Goal: Task Accomplishment & Management: Complete application form

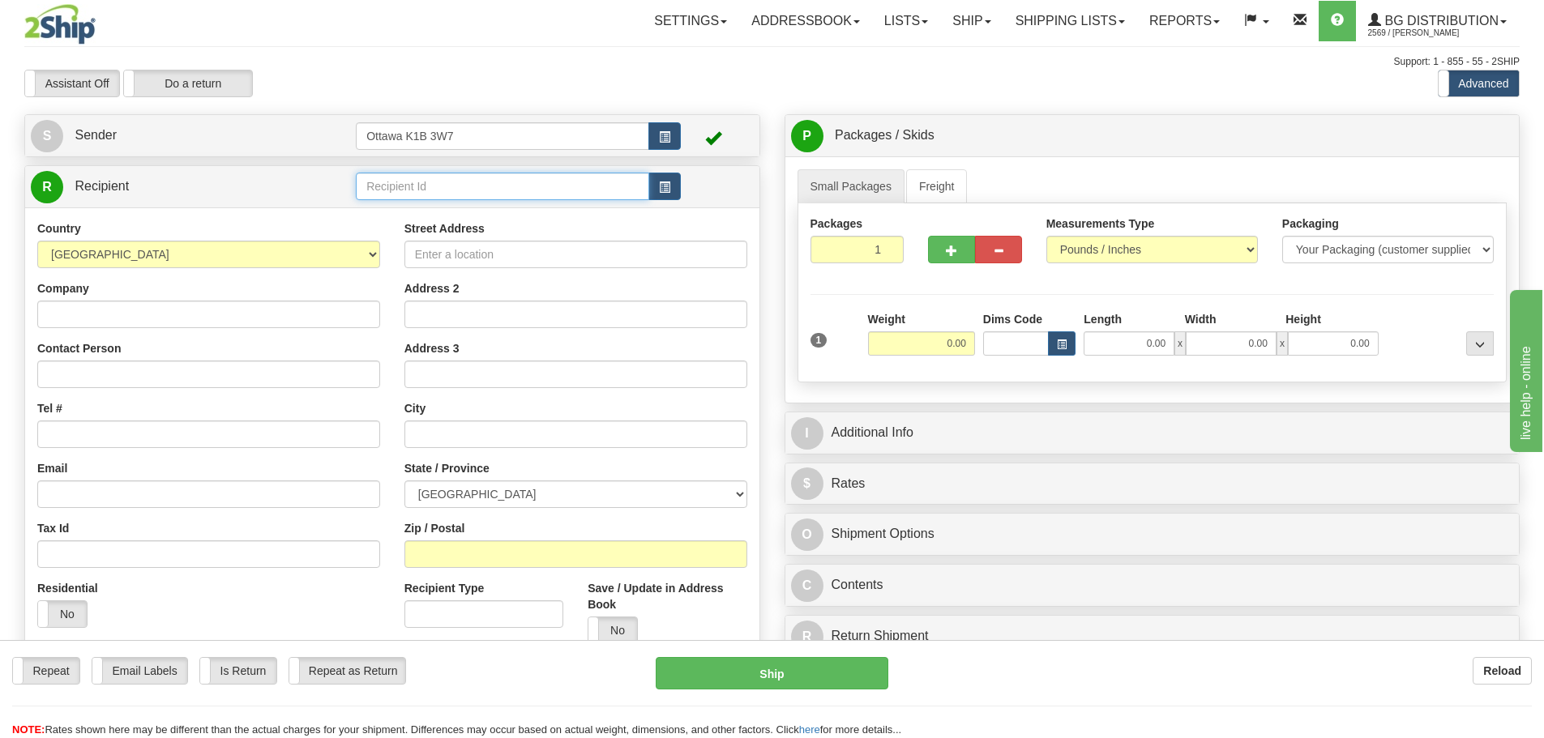
click at [430, 177] on input "text" at bounding box center [502, 187] width 293 height 28
type input "910153"
click at [622, 53] on div "Toggle navigation Settings Shipping Preferences Fields Preferences New" at bounding box center [772, 461] width 1544 height 922
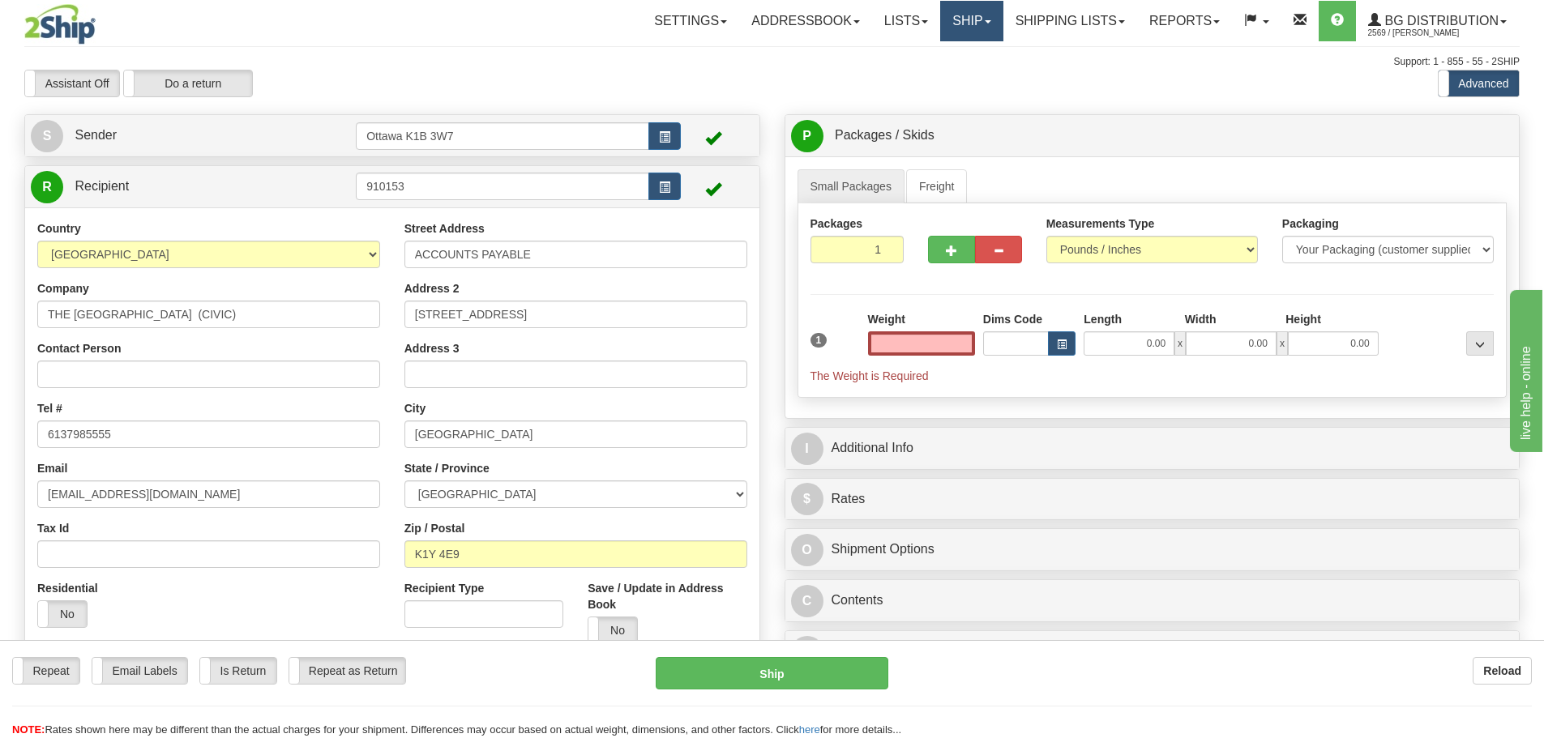
type input "0.00"
click at [940, 32] on link "Ship" at bounding box center [971, 21] width 62 height 41
click at [935, 58] on span "Ship Screen" at bounding box center [922, 56] width 62 height 13
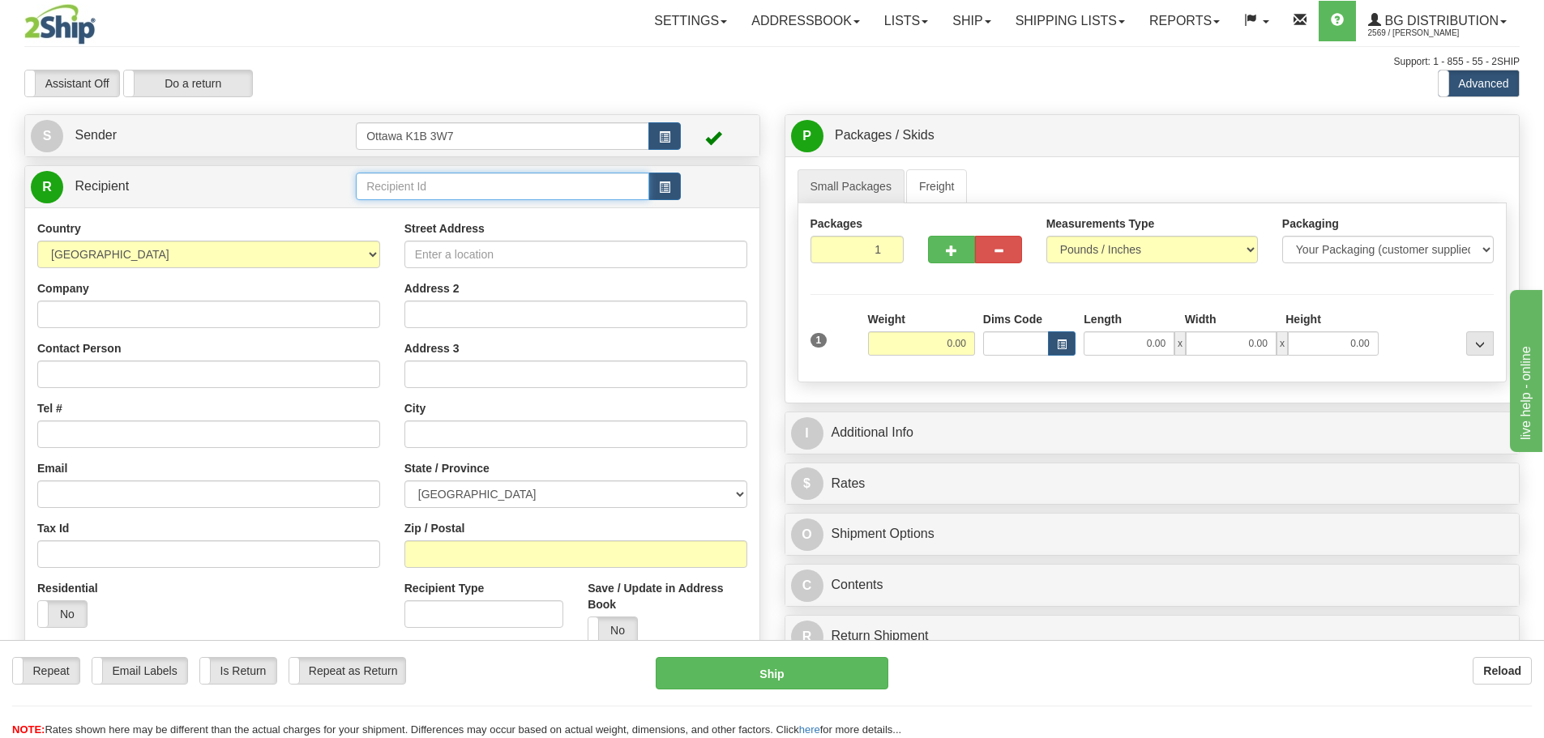
click at [478, 193] on input "text" at bounding box center [502, 187] width 293 height 28
type input "910839"
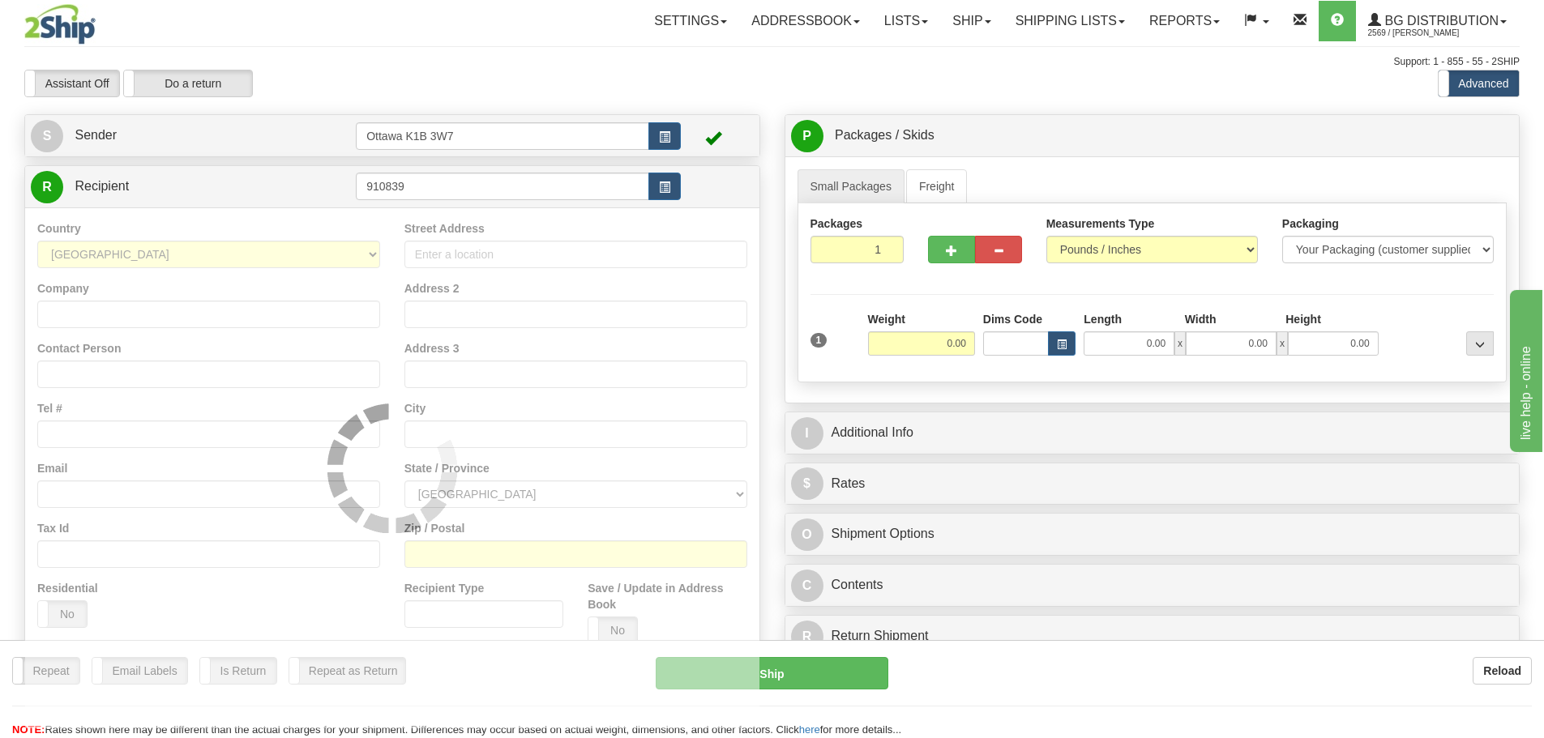
click at [571, 95] on div "Assistant On Assistant Off Do a return Do a return" at bounding box center [328, 84] width 633 height 28
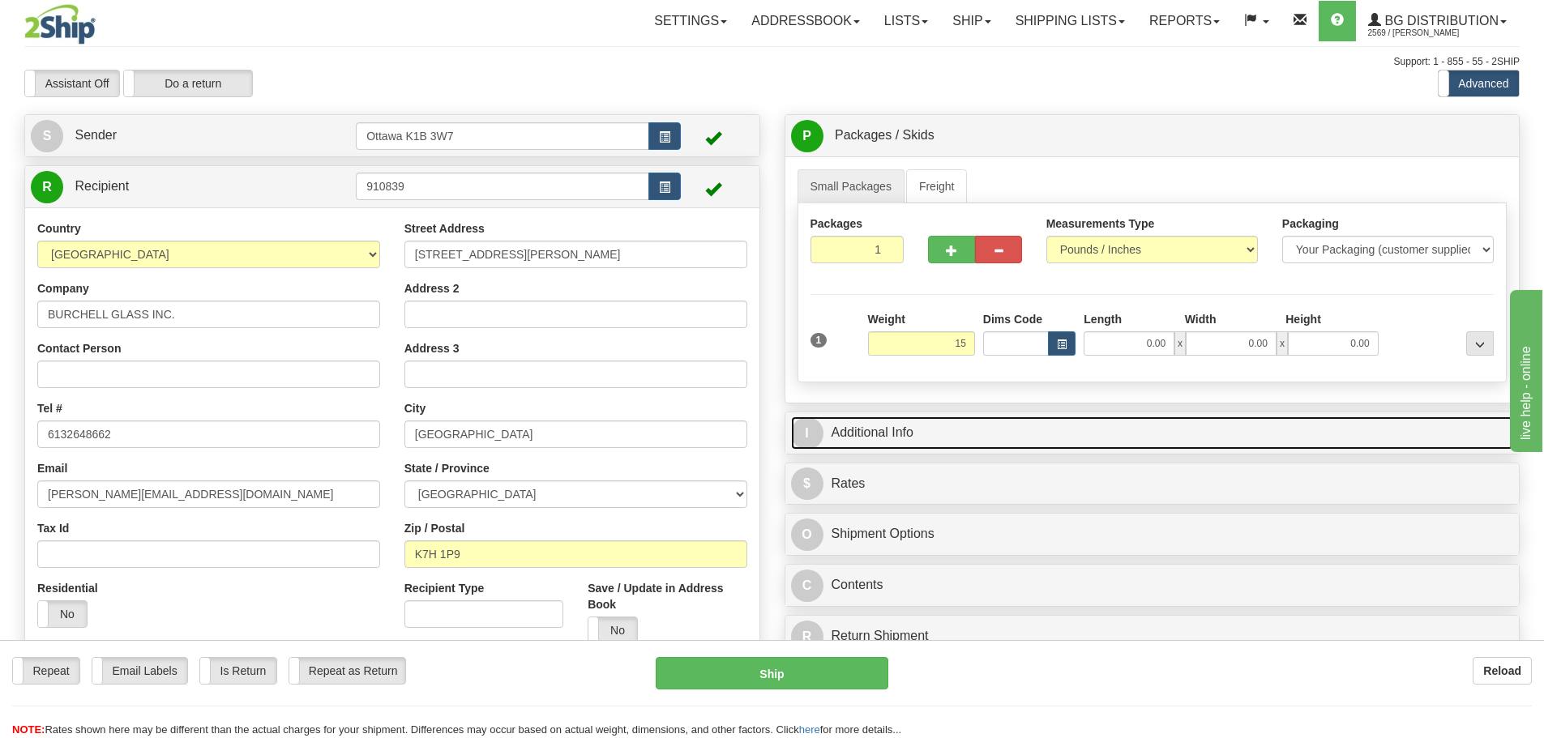
type input "15.00"
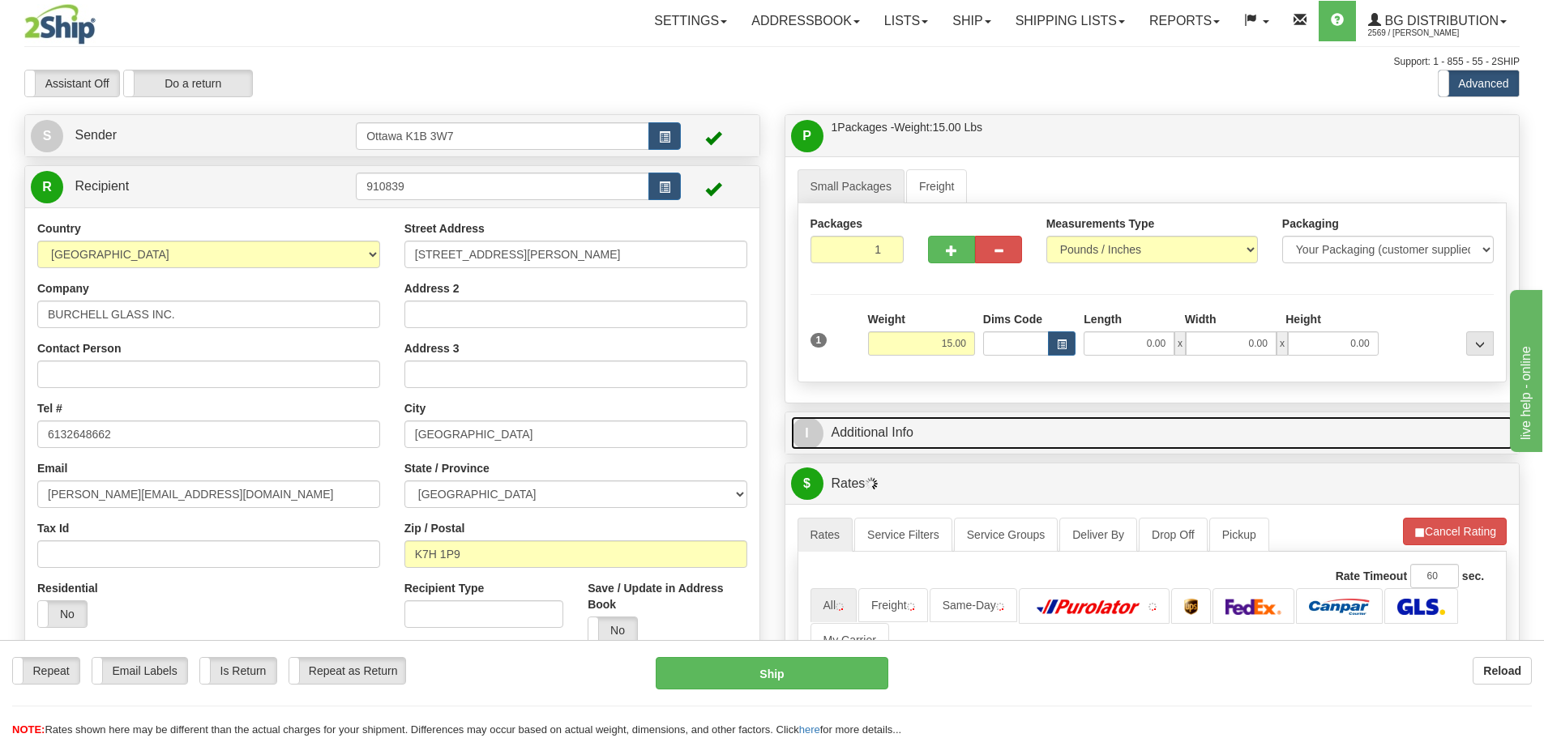
click at [1089, 447] on link "I Additional Info" at bounding box center [1152, 433] width 723 height 33
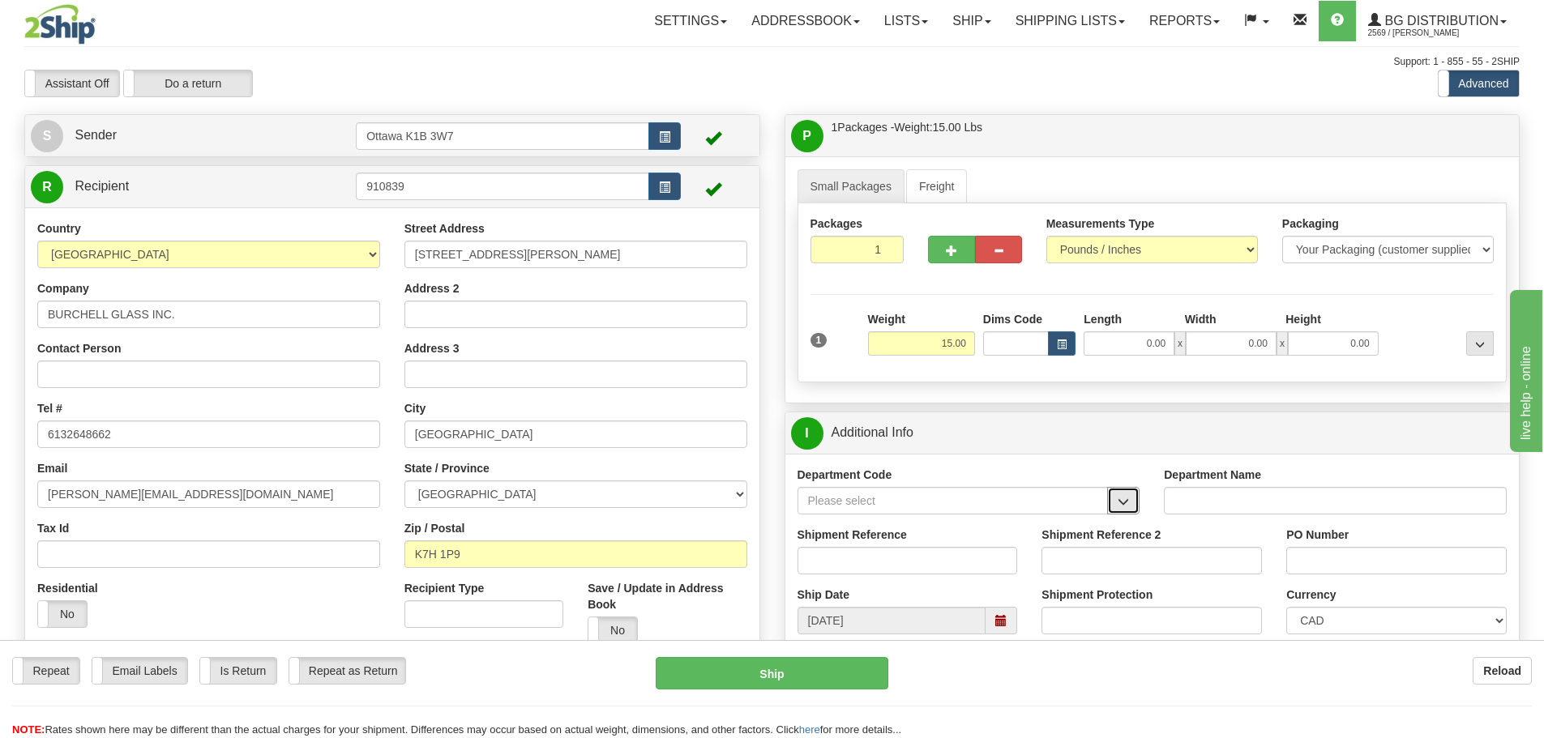
click at [1121, 497] on span "button" at bounding box center [1123, 502] width 11 height 11
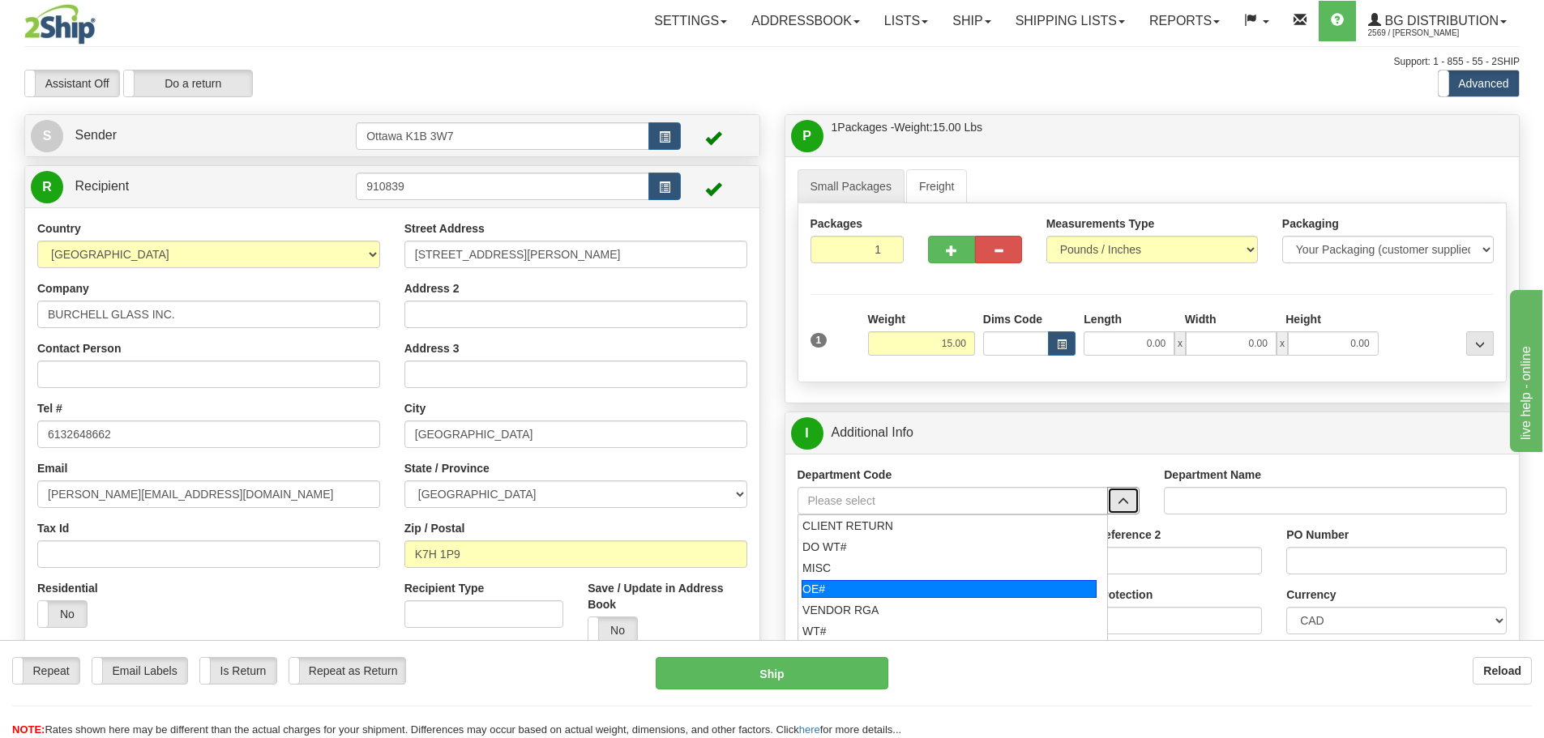
click at [902, 593] on div "OE#" at bounding box center [949, 589] width 295 height 18
type input "OE#"
type input "ORDERS"
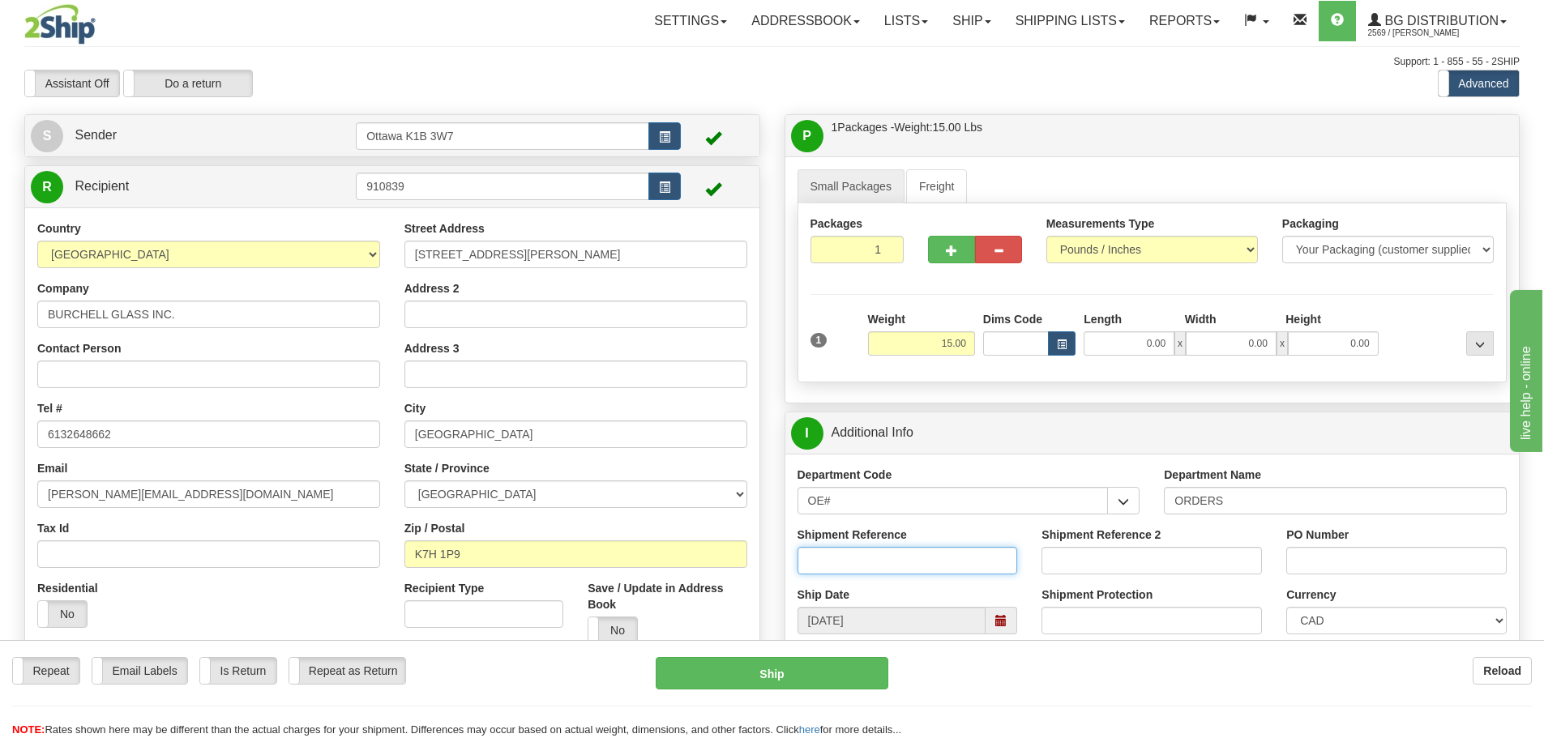
click at [870, 567] on input "Shipment Reference" at bounding box center [908, 561] width 220 height 28
type input "10203565-01"
click at [1390, 562] on input "PO Number" at bounding box center [1396, 561] width 220 height 28
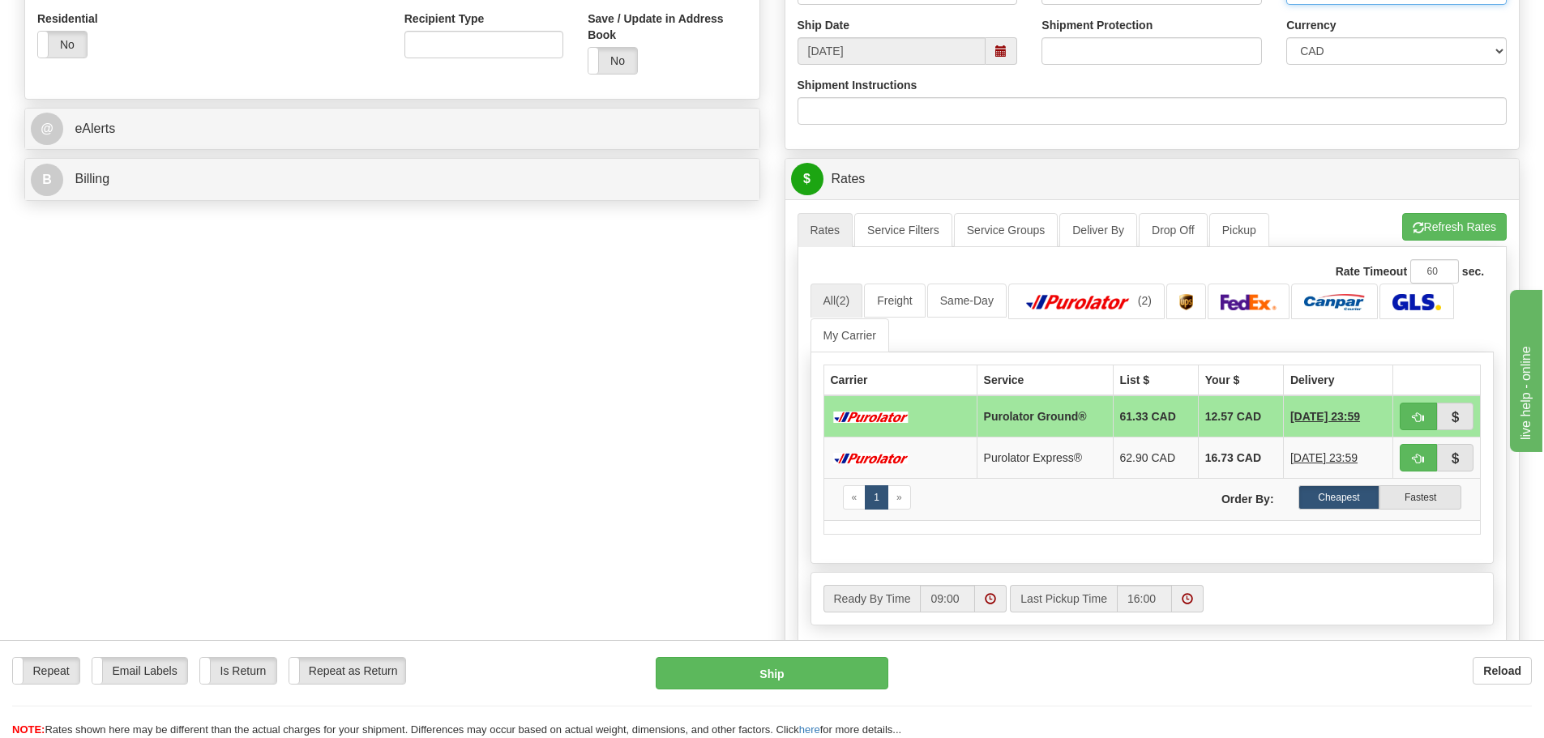
scroll to position [648, 0]
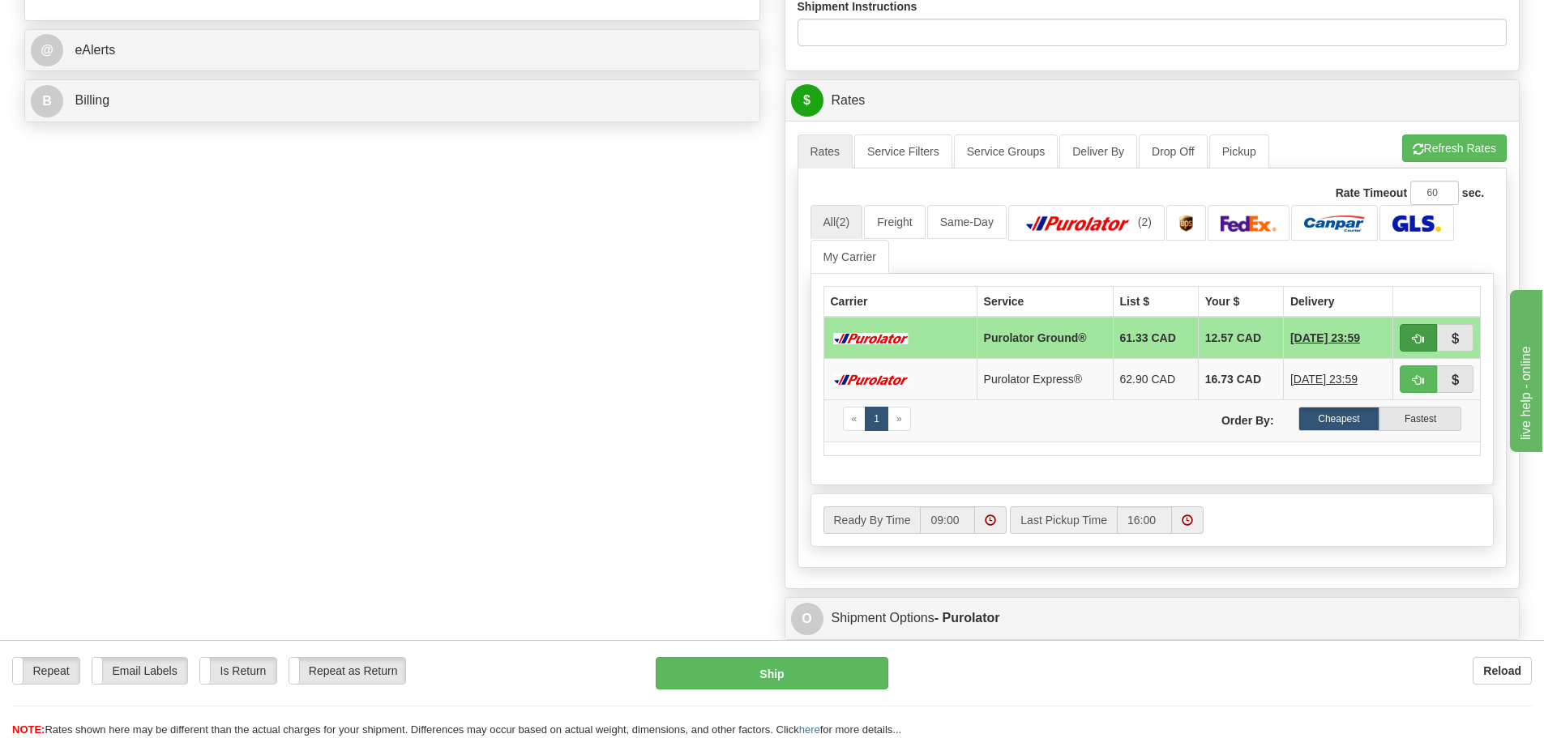
type input "SHOP 08/28"
click at [1402, 336] on button "button" at bounding box center [1418, 338] width 37 height 28
type input "260"
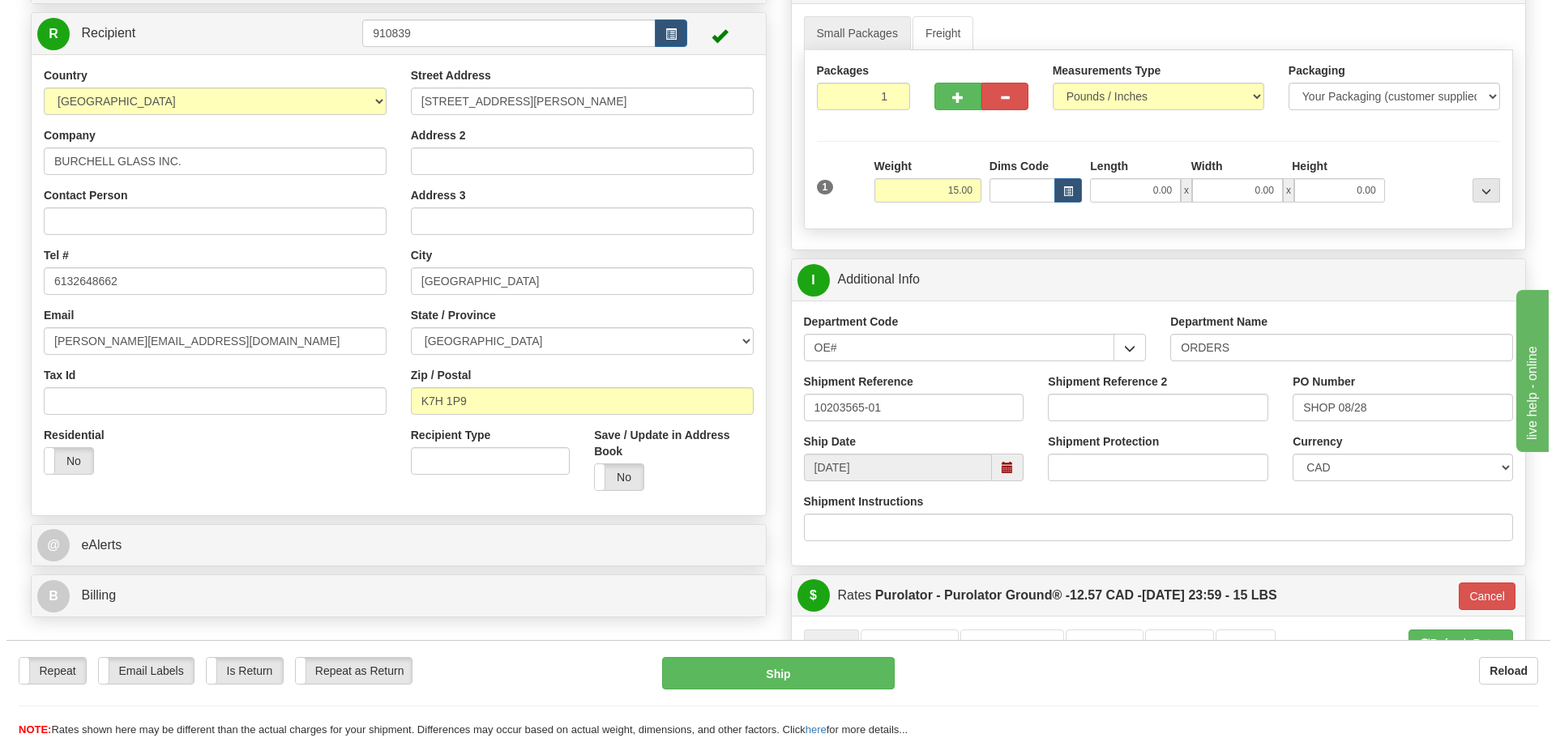
scroll to position [162, 0]
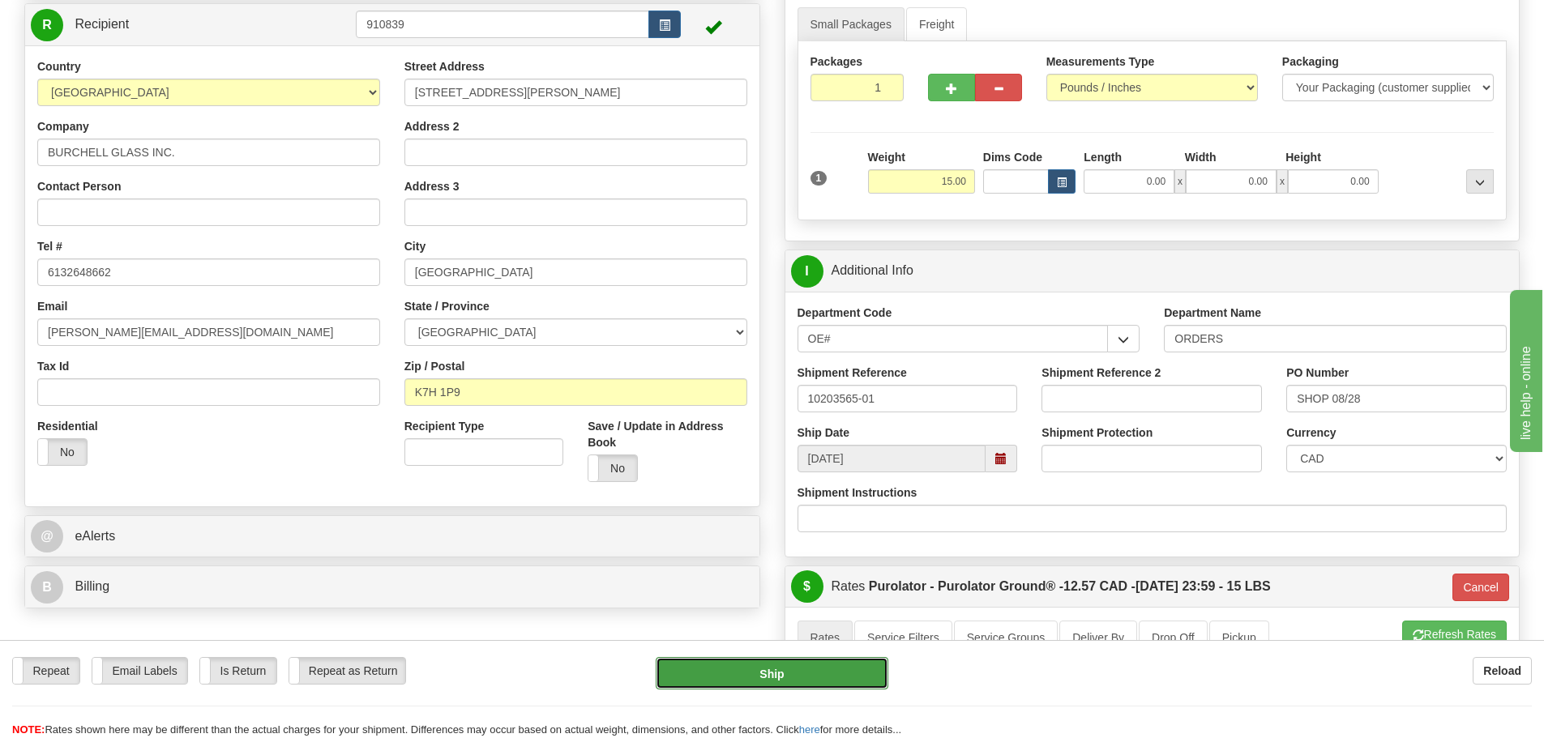
click at [797, 673] on button "Ship" at bounding box center [772, 673] width 233 height 32
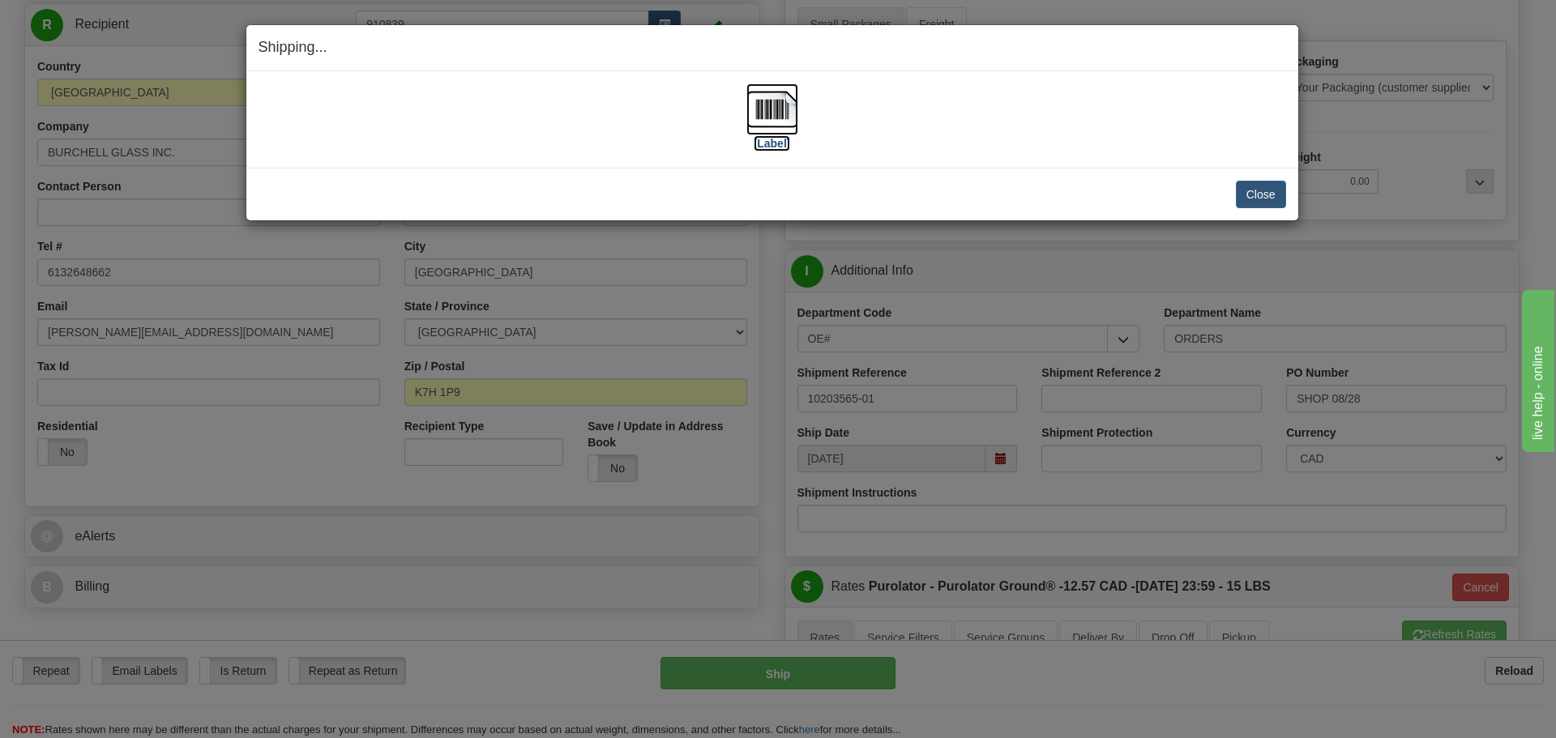
click at [781, 149] on label "[Label]" at bounding box center [772, 143] width 37 height 16
click at [1273, 208] on div "Close Cancel Cancel Shipment and Quit Pickup Quit Pickup ONLY" at bounding box center [772, 194] width 1052 height 53
click at [1272, 201] on button "Close" at bounding box center [1261, 195] width 50 height 28
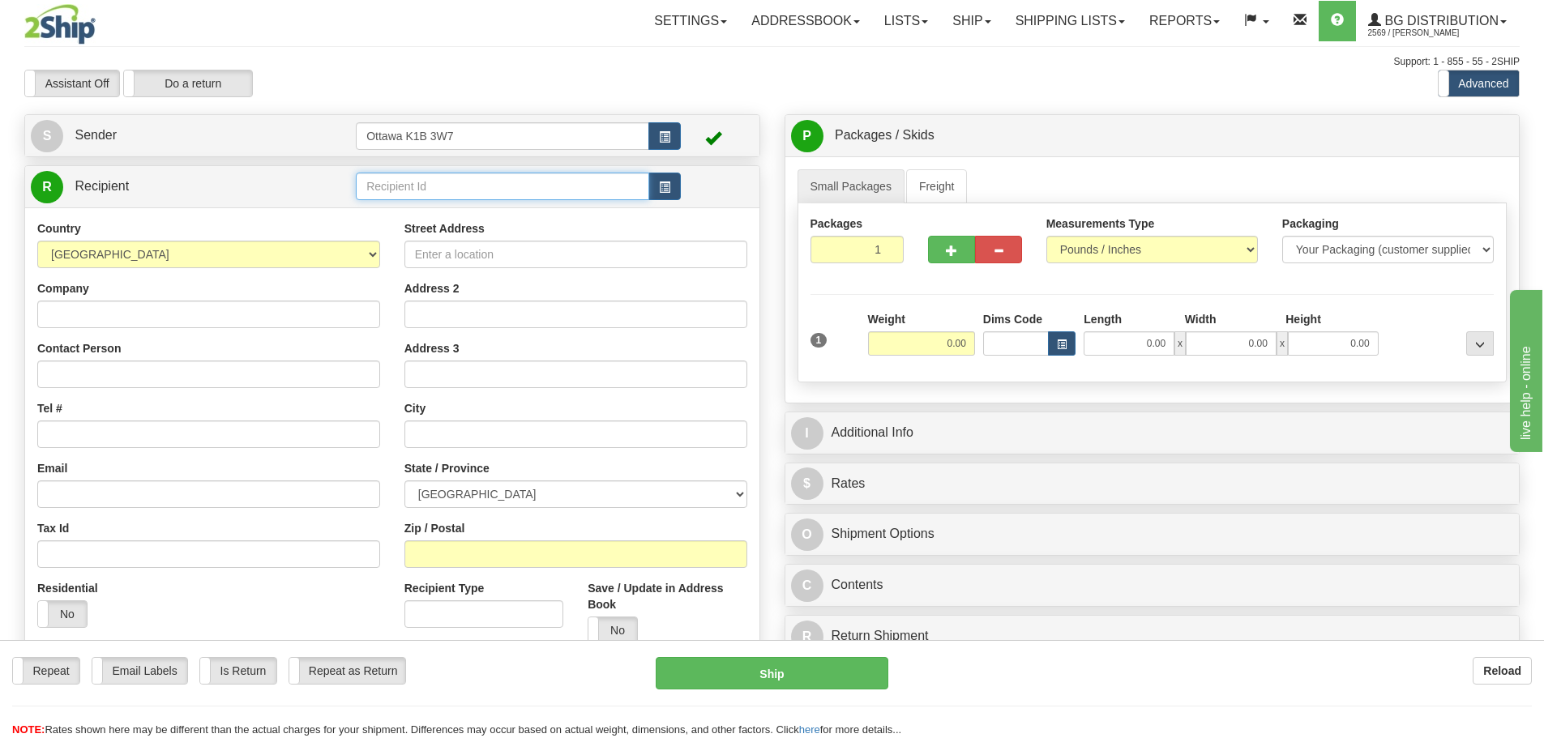
click at [473, 193] on input "text" at bounding box center [502, 187] width 293 height 28
type input "910629"
click at [573, 103] on div "Toggle navigation Settings Shipping Preferences Fields Preferences New" at bounding box center [772, 461] width 1544 height 922
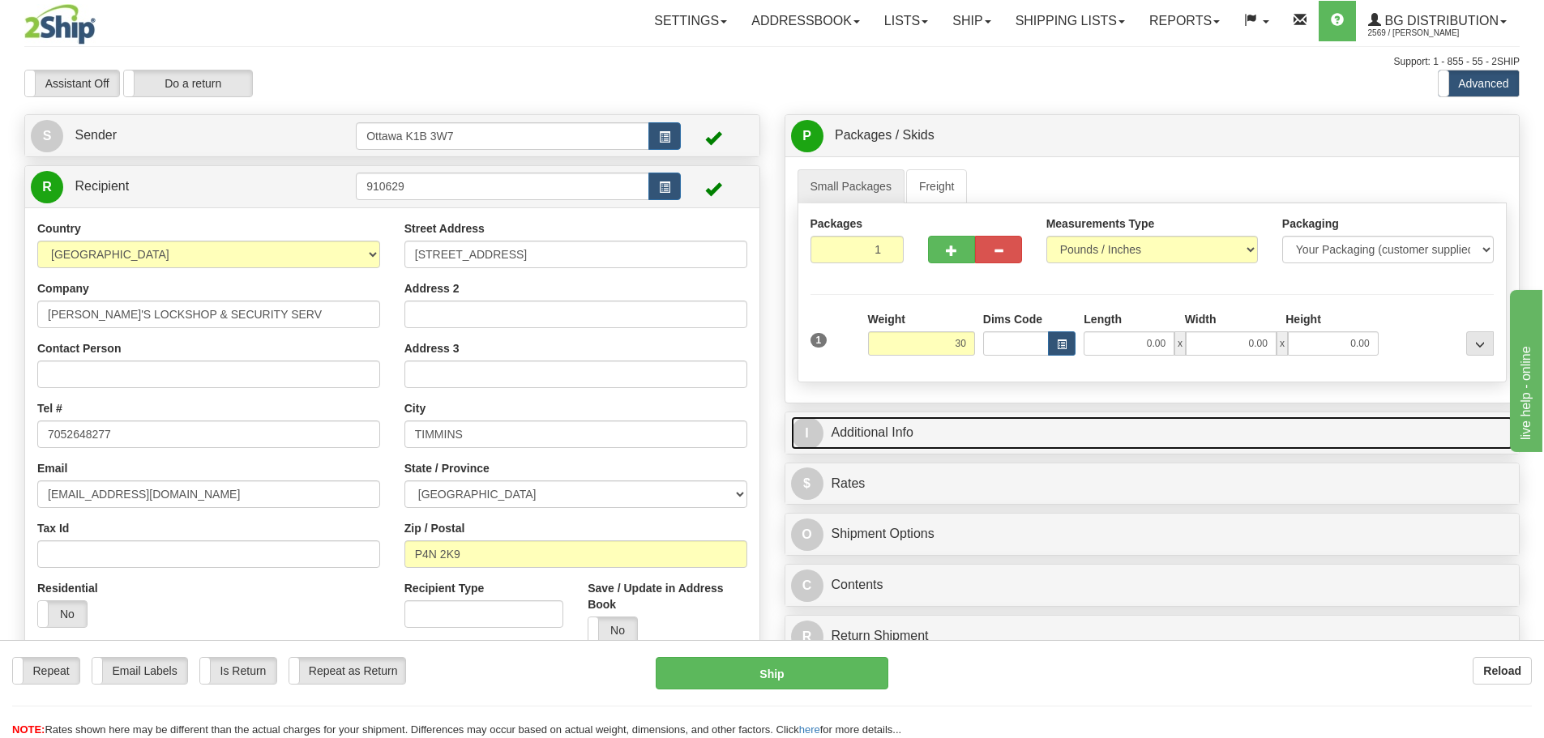
type input "30.00"
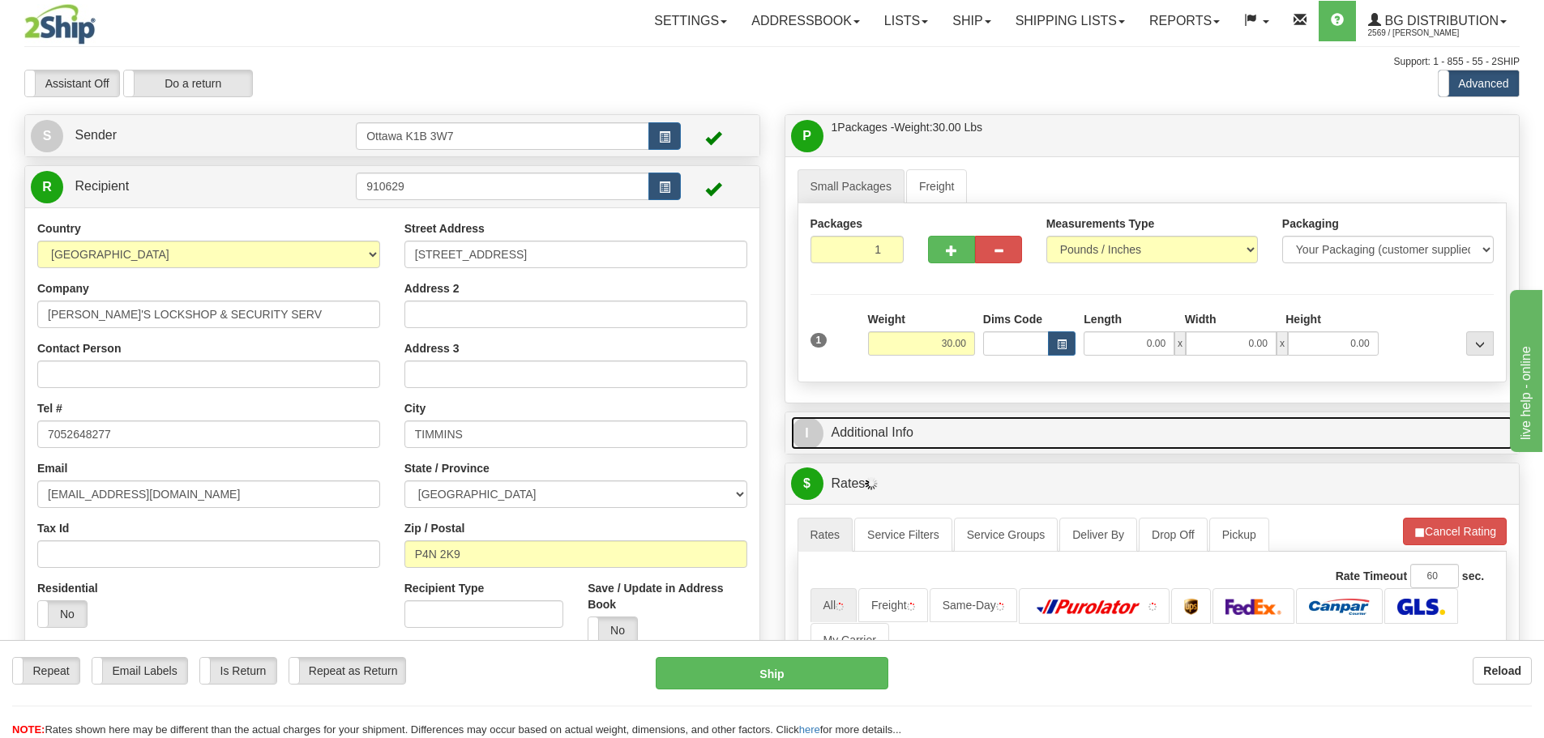
click at [1022, 421] on link "I Additional Info" at bounding box center [1152, 433] width 723 height 33
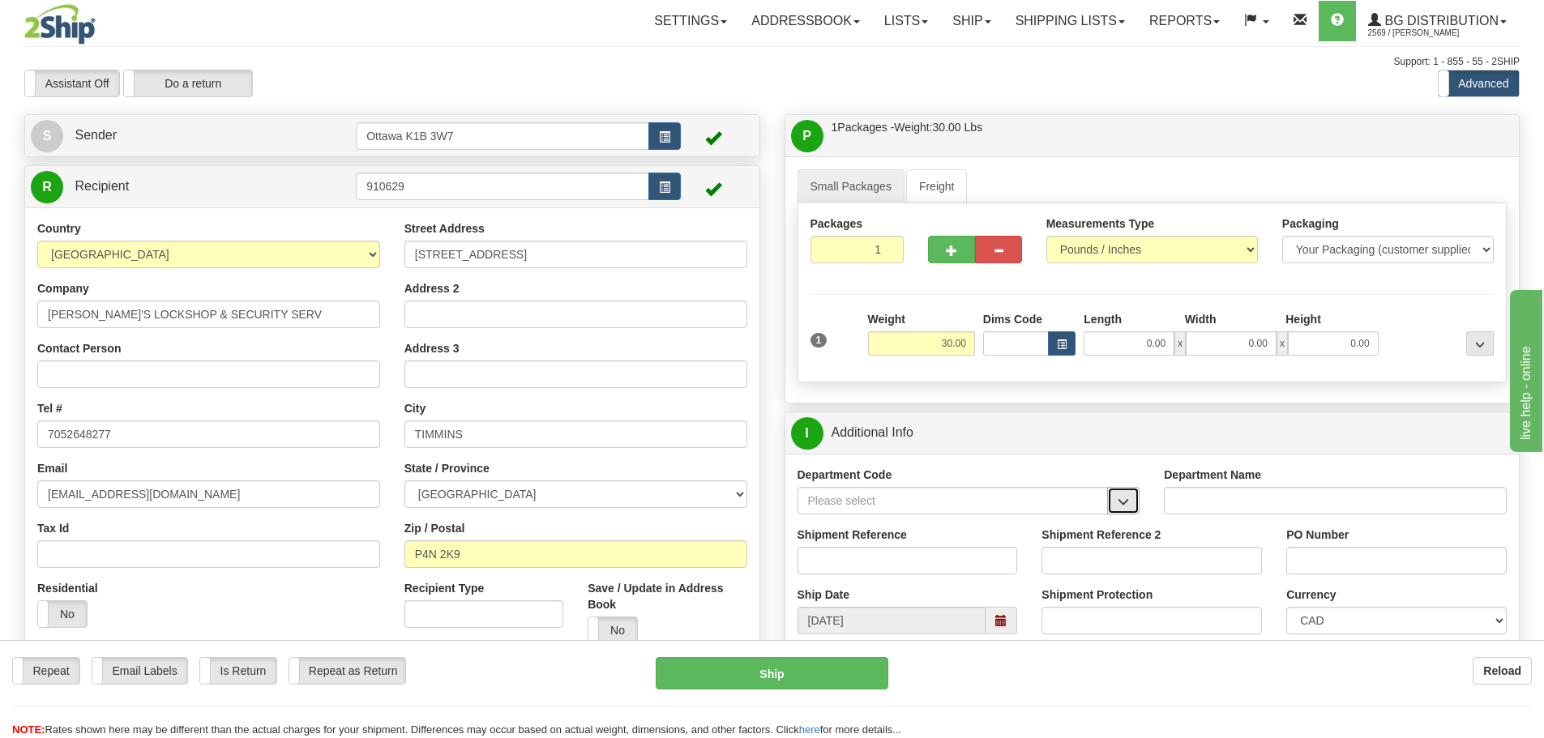
click at [1117, 509] on button "button" at bounding box center [1123, 501] width 32 height 28
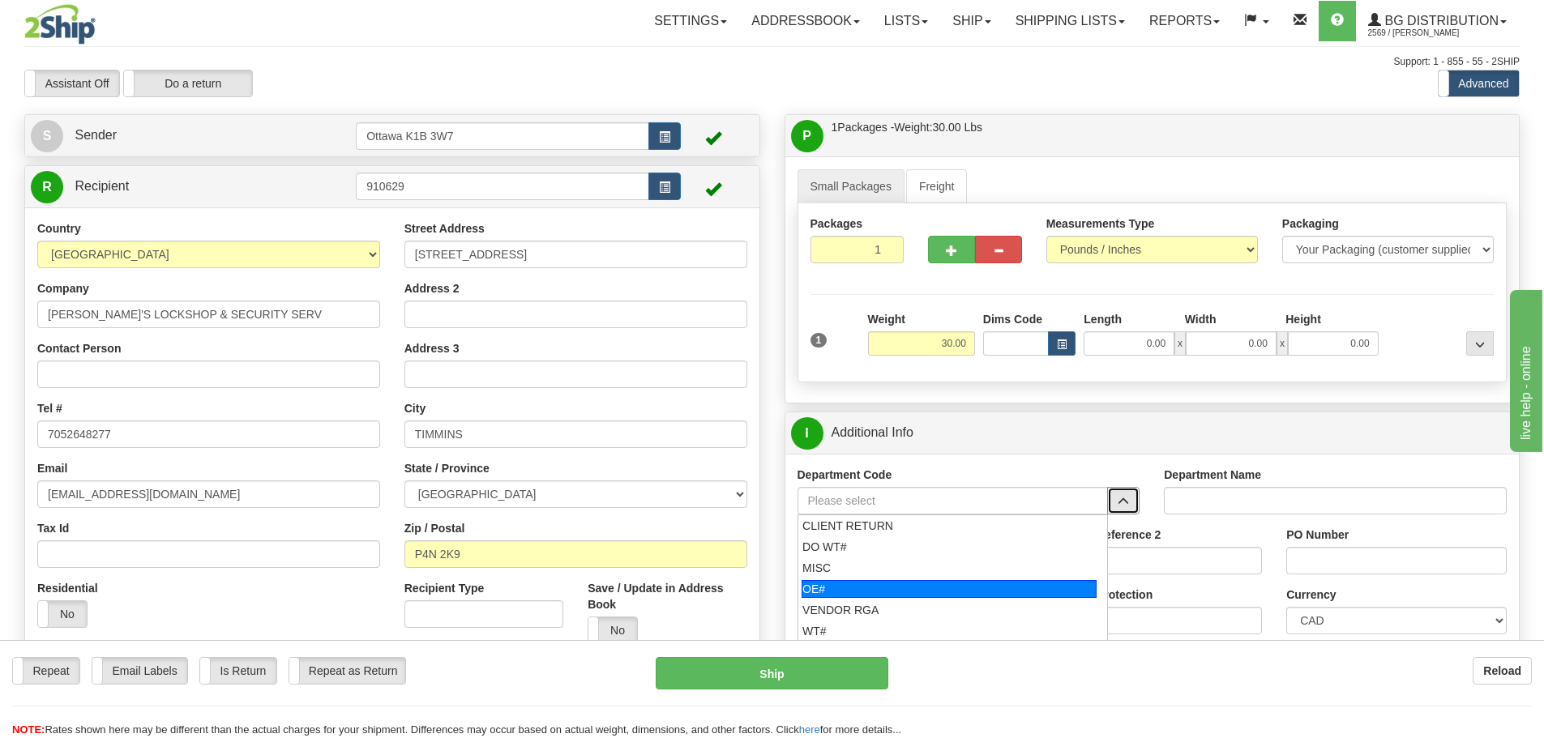
click at [918, 590] on div "OE#" at bounding box center [949, 589] width 295 height 18
type input "OE#"
type input "ORDERS"
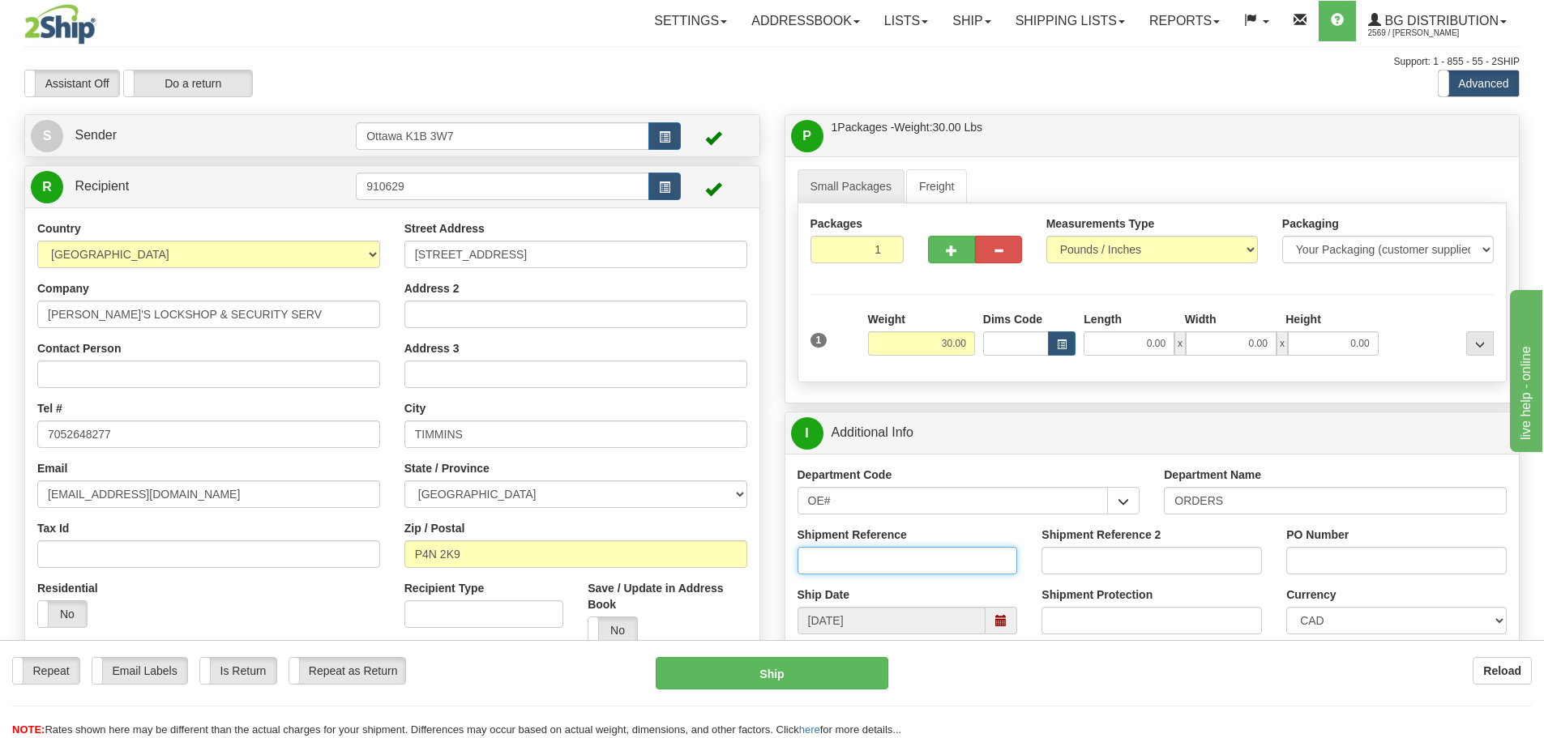
click at [894, 554] on input "Shipment Reference" at bounding box center [908, 561] width 220 height 28
type input "10203858-00"
click at [1331, 550] on input "PO Number" at bounding box center [1396, 561] width 220 height 28
type input "251785"
click at [1165, 563] on input "Shipment Reference 2" at bounding box center [1152, 561] width 220 height 28
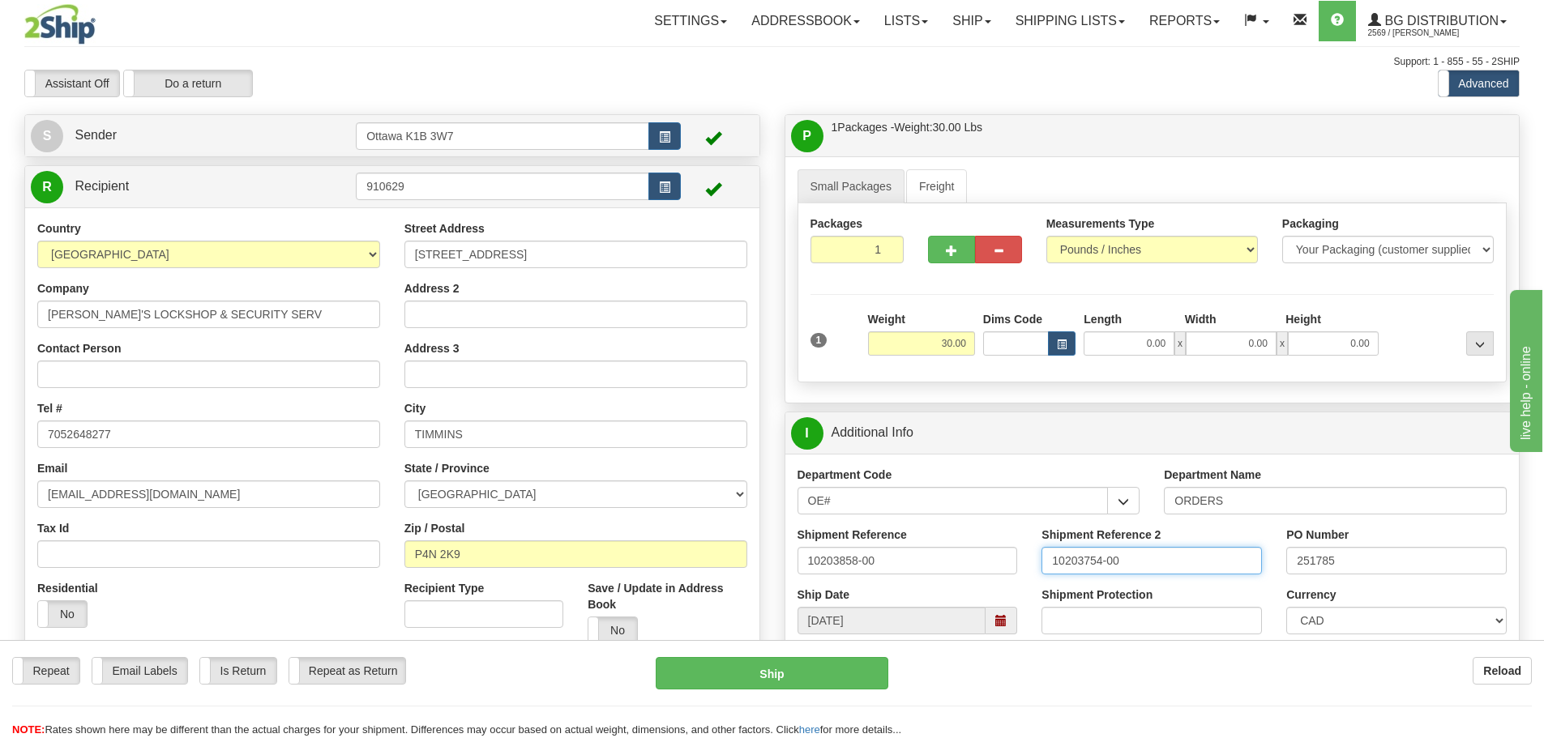
type input "10203754-00"
click at [1072, 87] on div "Assistant On Assistant Off Do a return Do a return Previous Next Standard Advan…" at bounding box center [772, 84] width 1520 height 28
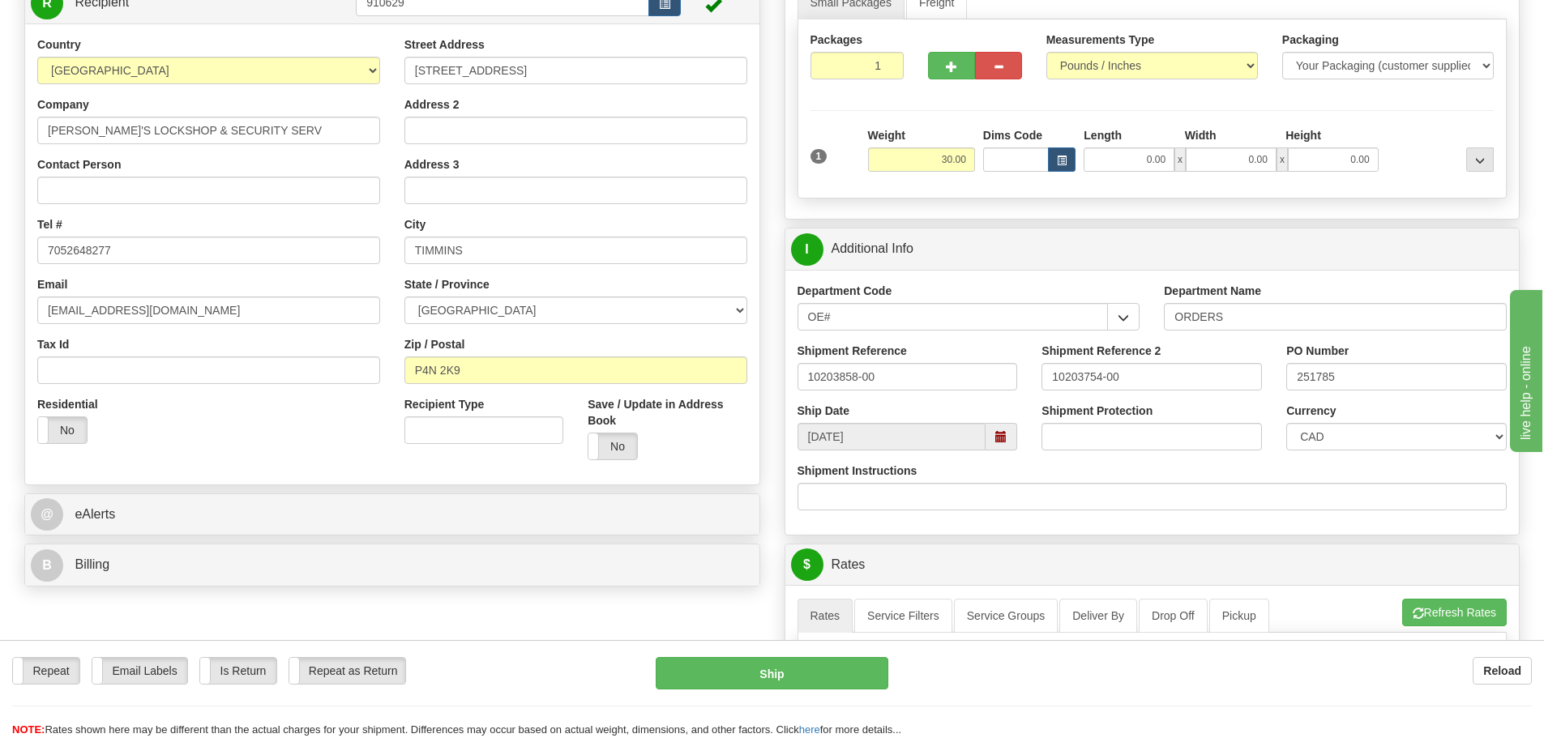
scroll to position [162, 0]
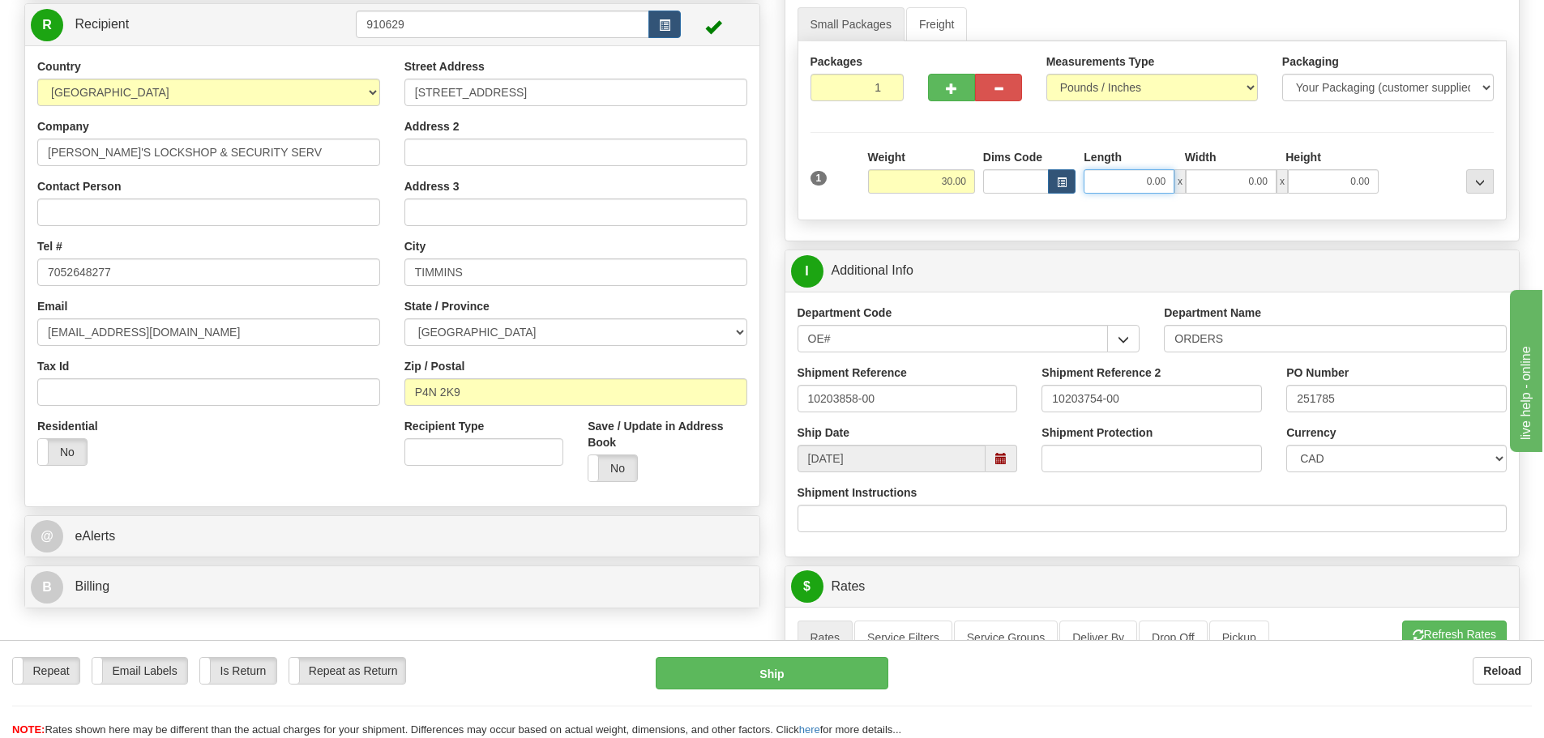
click at [1115, 184] on input "0.00" at bounding box center [1129, 181] width 91 height 24
type input "24.00"
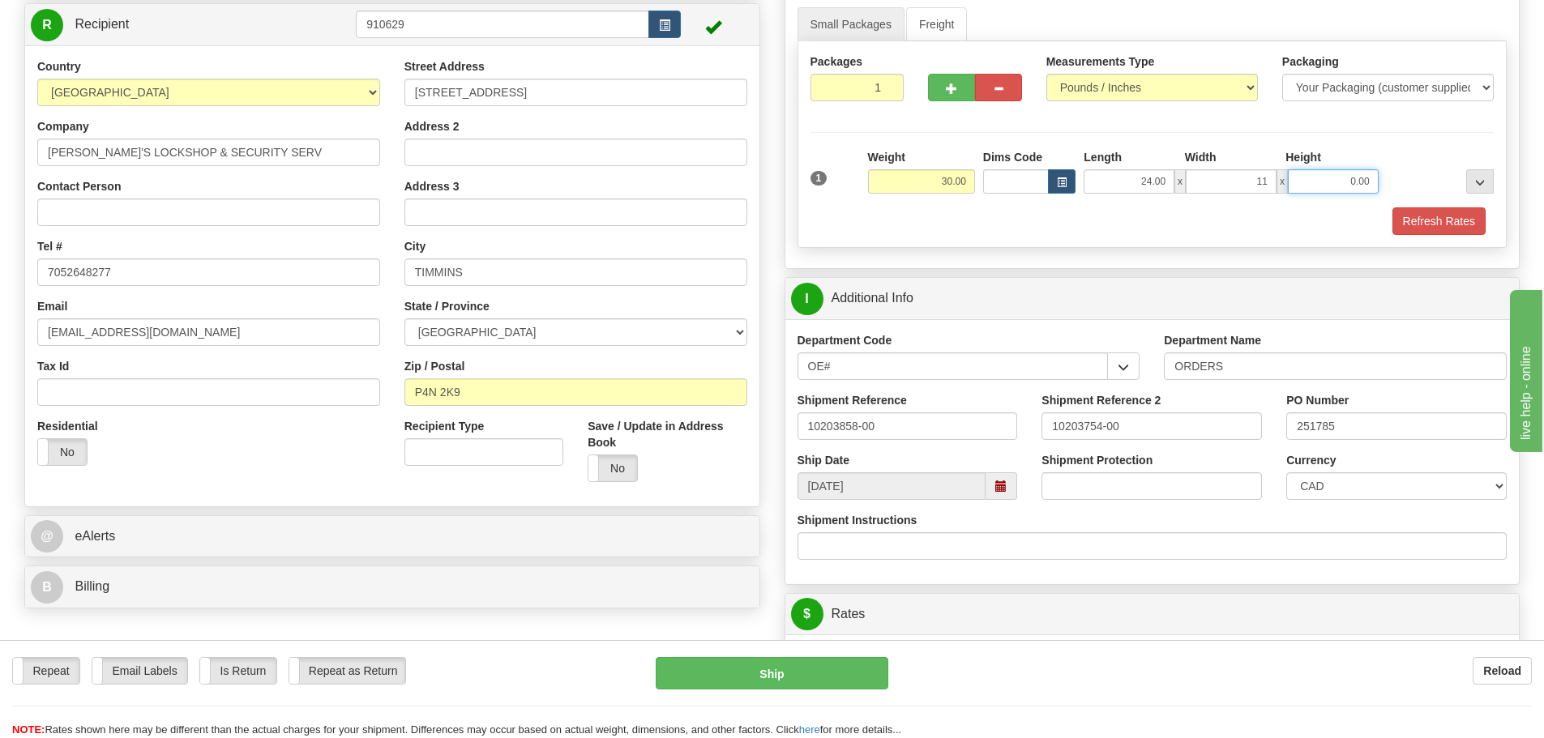
type input "11.00"
click at [1449, 222] on button "Refresh Rates" at bounding box center [1439, 222] width 93 height 28
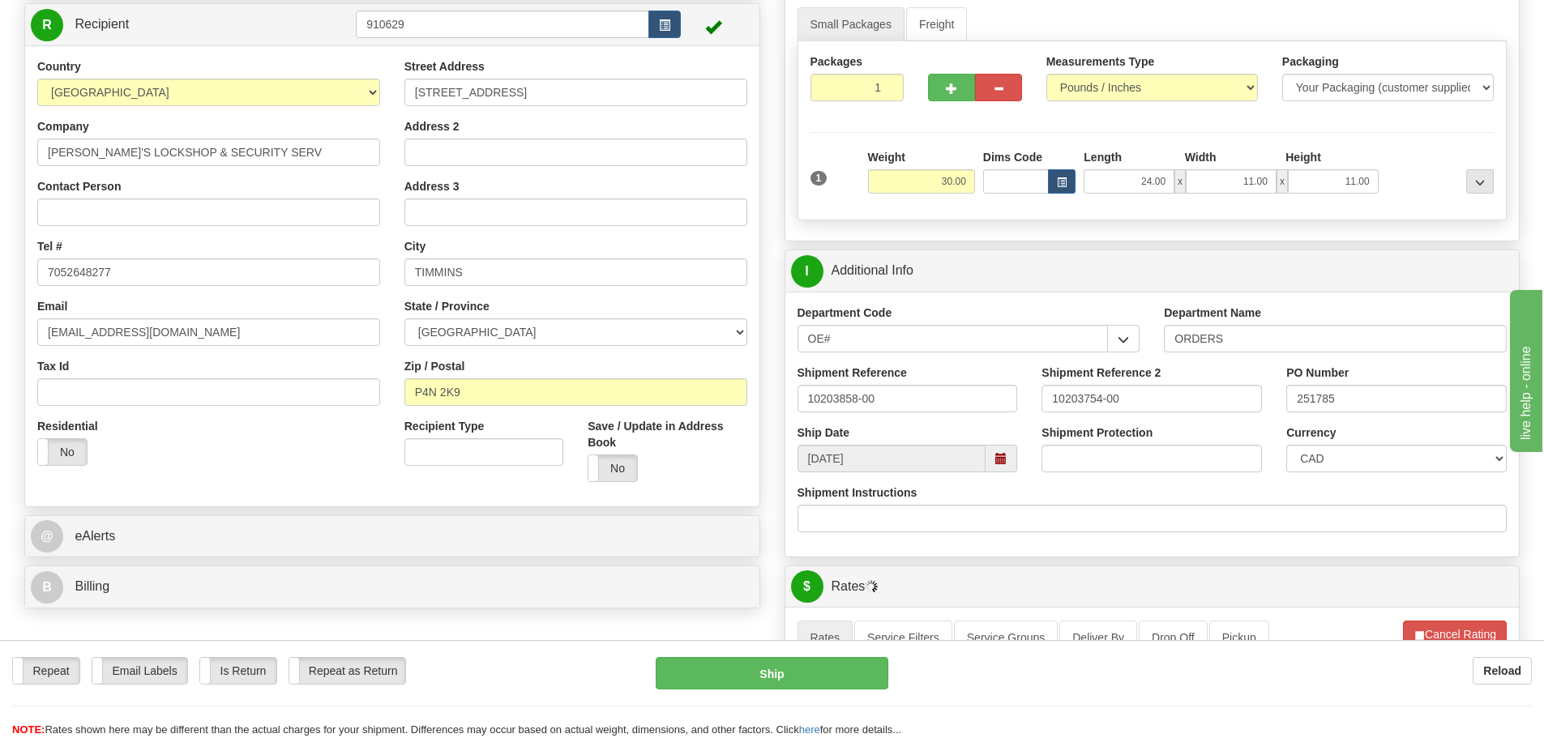
scroll to position [486, 0]
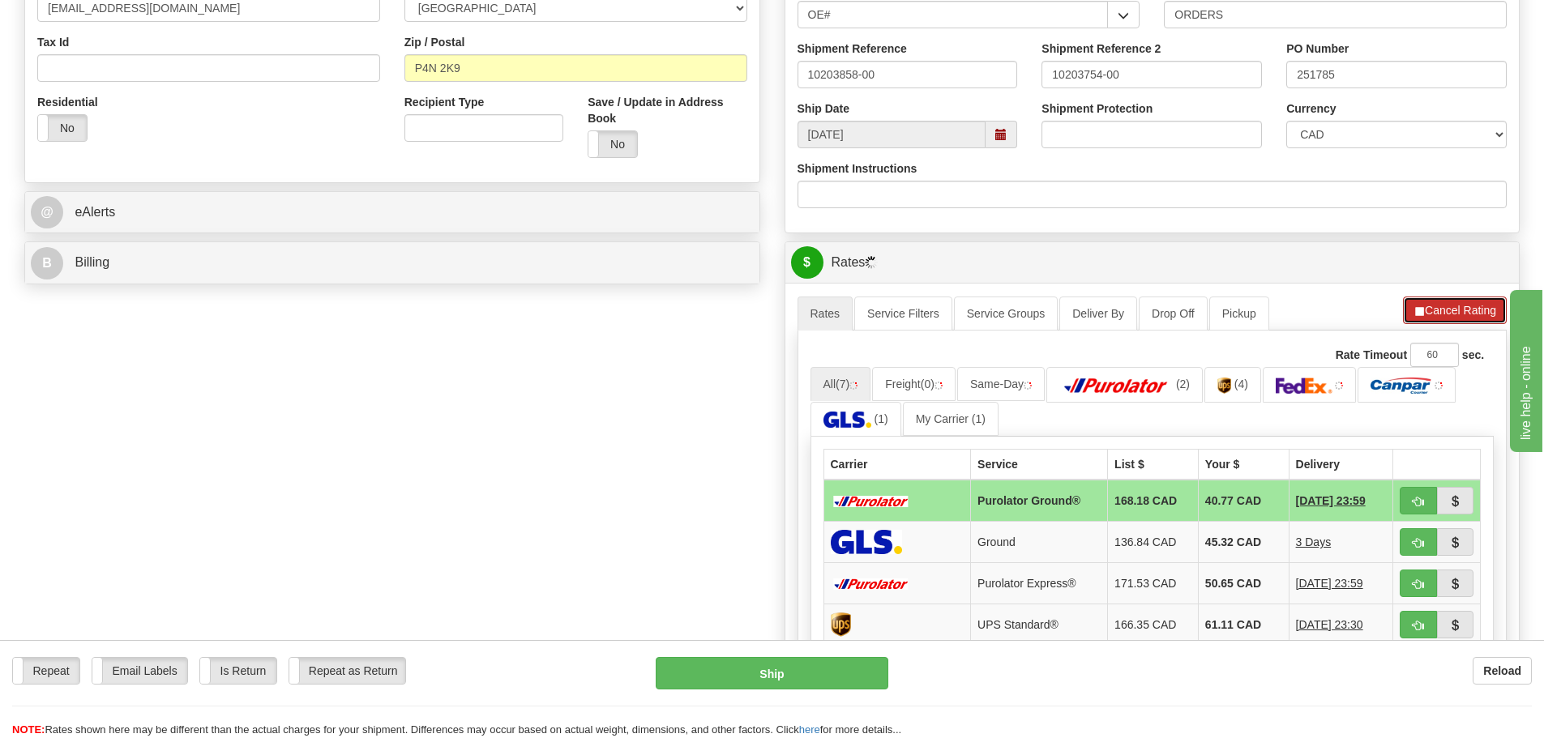
click at [1436, 316] on button "Cancel Rating" at bounding box center [1455, 311] width 104 height 28
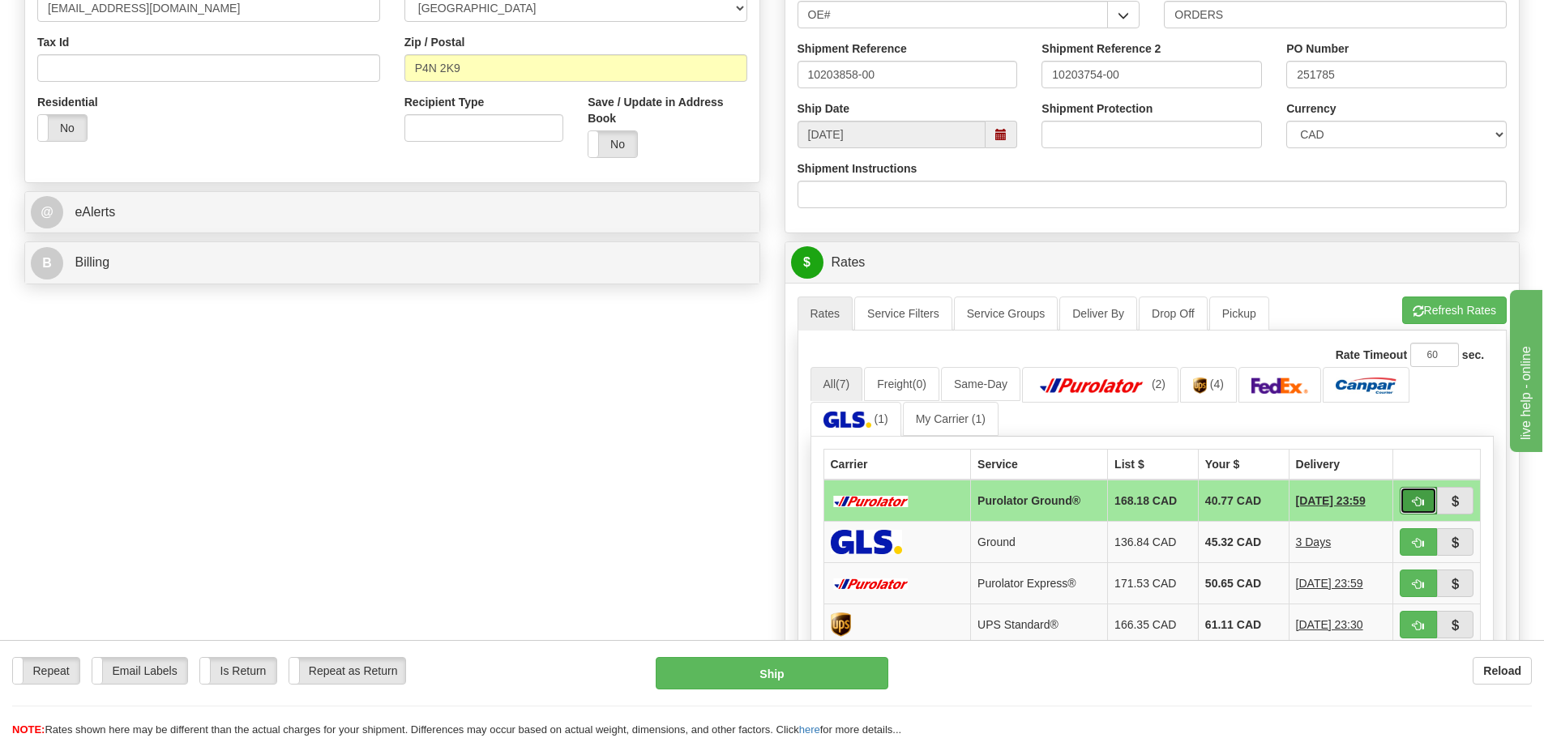
click at [1419, 511] on button "button" at bounding box center [1418, 501] width 37 height 28
type input "260"
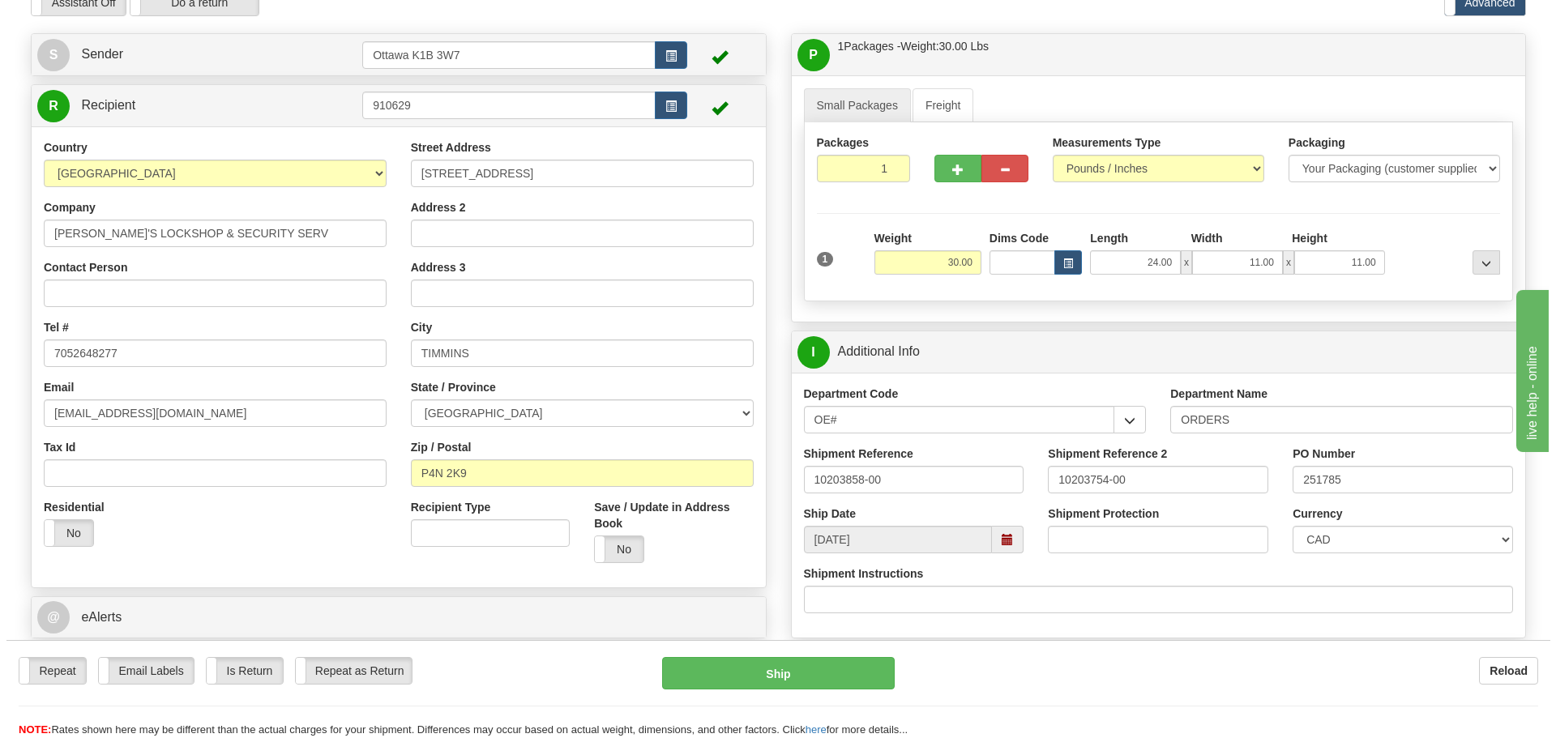
scroll to position [162, 0]
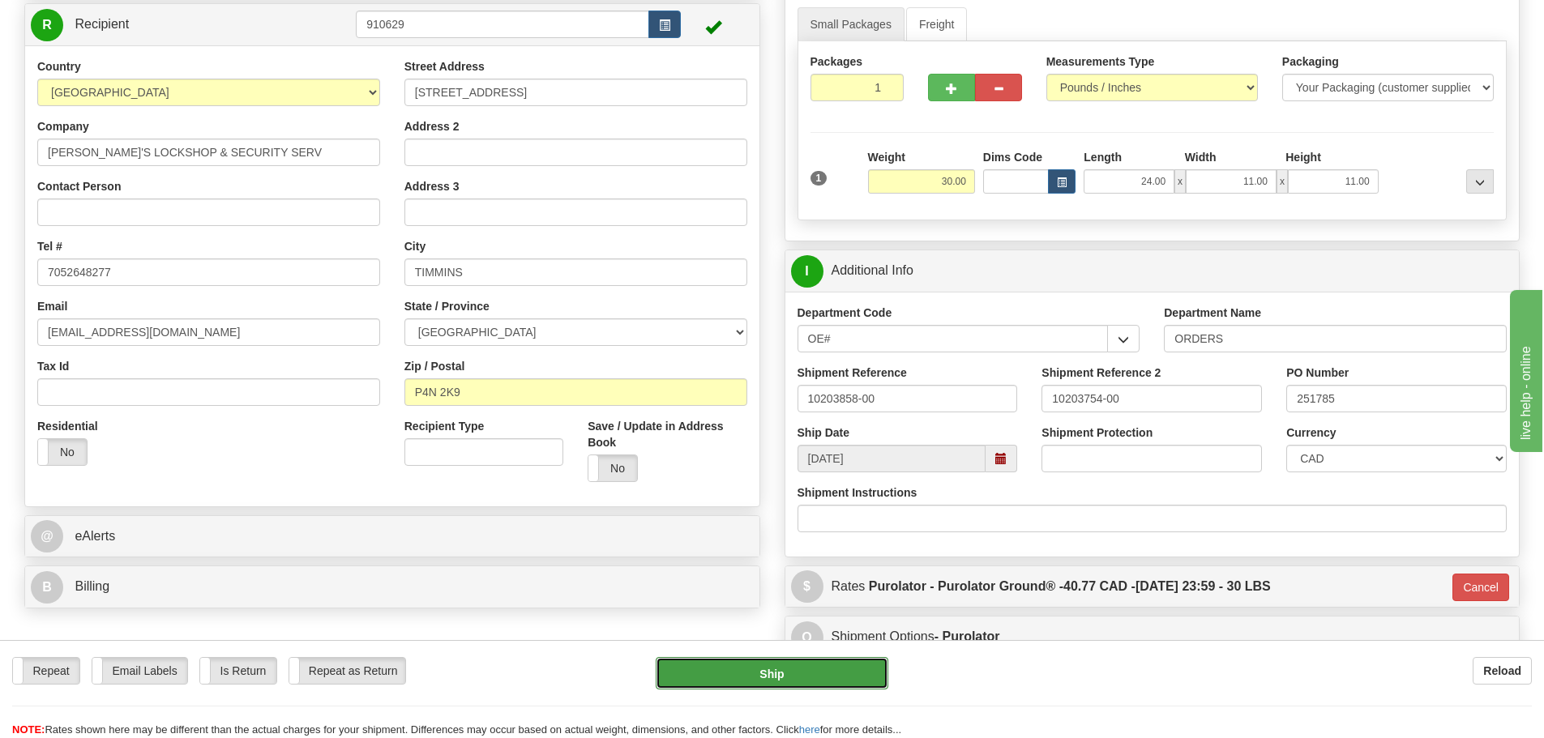
click at [771, 675] on button "Ship" at bounding box center [772, 673] width 233 height 32
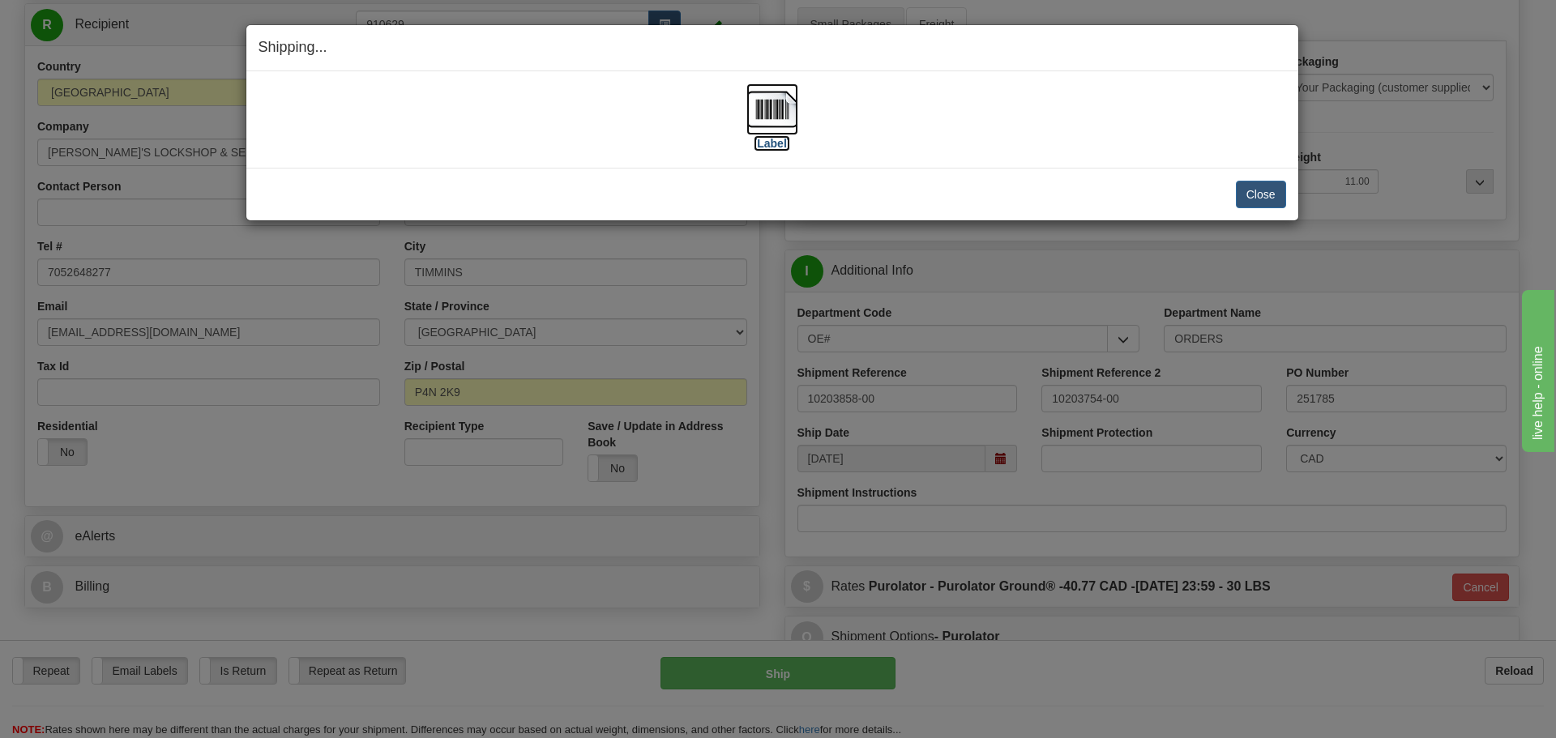
click at [776, 142] on label "[Label]" at bounding box center [772, 143] width 37 height 16
click at [1256, 196] on button "Close" at bounding box center [1261, 195] width 50 height 28
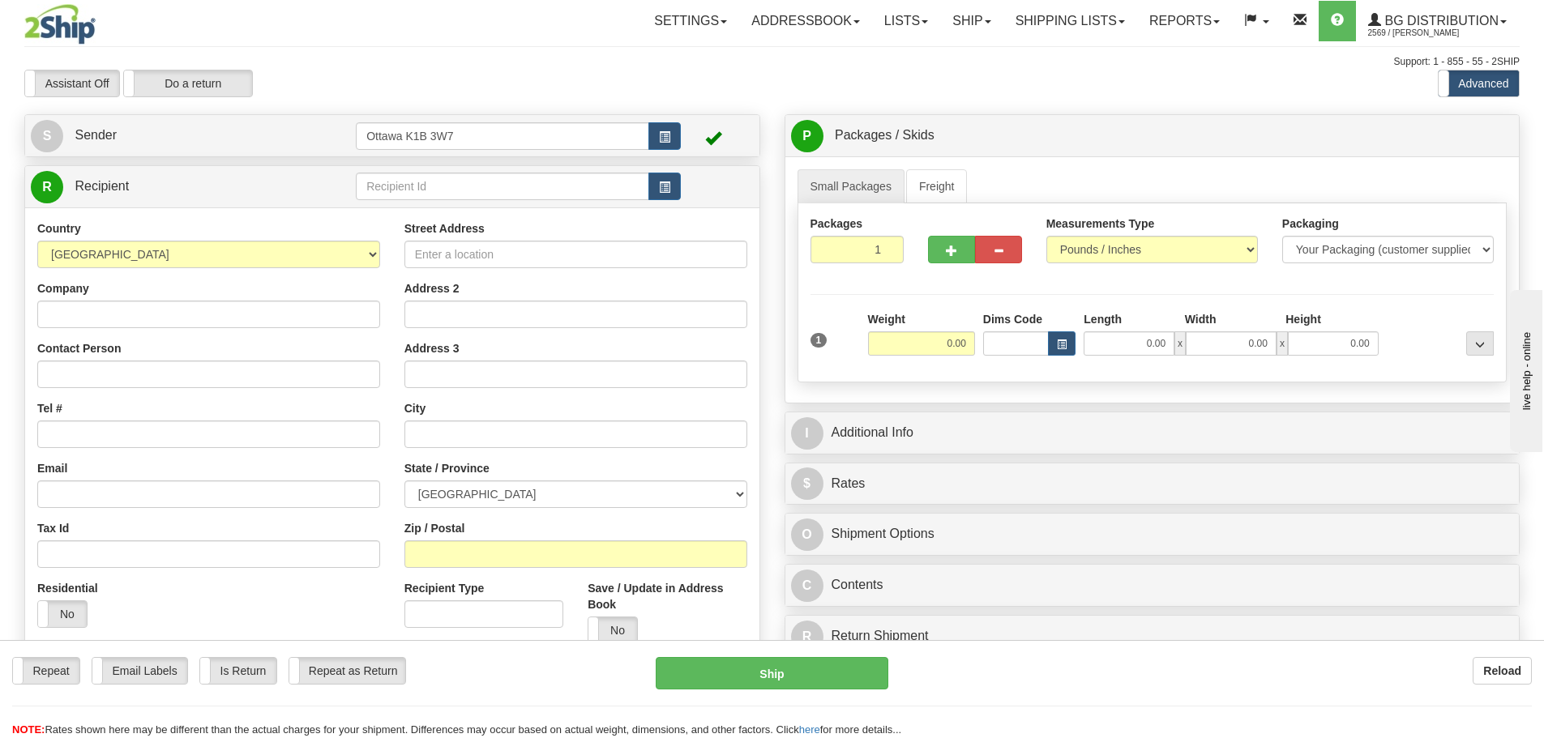
click at [427, 163] on div "Create a label for the return Create Pickup Without Label [STREET_ADDRESS]" at bounding box center [392, 476] width 760 height 725
click at [435, 174] on input "text" at bounding box center [502, 187] width 293 height 28
type input "46026"
click at [490, 78] on div "Assistant On Assistant Off Do a return Do a return" at bounding box center [328, 84] width 633 height 28
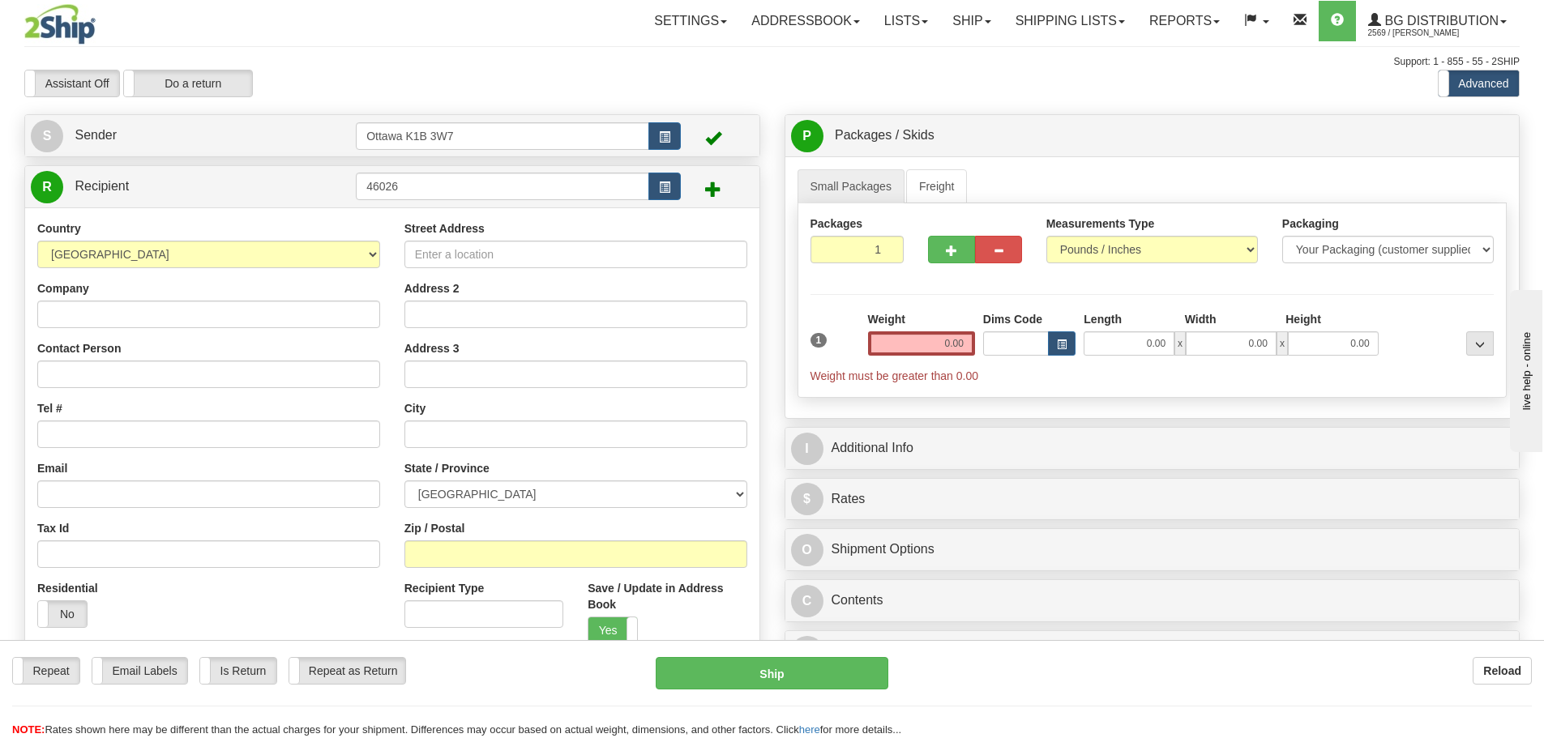
drag, startPoint x: 280, startPoint y: 284, endPoint x: 259, endPoint y: 297, distance: 25.9
click at [275, 288] on div "Company" at bounding box center [208, 304] width 343 height 48
click at [257, 298] on div "Company" at bounding box center [208, 304] width 343 height 48
click at [239, 322] on input "Company" at bounding box center [208, 315] width 343 height 28
type input "CWH FACILITIES MANAGEMENT LP"
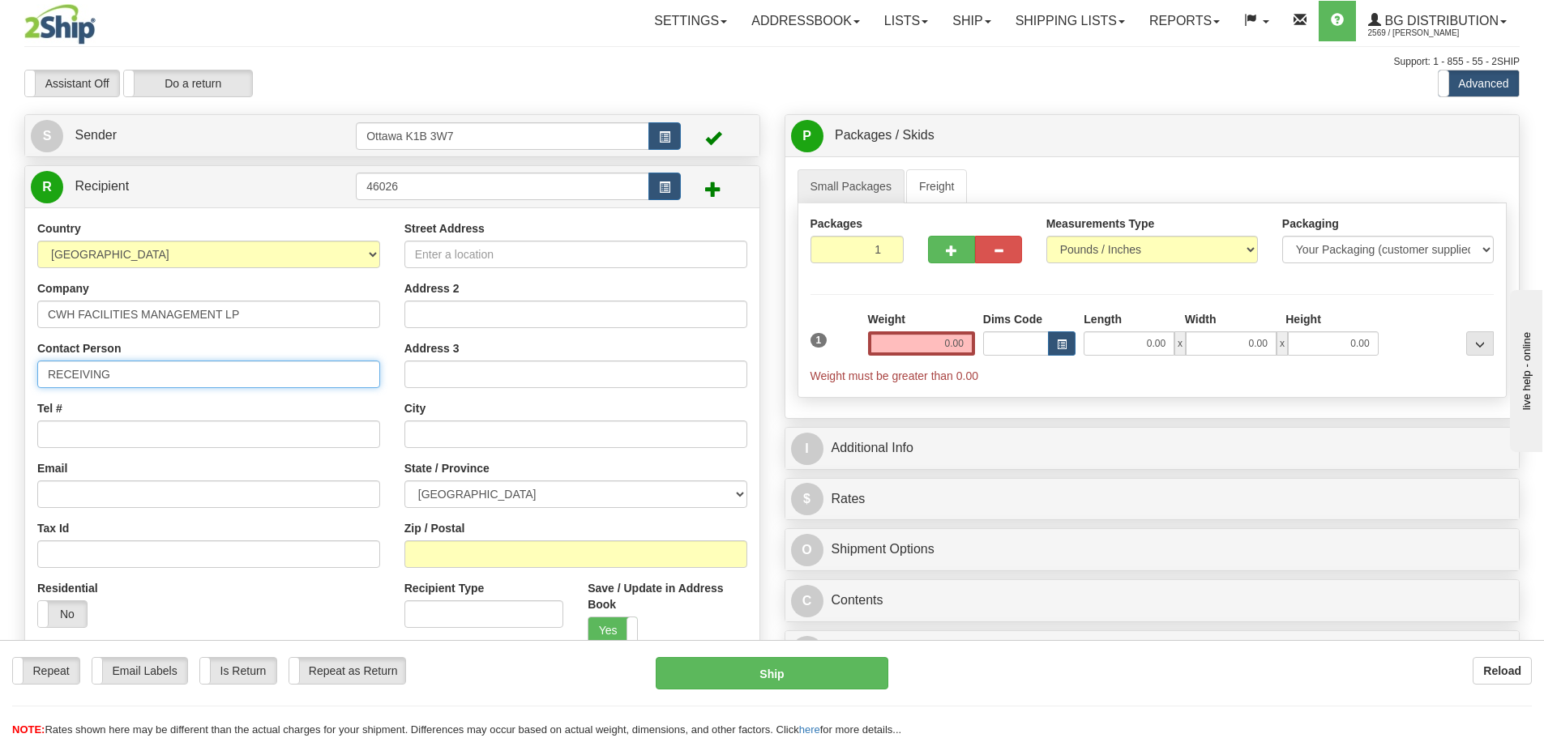
type input "RECEIVING"
type input "604-301-1070"
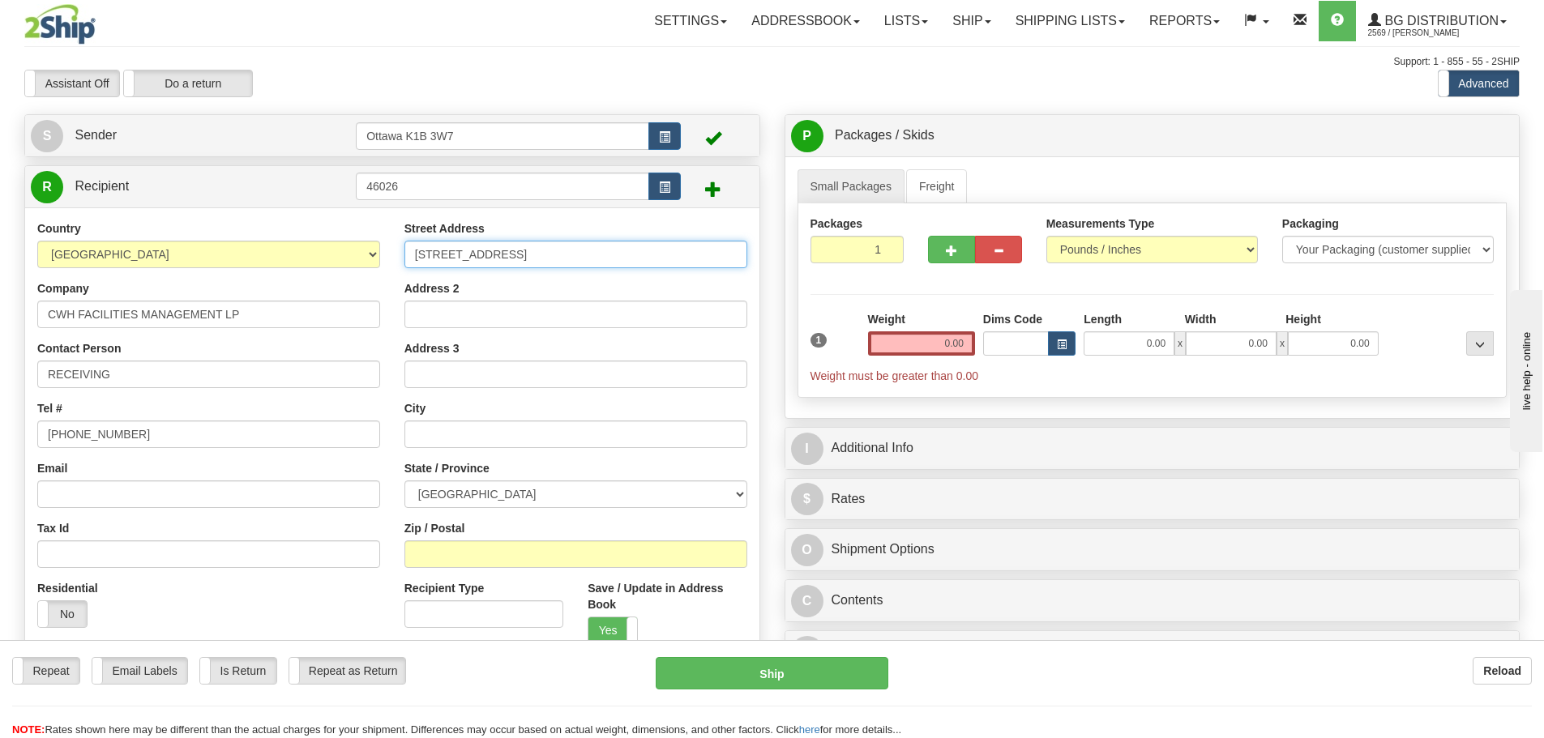
type input "880 WEST 28TH AVE"
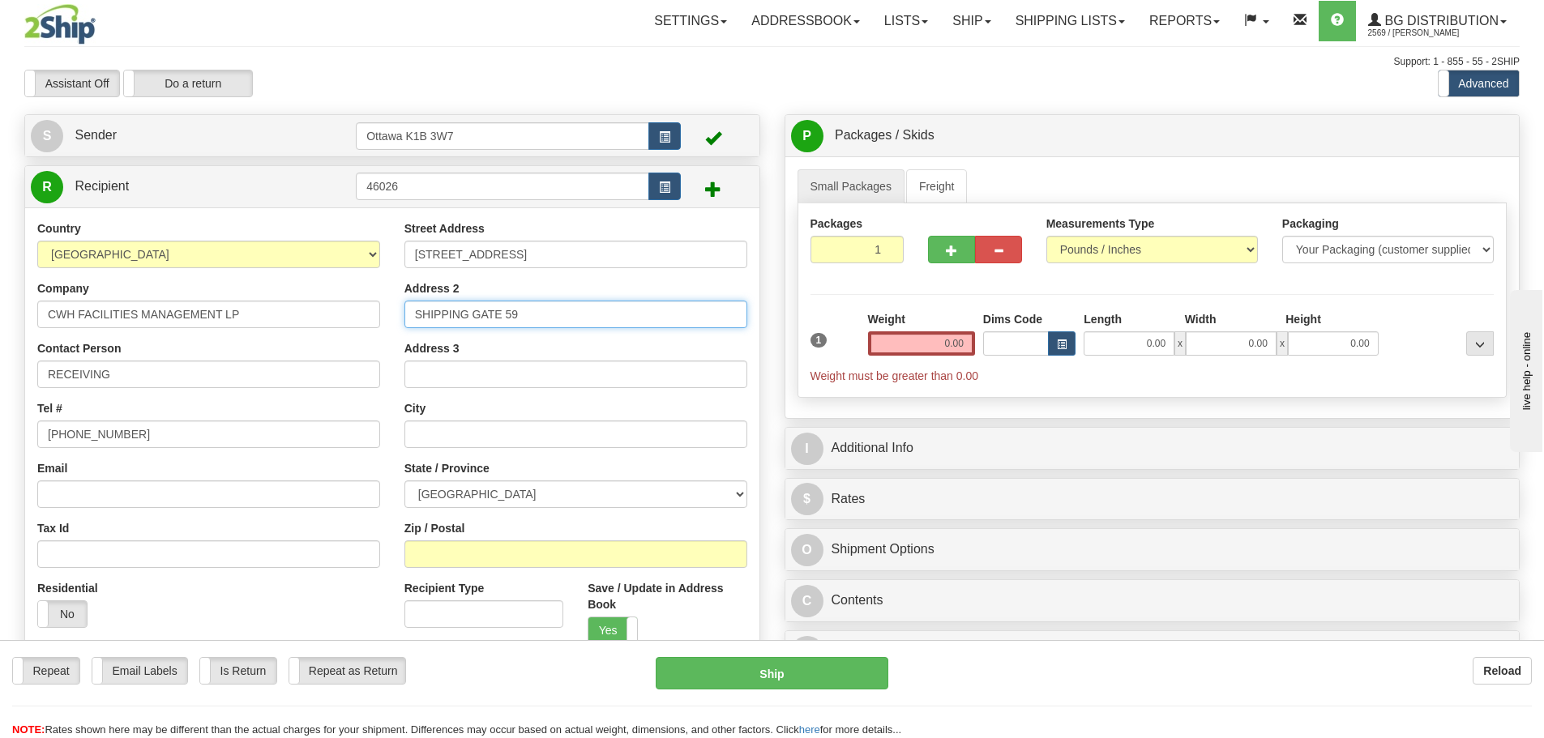
type input "SHIPPING GATE 59"
type input "VANCOUVER"
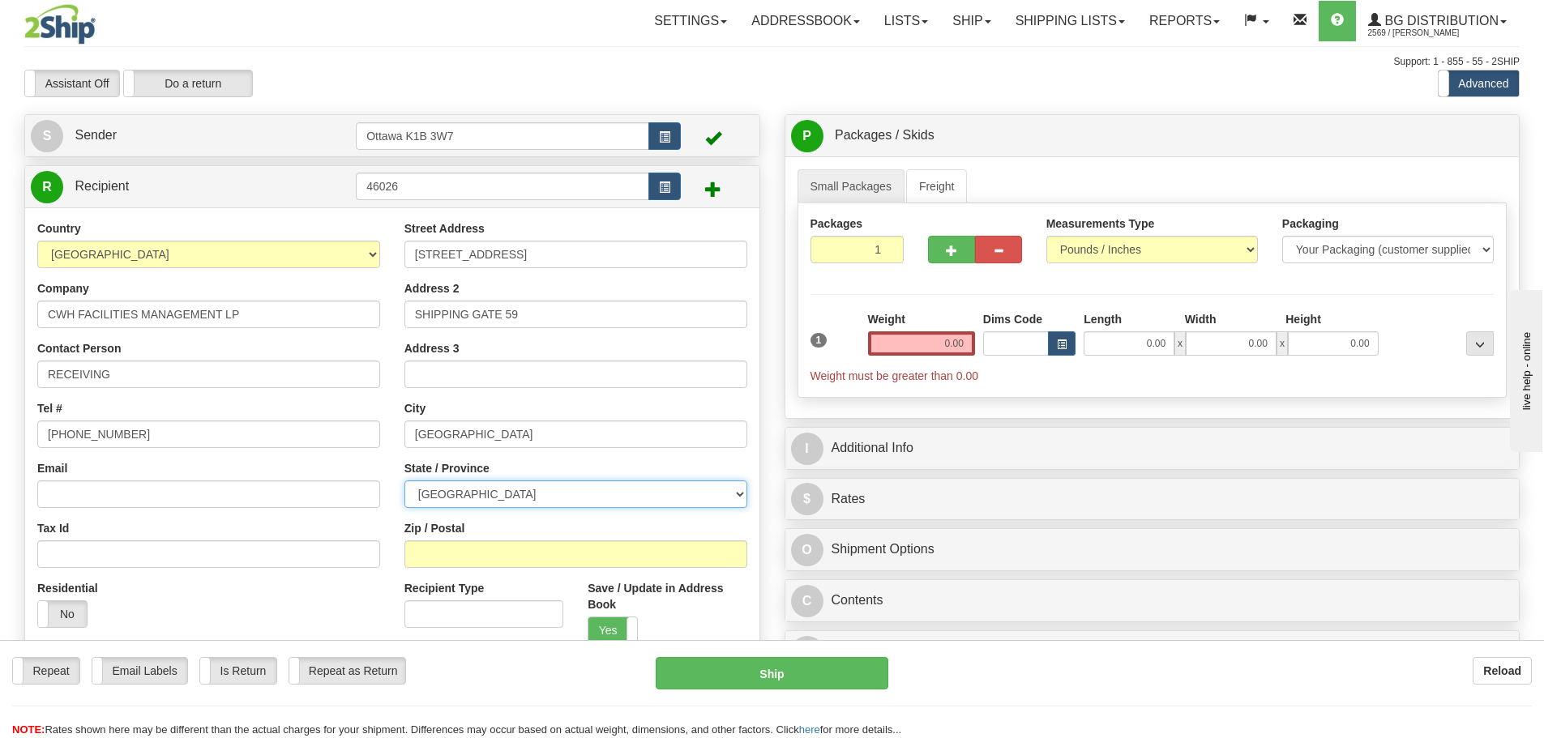
click at [487, 498] on select "ALBERTA BRITISH COLUMBIA MANITOBA NEW BRUNSWICK NEWFOUNDLAND NOVA SCOTIA NUNAVU…" at bounding box center [575, 495] width 343 height 28
select select "BC"
click at [404, 481] on select "ALBERTA BRITISH COLUMBIA MANITOBA NEW BRUNSWICK NEWFOUNDLAND NOVA SCOTIA NUNAVU…" at bounding box center [575, 495] width 343 height 28
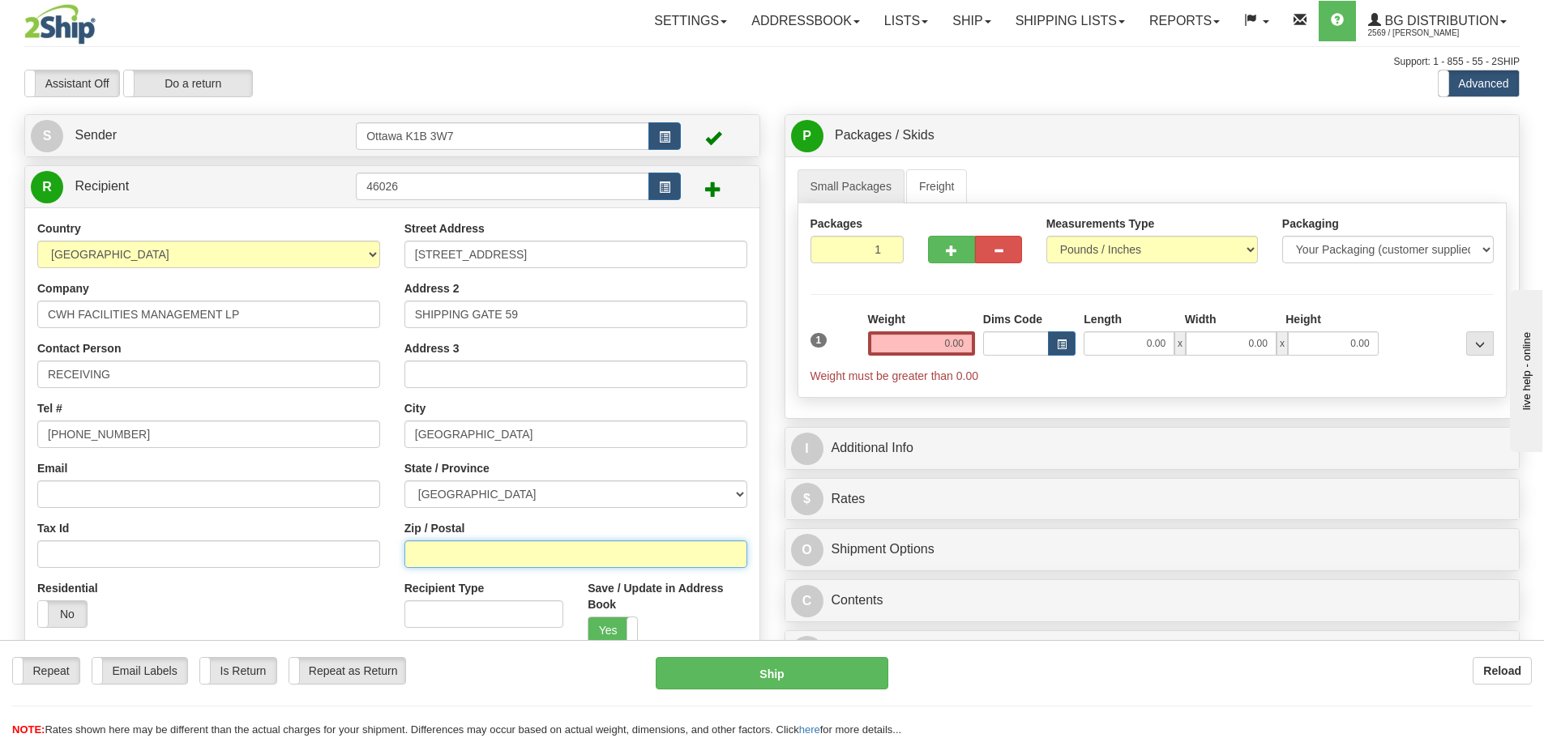
click at [511, 554] on input "Zip / Postal" at bounding box center [575, 555] width 343 height 28
type input "V5Z 4H4"
click at [927, 341] on input "0.00" at bounding box center [921, 344] width 107 height 24
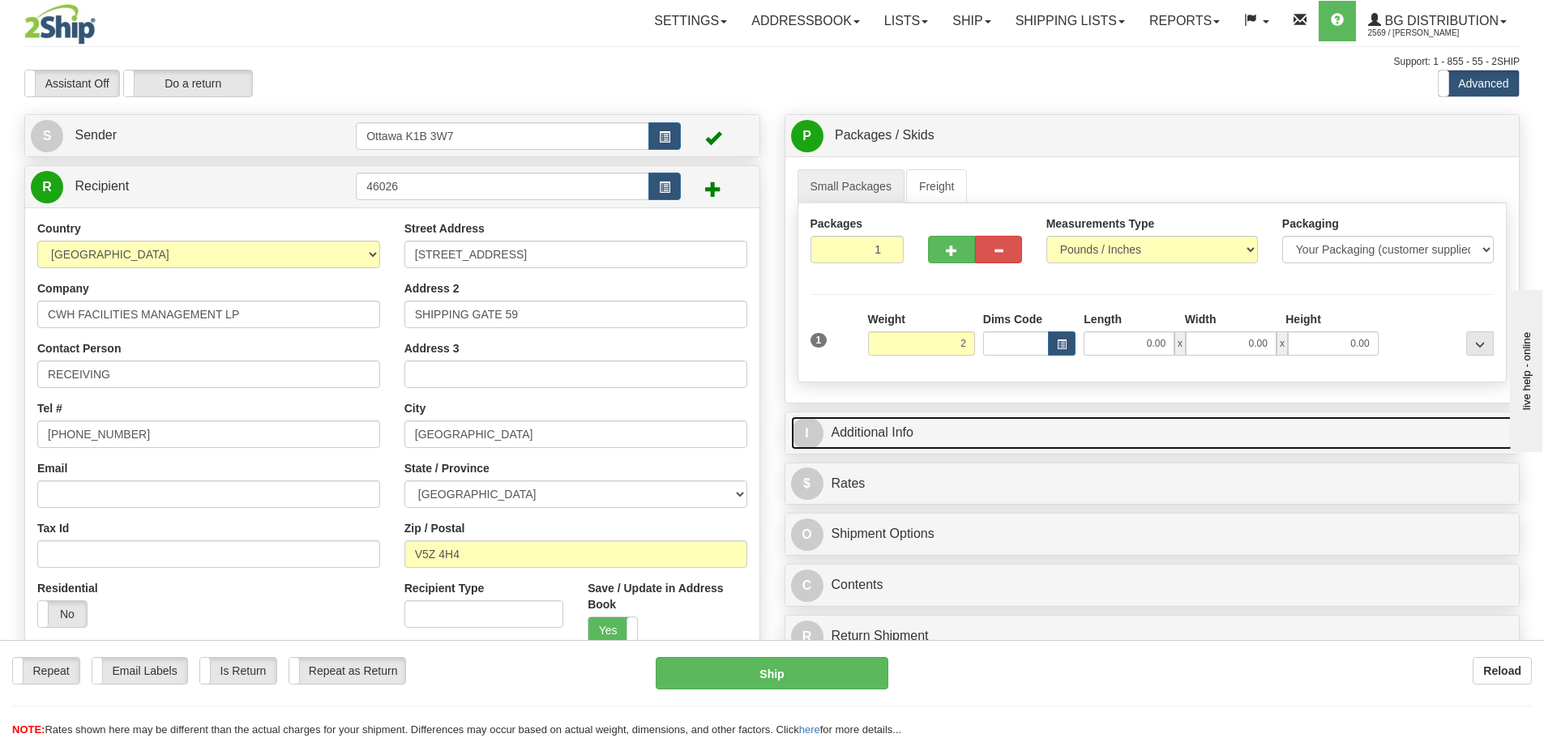
type input "2.00"
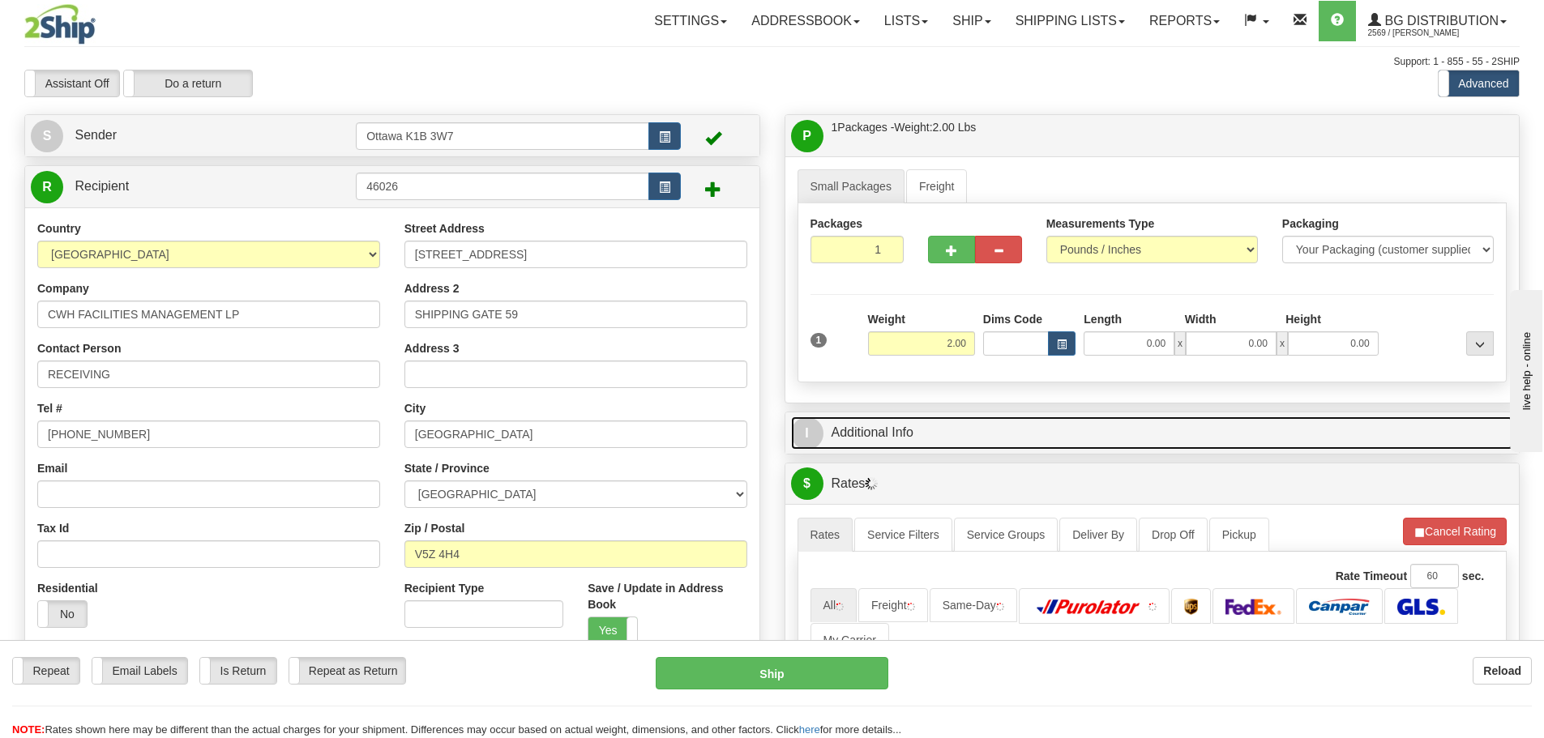
click at [1002, 434] on link "I Additional Info" at bounding box center [1152, 433] width 723 height 33
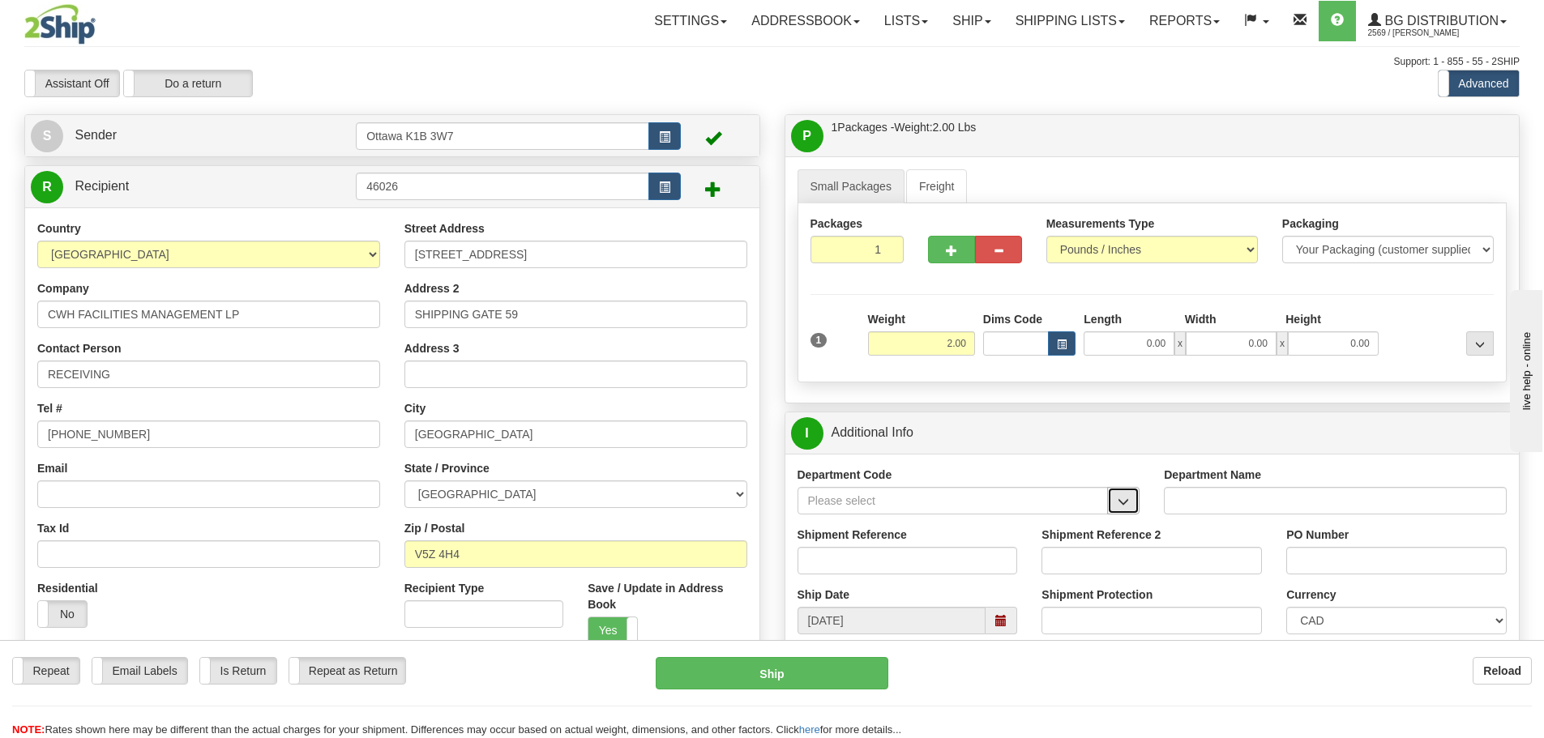
click at [1119, 499] on span "button" at bounding box center [1123, 502] width 11 height 11
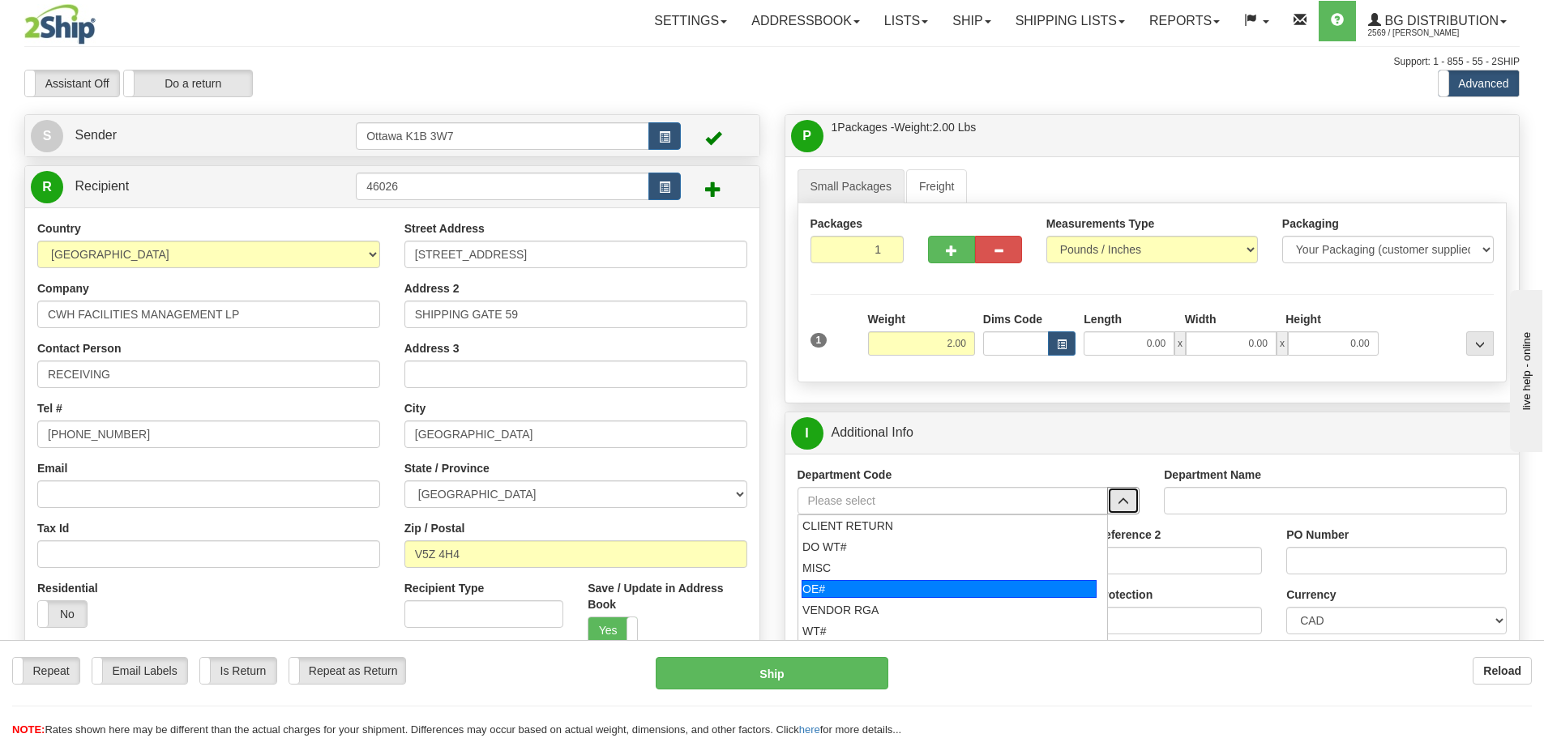
click at [838, 594] on div "OE#" at bounding box center [949, 589] width 295 height 18
type input "OE#"
type input "ORDERS"
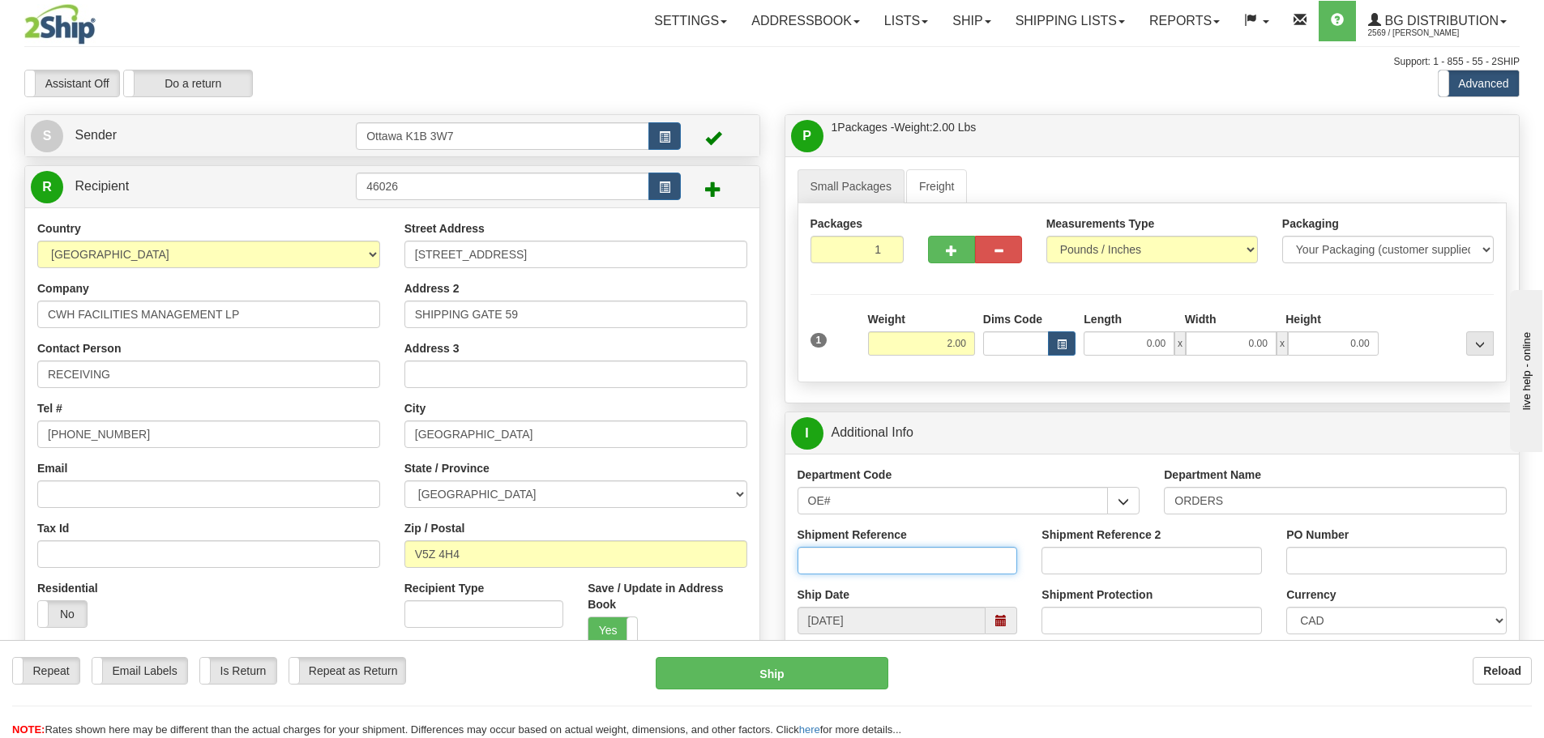
click at [845, 551] on input "Shipment Reference" at bounding box center [908, 561] width 220 height 28
type input "10203733-00"
click at [1347, 553] on input "PO Number" at bounding box center [1396, 561] width 220 height 28
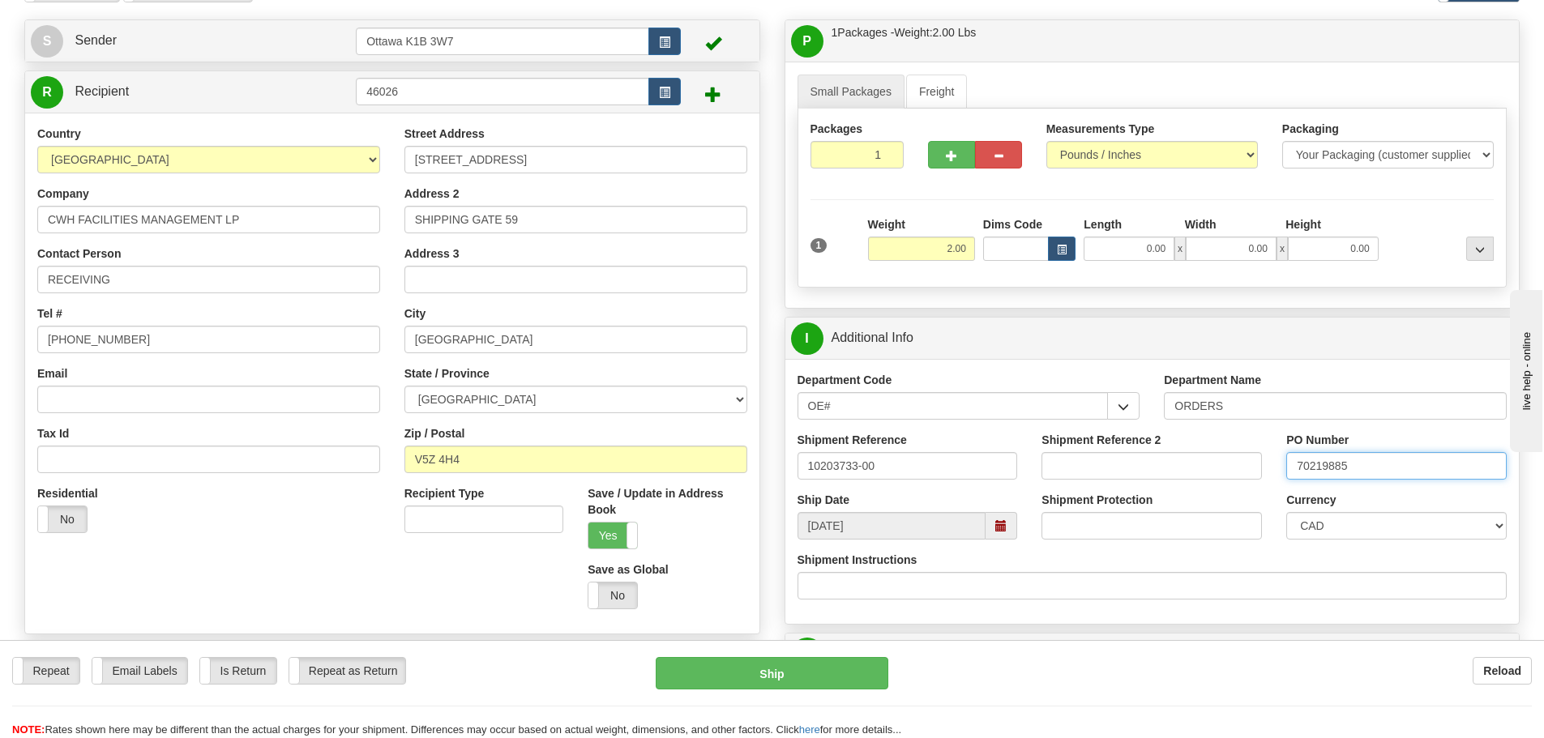
scroll to position [486, 0]
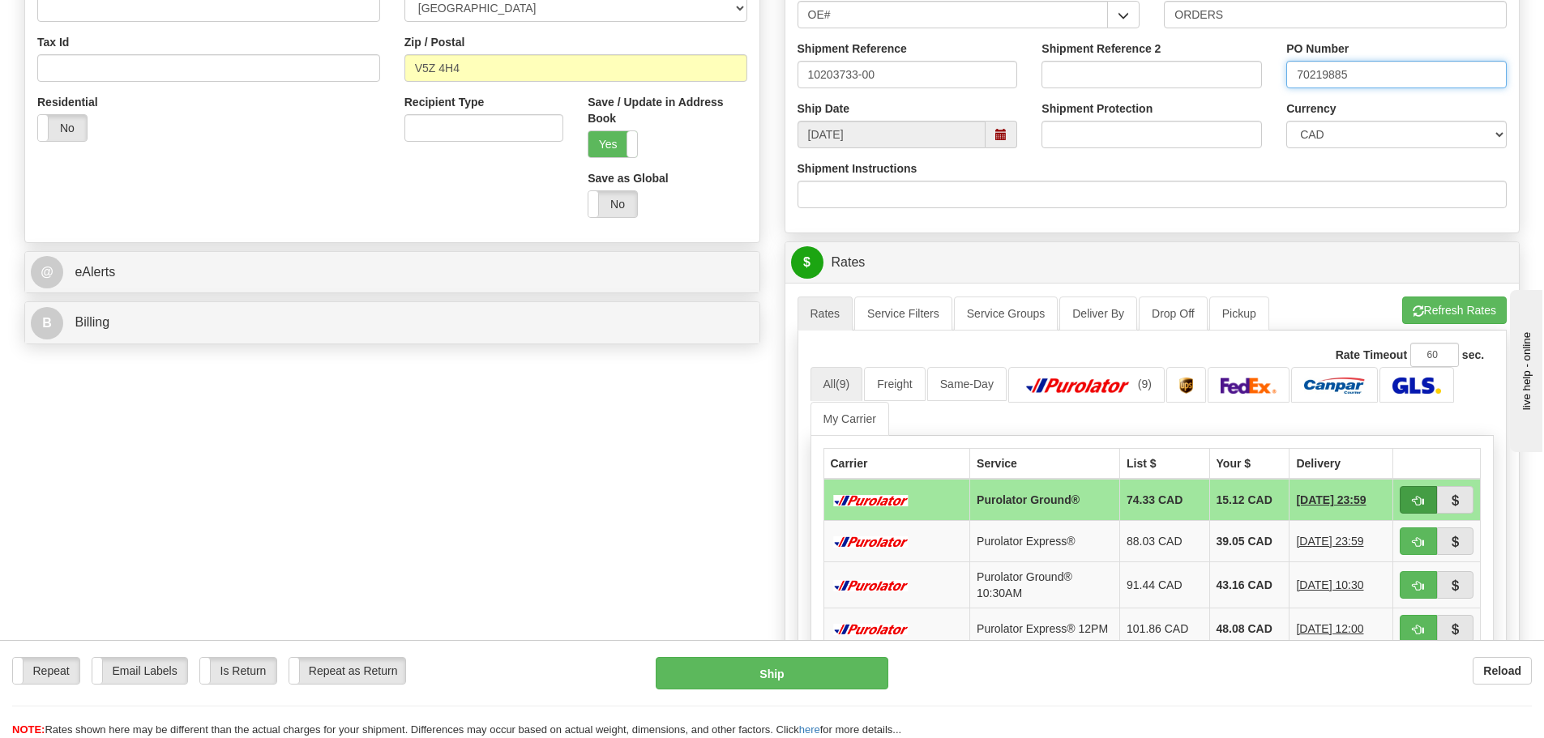
type input "70219885"
click at [1415, 497] on span "button" at bounding box center [1418, 501] width 11 height 11
type input "260"
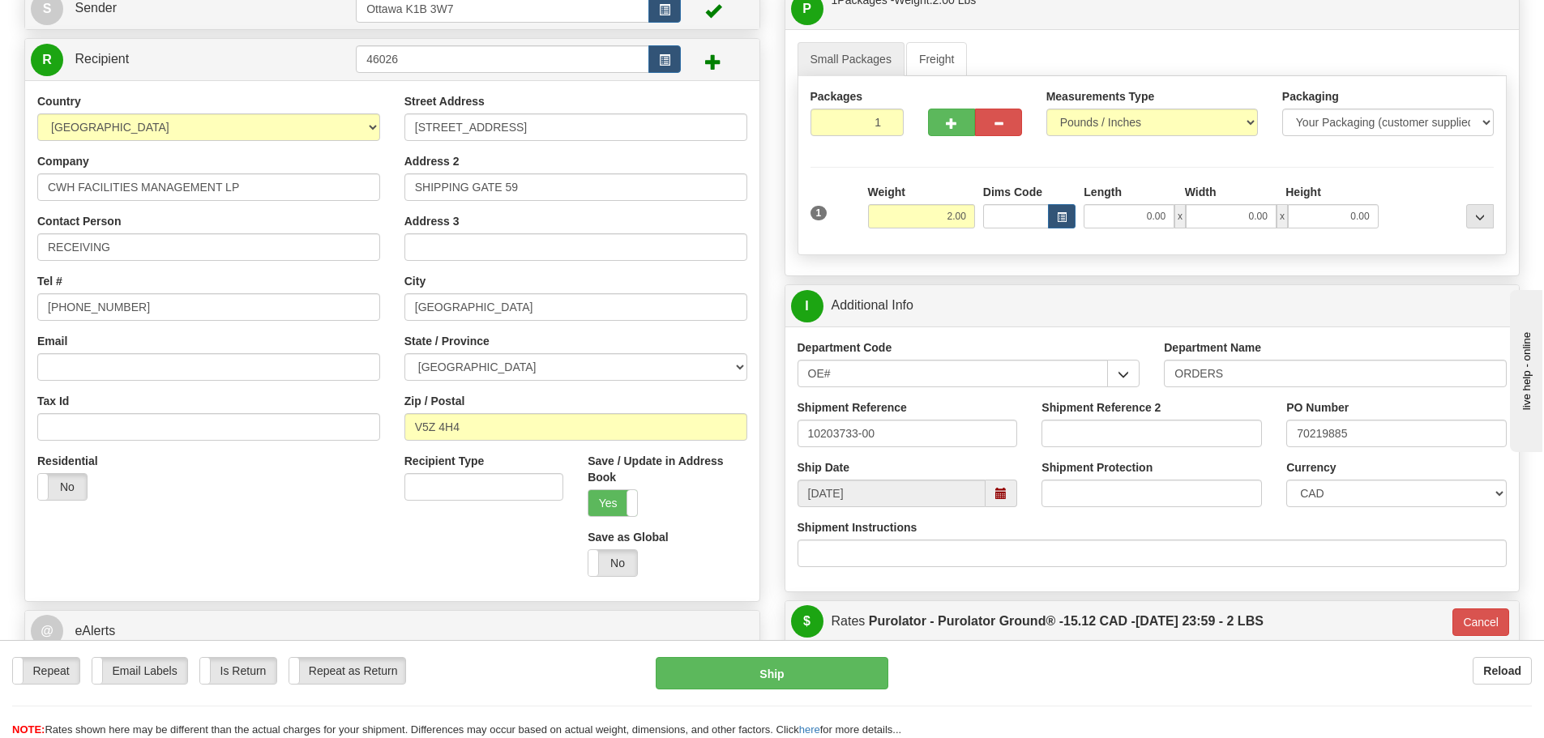
scroll to position [162, 0]
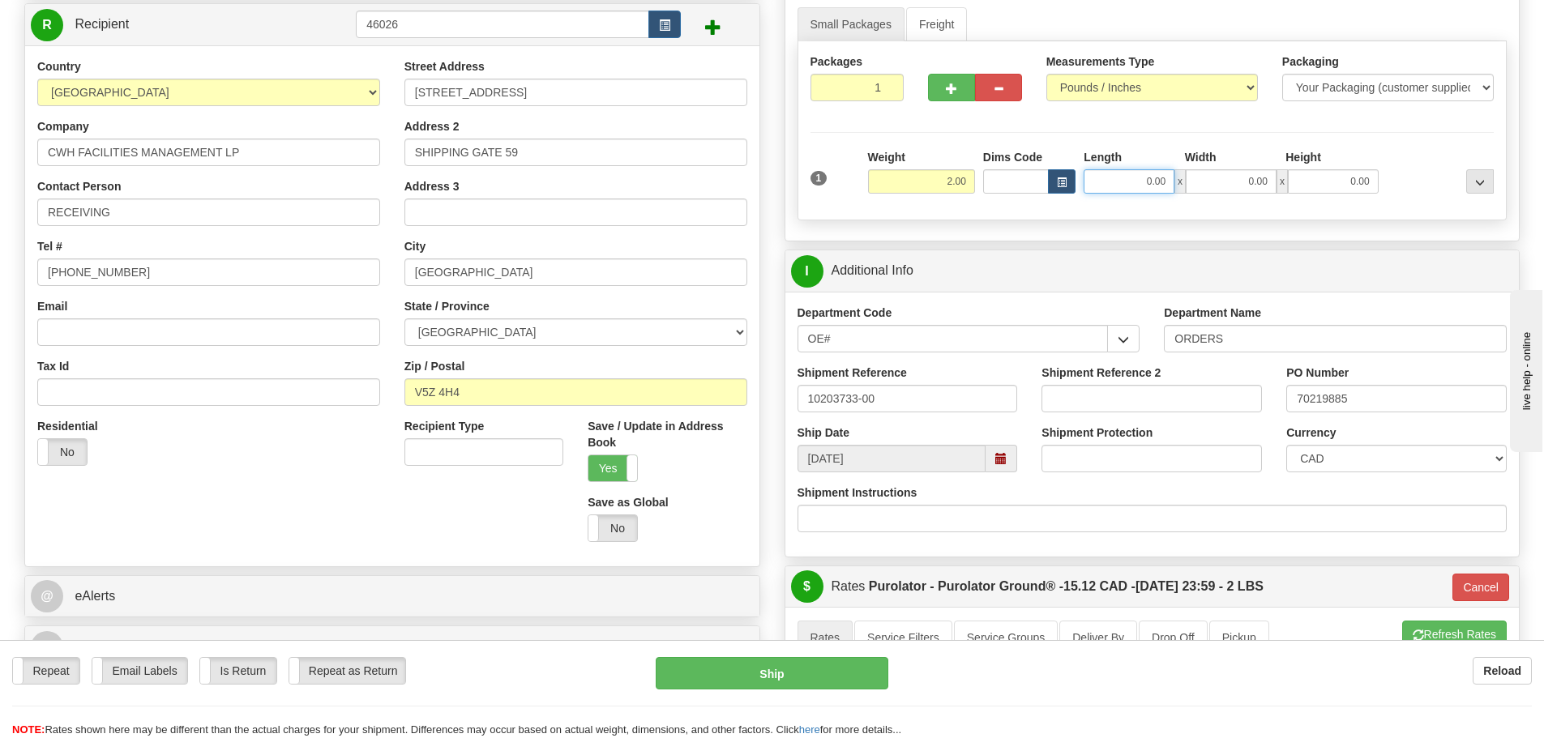
click at [1116, 173] on input "0.00" at bounding box center [1129, 181] width 91 height 24
type input "10.50"
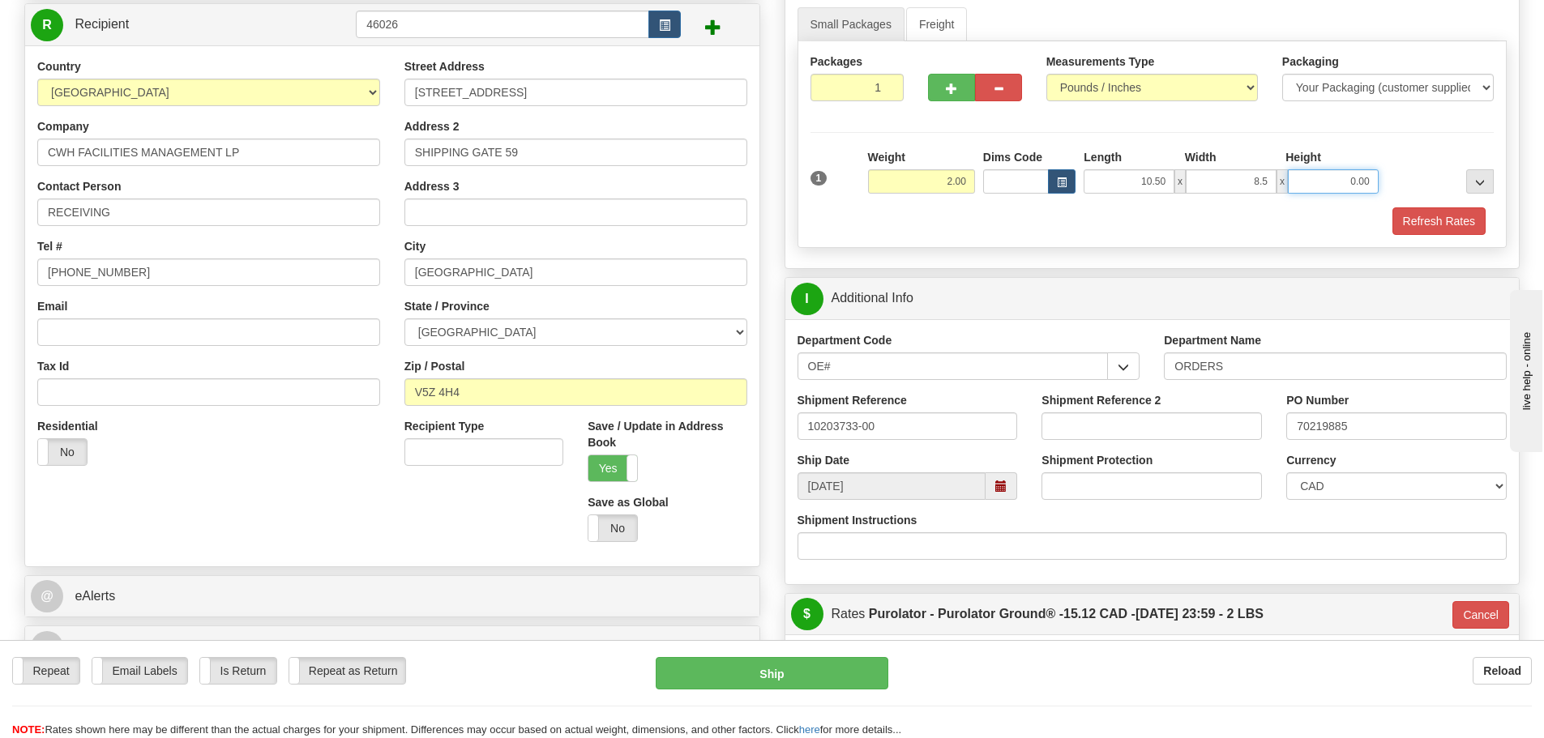
type input "8.50"
type input "6.00"
click at [1446, 228] on button "Refresh Rates" at bounding box center [1439, 222] width 93 height 28
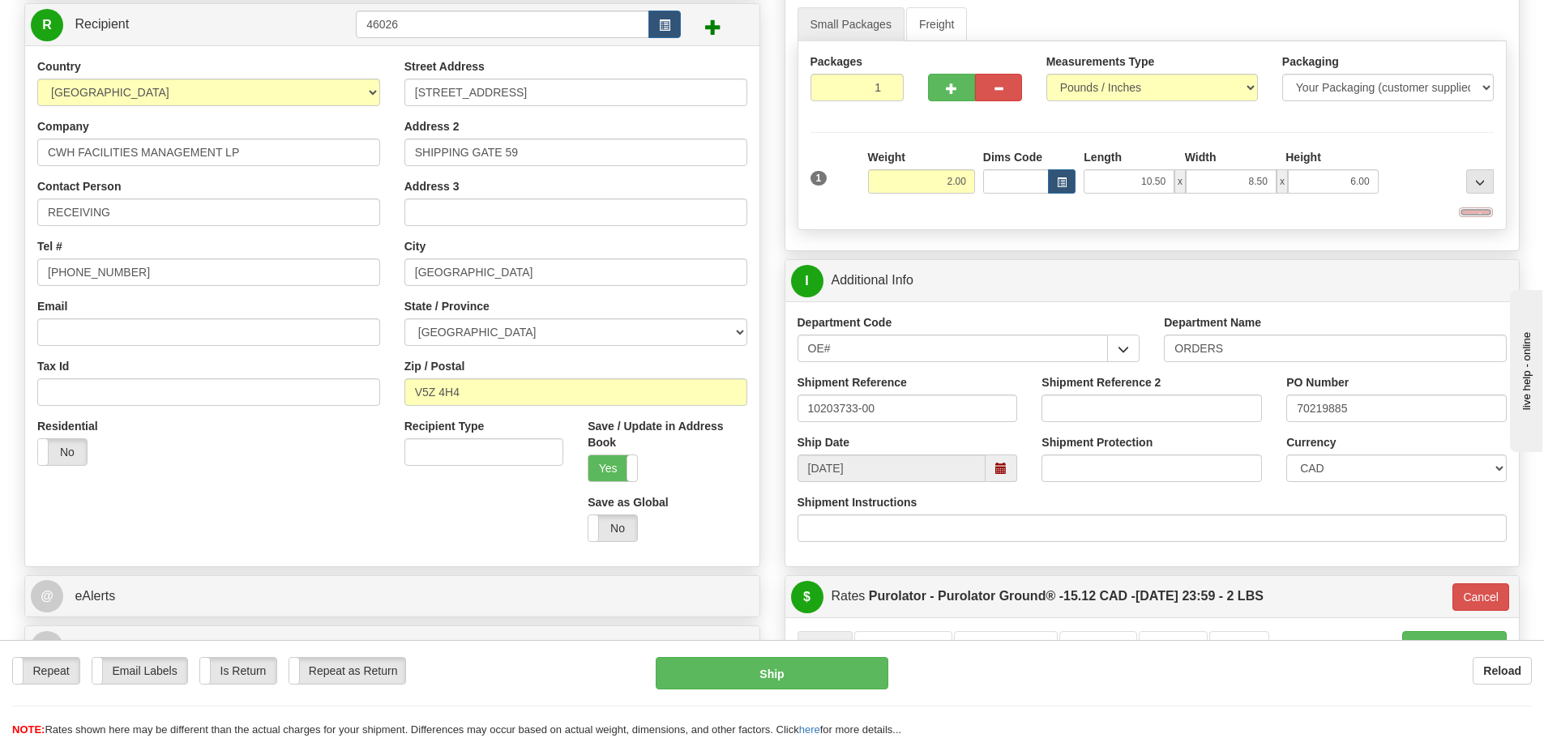
type input "260"
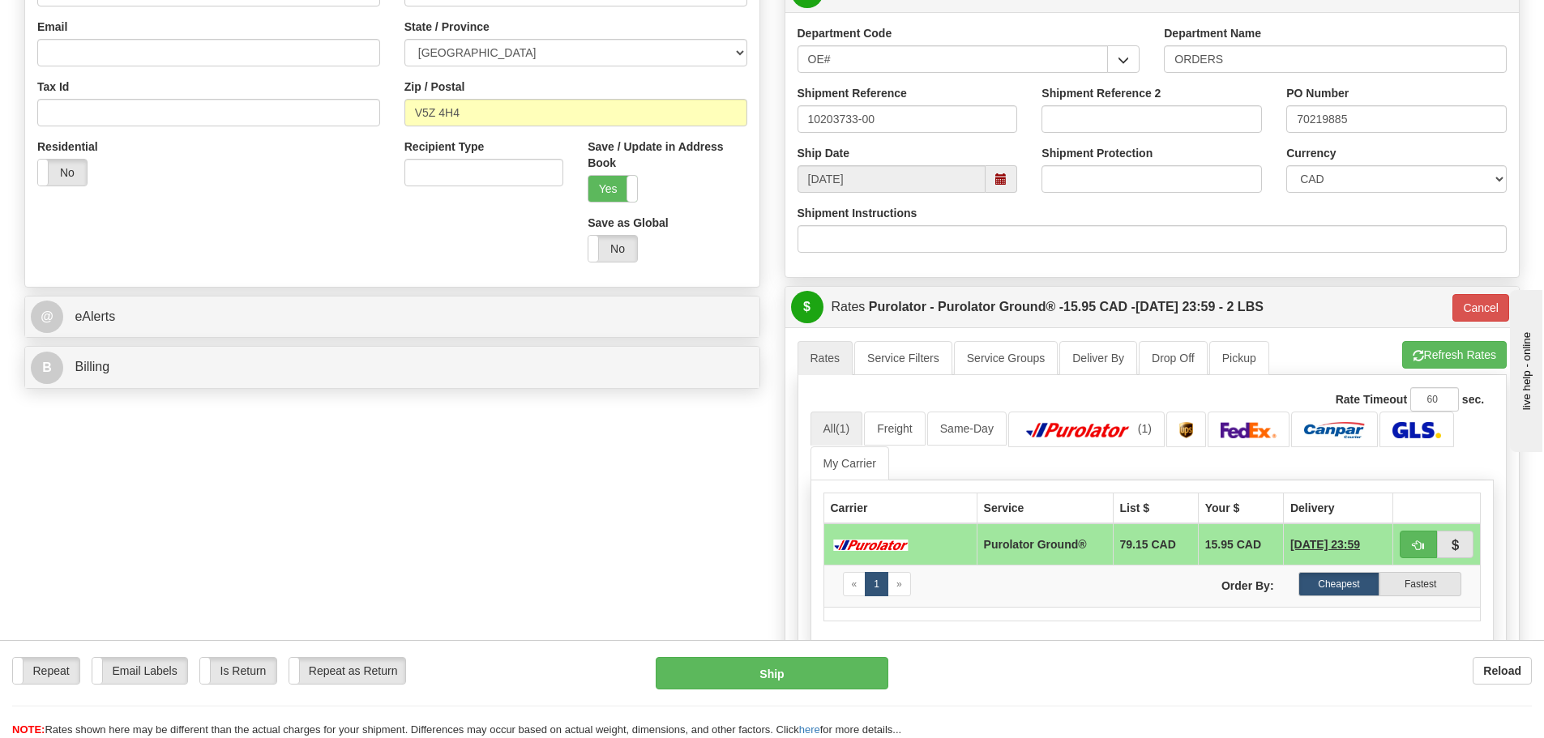
scroll to position [486, 0]
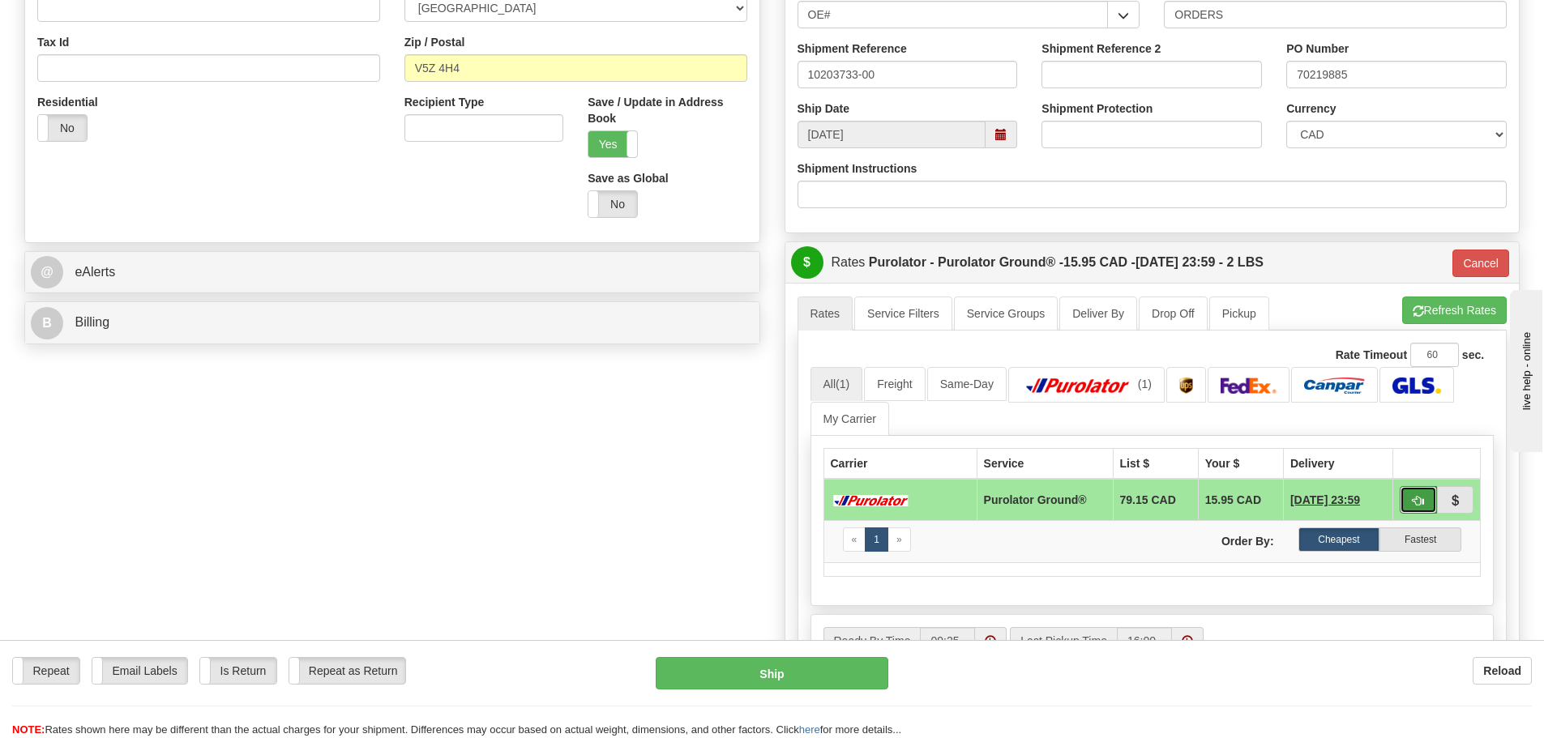
click at [1413, 499] on span "button" at bounding box center [1418, 501] width 11 height 11
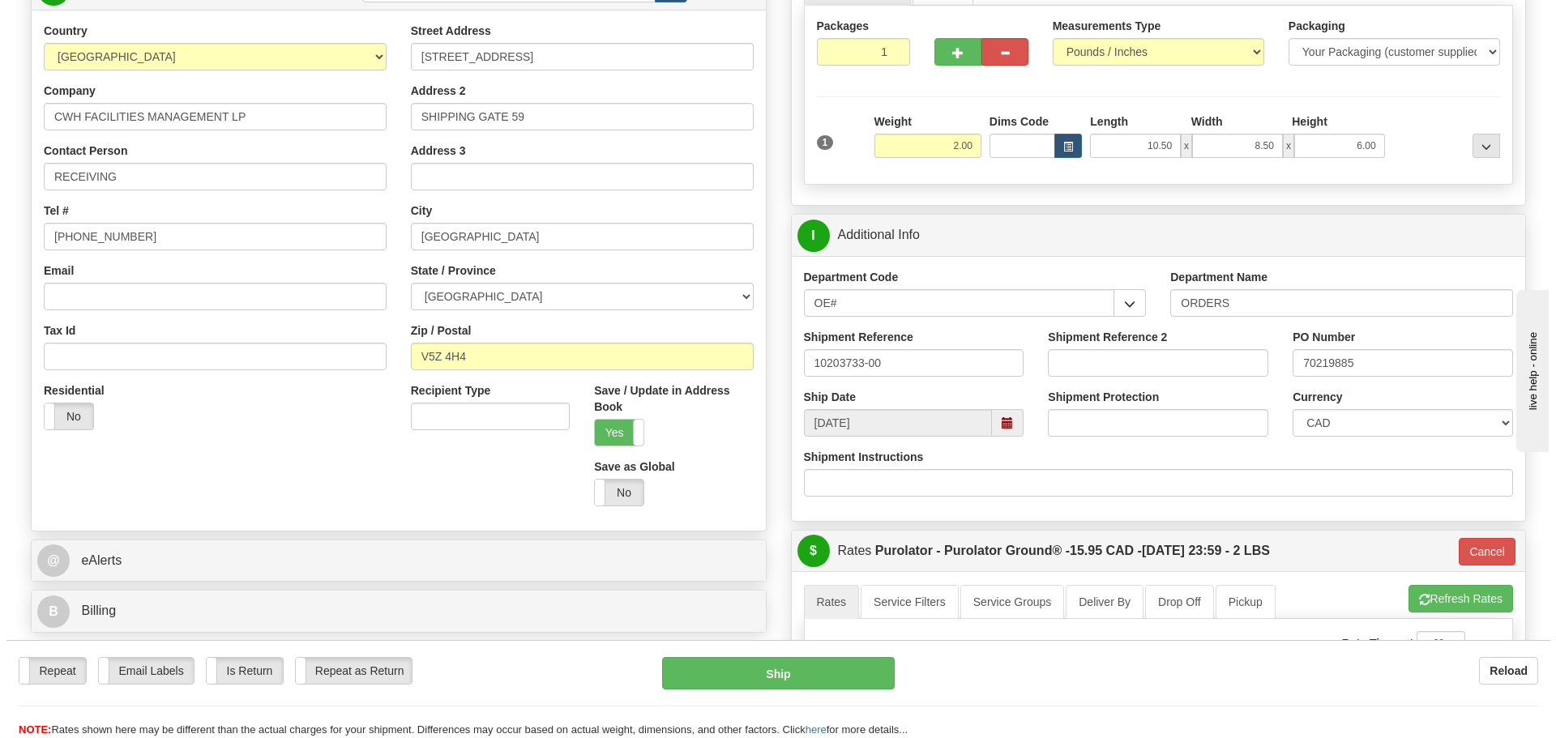
scroll to position [162, 0]
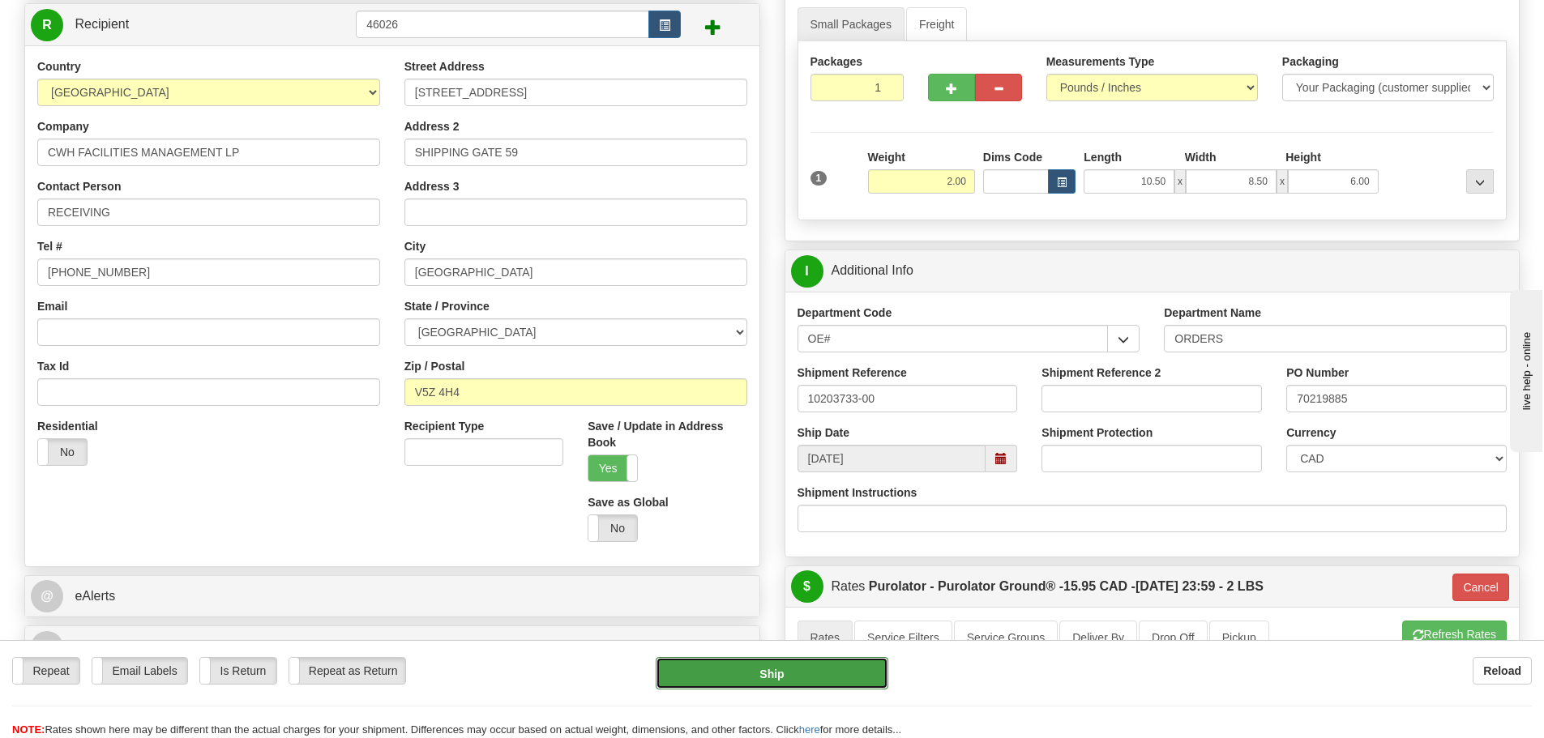
click at [788, 668] on button "Ship" at bounding box center [772, 673] width 233 height 32
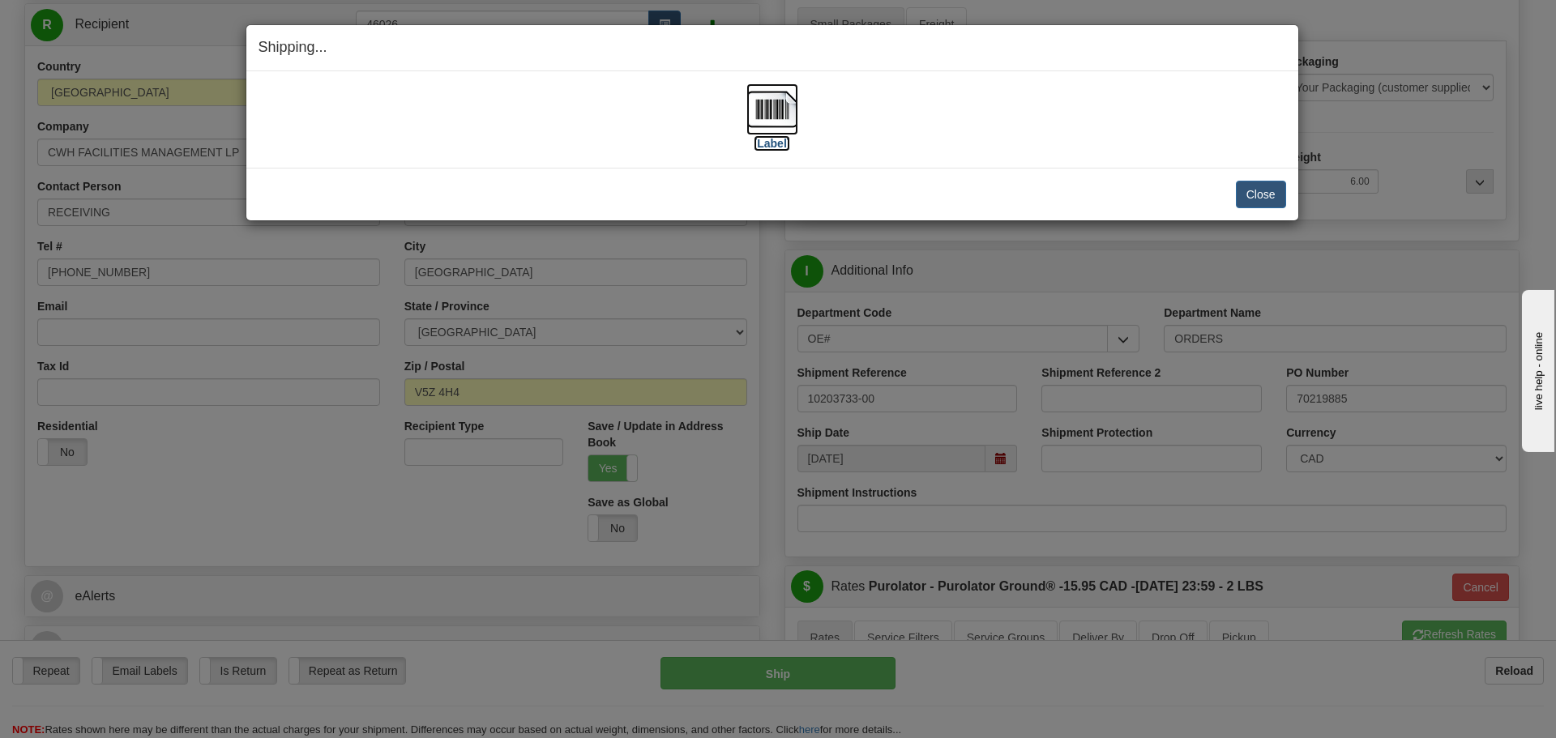
click at [779, 147] on label "[Label]" at bounding box center [772, 143] width 37 height 16
click at [1252, 201] on button "Close" at bounding box center [1261, 195] width 50 height 28
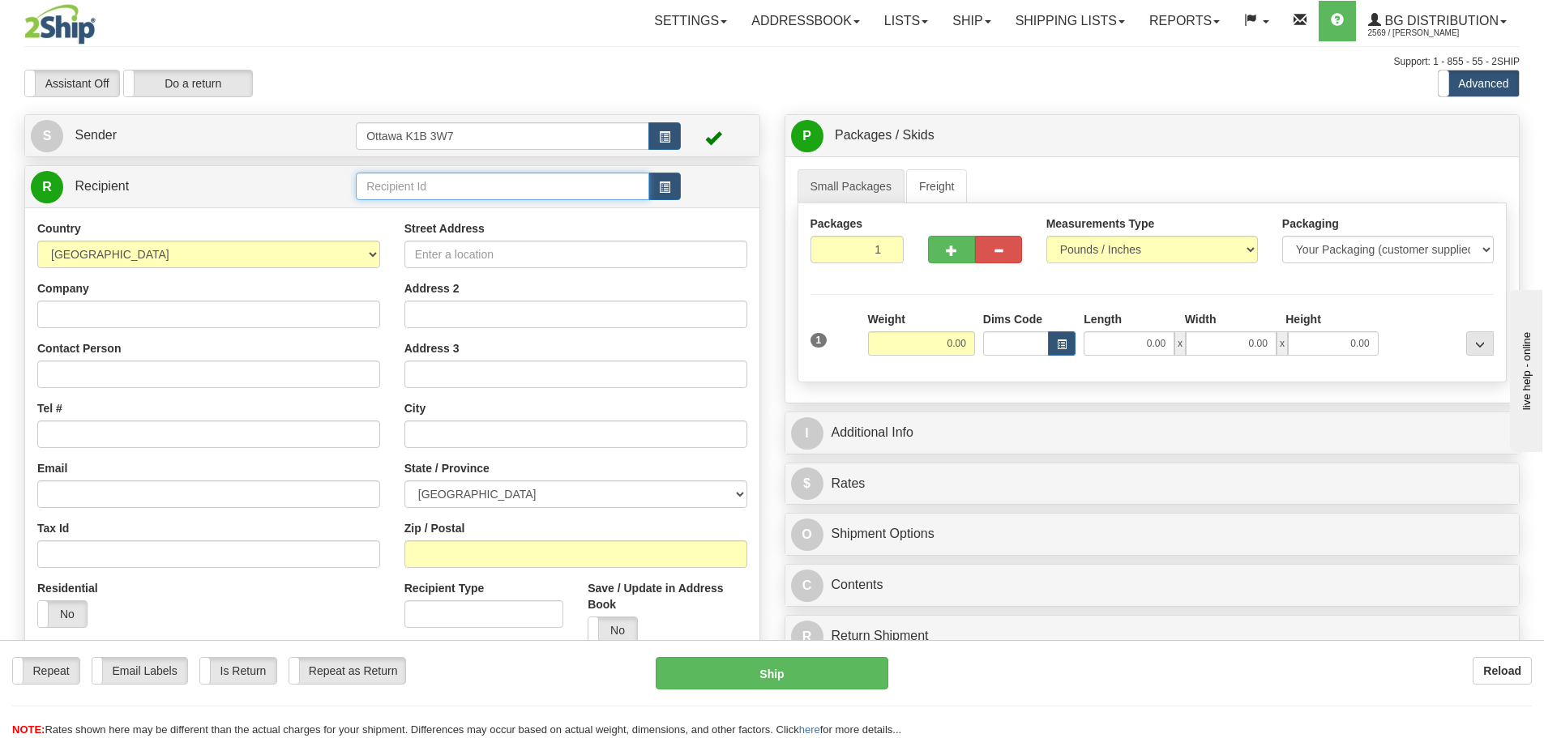
click at [558, 184] on input "text" at bounding box center [502, 187] width 293 height 28
type input "910612"
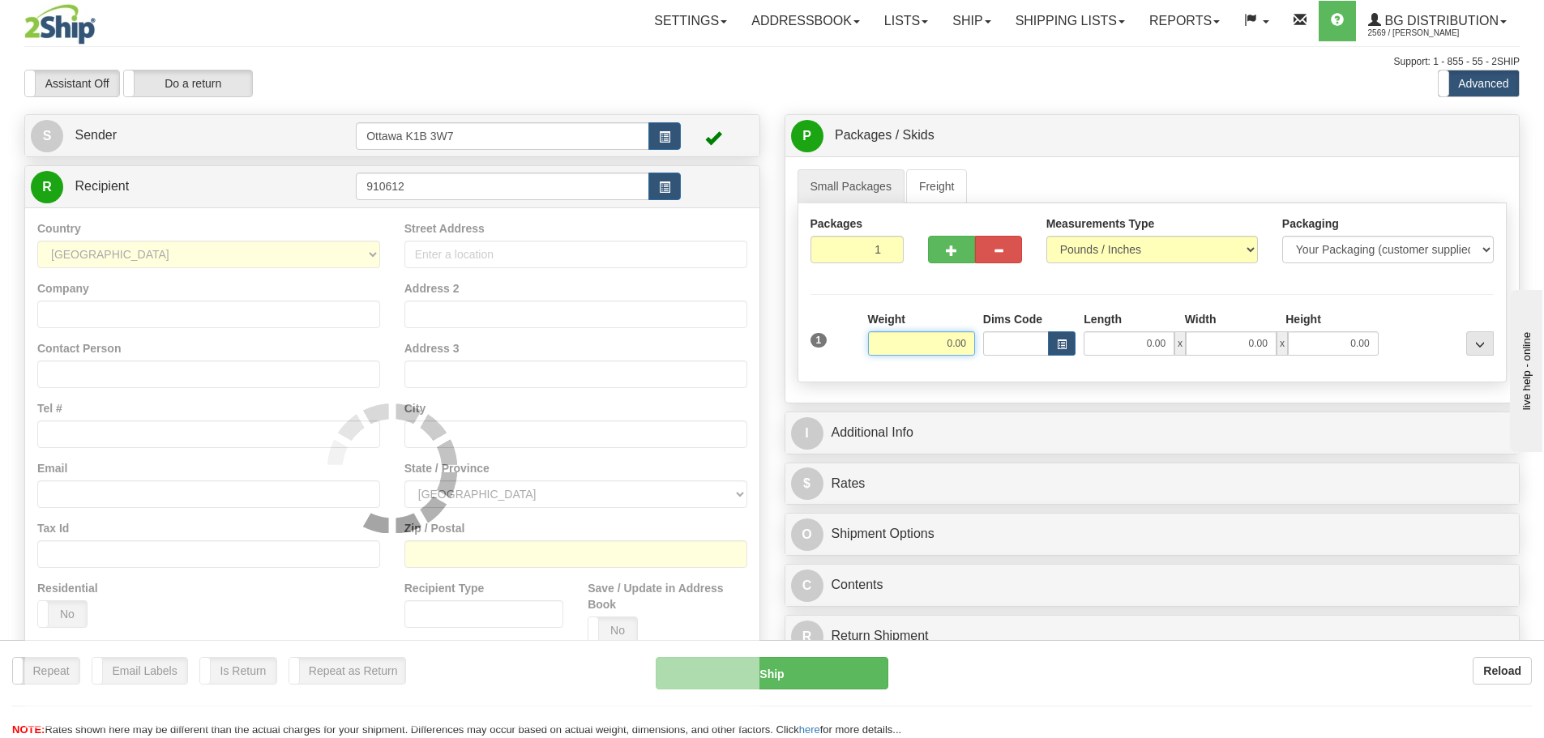
click at [1161, 62] on div "Support: 1 - 855 - 55 - 2SHIP" at bounding box center [772, 62] width 1496 height 14
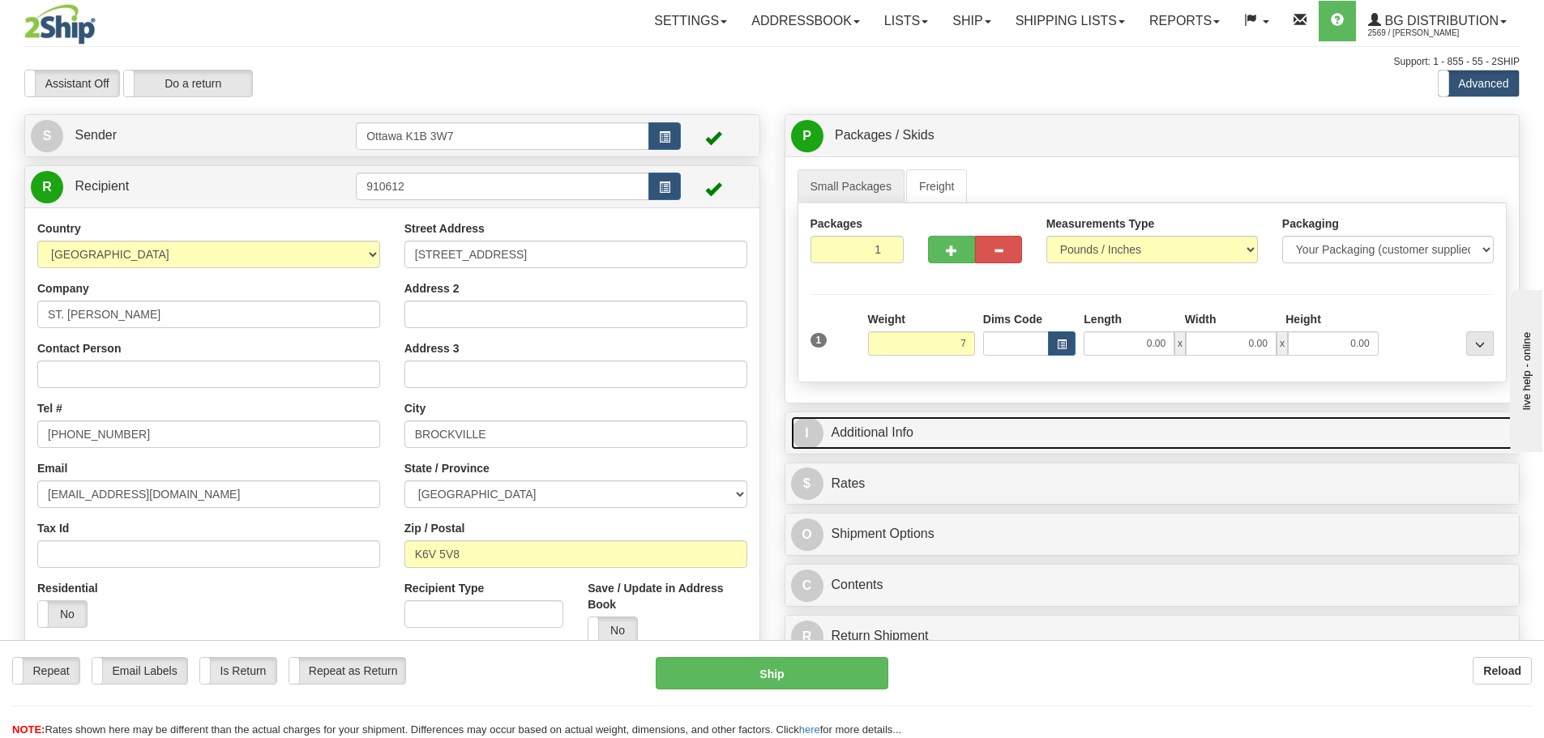
type input "7.00"
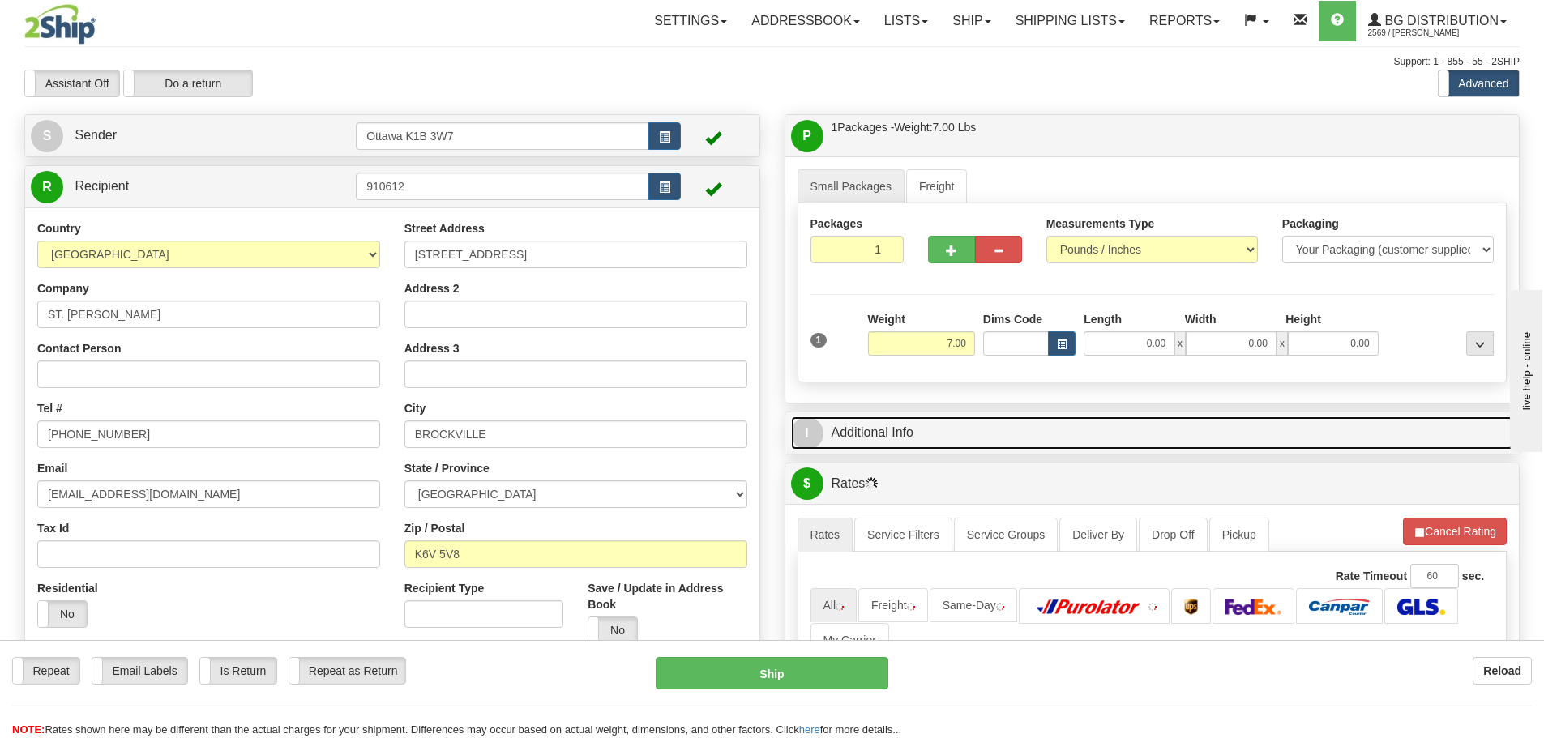
click at [1013, 427] on link "I Additional Info" at bounding box center [1152, 433] width 723 height 33
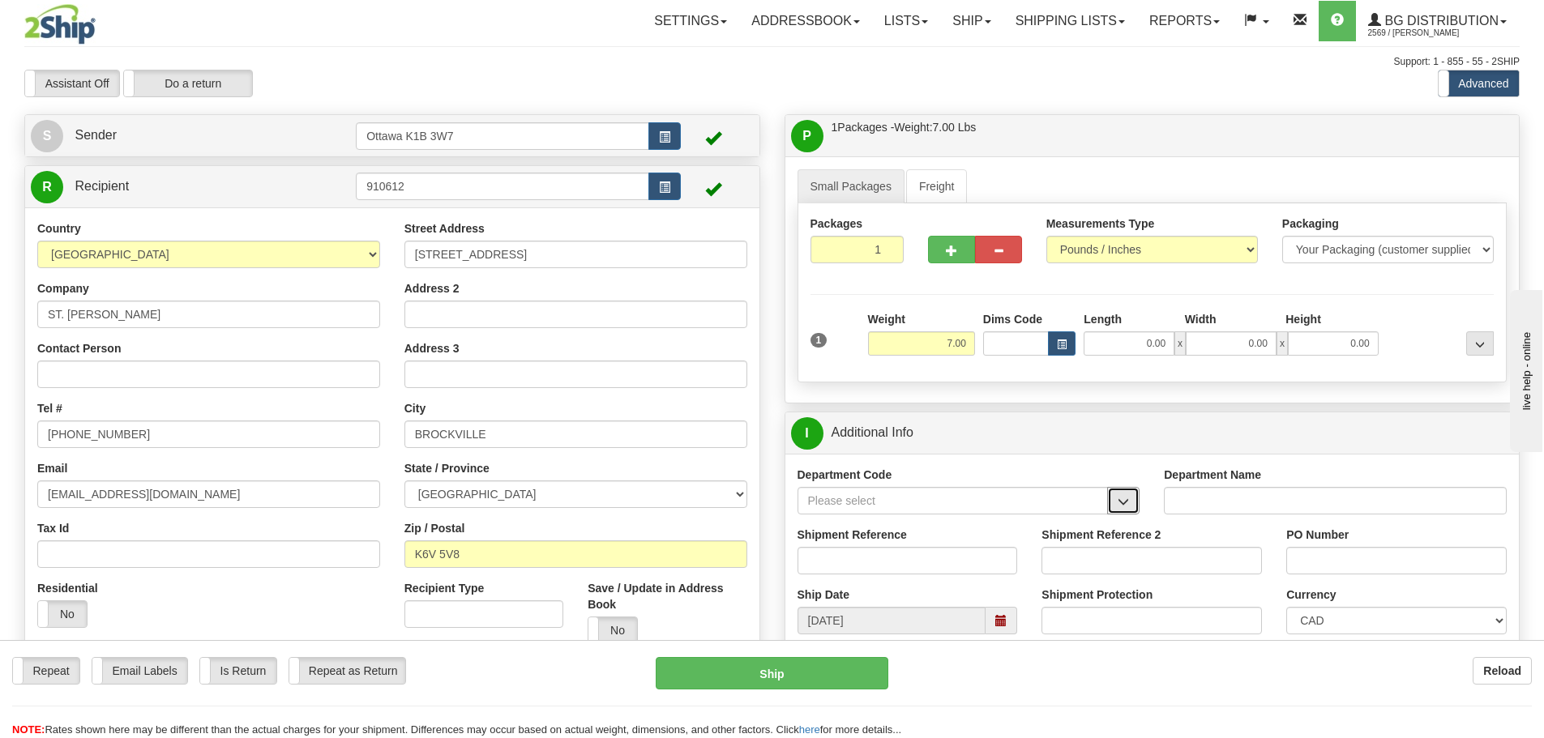
click at [1124, 507] on span "button" at bounding box center [1123, 502] width 11 height 11
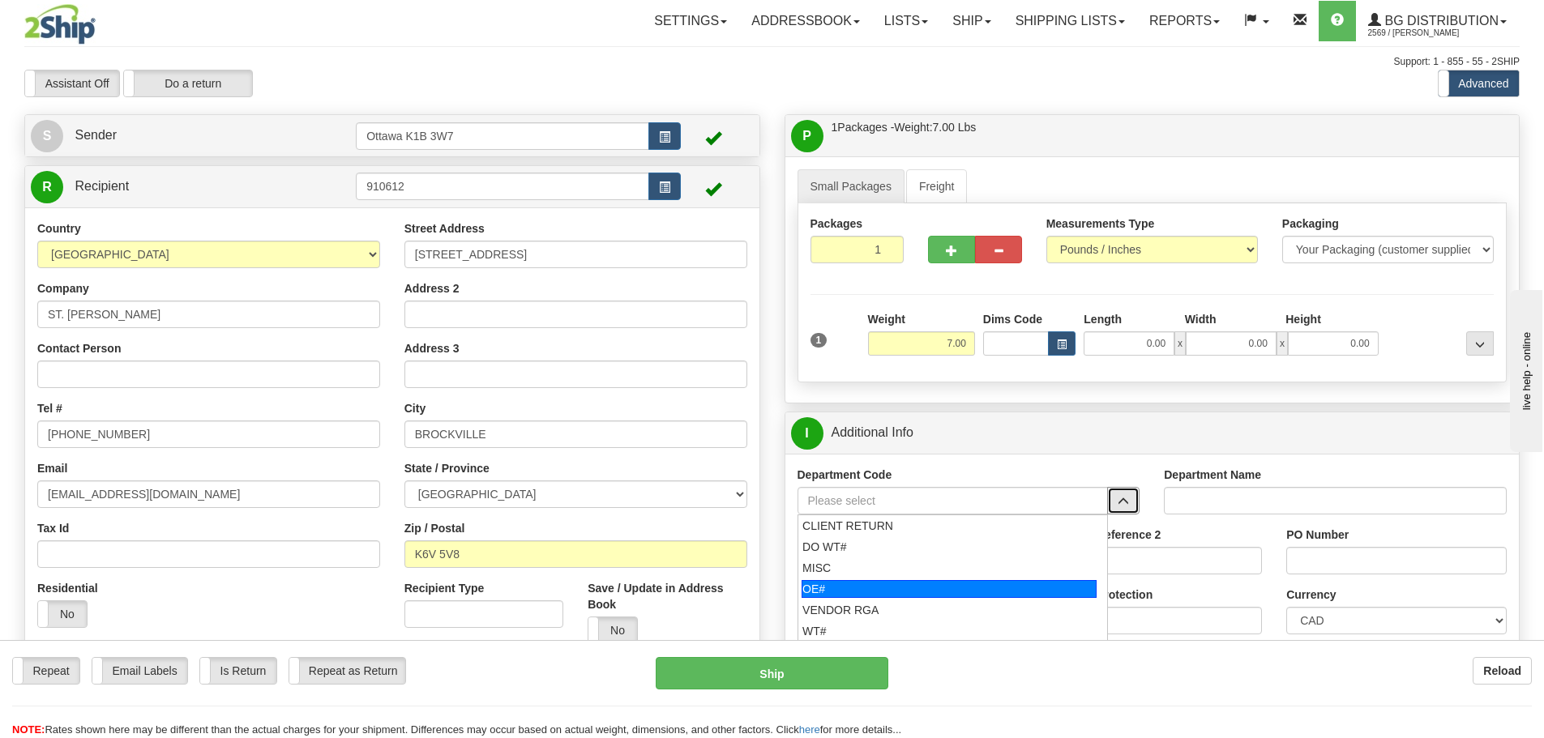
click at [913, 589] on div "OE#" at bounding box center [949, 589] width 295 height 18
type input "OE#"
type input "ORDERS"
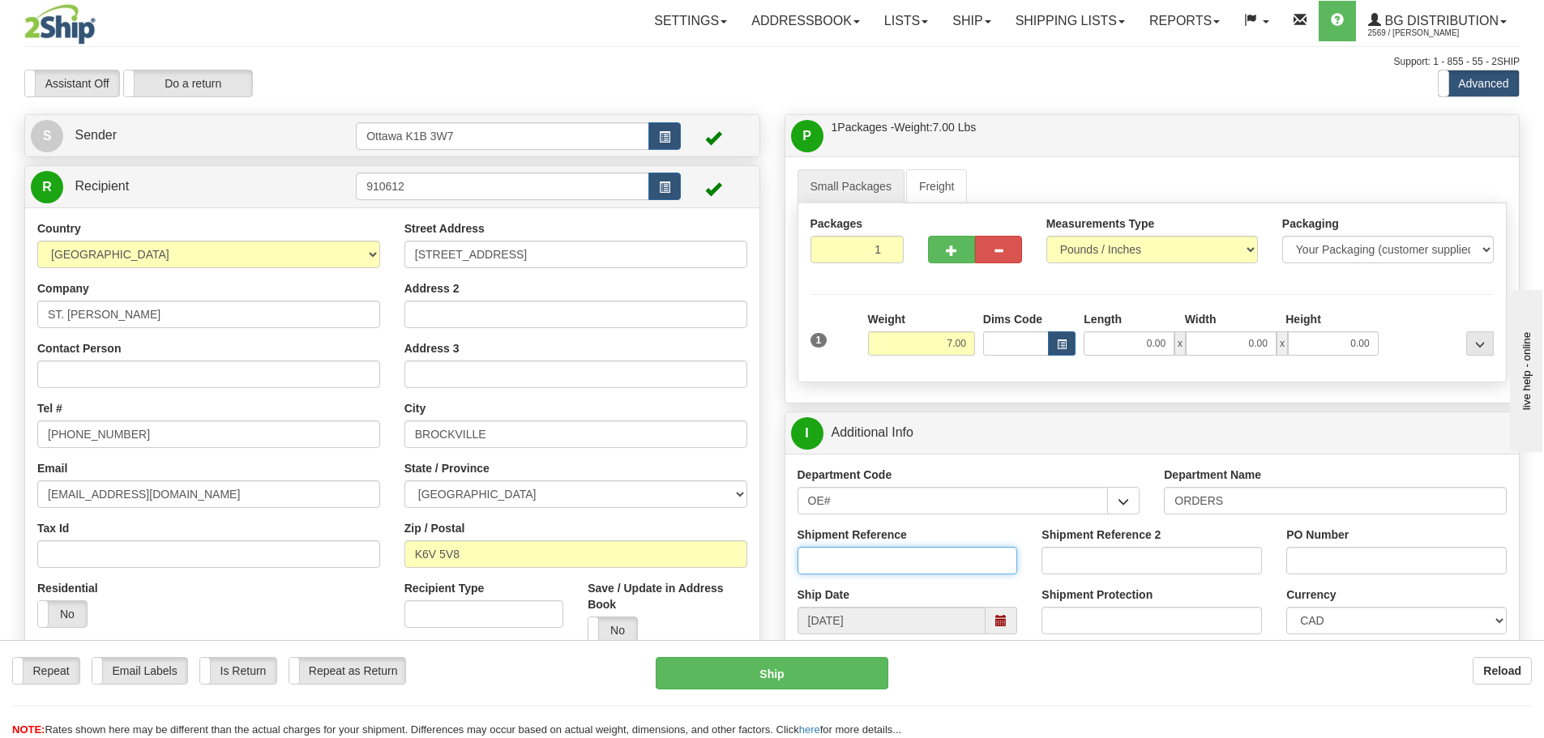
click at [900, 561] on input "Shipment Reference" at bounding box center [908, 561] width 220 height 28
type input "10203783-00"
click at [1335, 554] on input "PO Number" at bounding box center [1396, 561] width 220 height 28
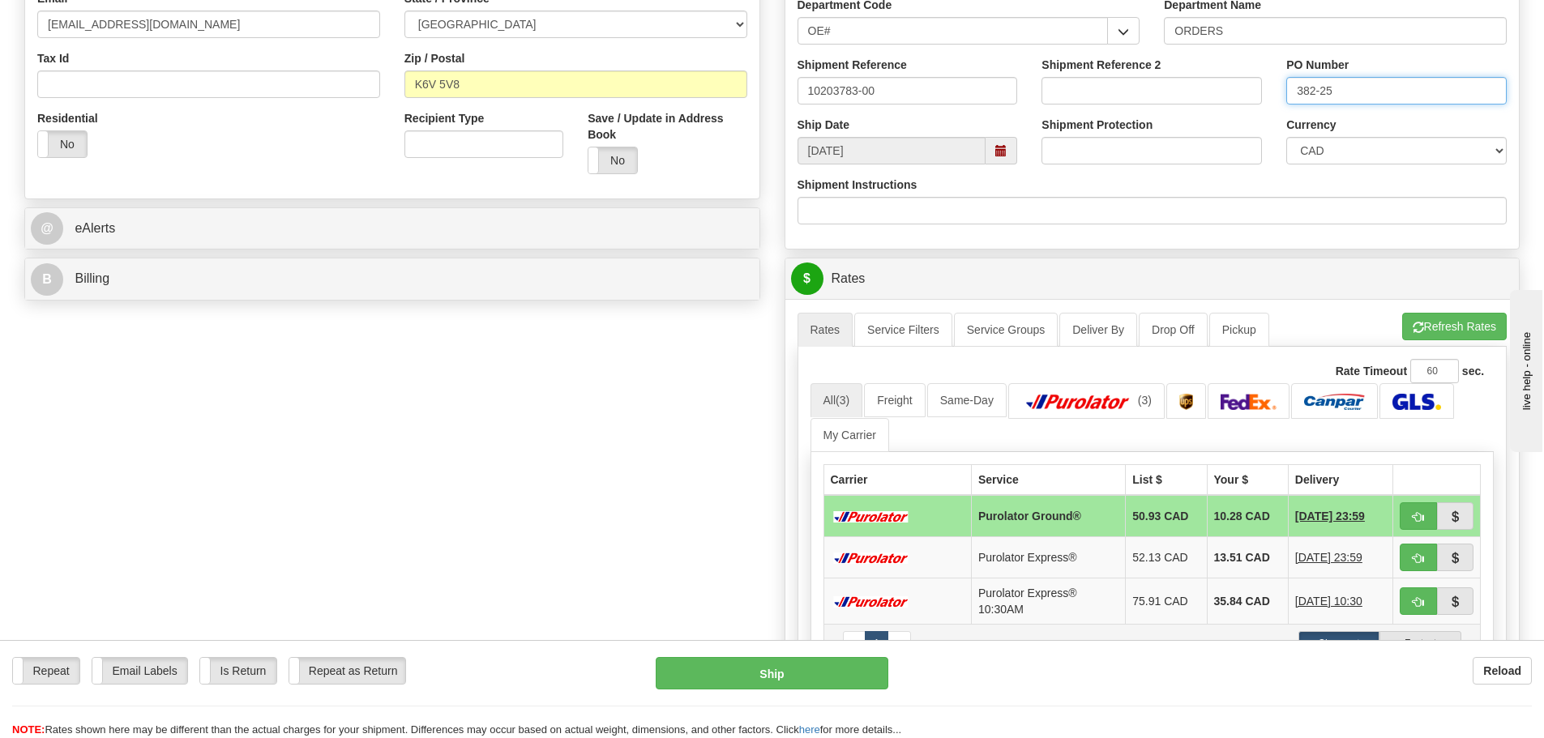
scroll to position [648, 0]
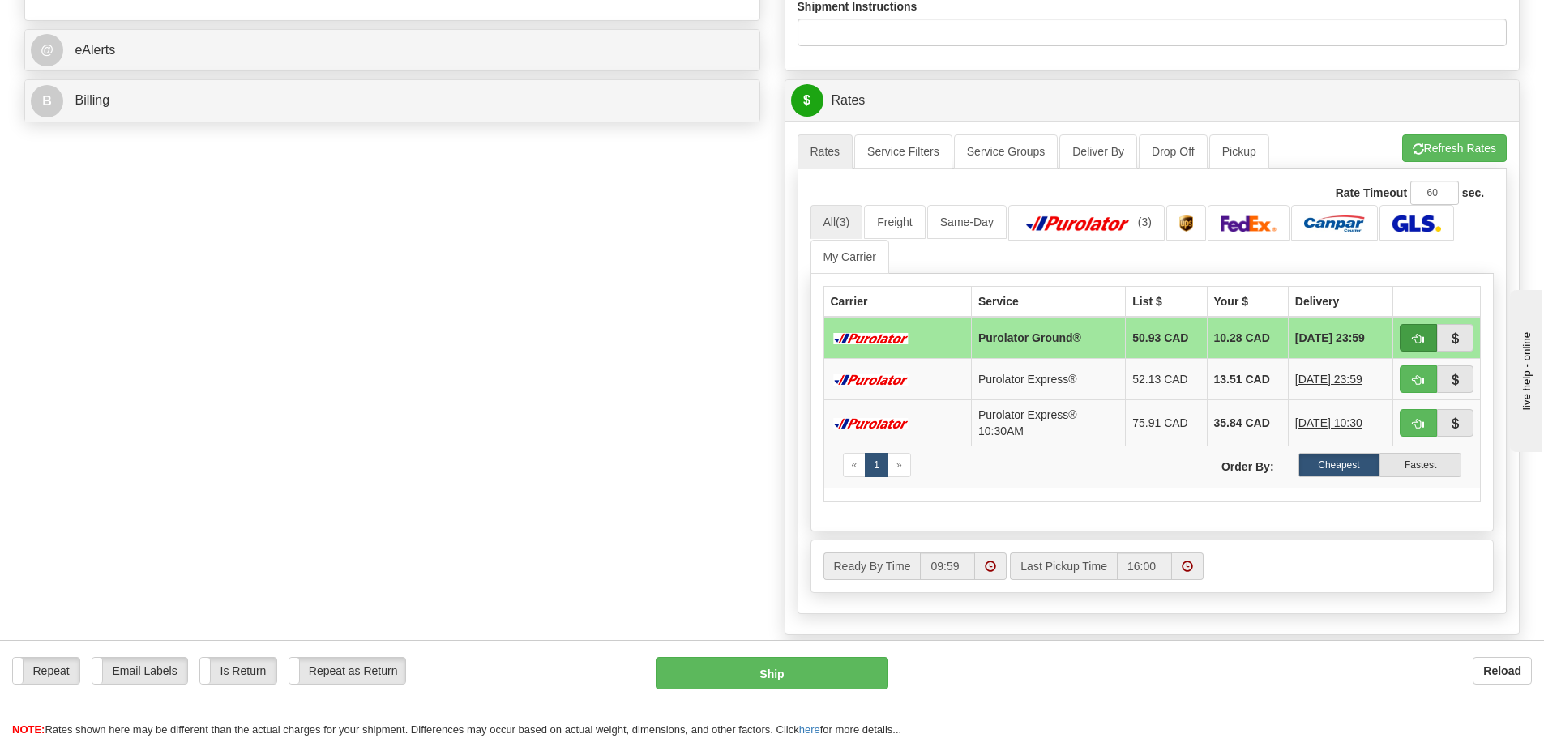
type input "382-25"
click at [1404, 341] on button "button" at bounding box center [1418, 338] width 37 height 28
type input "260"
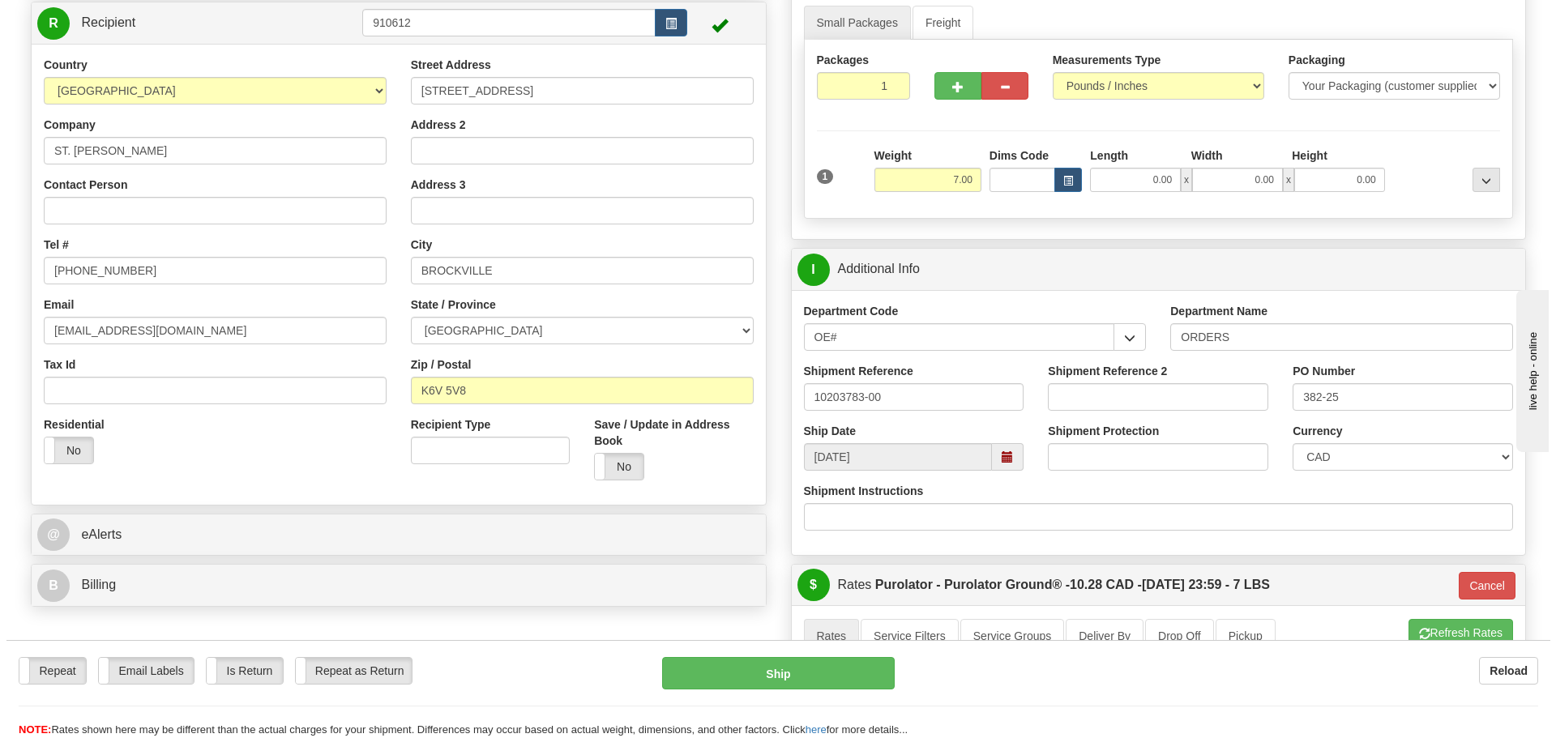
scroll to position [162, 0]
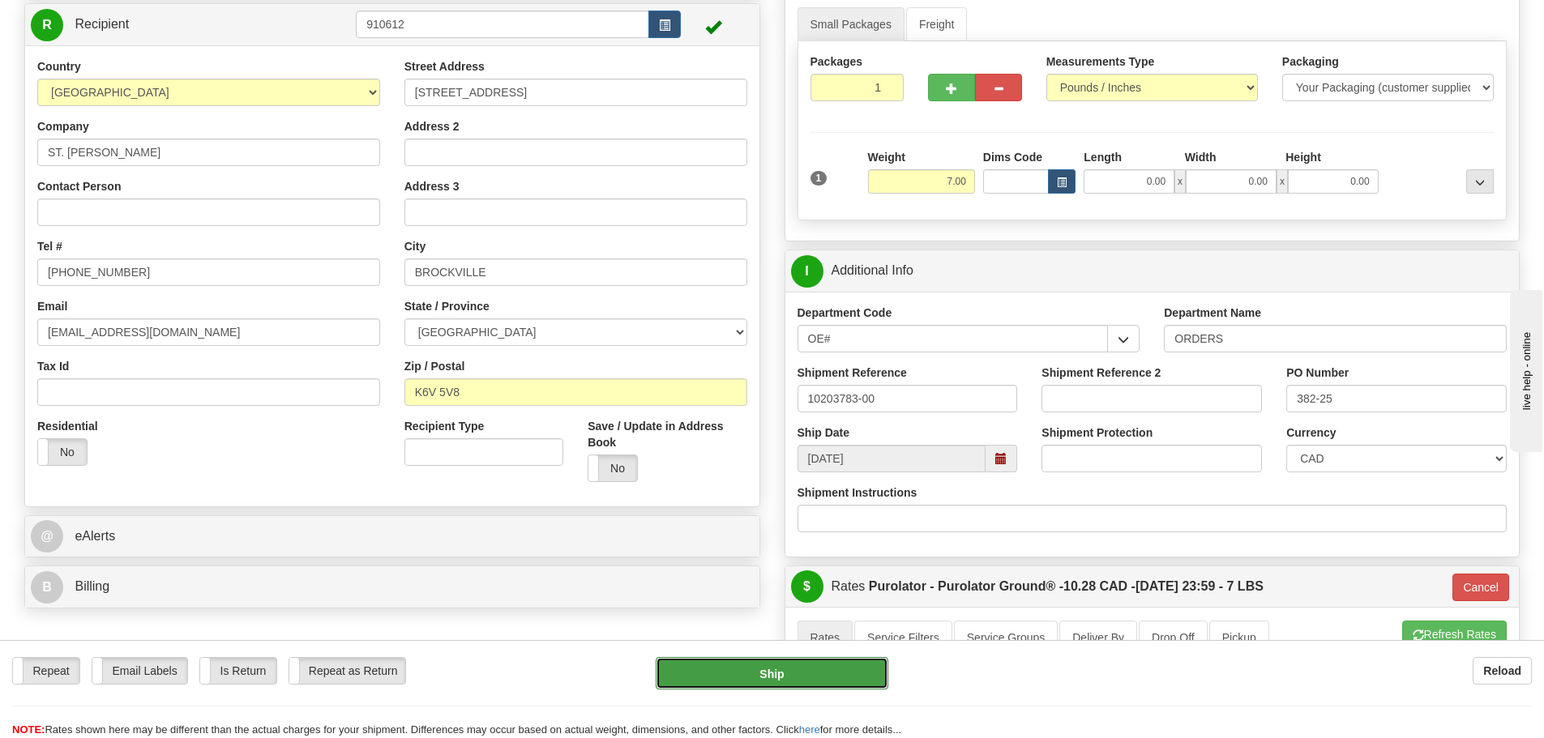
click at [841, 671] on button "Ship" at bounding box center [772, 673] width 233 height 32
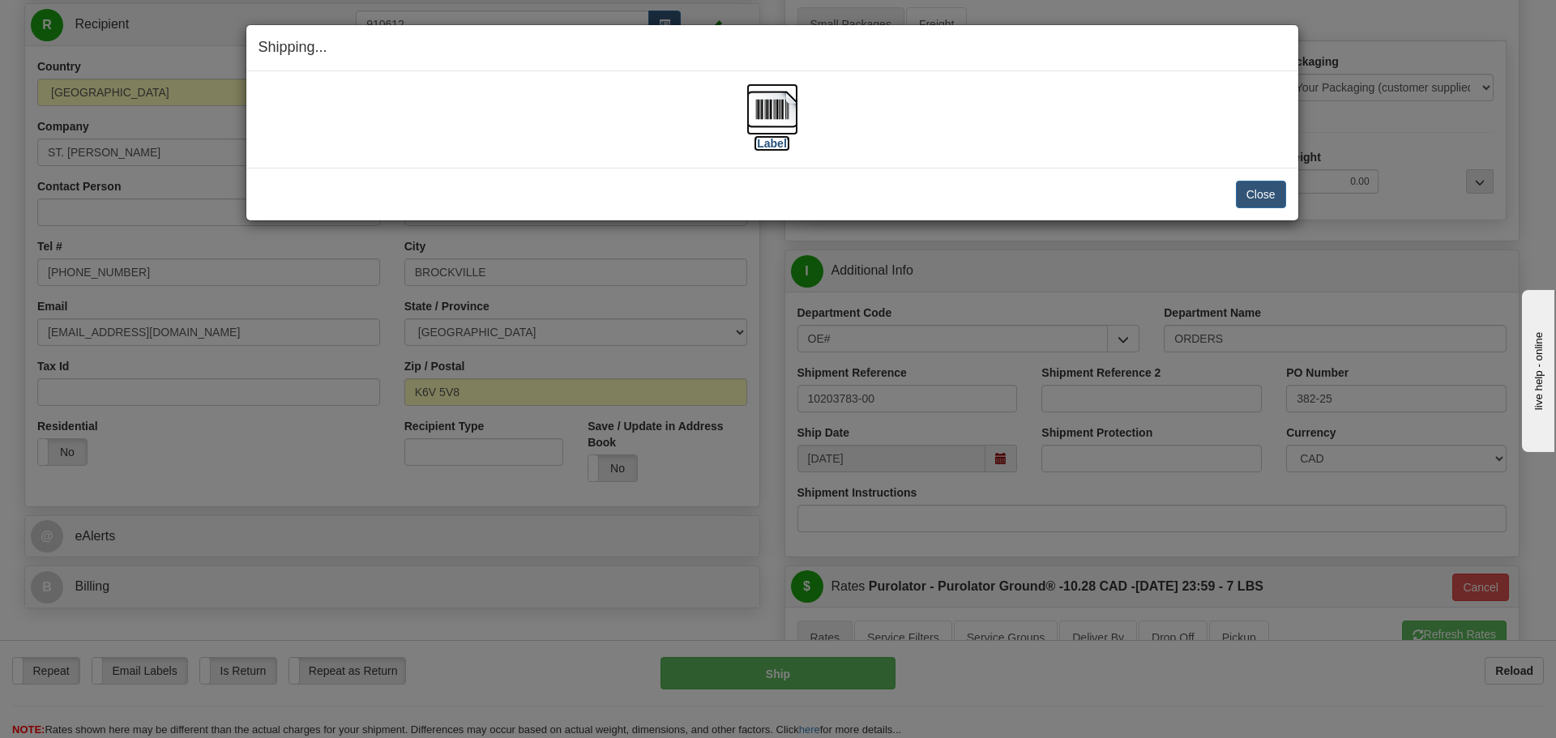
click at [770, 140] on label "[Label]" at bounding box center [772, 143] width 37 height 16
drag, startPoint x: 1332, startPoint y: 195, endPoint x: 1284, endPoint y: 201, distance: 48.2
click at [1313, 201] on div "Shipping... Your SHIPMENT will EXPIRE in [Label] IMPORTANT NOTICE Embassy / Con…" at bounding box center [778, 369] width 1556 height 738
click at [1272, 199] on button "Close" at bounding box center [1261, 195] width 50 height 28
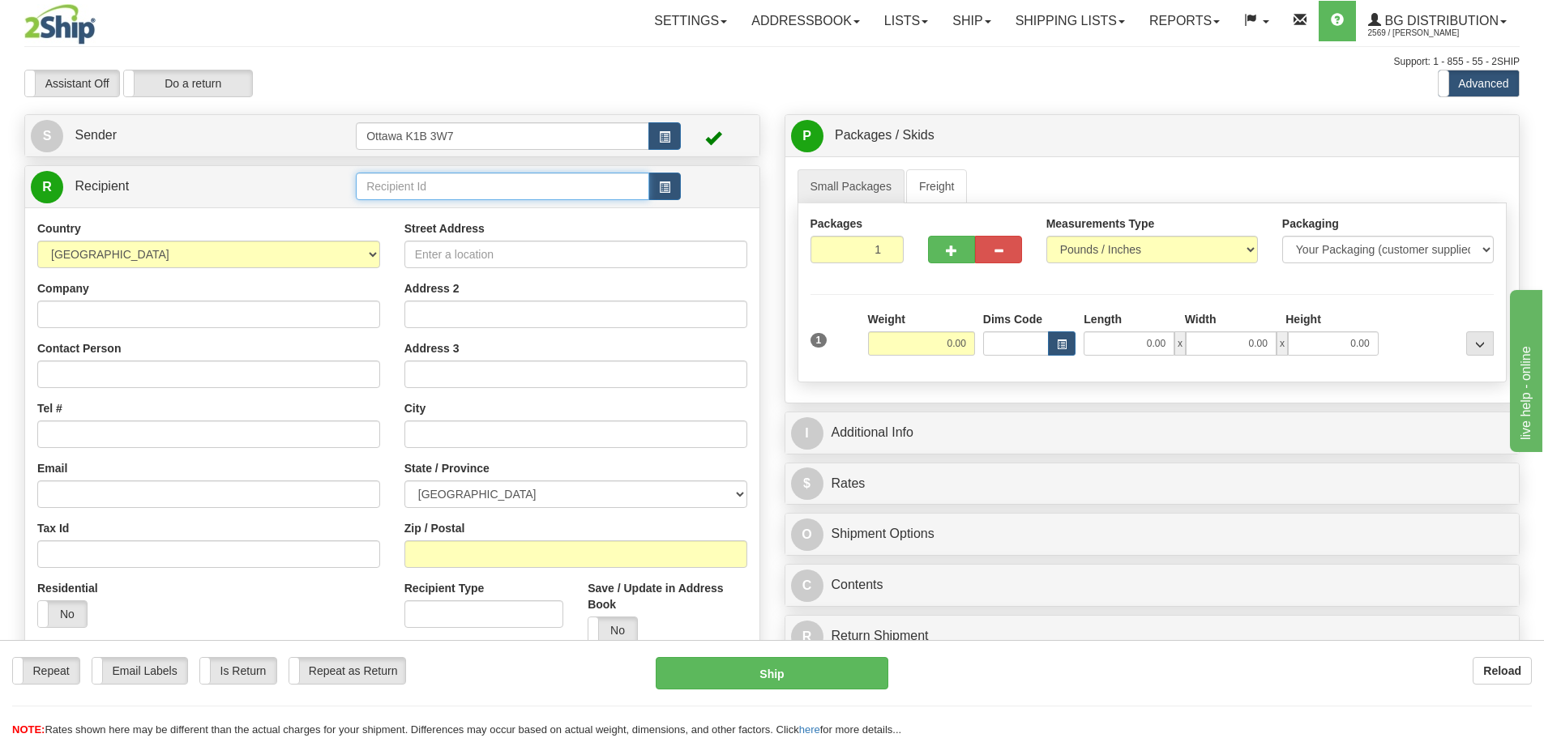
click at [525, 186] on input "text" at bounding box center [502, 187] width 293 height 28
type input "910927"
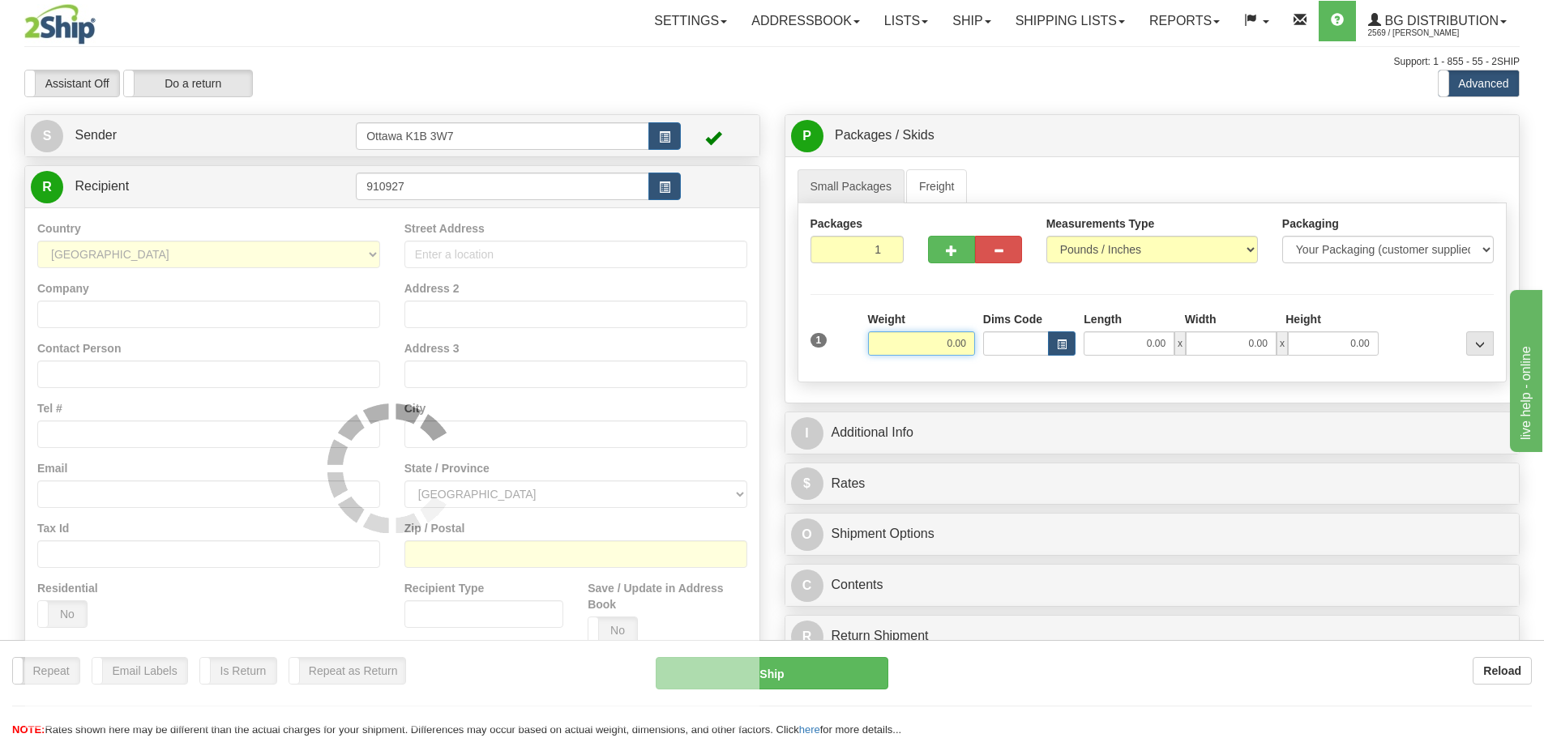
click at [557, 122] on input "Ottawa K1B 3W7" at bounding box center [502, 136] width 293 height 28
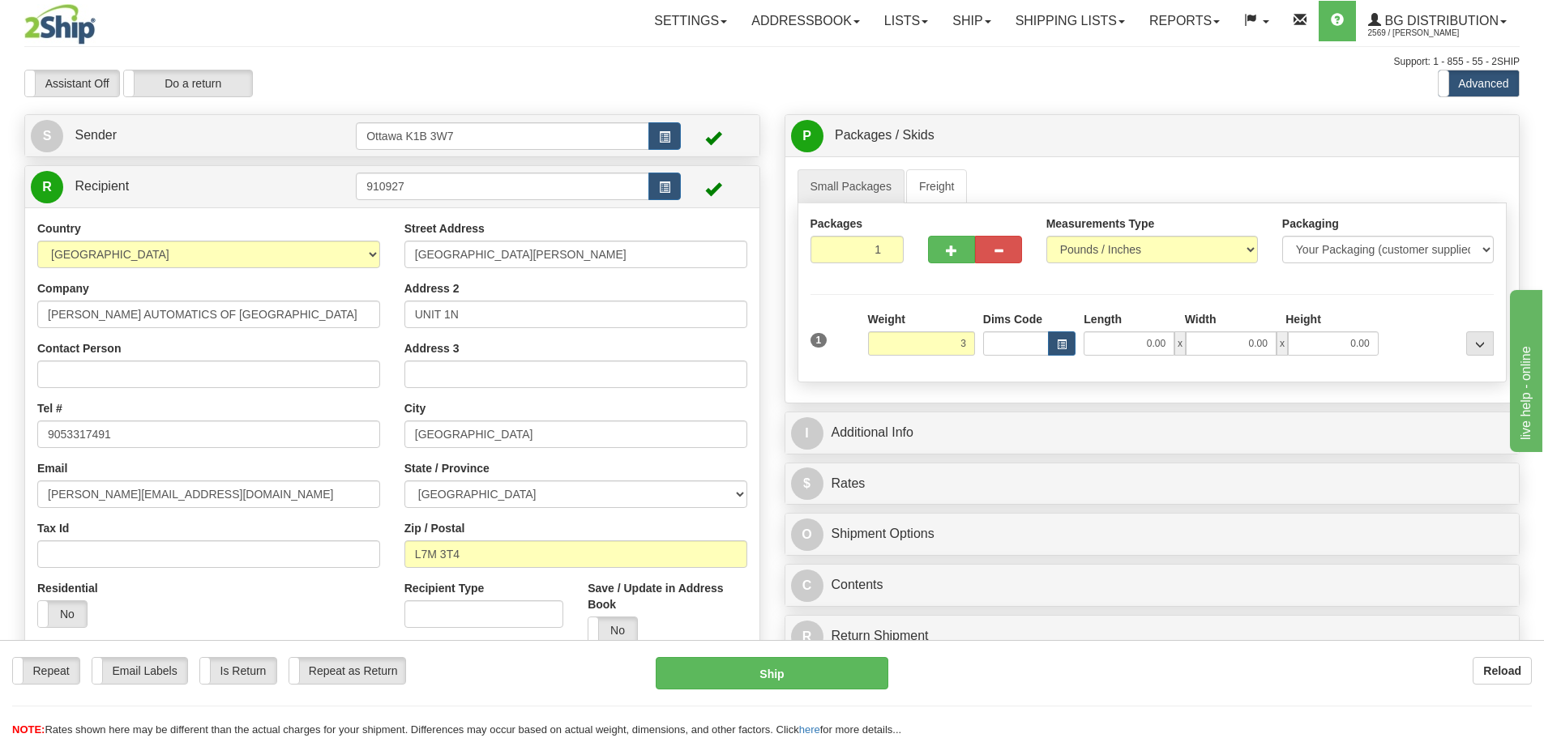
type input "3.00"
click at [1069, 409] on div "P Packages / Skids 1 Packages - Weight: 0.00 Lbs 1 Skids - Weight: NaN Lbs Ship…" at bounding box center [1153, 390] width 760 height 552
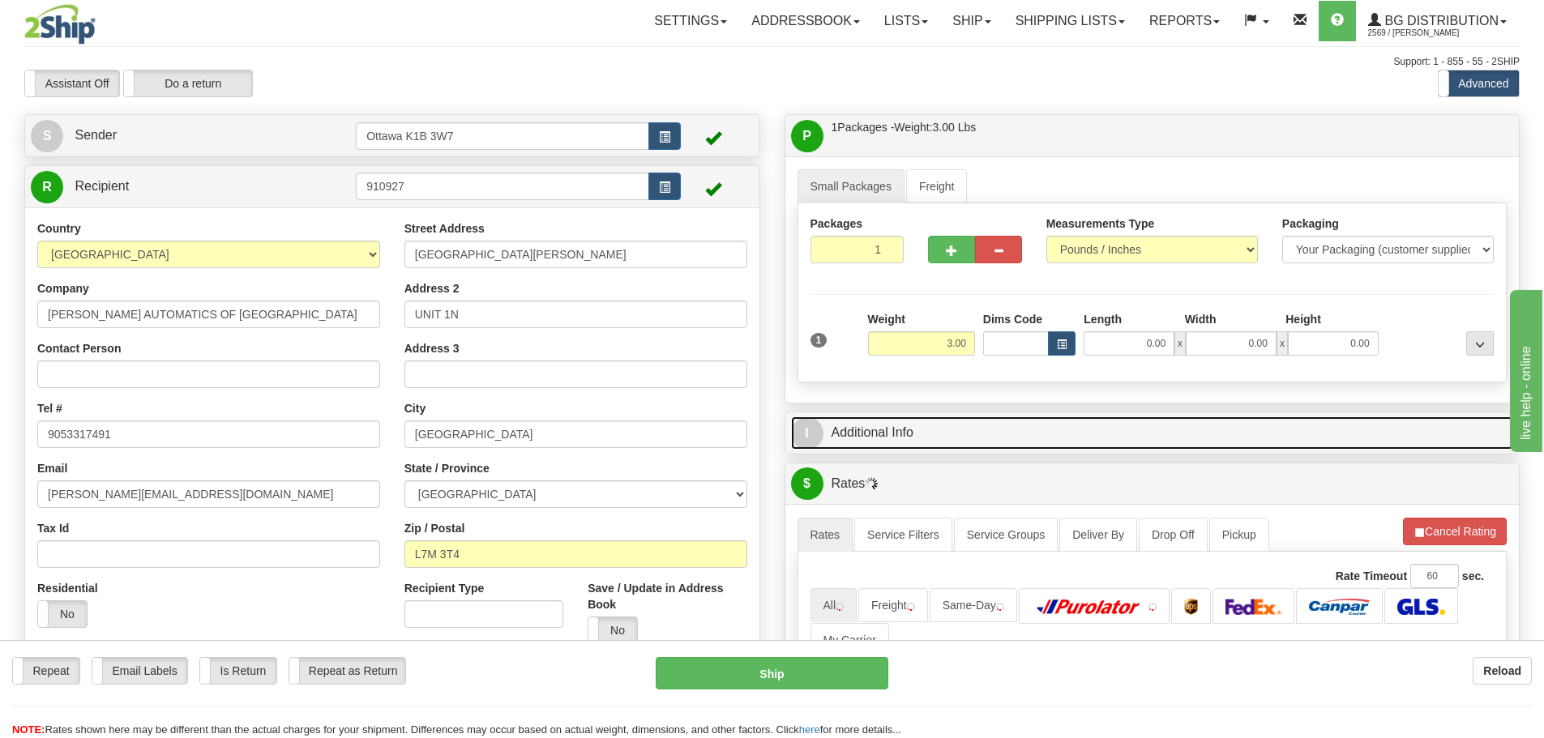
click at [1080, 443] on link "I Additional Info" at bounding box center [1152, 433] width 723 height 33
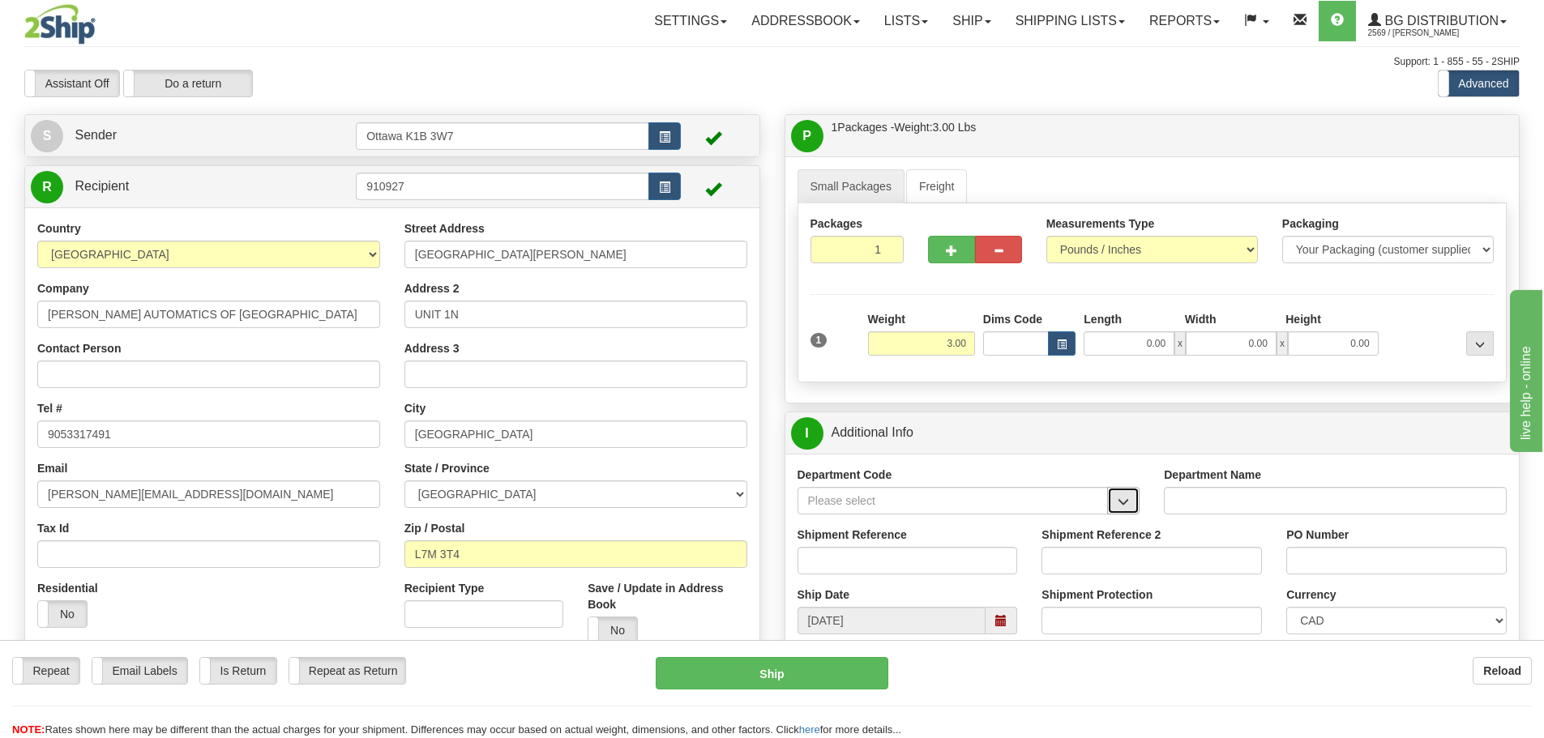
click at [1121, 503] on span "button" at bounding box center [1123, 502] width 11 height 11
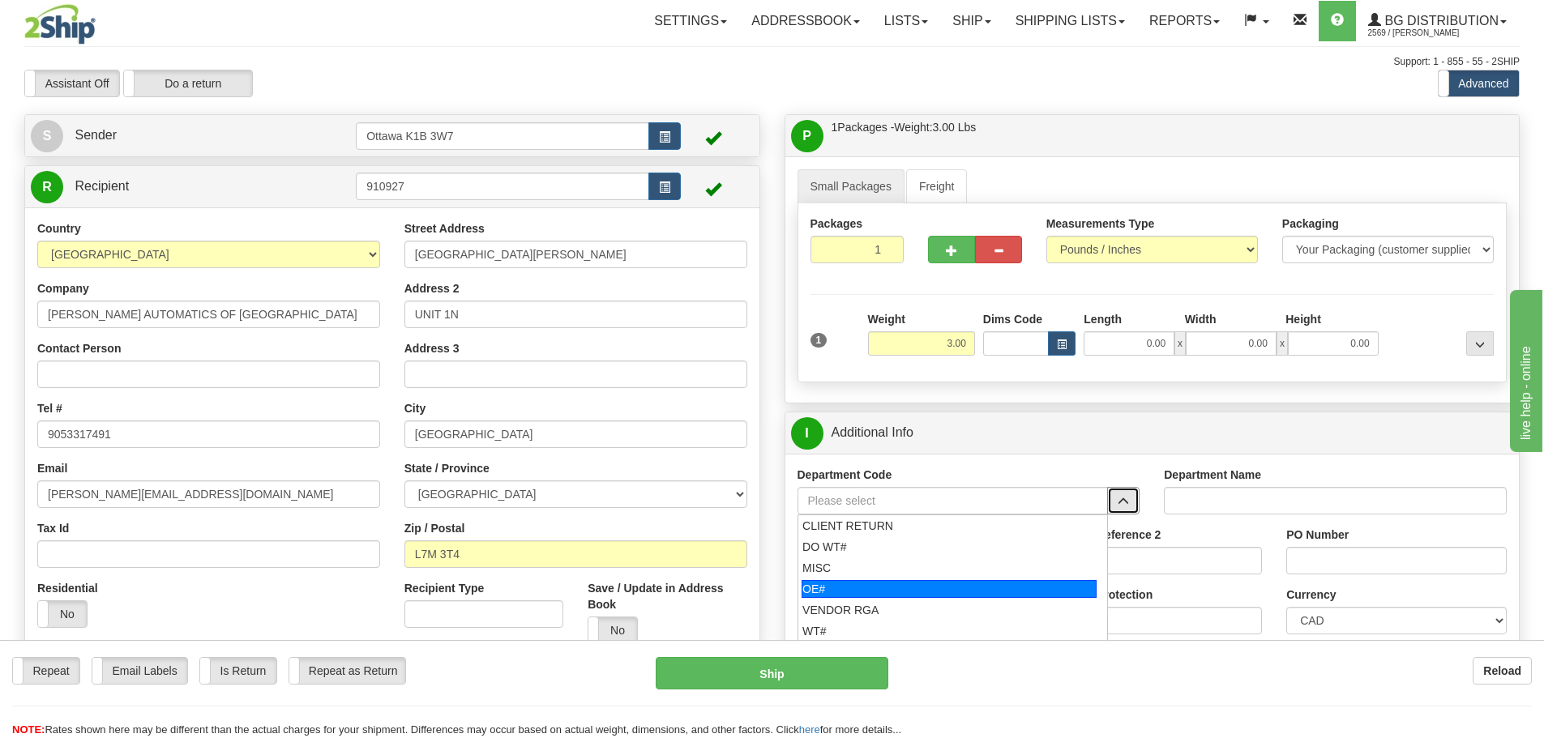
click at [862, 589] on div "OE#" at bounding box center [949, 589] width 295 height 18
type input "OE#"
type input "ORDERS"
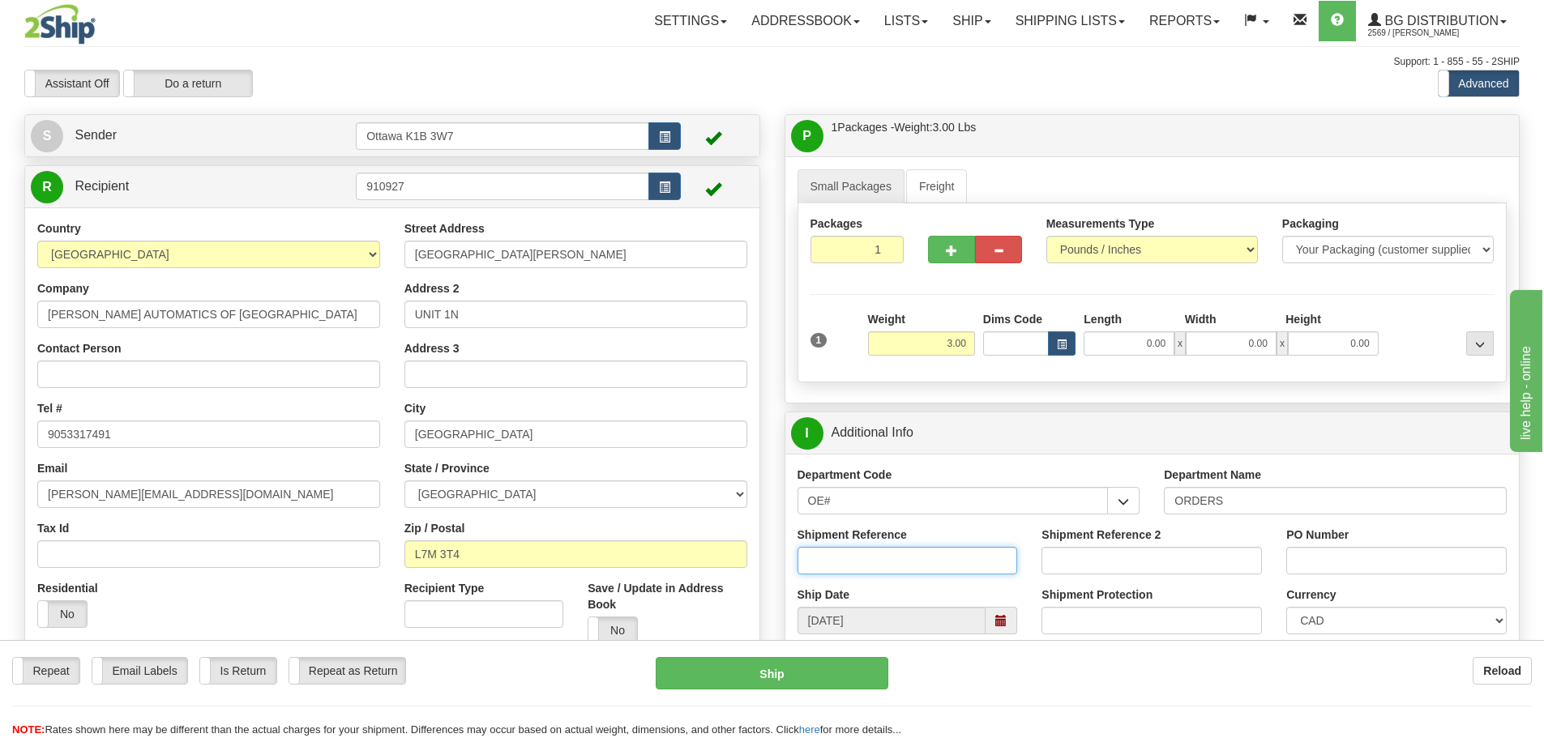
click at [886, 571] on input "Shipment Reference" at bounding box center [908, 561] width 220 height 28
type input "10203917-00"
click at [1434, 543] on div "PO Number" at bounding box center [1396, 551] width 220 height 48
click at [1431, 559] on input "PO Number" at bounding box center [1396, 561] width 220 height 28
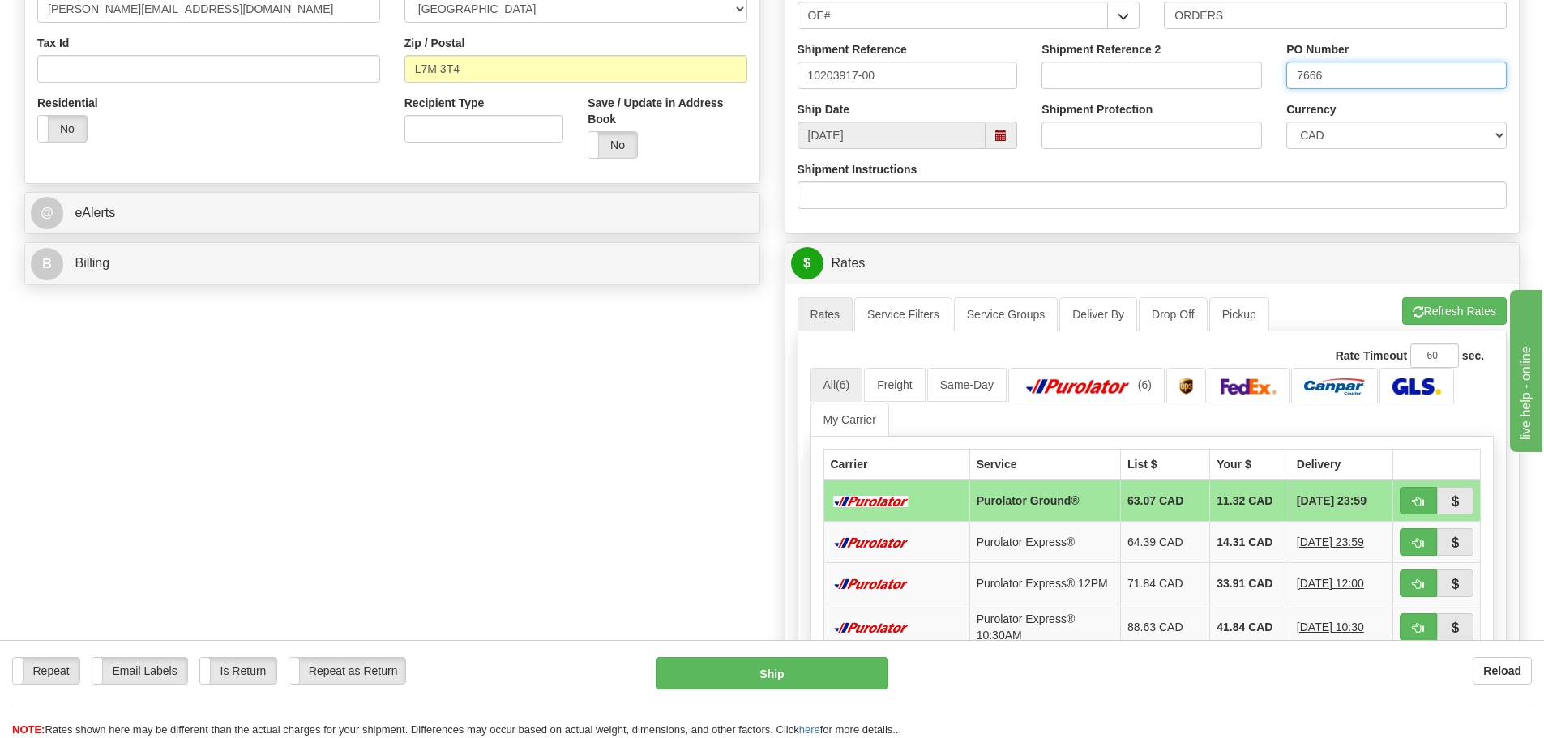
scroll to position [486, 0]
type input "7666"
click at [1394, 496] on td at bounding box center [1437, 500] width 88 height 42
click at [1409, 499] on button "button" at bounding box center [1418, 500] width 37 height 28
type input "260"
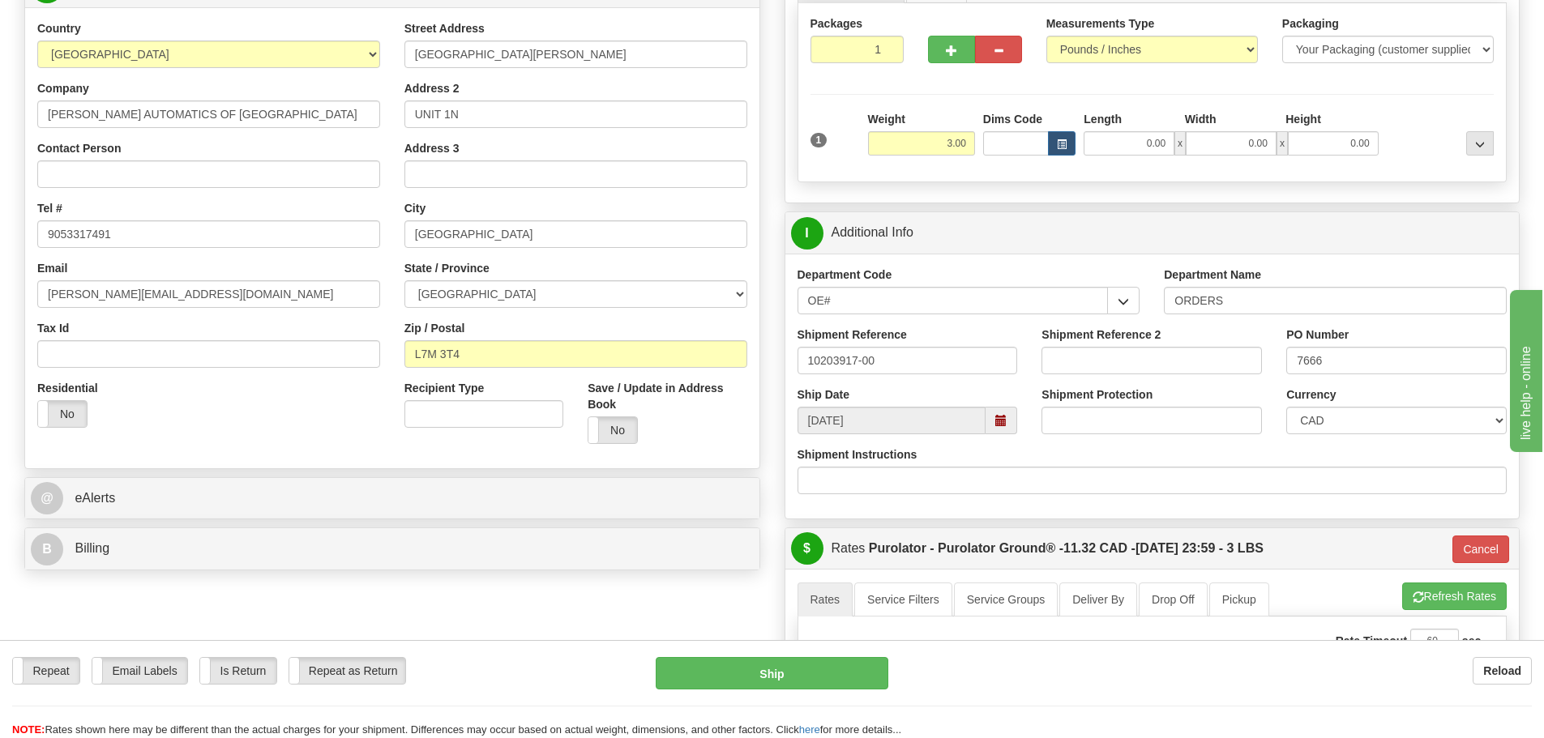
scroll to position [162, 0]
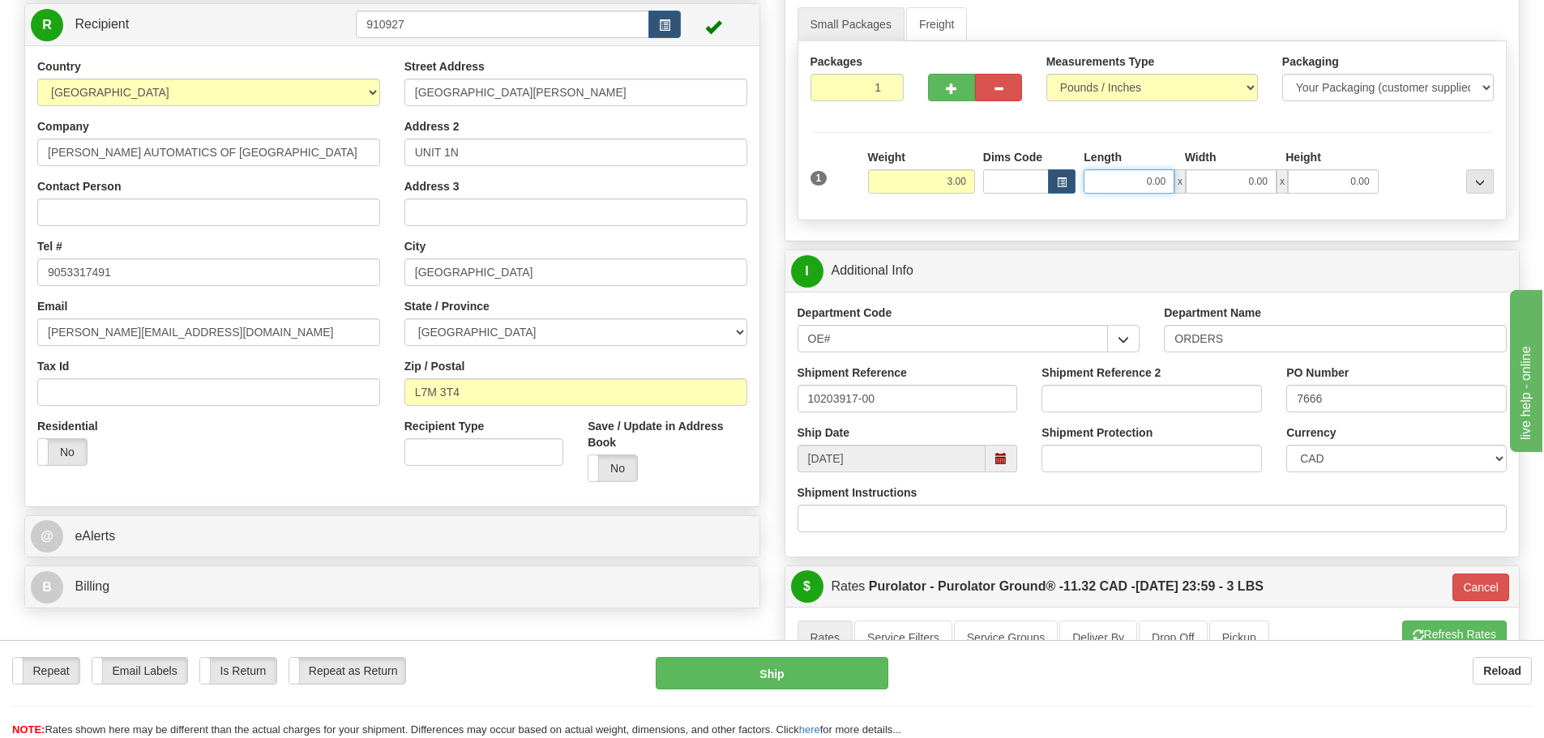
click at [1154, 173] on input "0.00" at bounding box center [1129, 181] width 91 height 24
type input "11.00"
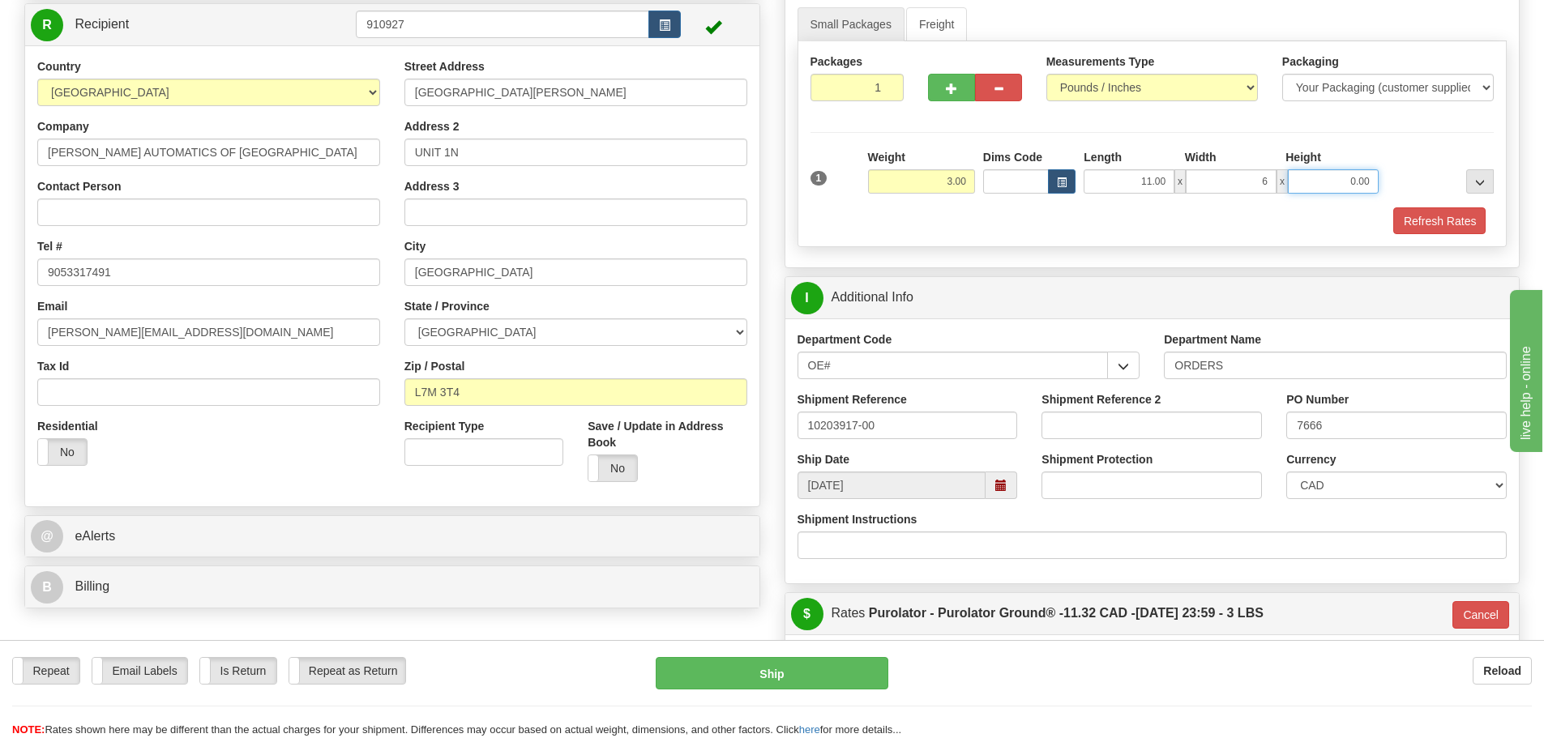
type input "6.00"
click at [1415, 227] on button "Refresh Rates" at bounding box center [1439, 222] width 93 height 28
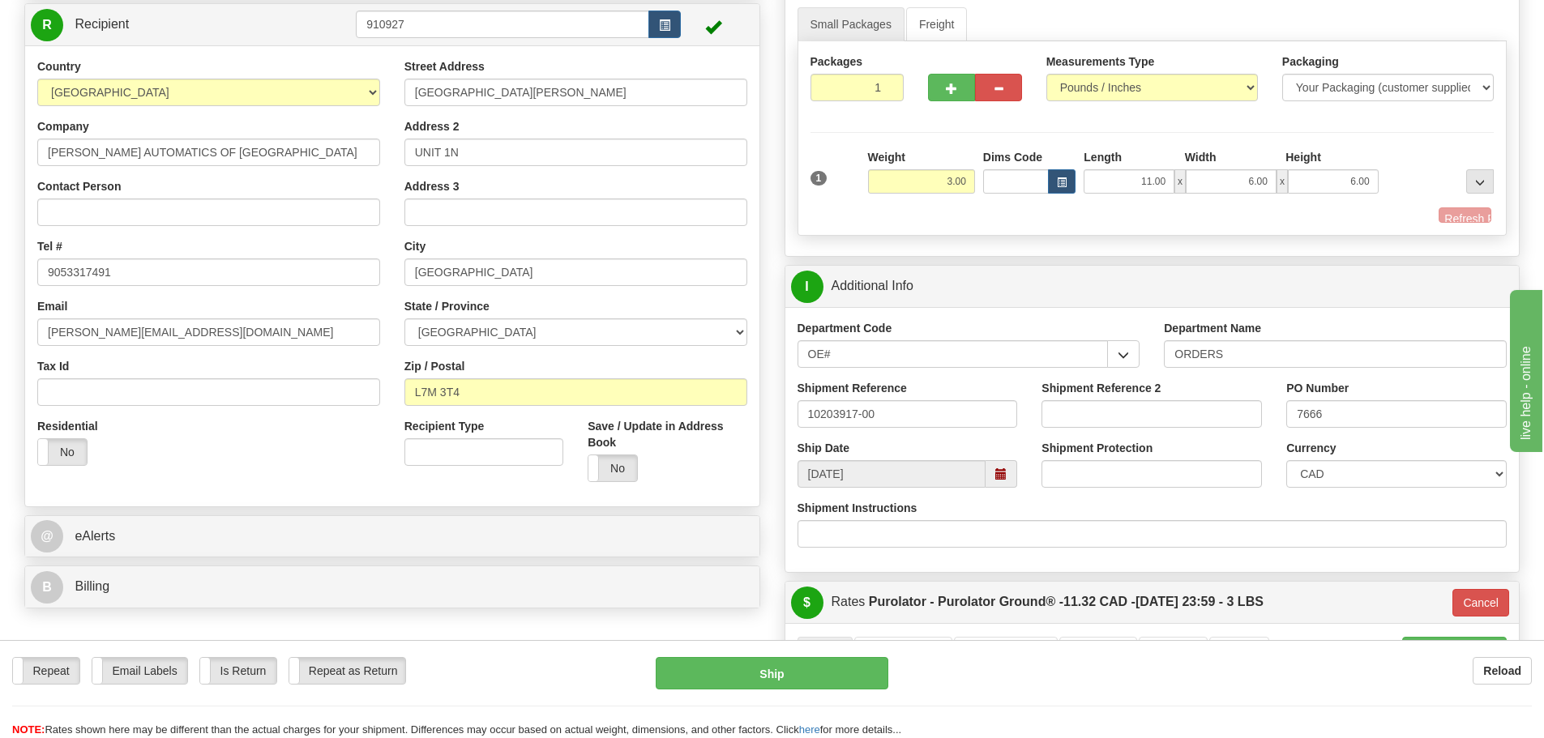
type input "260"
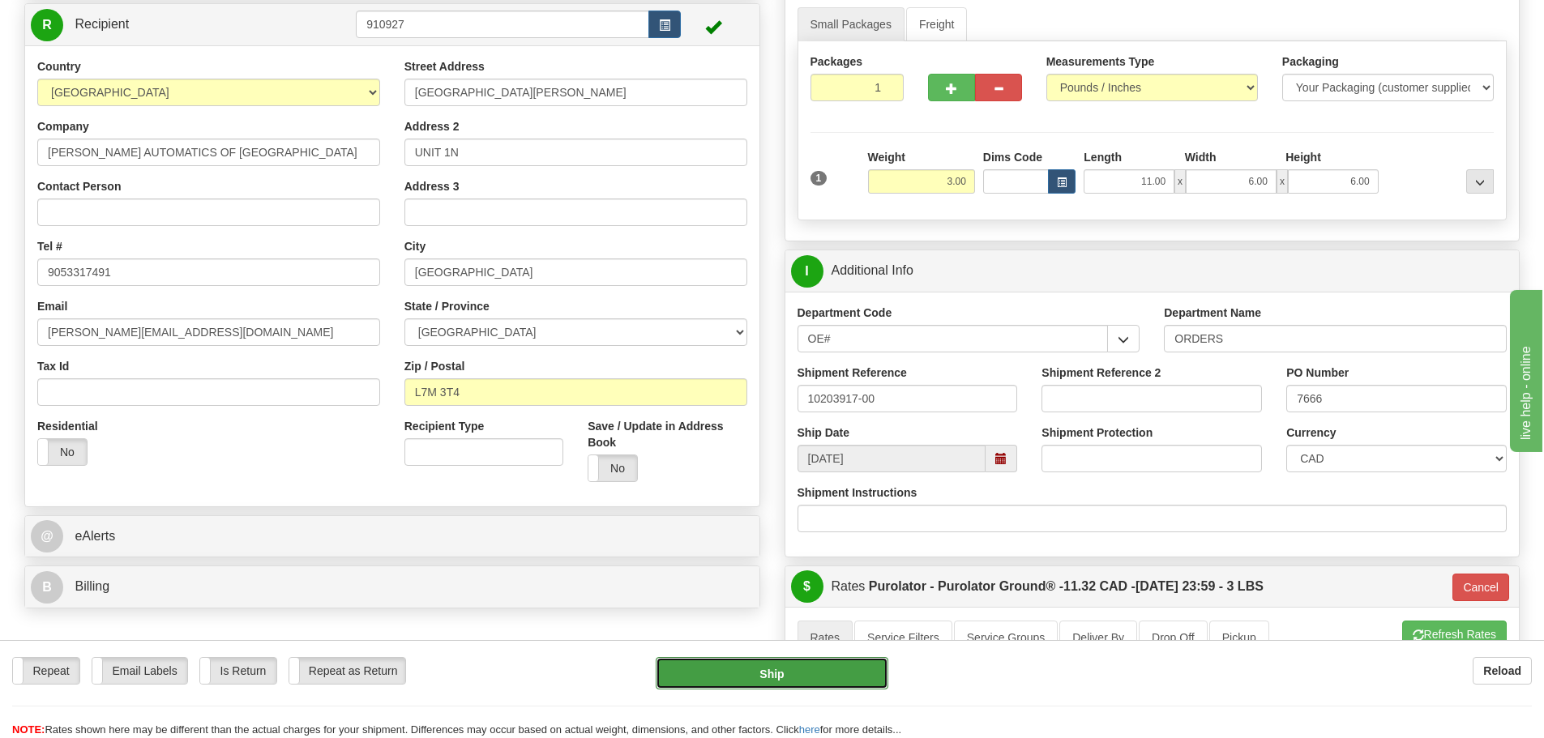
click at [830, 688] on button "Ship" at bounding box center [772, 673] width 233 height 32
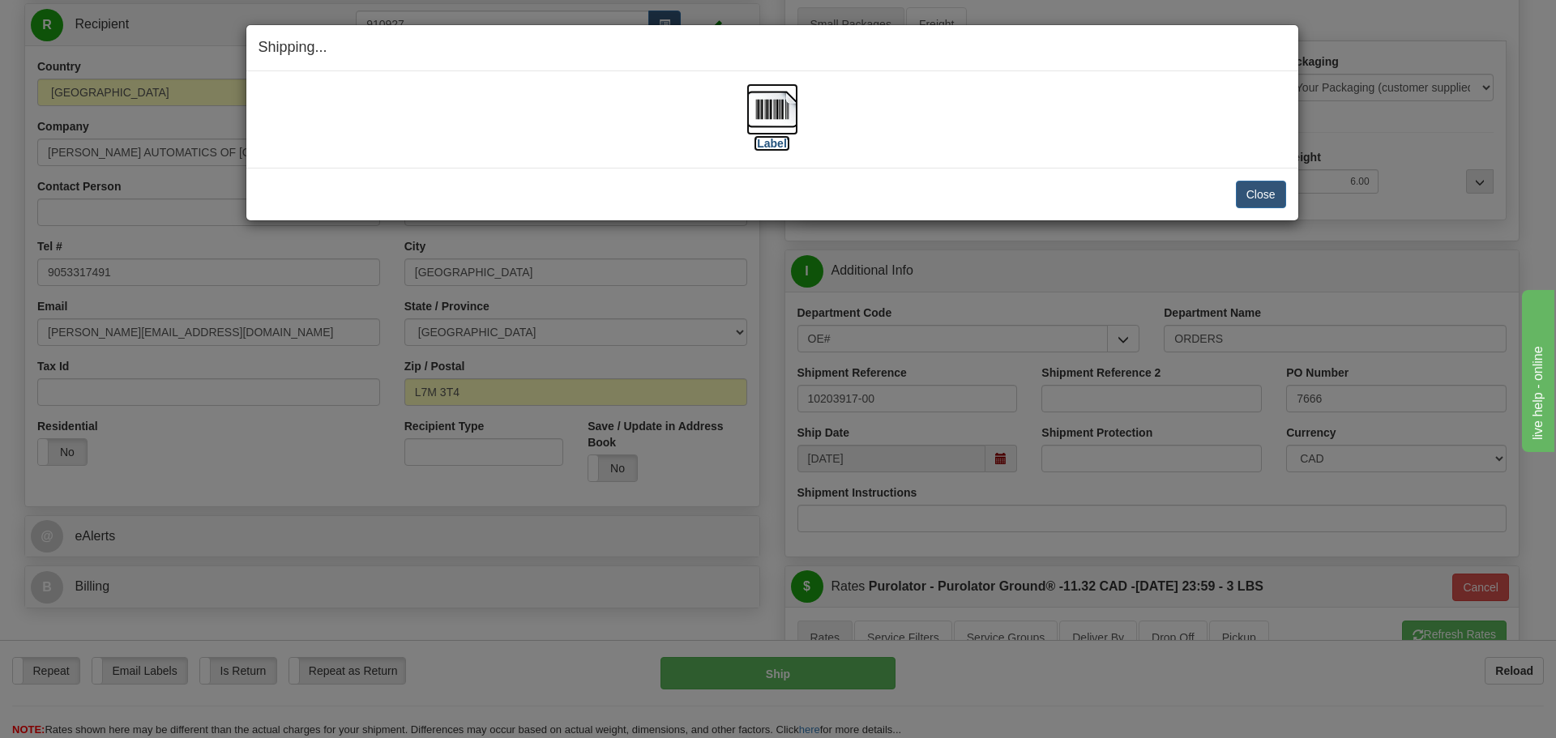
click at [779, 135] on label "[Label]" at bounding box center [772, 143] width 37 height 16
click at [1252, 182] on button "Close" at bounding box center [1261, 195] width 50 height 28
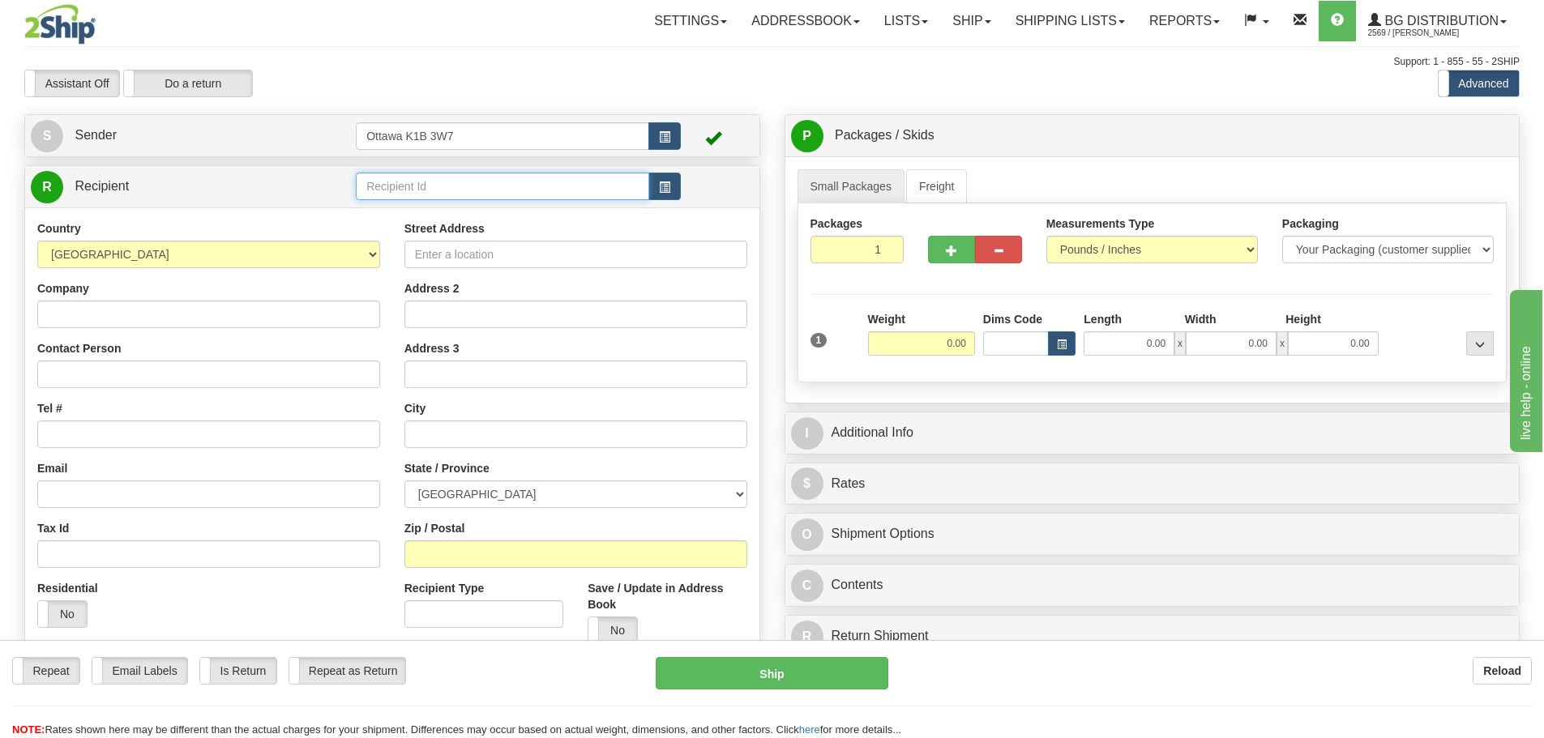
click at [548, 186] on input "text" at bounding box center [502, 187] width 293 height 28
type input "60209"
click at [1003, 101] on div "Toggle navigation Settings Shipping Preferences Fields Preferences New" at bounding box center [772, 461] width 1544 height 922
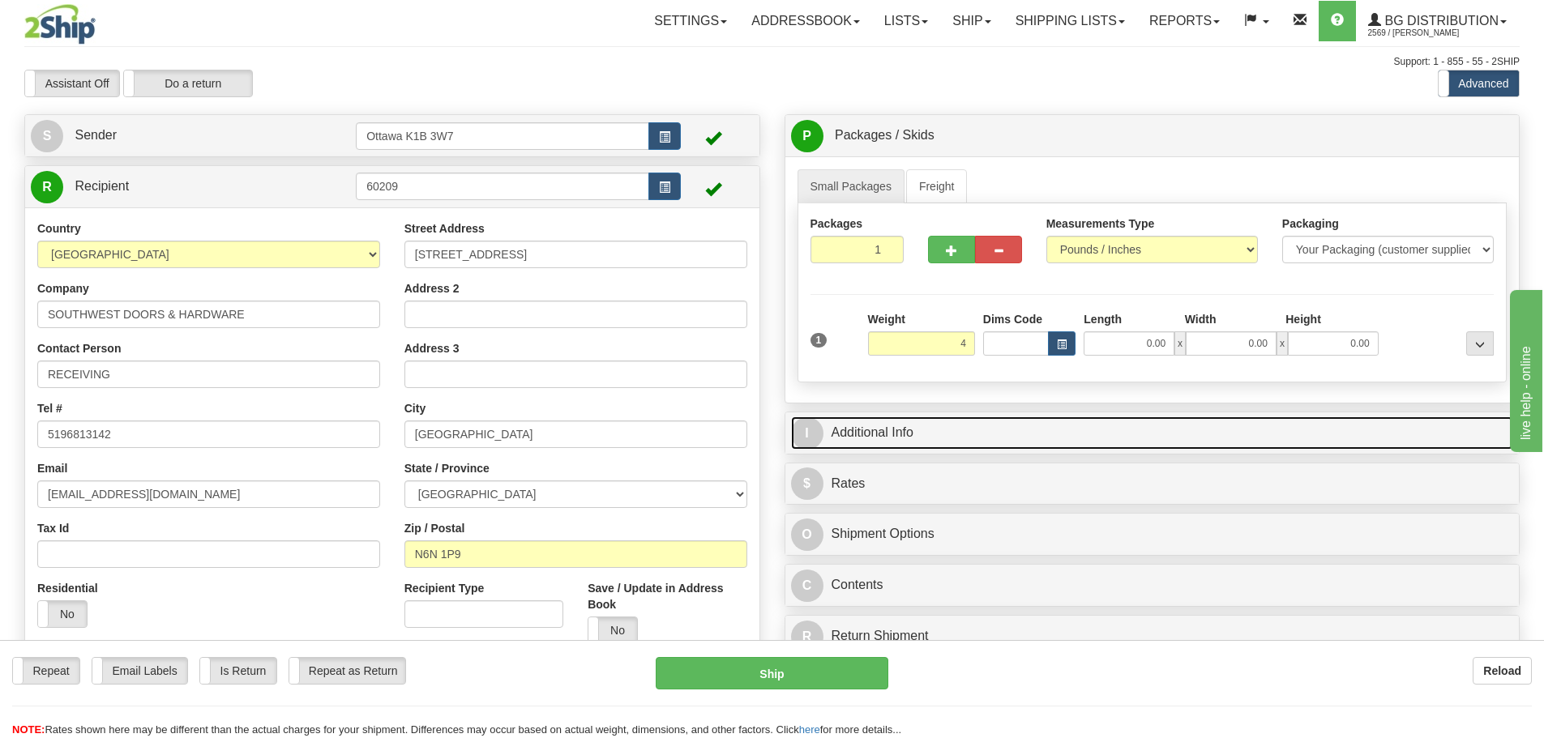
click at [1027, 431] on link "I Additional Info" at bounding box center [1152, 433] width 723 height 33
type input "4.00"
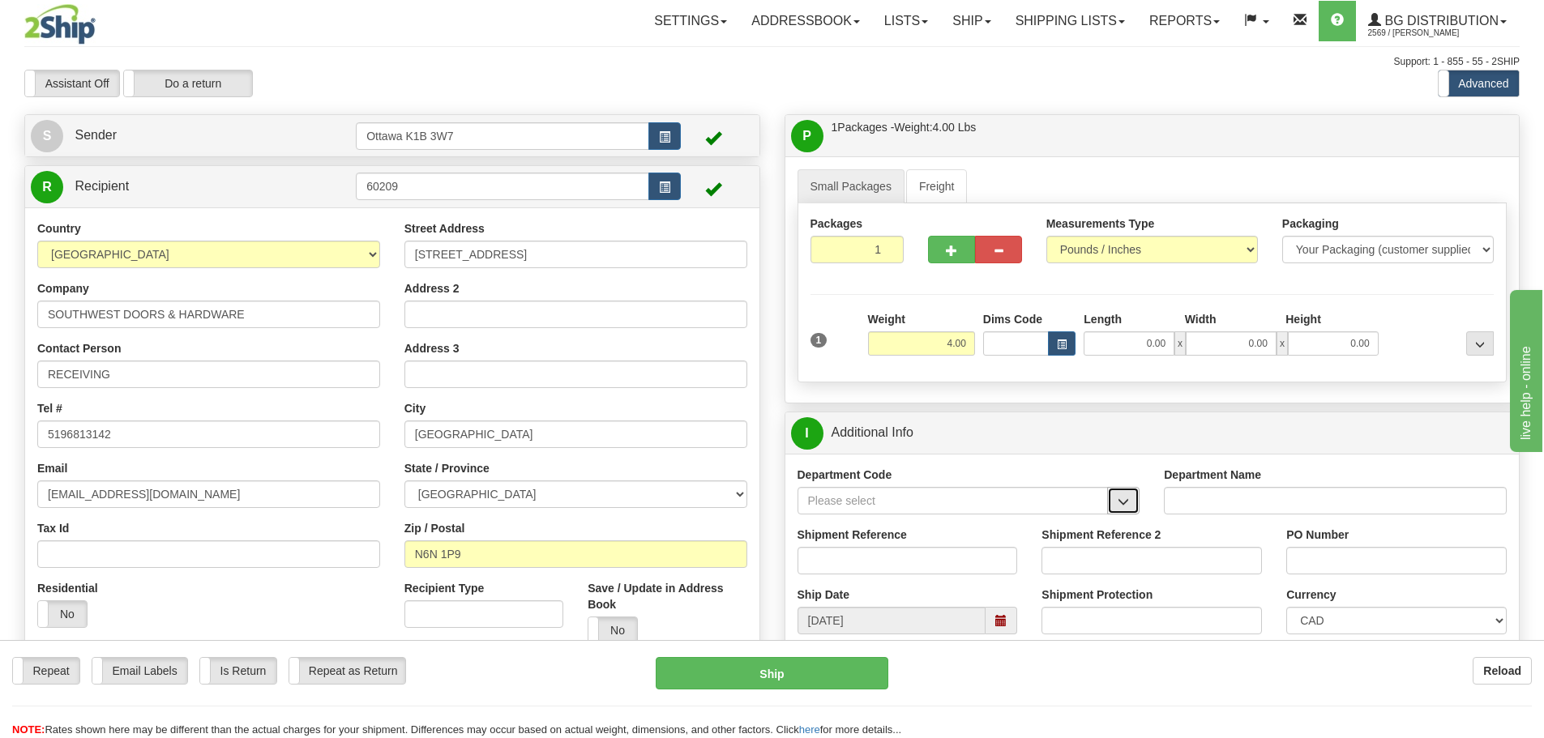
click at [1118, 503] on span "button" at bounding box center [1123, 502] width 11 height 11
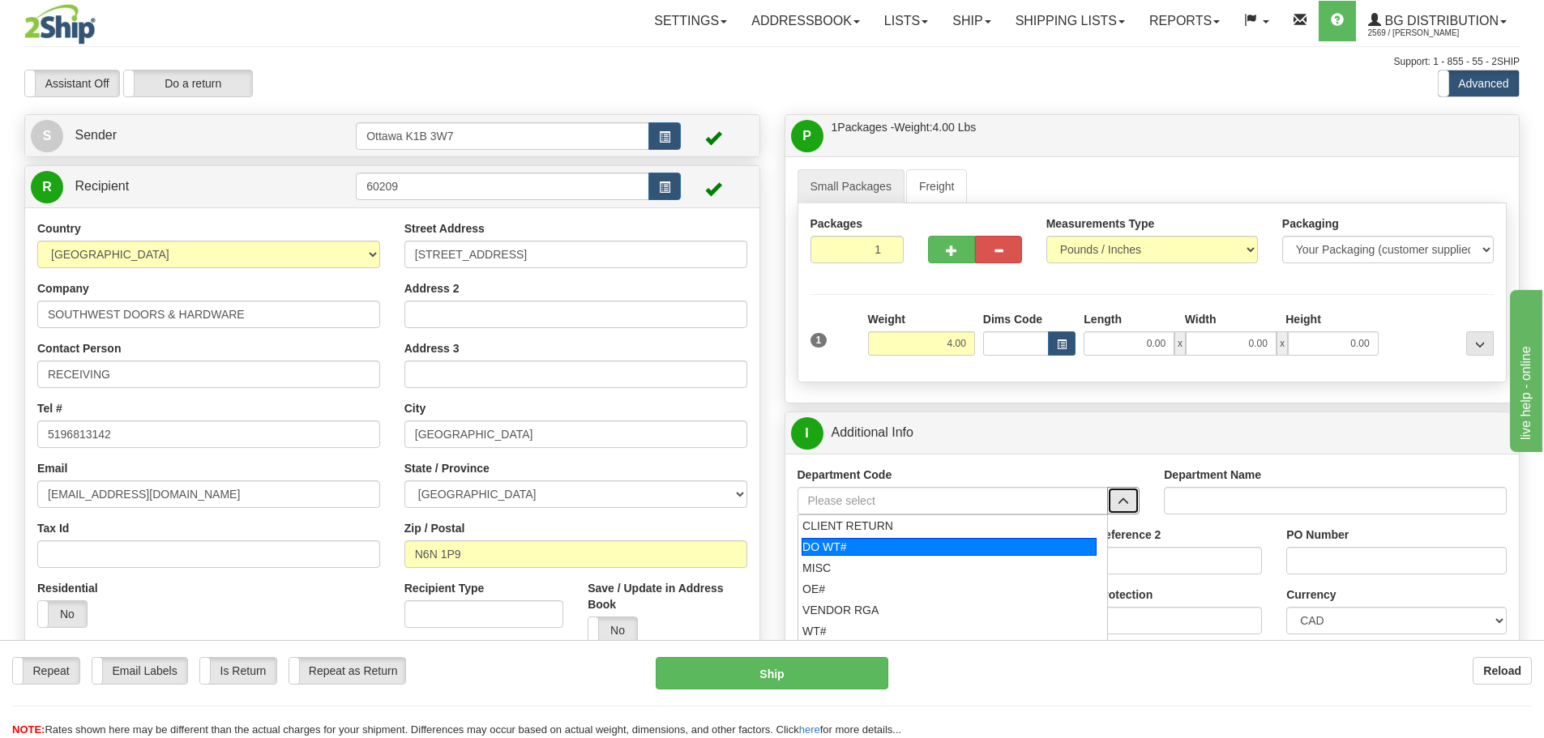
click at [969, 549] on div "DO WT#" at bounding box center [949, 547] width 295 height 18
type input "DO WT#"
type input "DIRECT ORDERS"
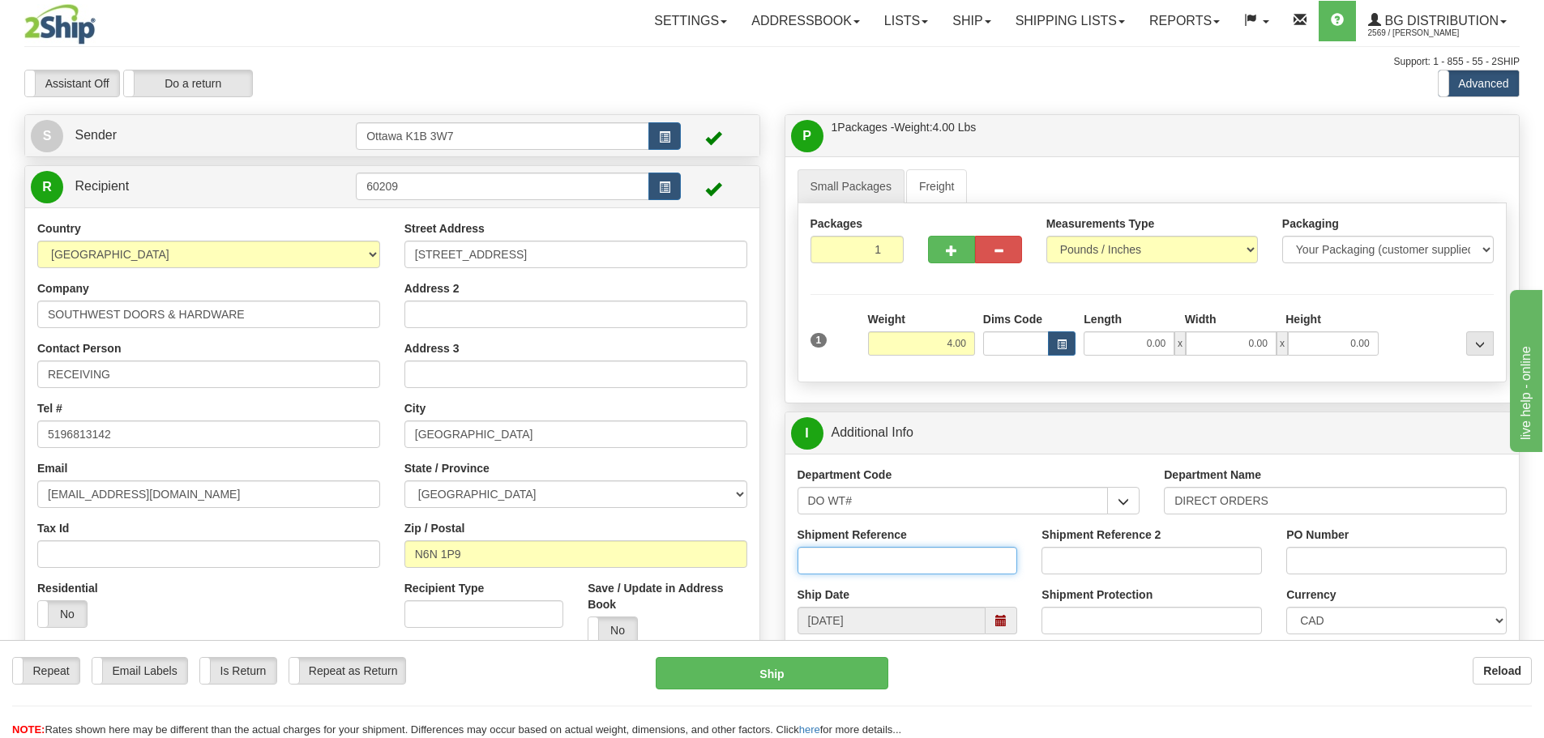
click at [969, 549] on input "Shipment Reference" at bounding box center [908, 561] width 220 height 28
type input "165906-00"
click at [1342, 550] on input "PO Number" at bounding box center [1396, 561] width 220 height 28
type input "SW-131118RM"
click at [1107, 344] on input "0.00" at bounding box center [1129, 344] width 91 height 24
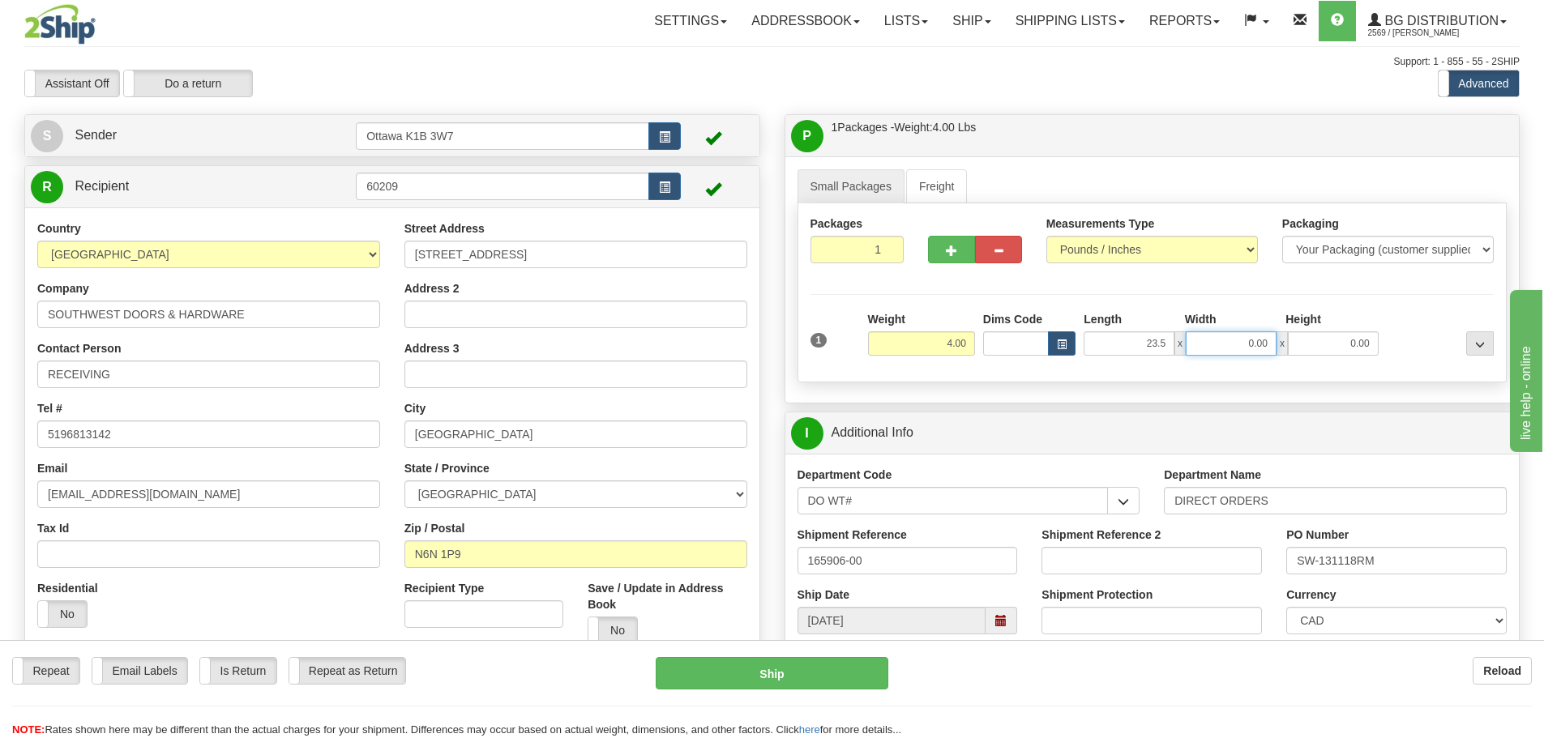
type input "23.50"
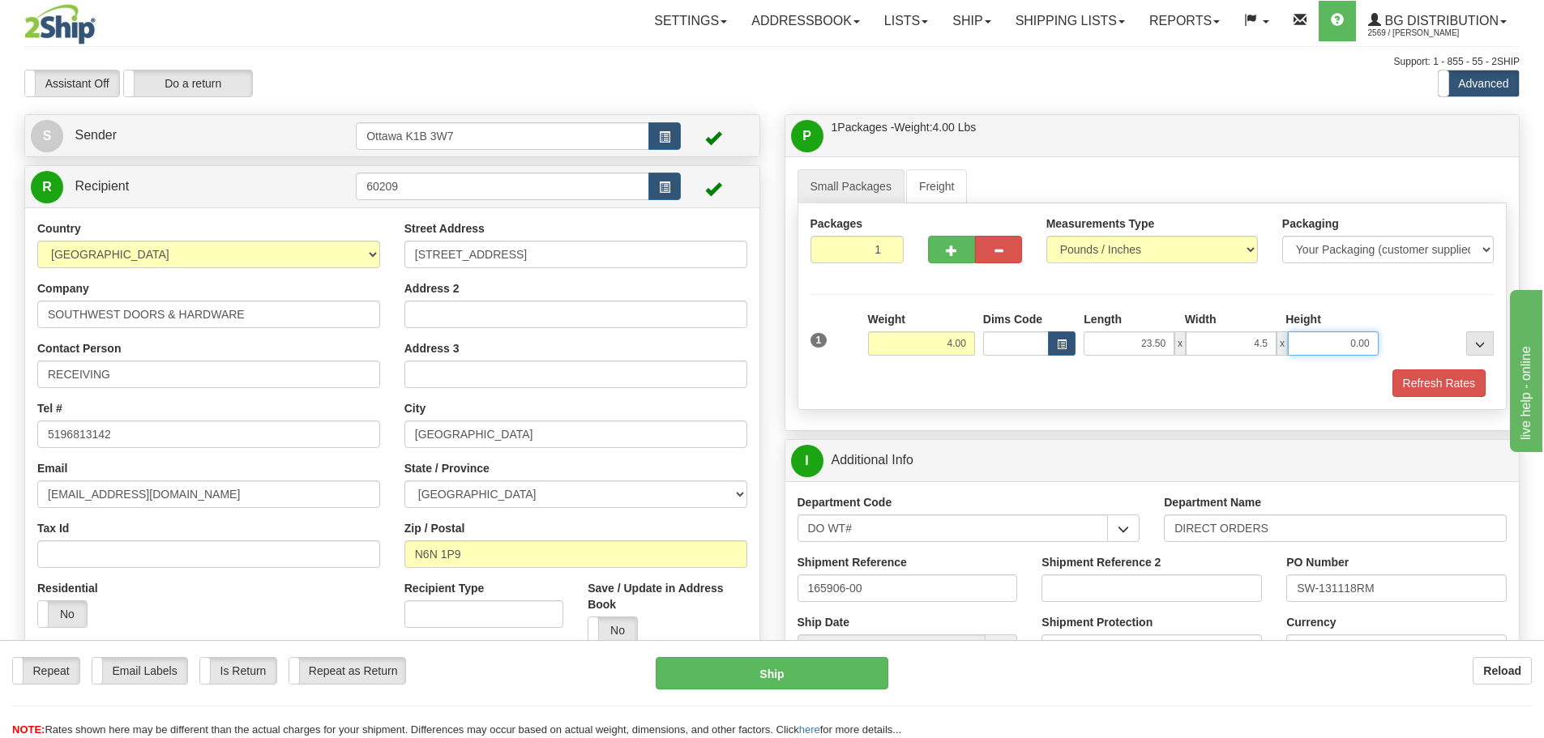
type input "4.50"
click at [1428, 393] on button "Refresh Rates" at bounding box center [1439, 384] width 93 height 28
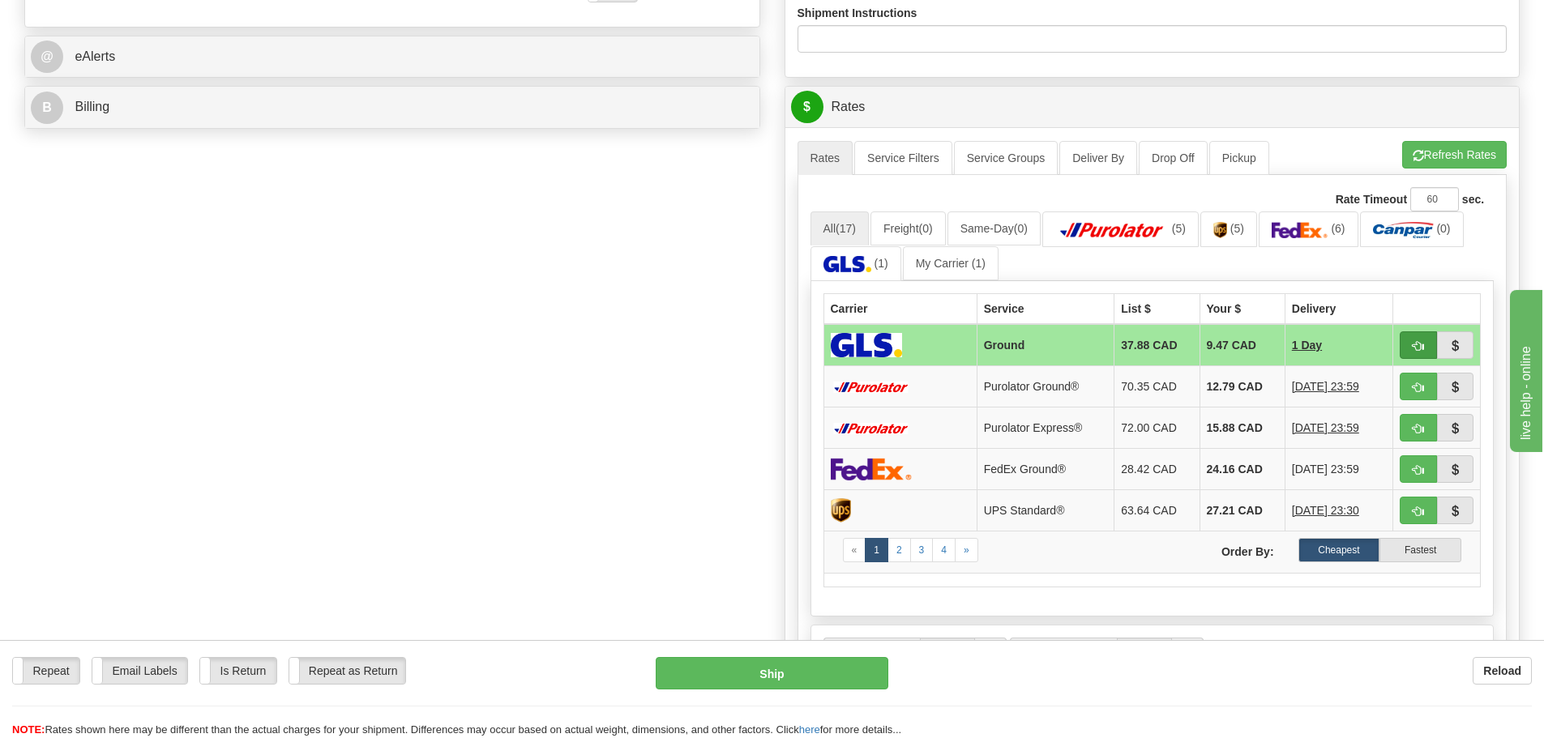
scroll to position [648, 0]
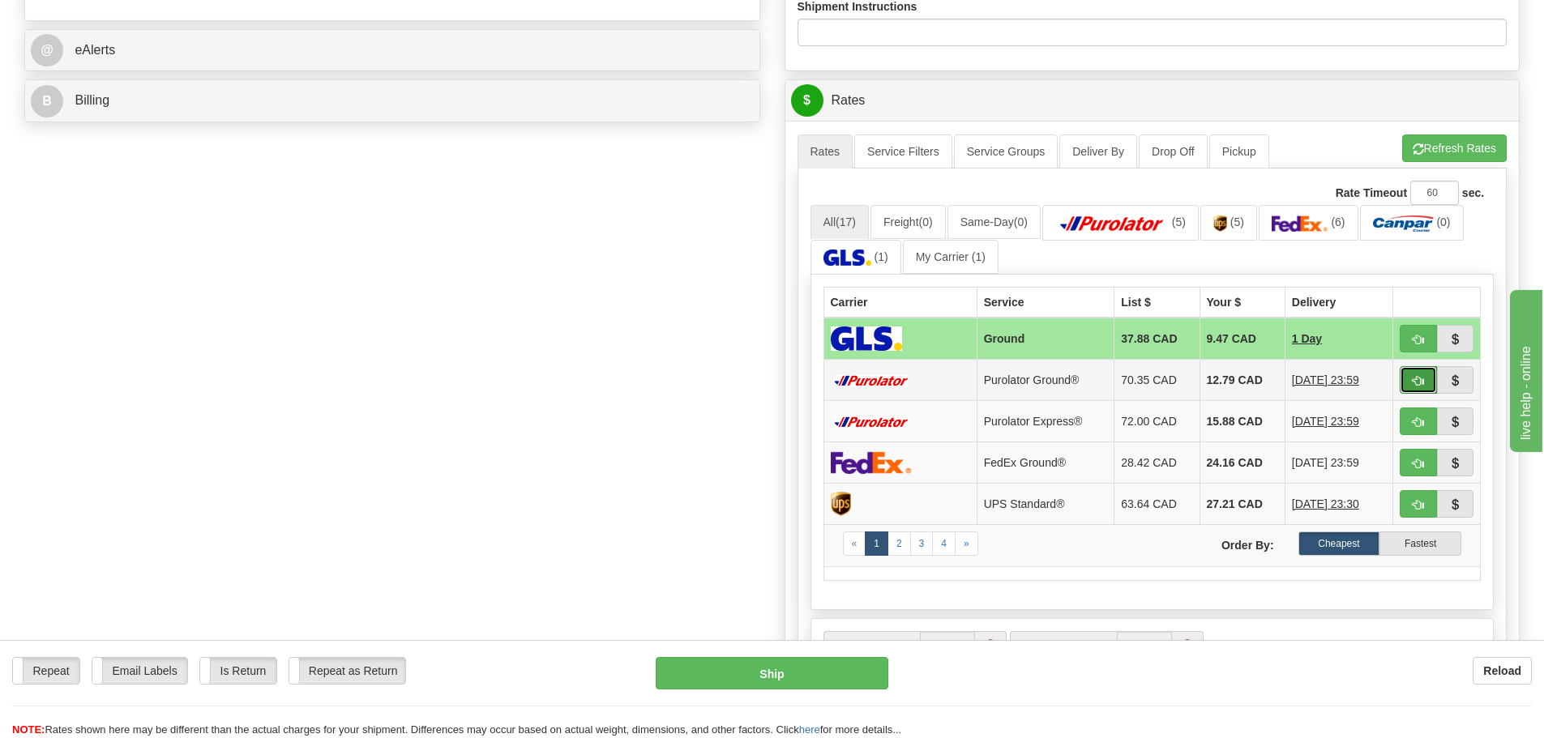
click at [1413, 381] on span "button" at bounding box center [1418, 381] width 11 height 11
type input "260"
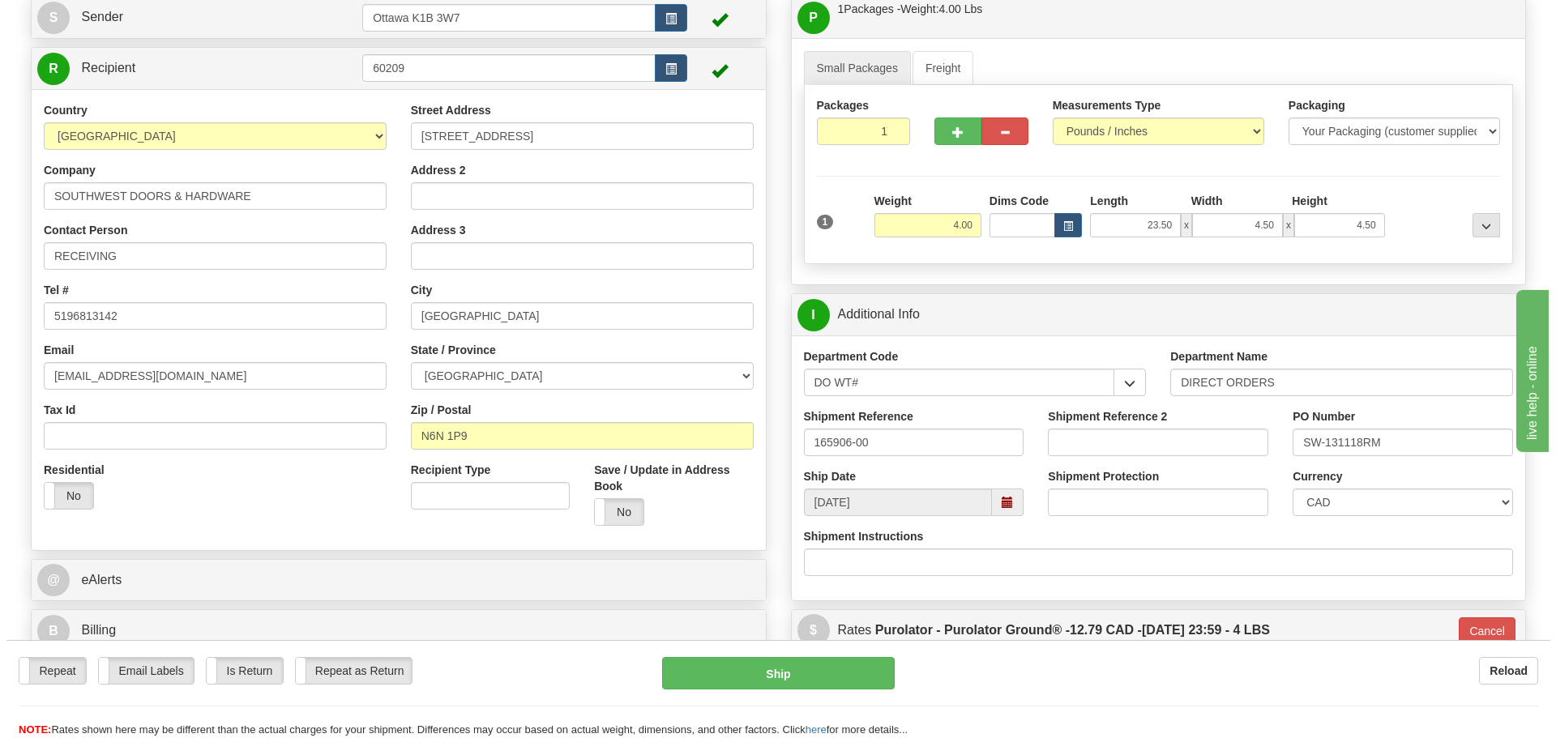
scroll to position [147, 0]
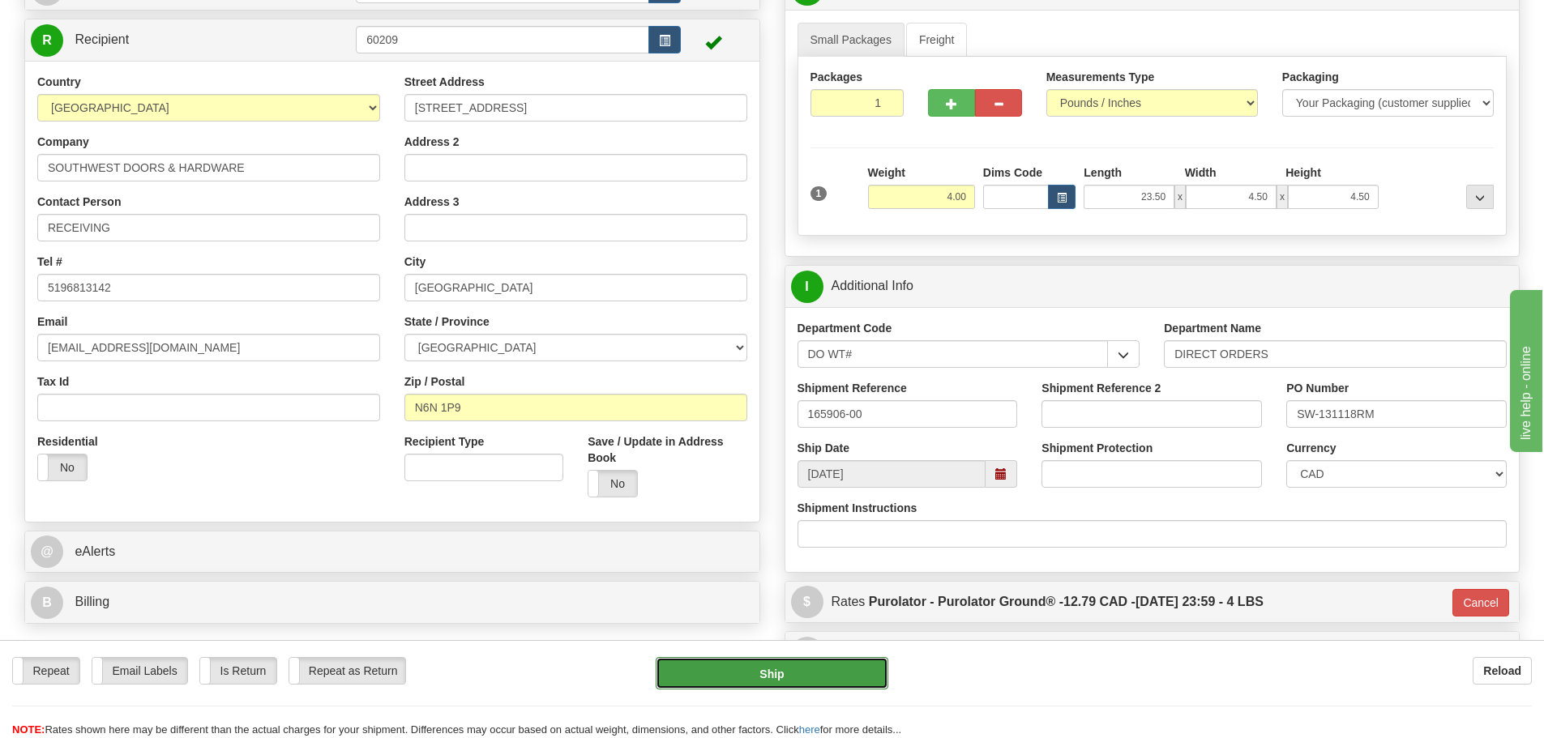
click at [737, 665] on button "Ship" at bounding box center [772, 673] width 233 height 32
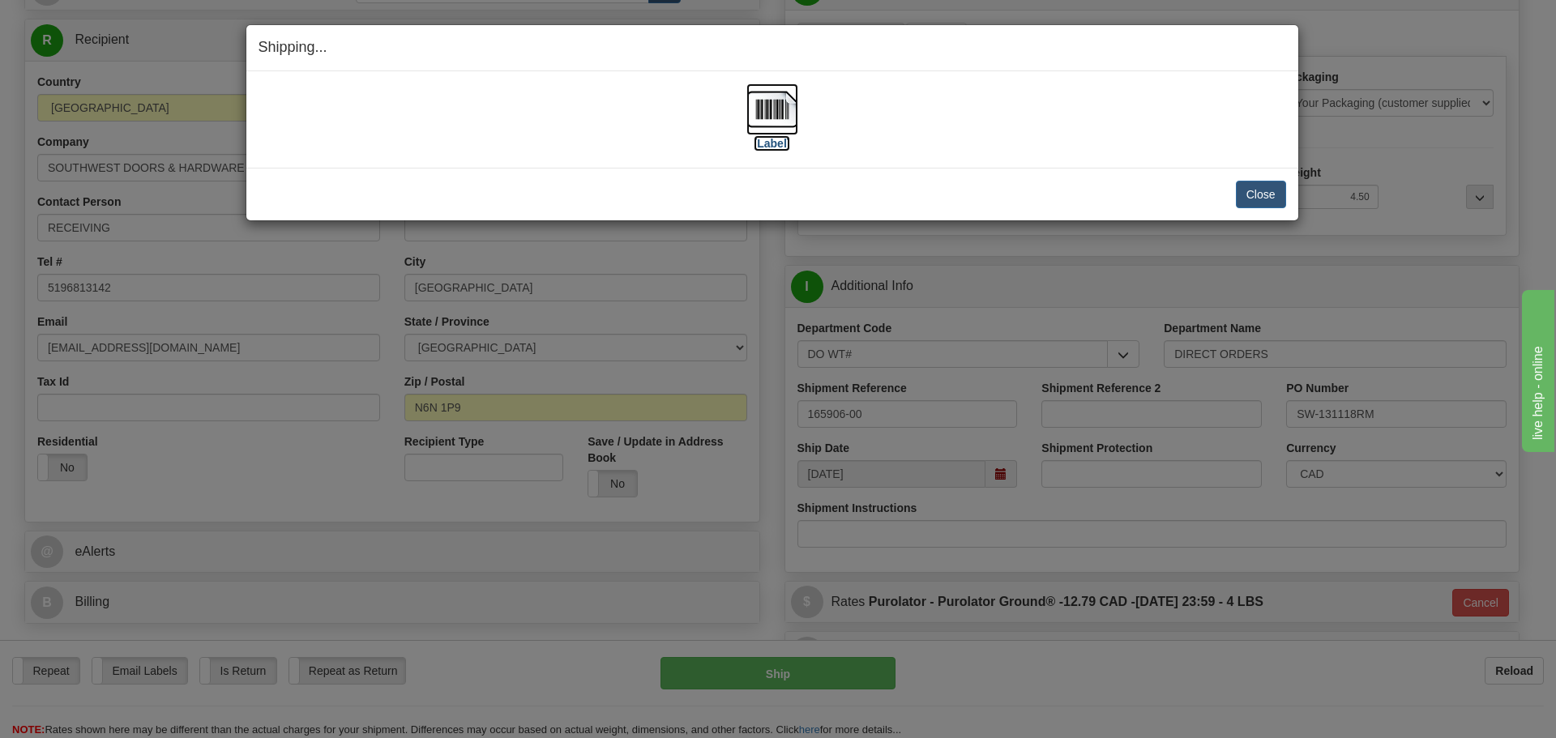
click at [783, 144] on label "[Label]" at bounding box center [772, 143] width 37 height 16
click at [1278, 194] on button "Close" at bounding box center [1261, 195] width 50 height 28
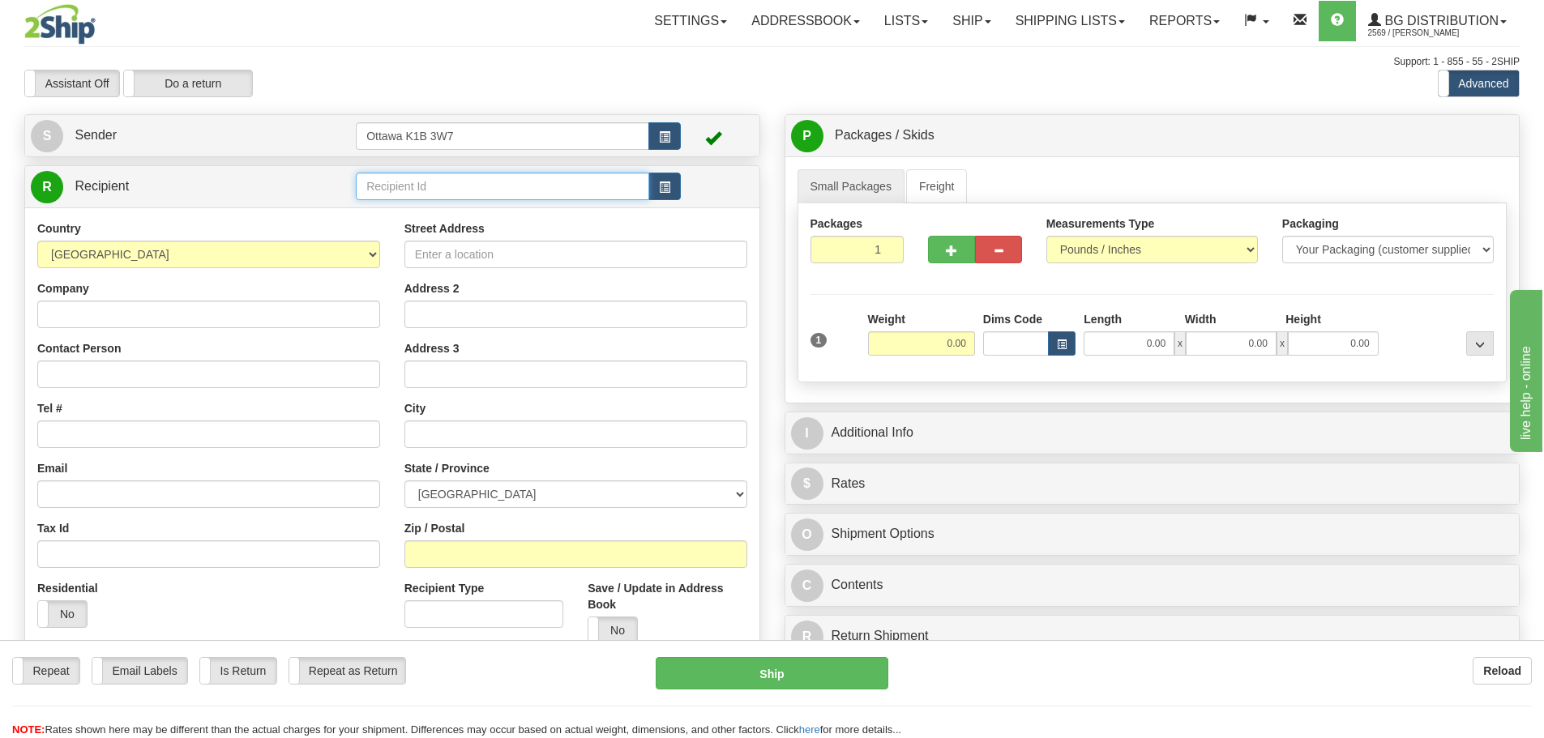
click at [374, 191] on input "text" at bounding box center [502, 187] width 293 height 28
type input "910598"
click at [813, 71] on div "Previous Next" at bounding box center [771, 70] width 253 height 1
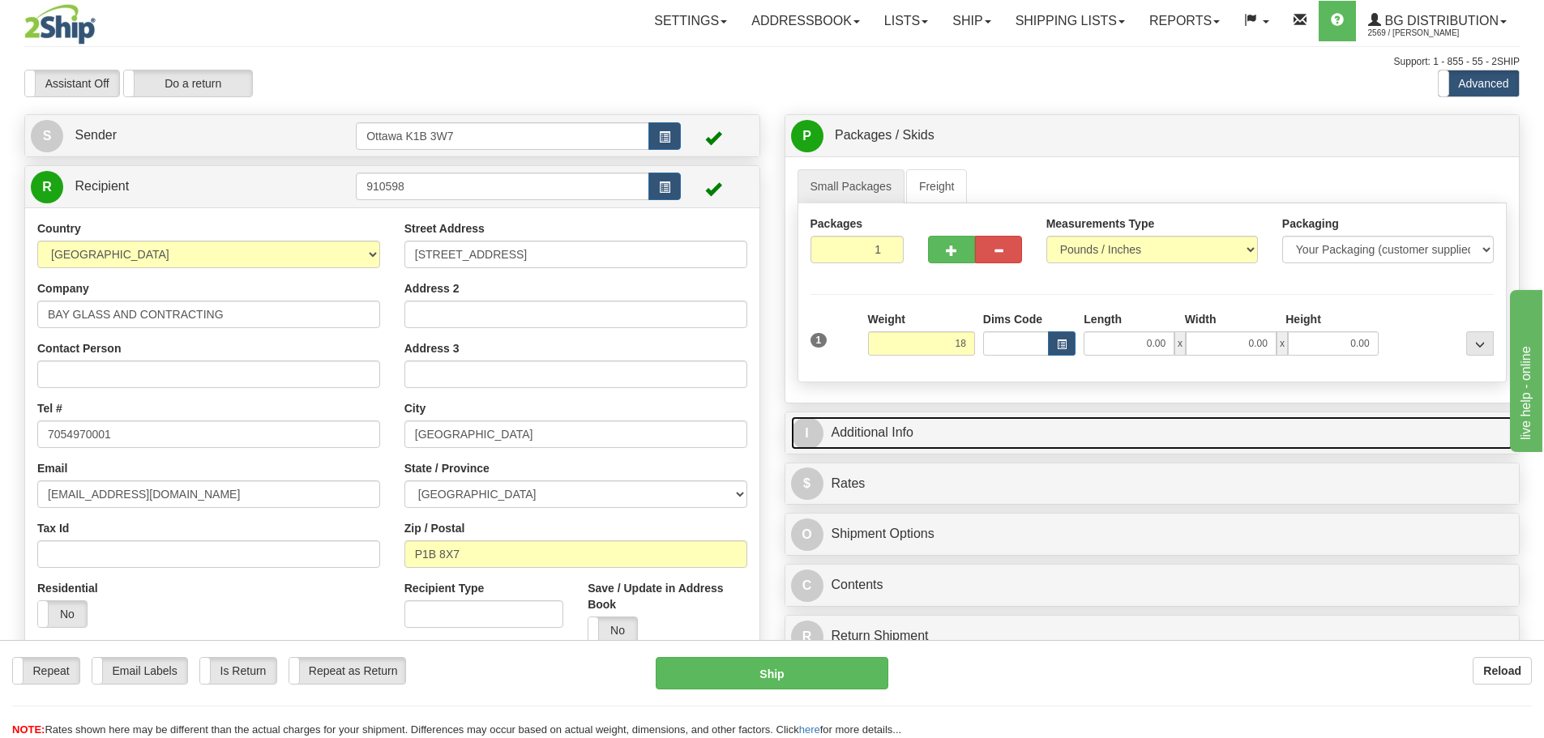
type input "18.00"
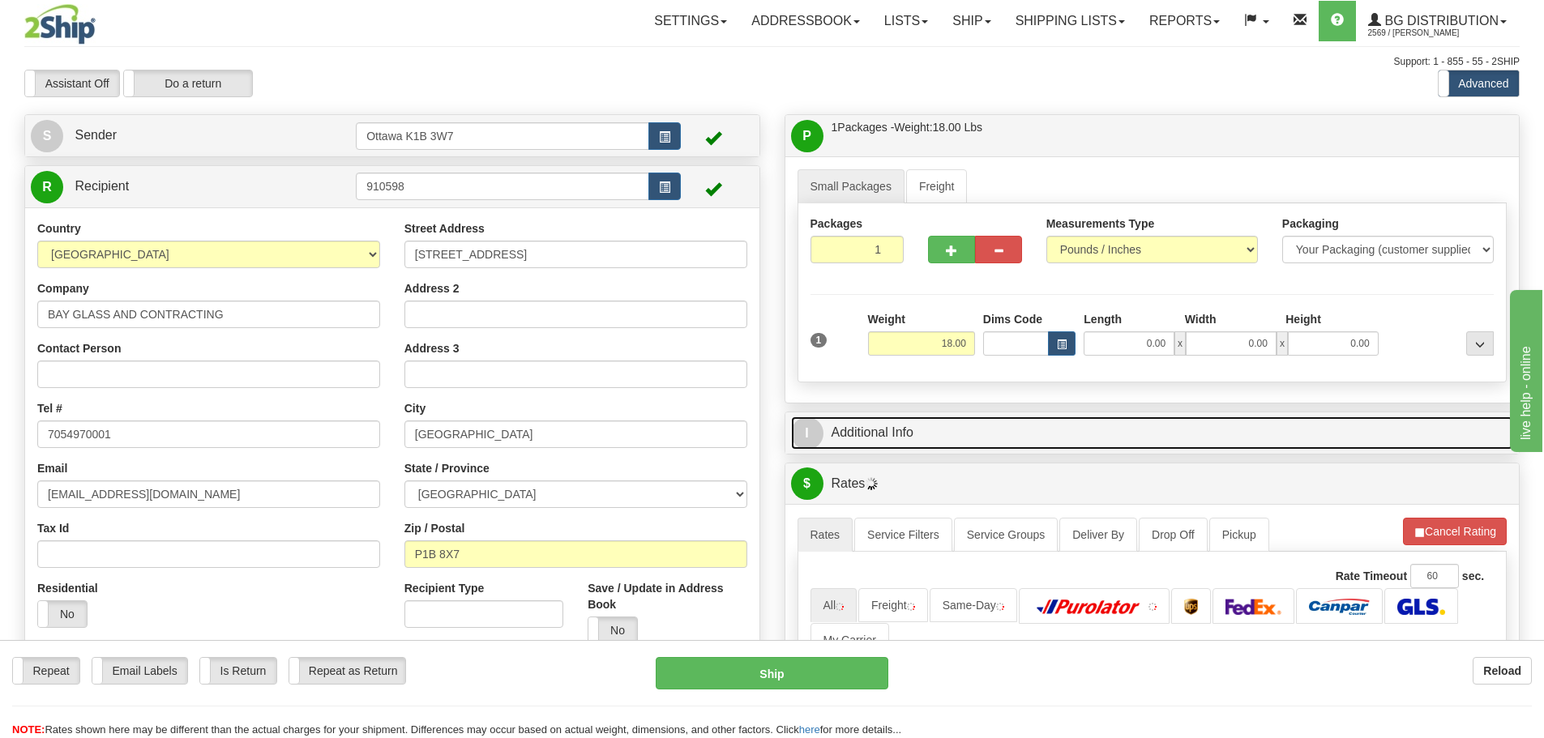
click at [1106, 435] on link "I Additional Info" at bounding box center [1152, 433] width 723 height 33
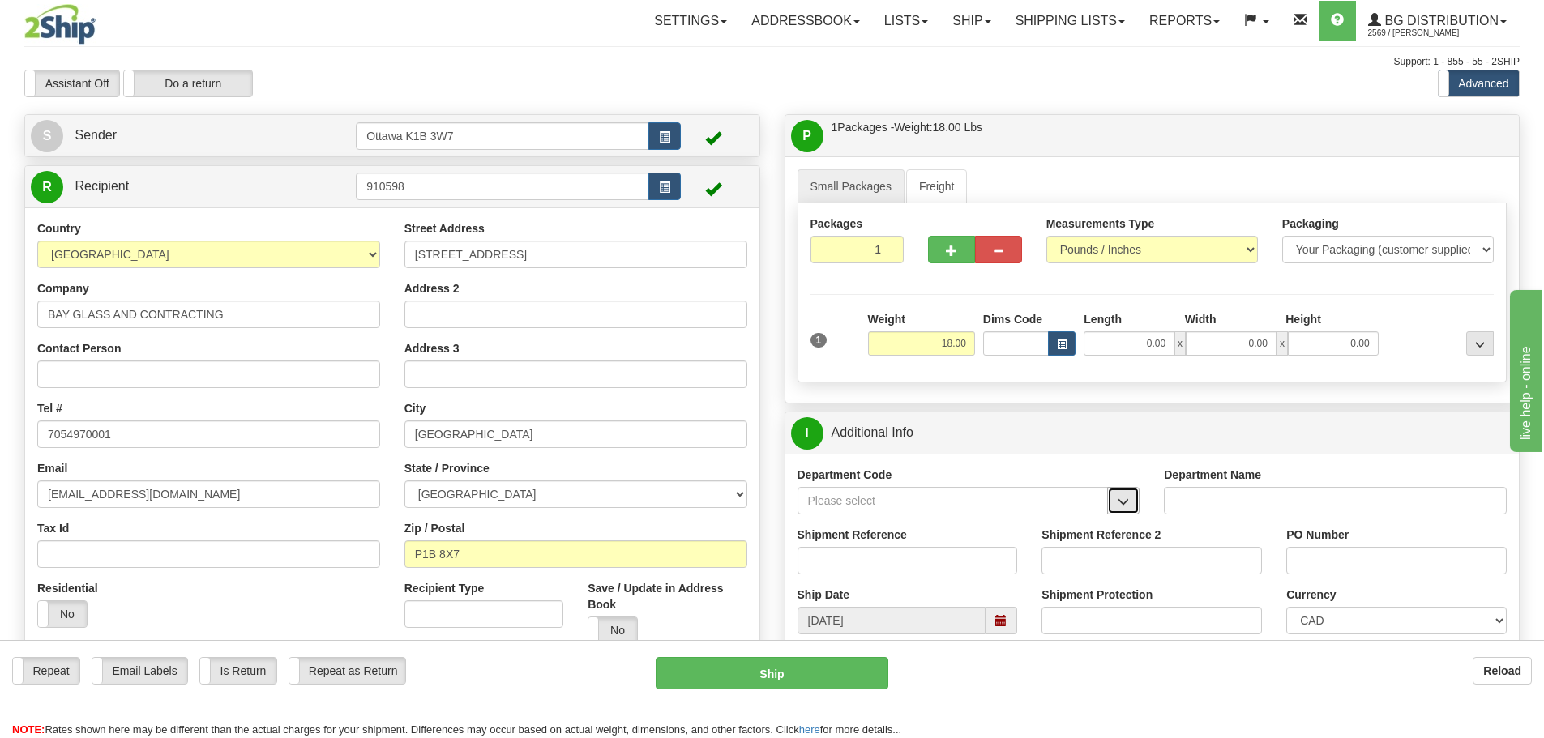
click at [1120, 502] on span "button" at bounding box center [1123, 502] width 11 height 11
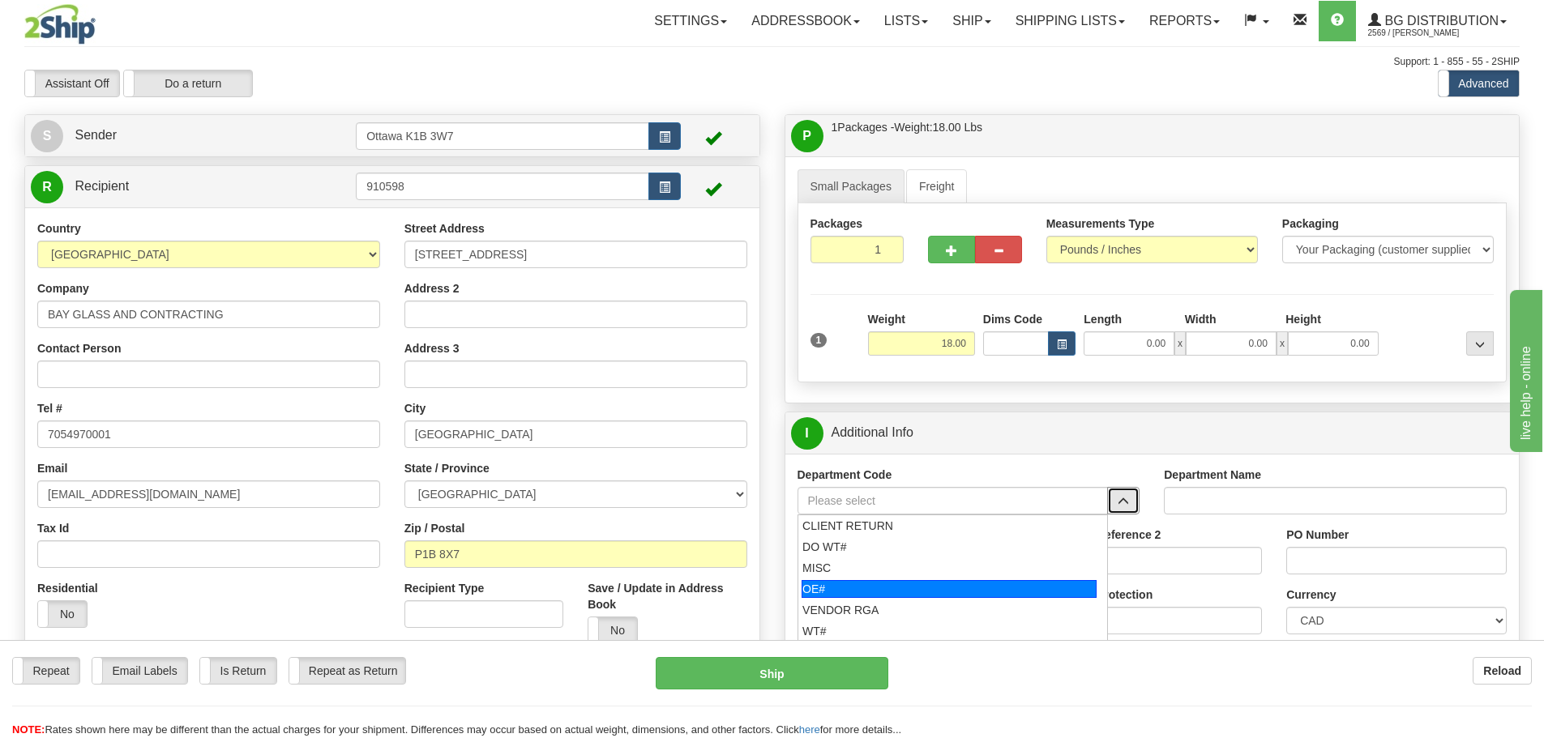
click at [953, 582] on div "OE#" at bounding box center [949, 589] width 295 height 18
type input "OE#"
type input "ORDERS"
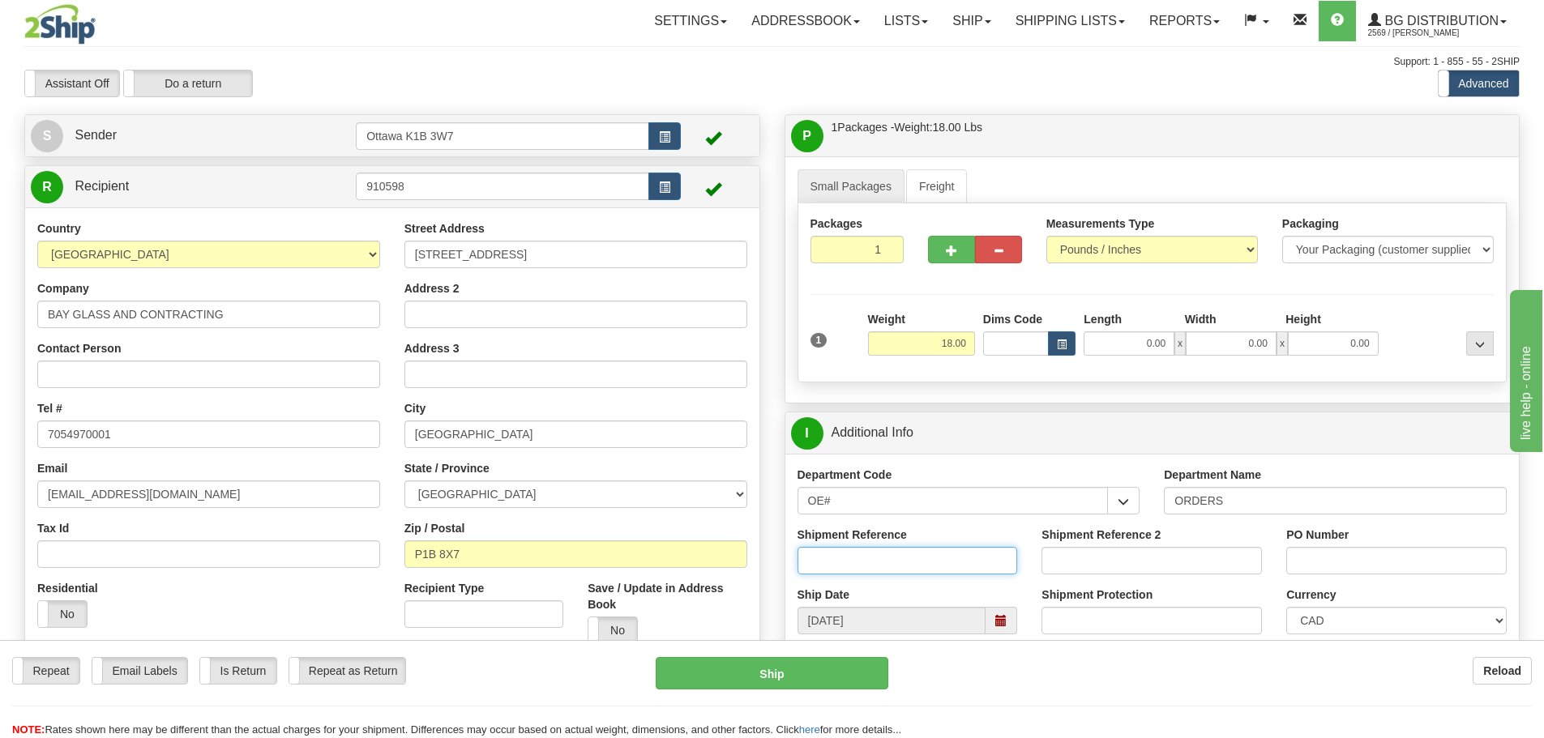
click at [943, 558] on input "Shipment Reference" at bounding box center [908, 561] width 220 height 28
type input "10203785-00"
click at [1313, 554] on input "PO Number" at bounding box center [1396, 561] width 220 height 28
type input "25236"
click at [1124, 349] on input "0.00" at bounding box center [1129, 344] width 91 height 24
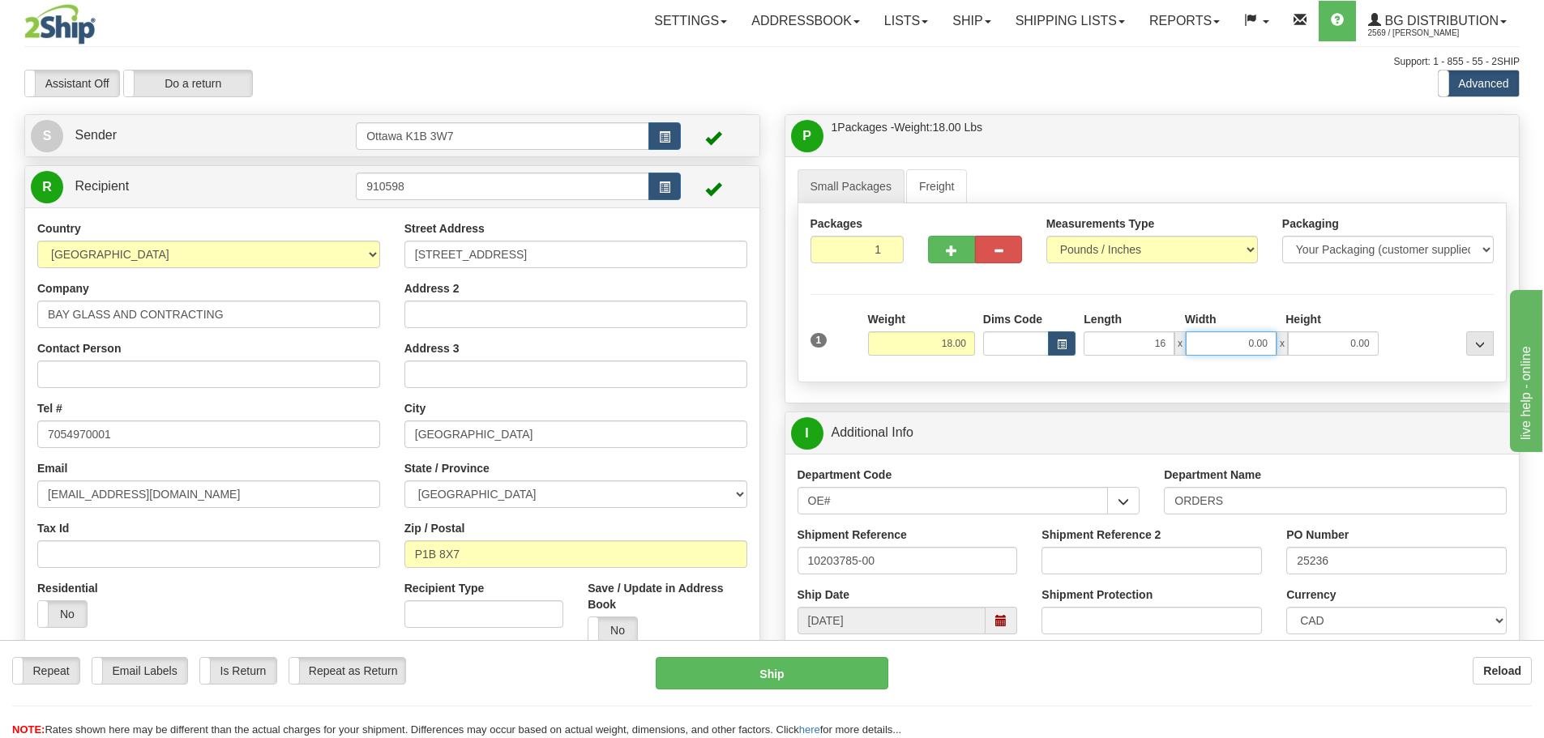
type input "16.00"
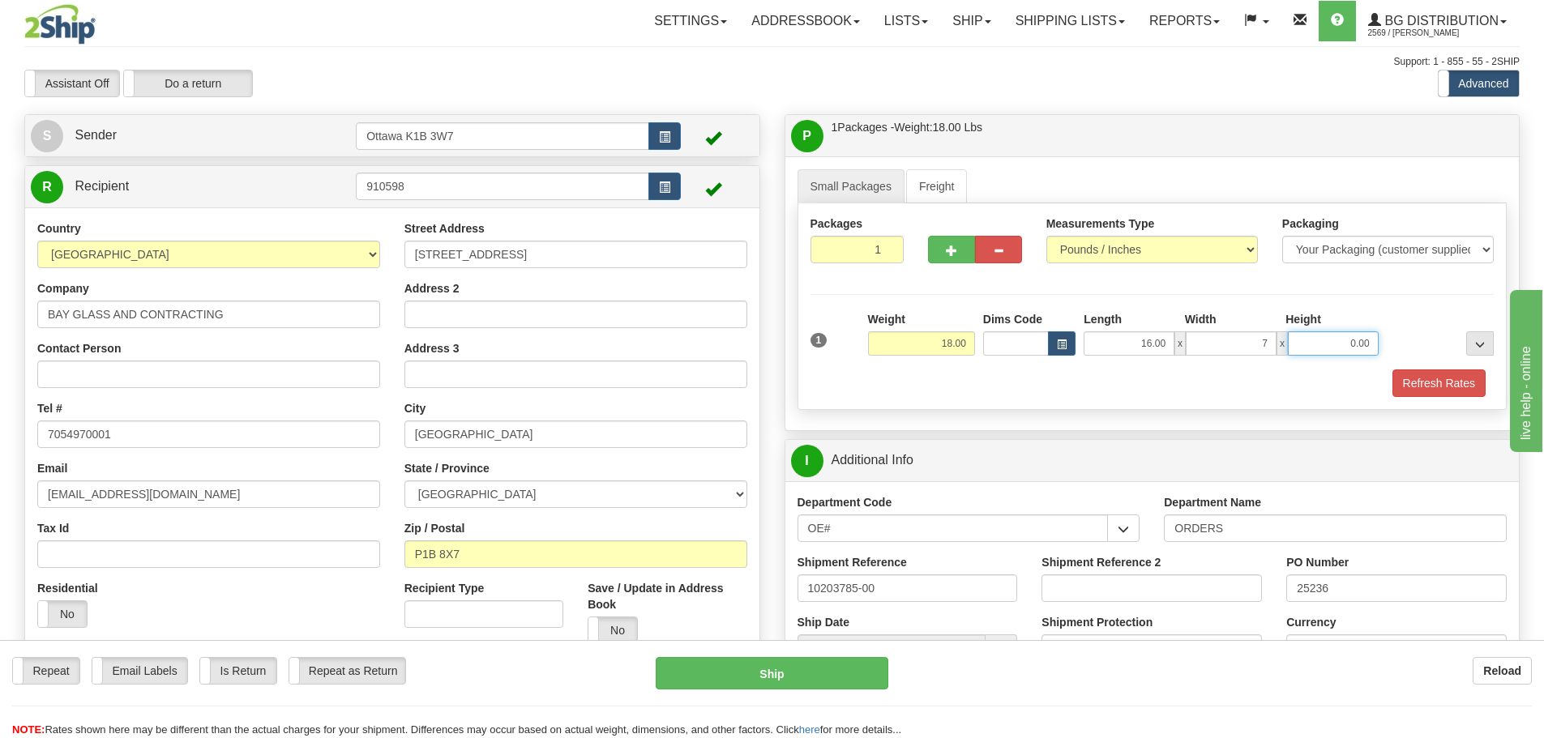
type input "7.00"
type input "9.00"
click at [1427, 389] on button "Refresh Rates" at bounding box center [1439, 384] width 93 height 28
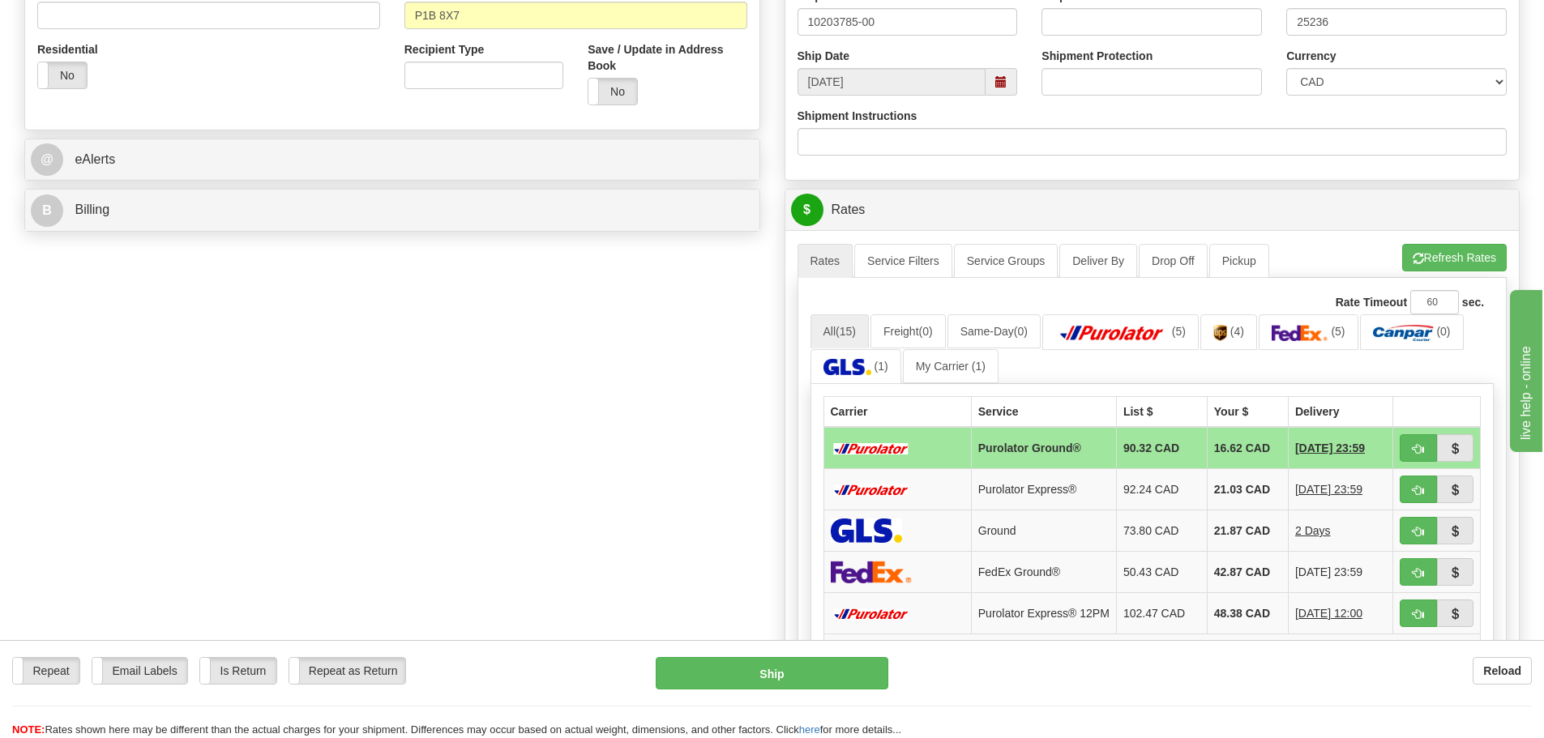
scroll to position [567, 0]
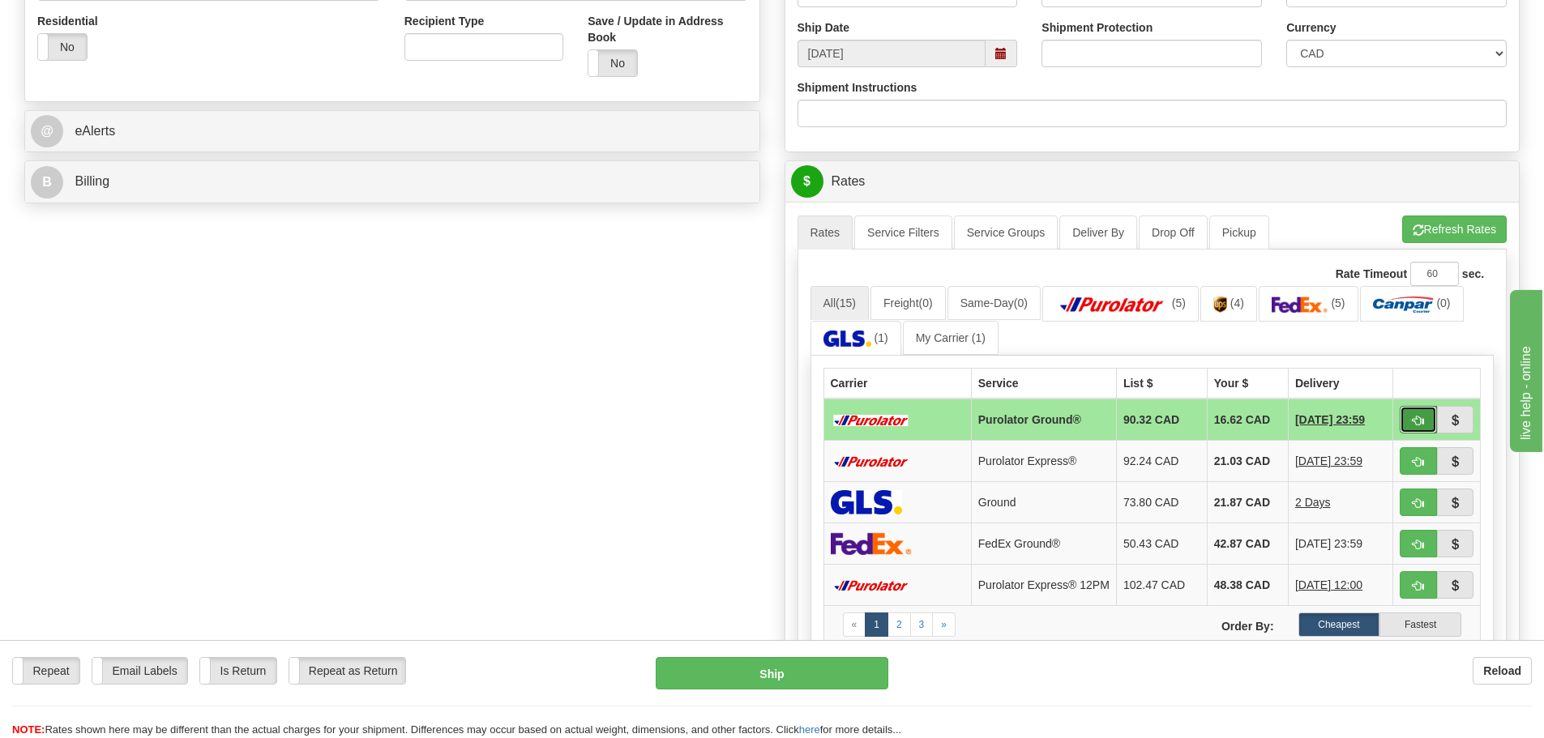
click at [1411, 421] on button "button" at bounding box center [1418, 420] width 37 height 28
type input "260"
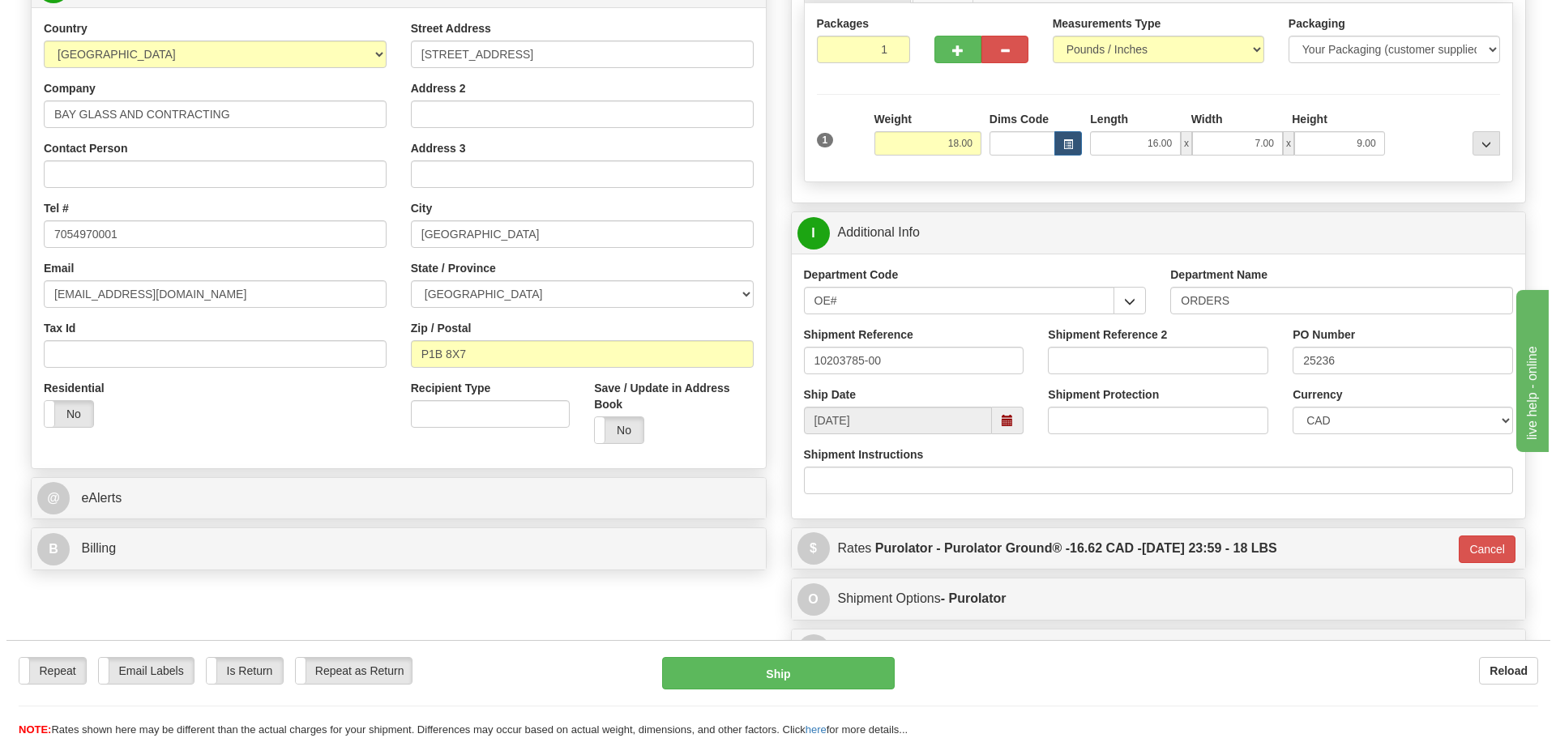
scroll to position [162, 0]
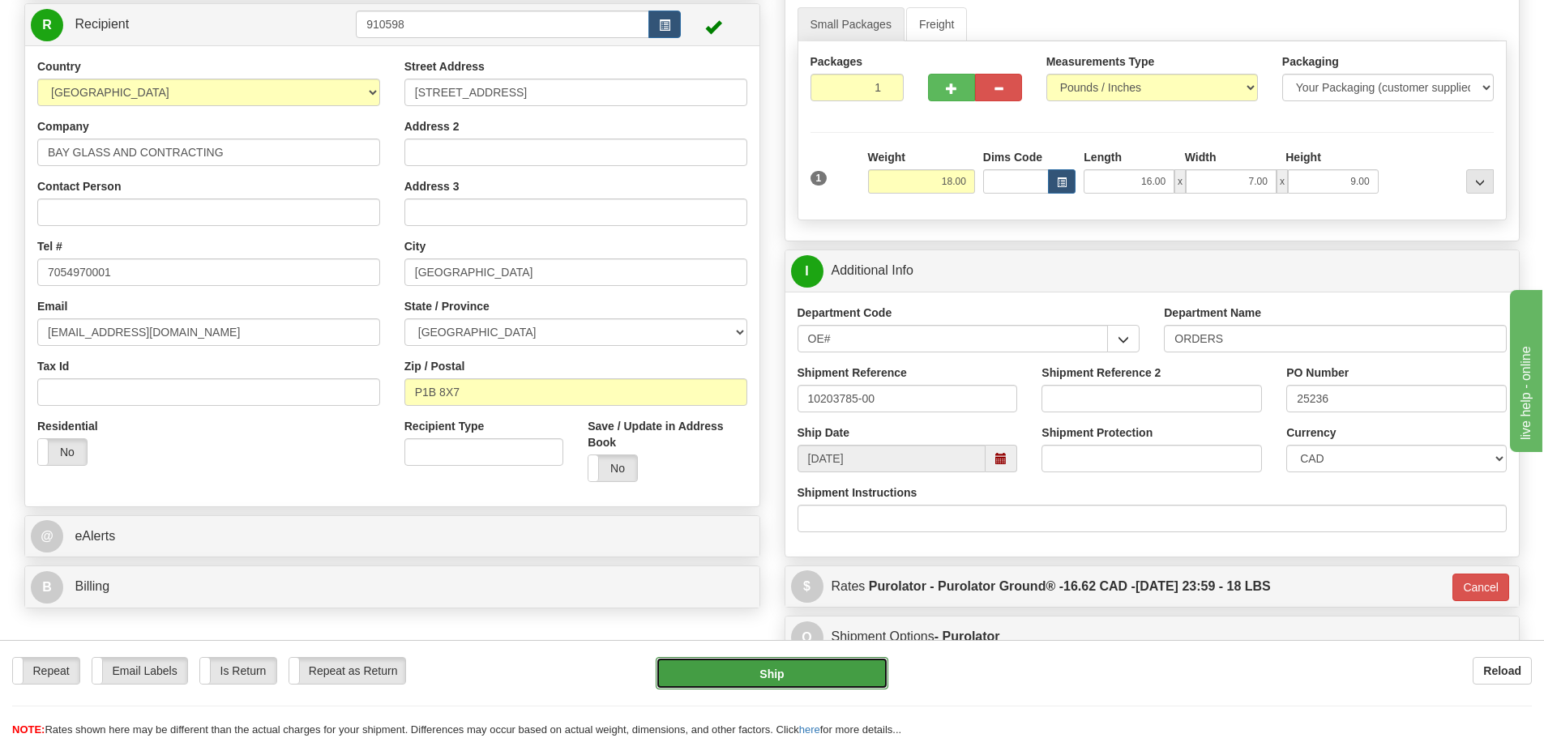
click at [796, 677] on button "Ship" at bounding box center [772, 673] width 233 height 32
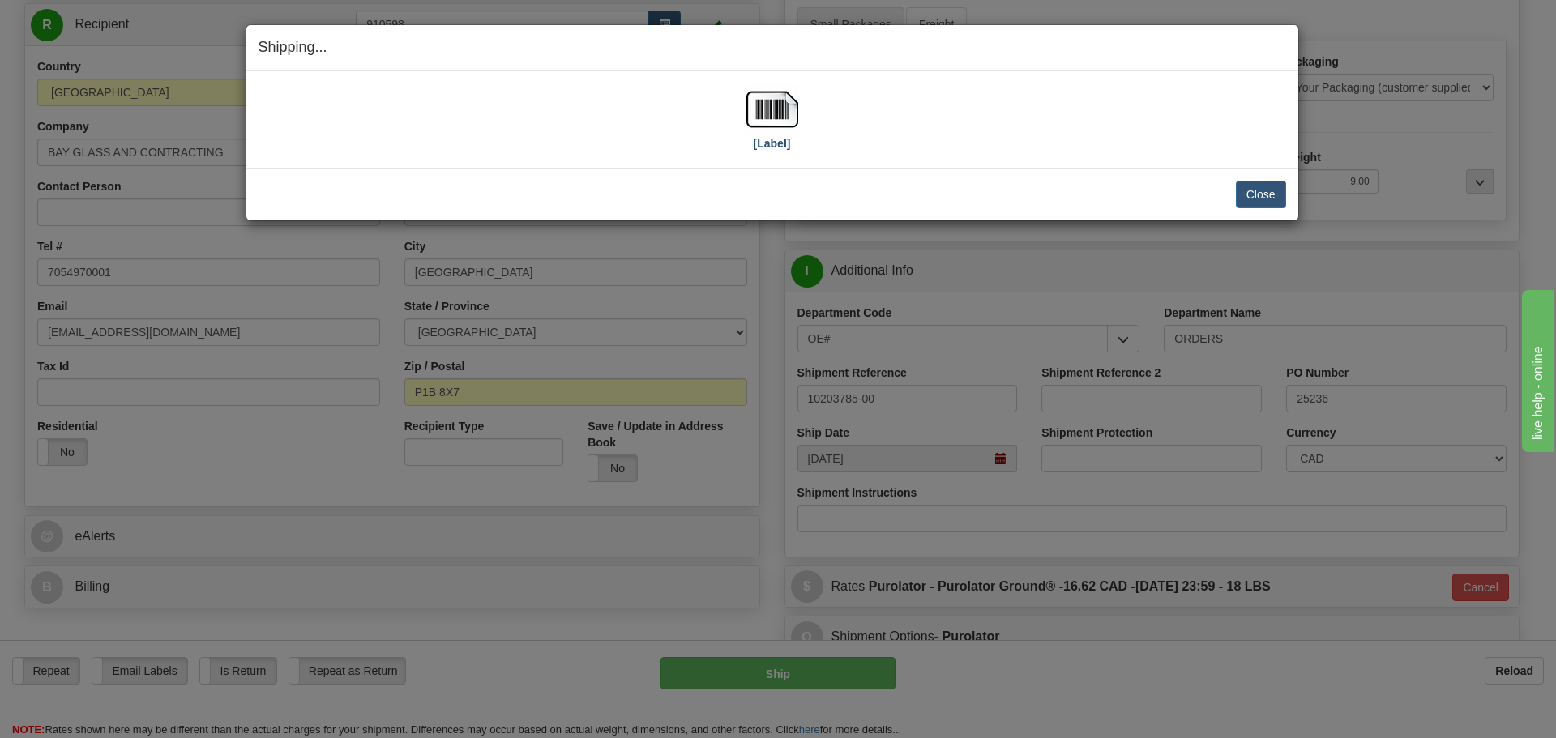
drag, startPoint x: 769, startPoint y: 155, endPoint x: 770, endPoint y: 146, distance: 9.0
click at [770, 148] on div "[Label] IMPORTANT NOTICE Embassy / Consulate / Government Building / Hospital C…" at bounding box center [772, 119] width 1052 height 96
click at [770, 146] on label "[Label]" at bounding box center [772, 143] width 37 height 16
click at [1252, 195] on button "Close" at bounding box center [1261, 195] width 50 height 28
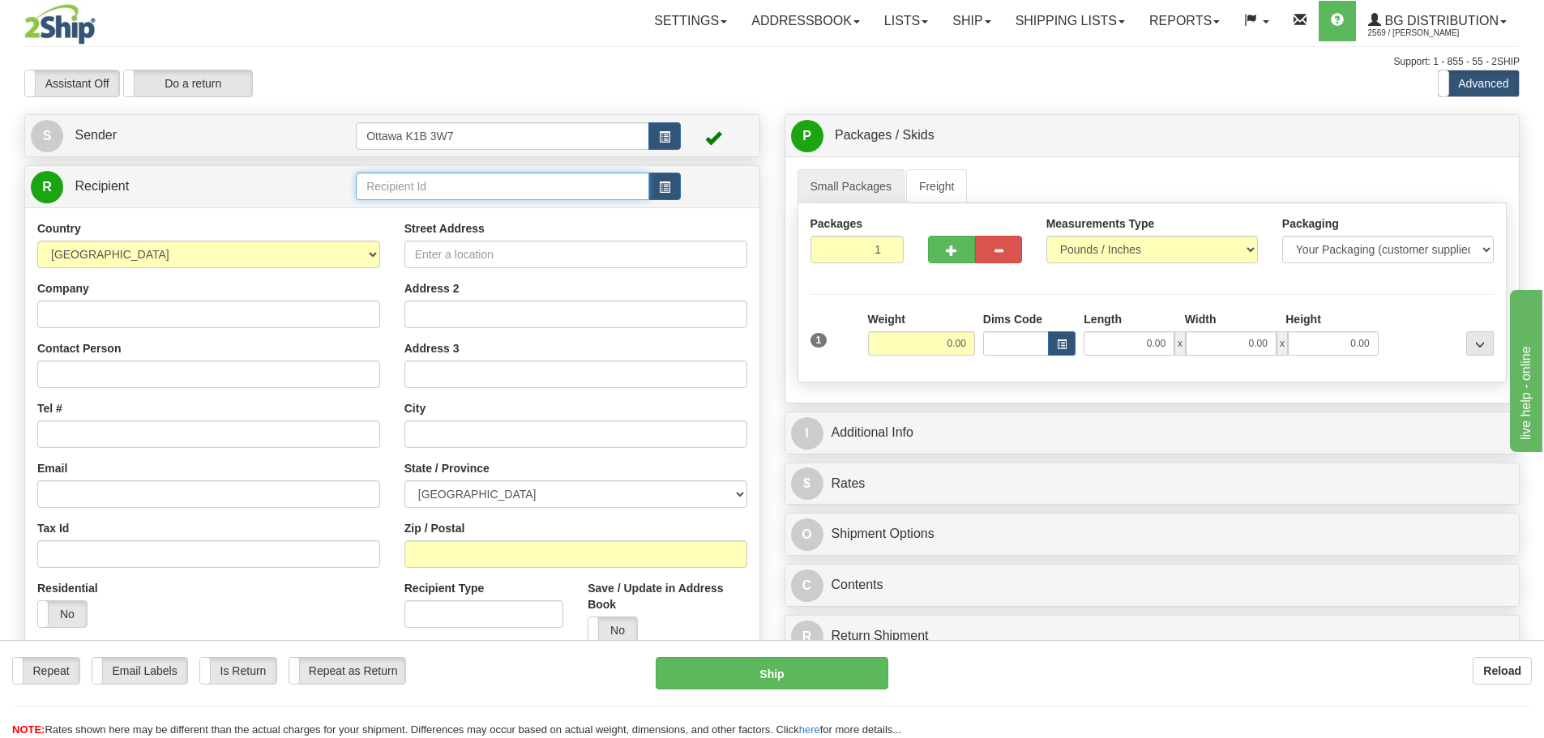
click at [462, 185] on input "text" at bounding box center [502, 187] width 293 height 28
type input "910698"
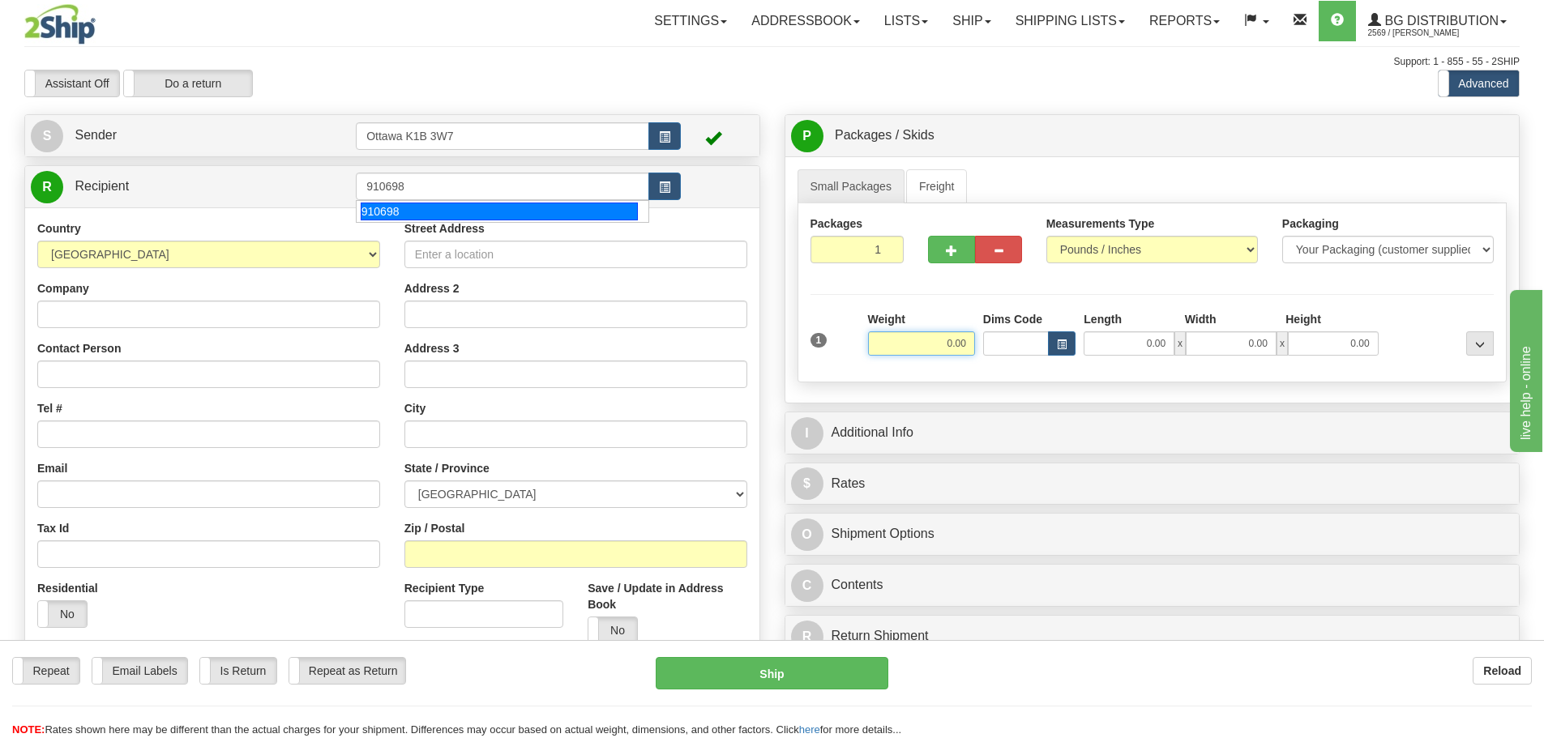
click at [516, 90] on div "Assistant On Assistant Off Do a return Do a return" at bounding box center [328, 84] width 633 height 28
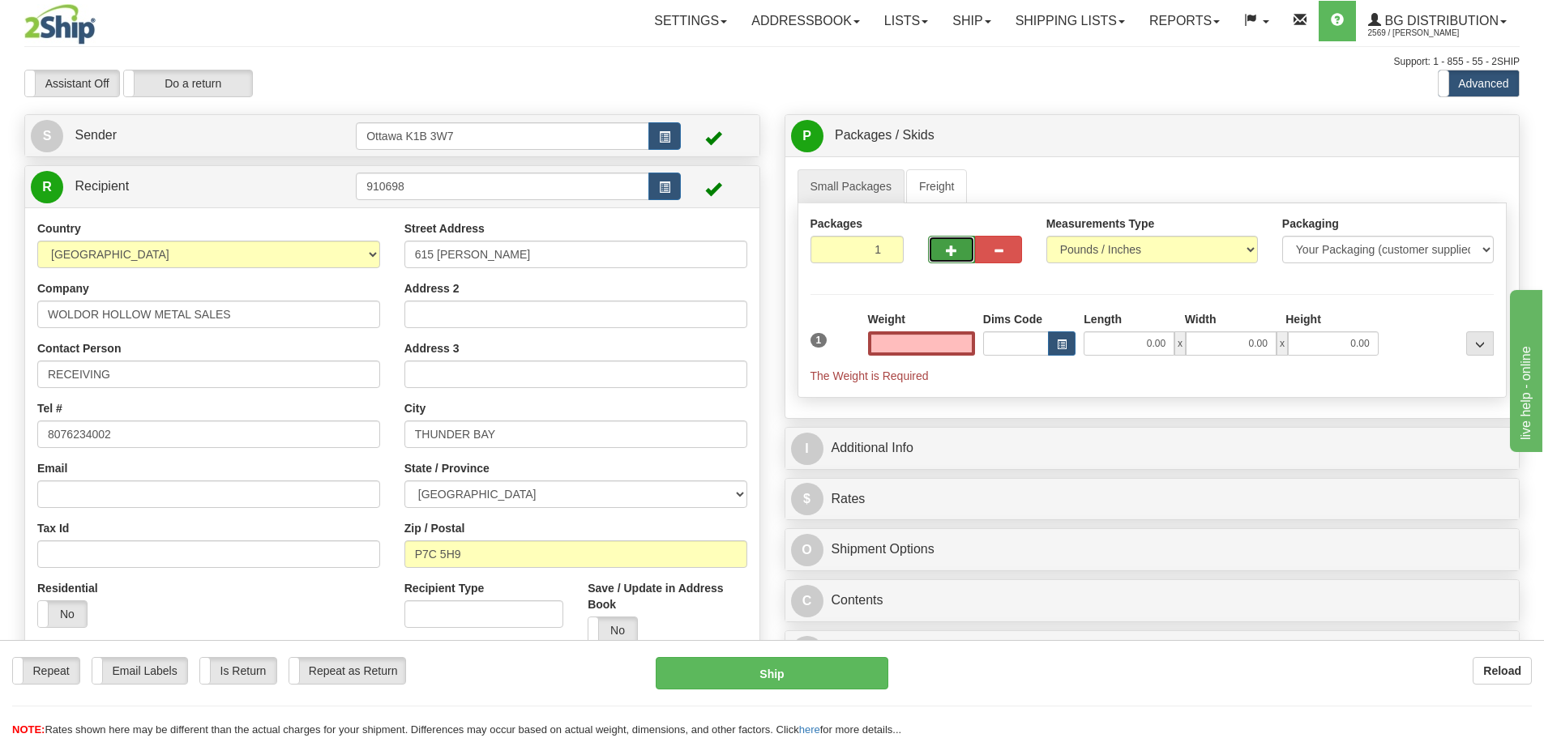
type input "0.00"
click at [933, 242] on button "button" at bounding box center [951, 250] width 47 height 28
type input "2"
click at [1456, 139] on span "Pack / Skid Level" at bounding box center [1467, 136] width 75 height 11
radio input "true"
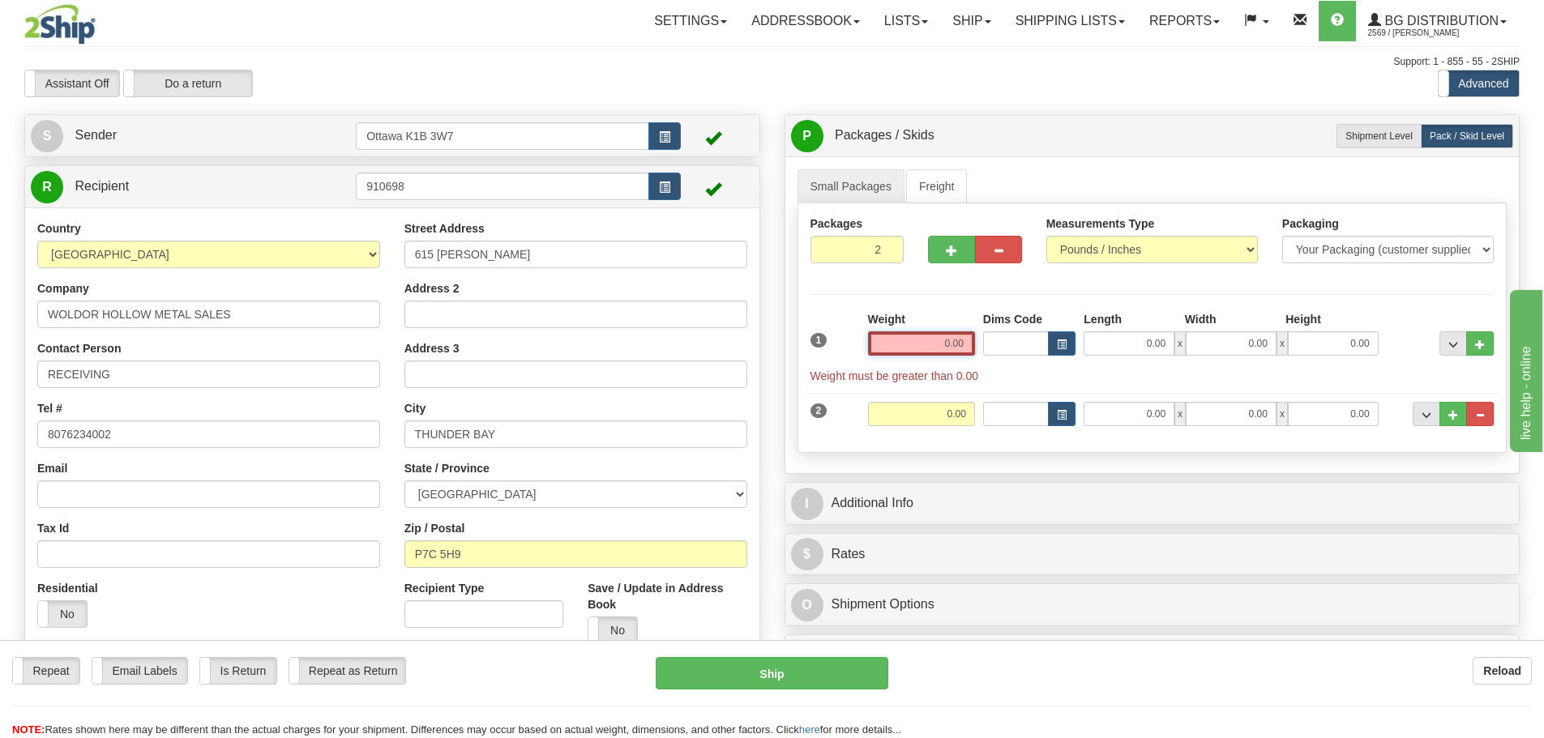
click at [931, 352] on input "0.00" at bounding box center [921, 344] width 107 height 24
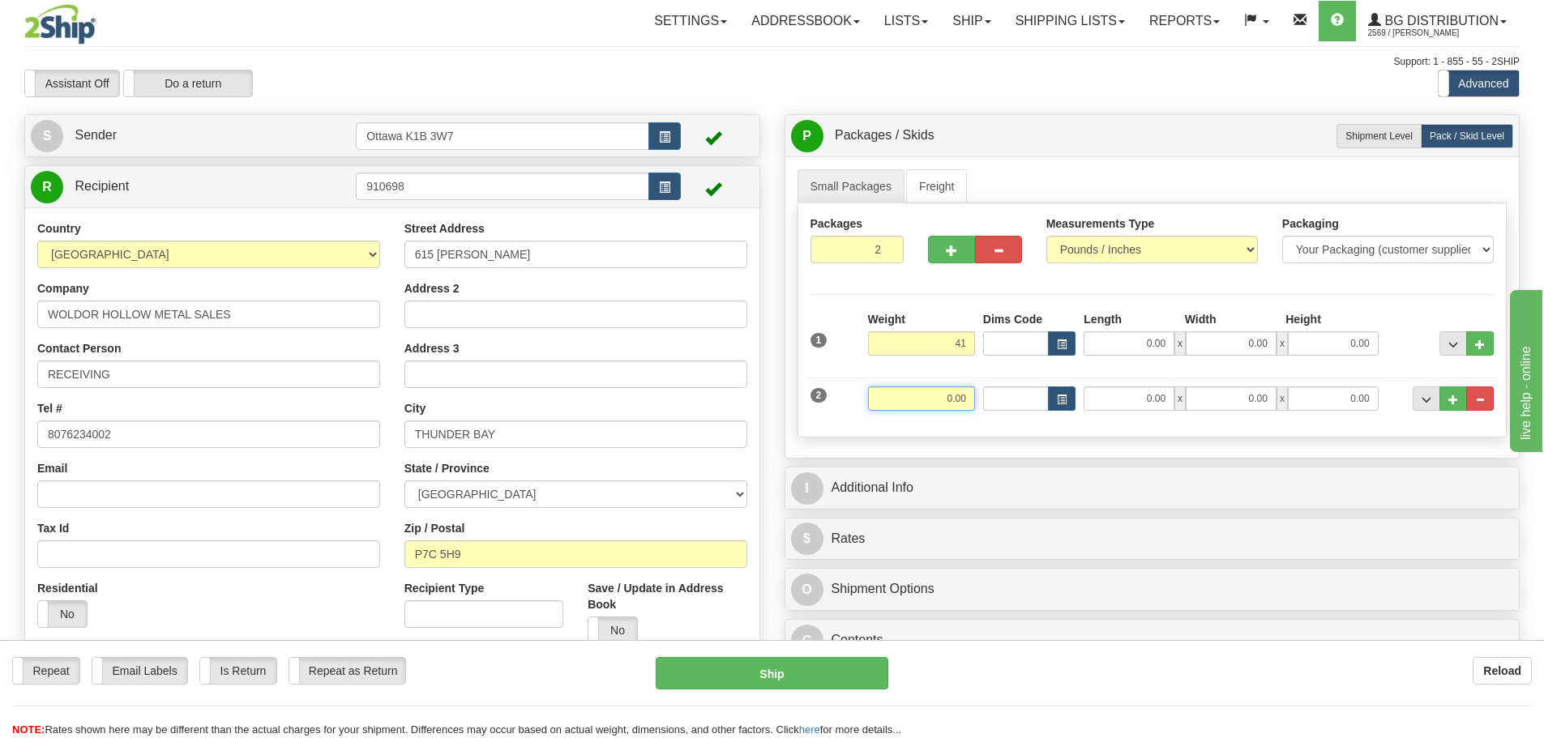
type input "41.00"
click at [957, 403] on input "0.00" at bounding box center [921, 399] width 107 height 24
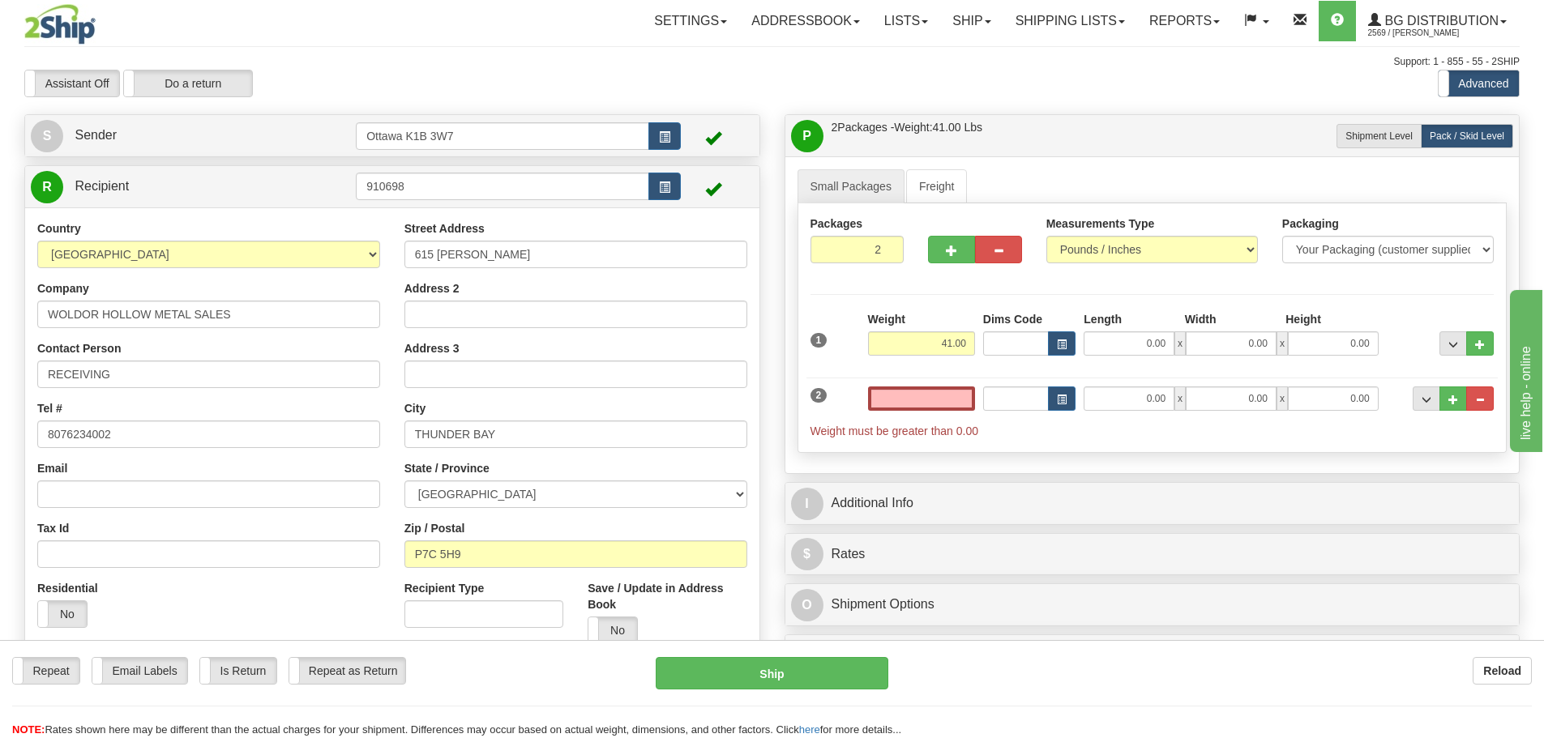
type input "0.00"
drag, startPoint x: 945, startPoint y: 229, endPoint x: 952, endPoint y: 249, distance: 21.3
click at [945, 231] on div at bounding box center [975, 226] width 94 height 20
click at [952, 249] on span "button" at bounding box center [951, 251] width 11 height 11
type input "3"
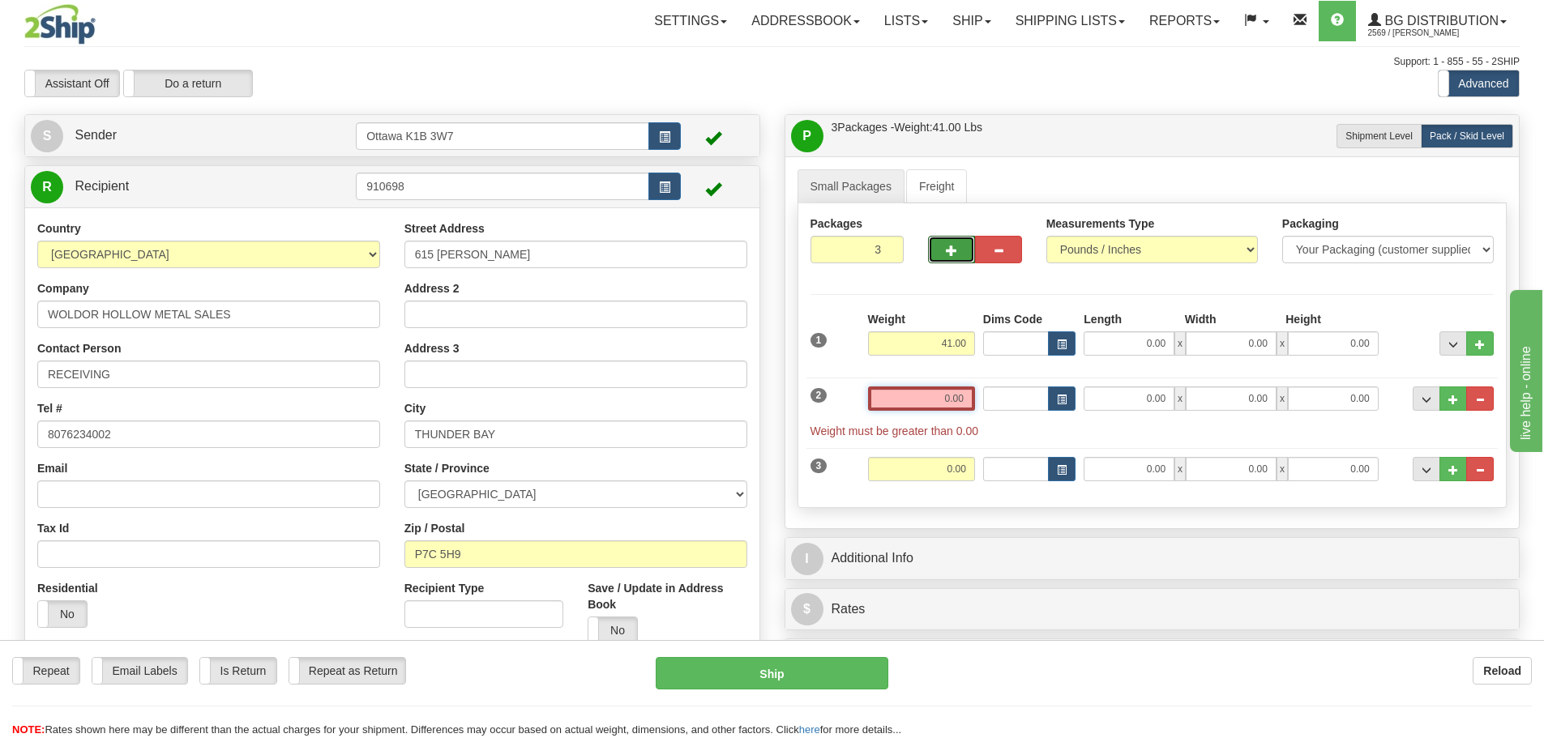
click at [922, 405] on input "0.00" at bounding box center [921, 399] width 107 height 24
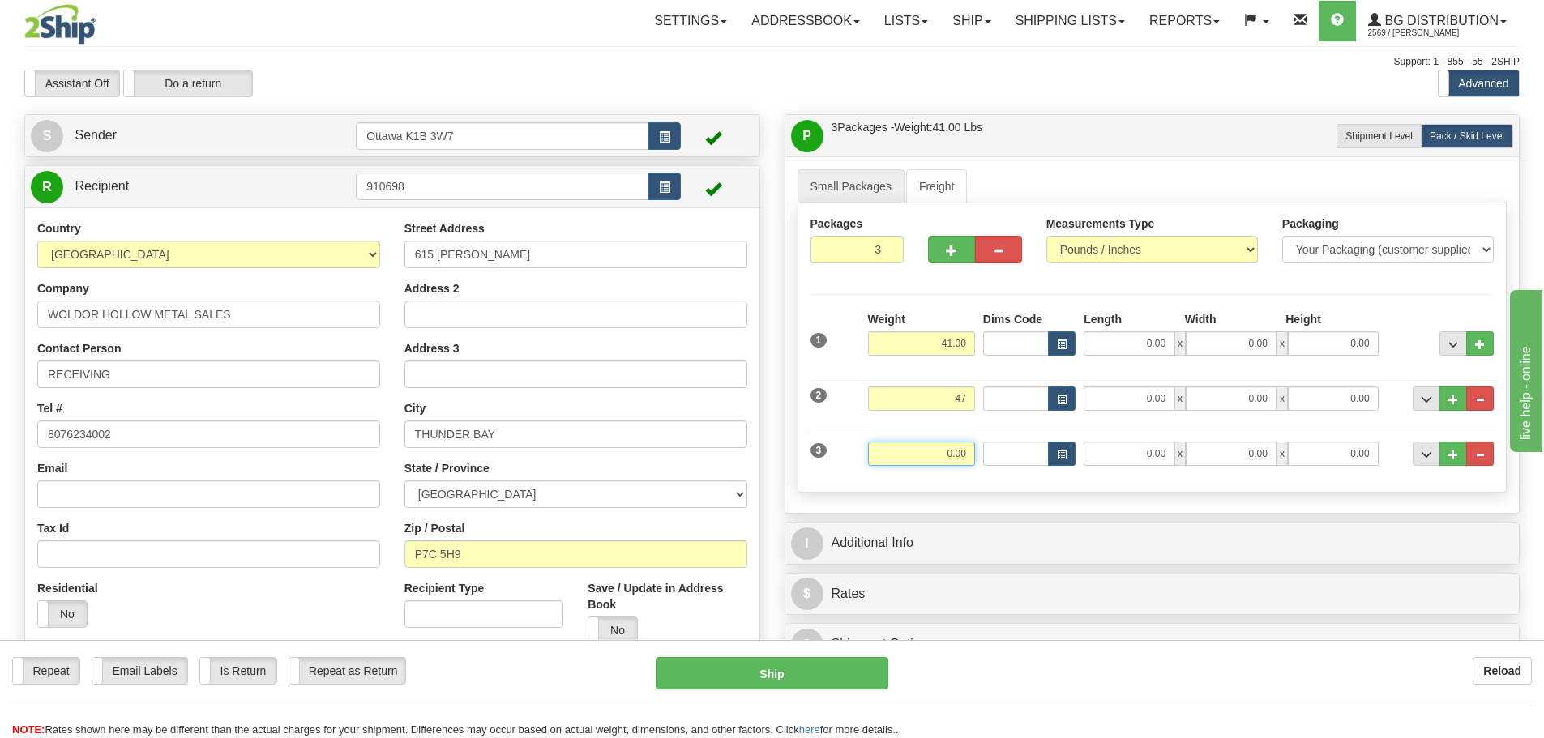
type input "47.00"
click at [944, 458] on input "0.00" at bounding box center [921, 454] width 107 height 24
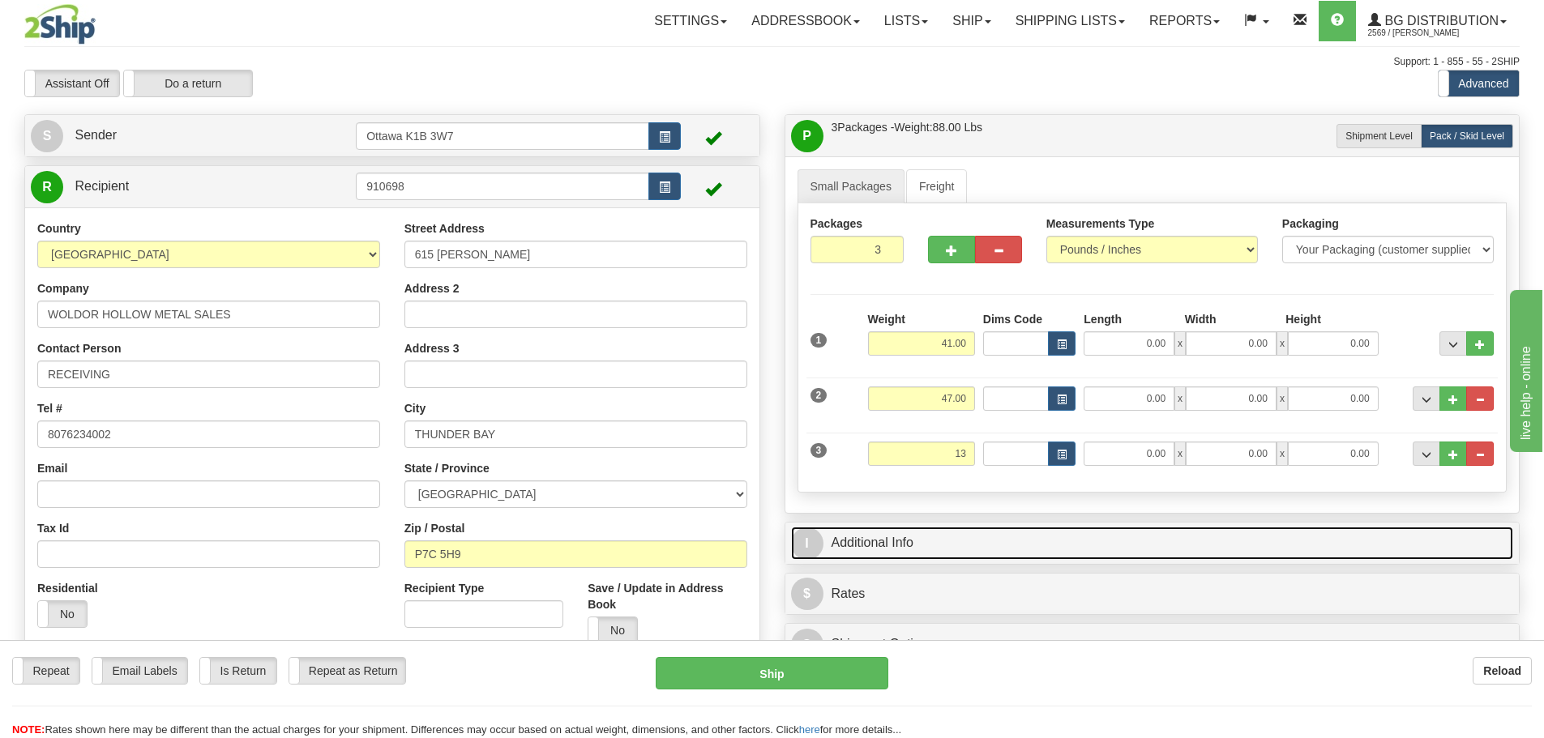
type input "13.00"
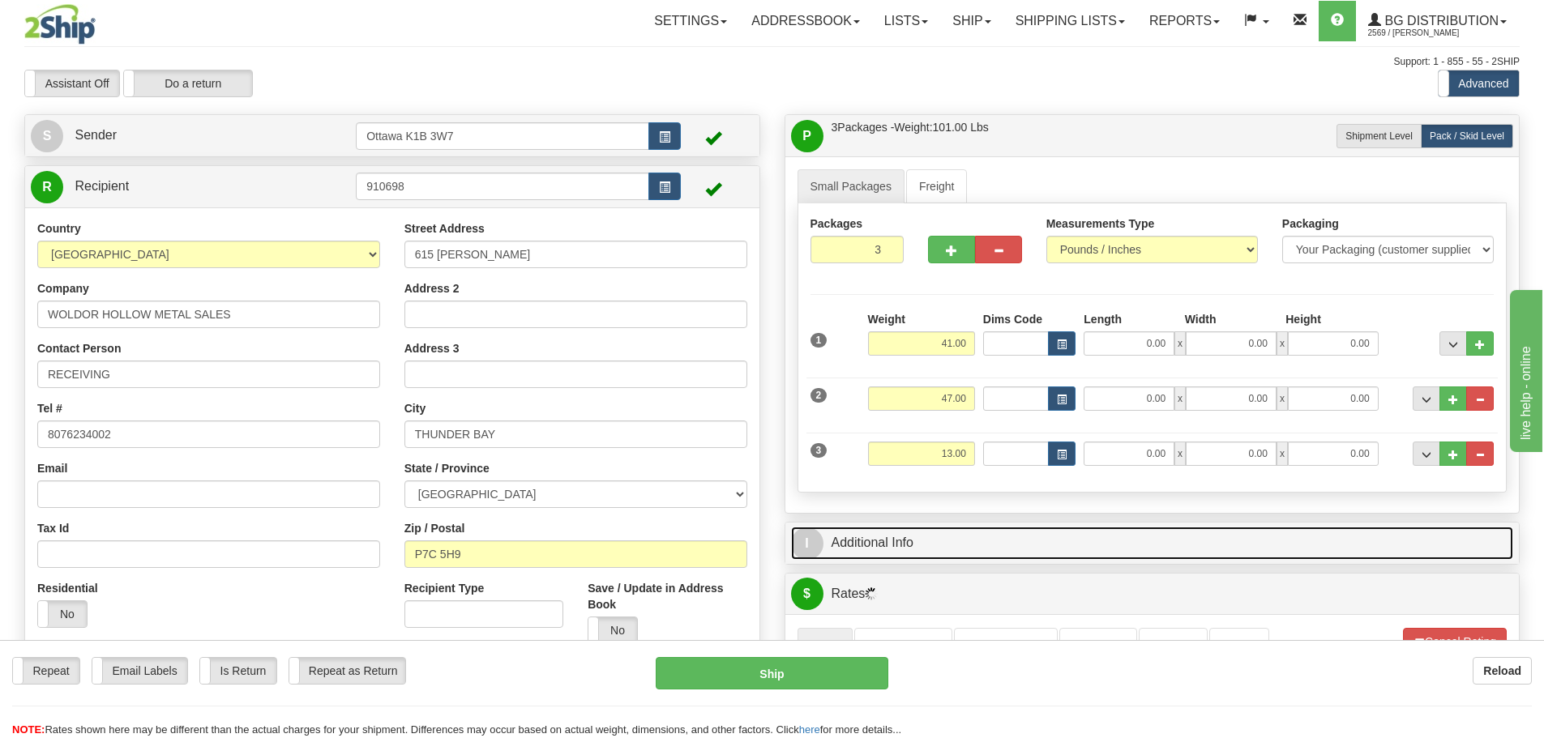
click at [1102, 534] on link "I Additional Info" at bounding box center [1152, 543] width 723 height 33
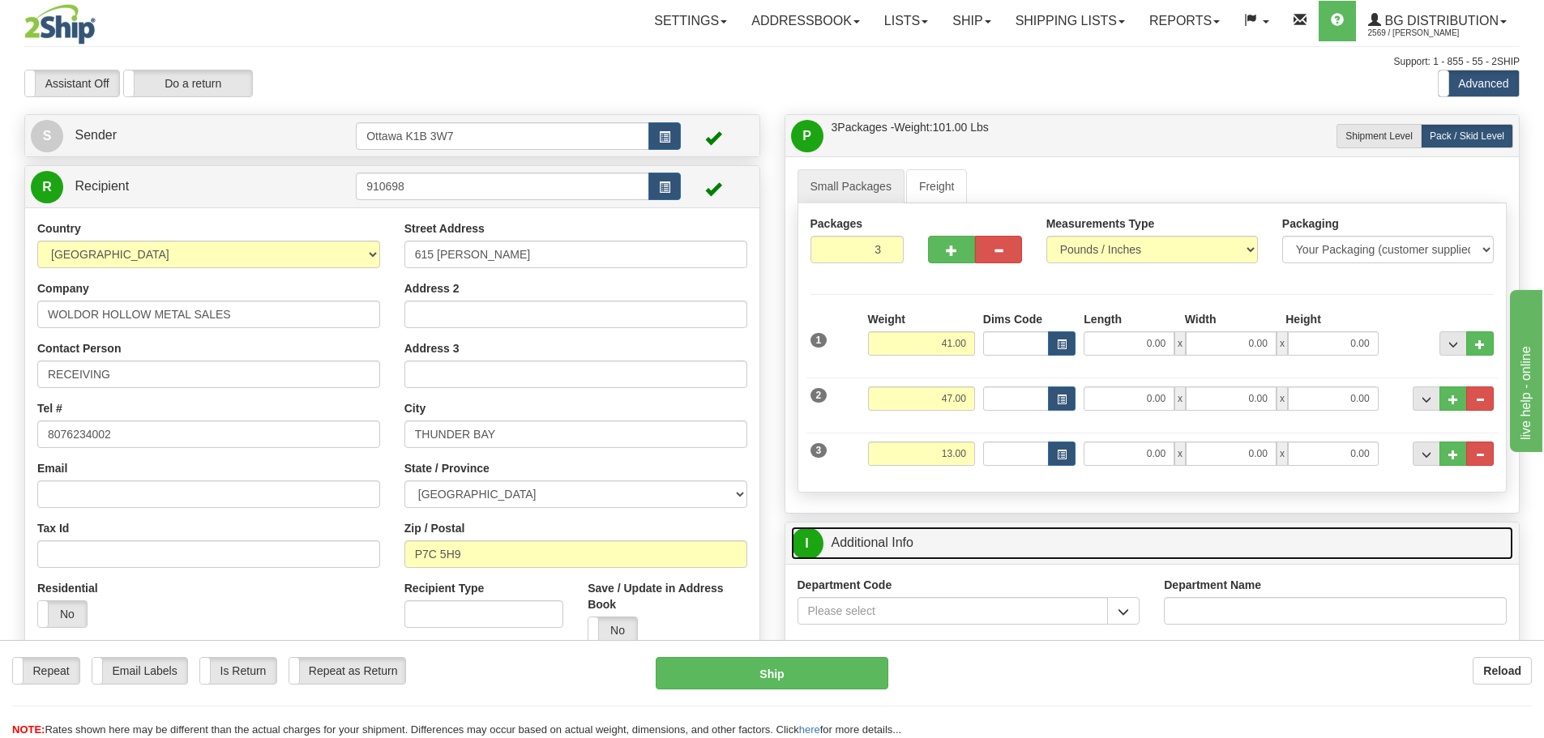
scroll to position [243, 0]
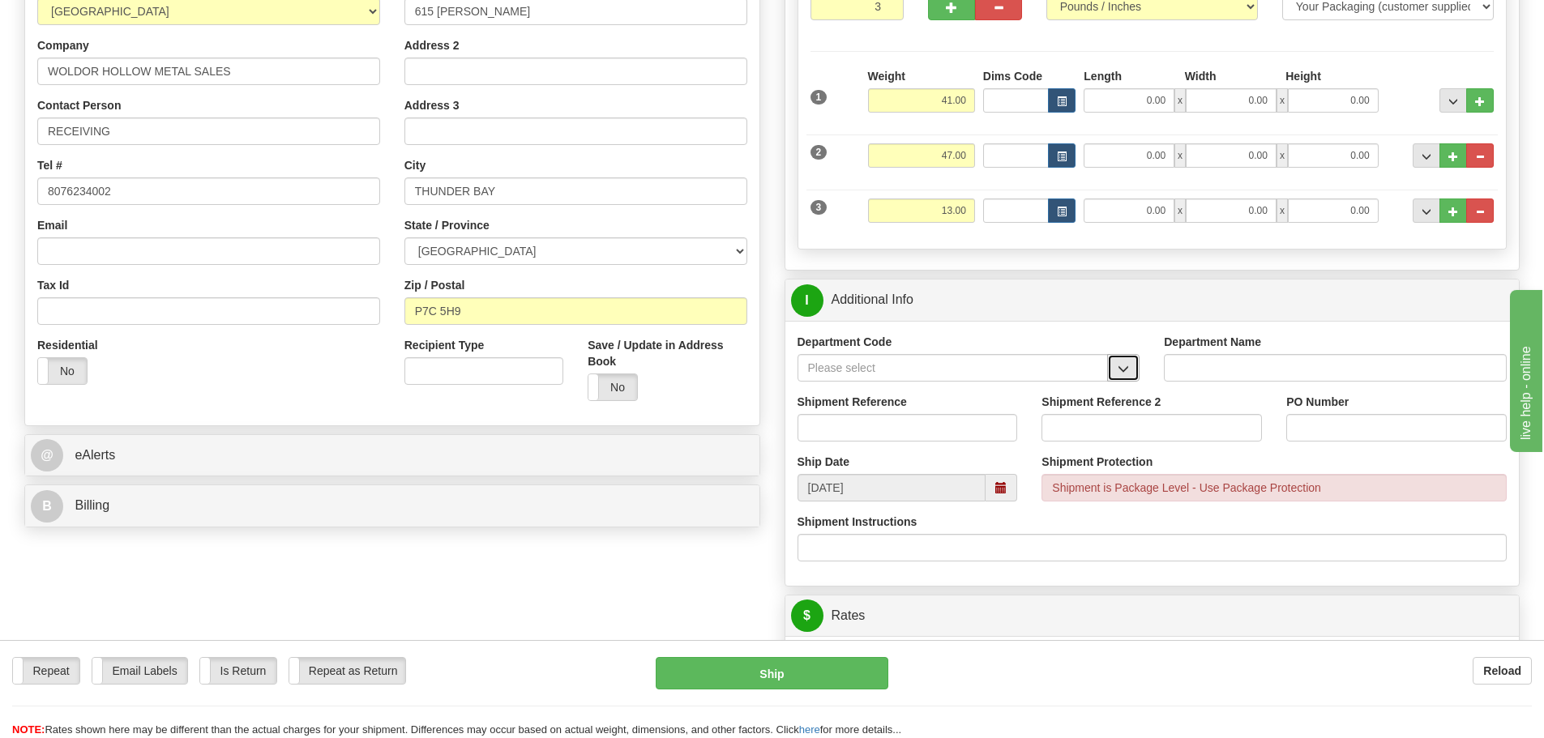
click at [1117, 372] on button "button" at bounding box center [1123, 368] width 32 height 28
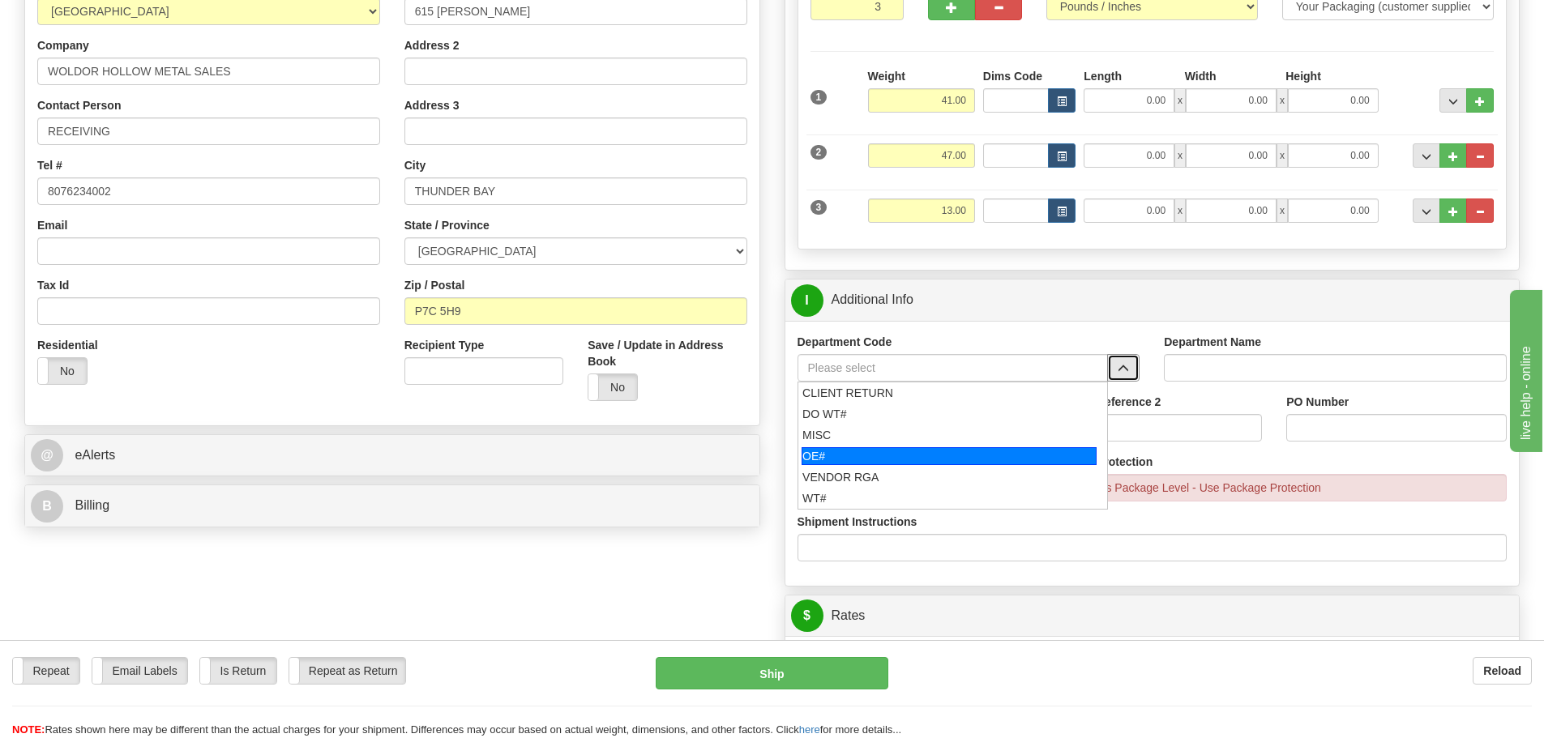
click at [942, 452] on div "OE#" at bounding box center [949, 456] width 295 height 18
type input "OE#"
type input "ORDERS"
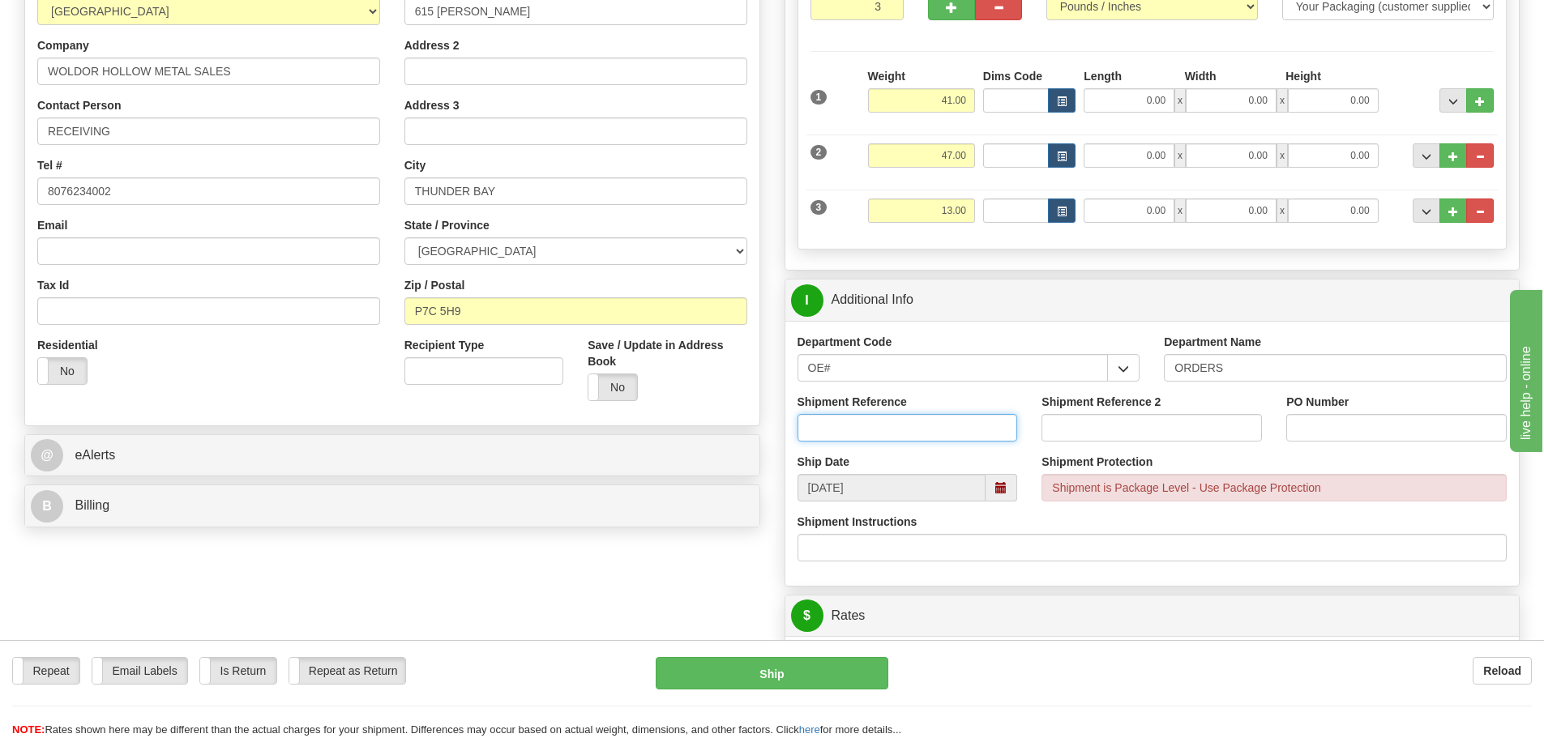
click at [919, 417] on input "Shipment Reference" at bounding box center [908, 428] width 220 height 28
type input "10203727-00"
click at [1384, 421] on input "PO Number" at bounding box center [1396, 428] width 220 height 28
type input "N/A"
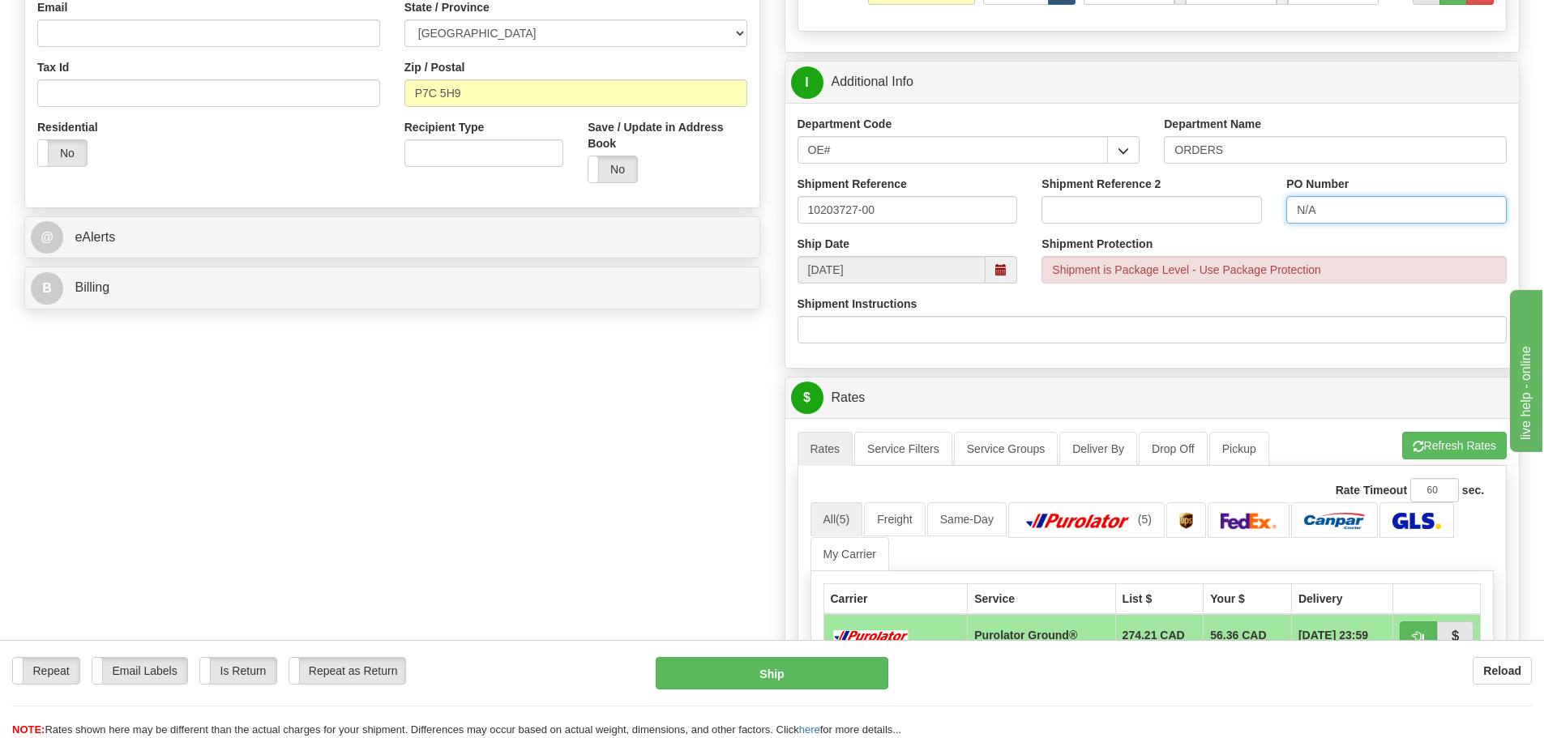
scroll to position [730, 0]
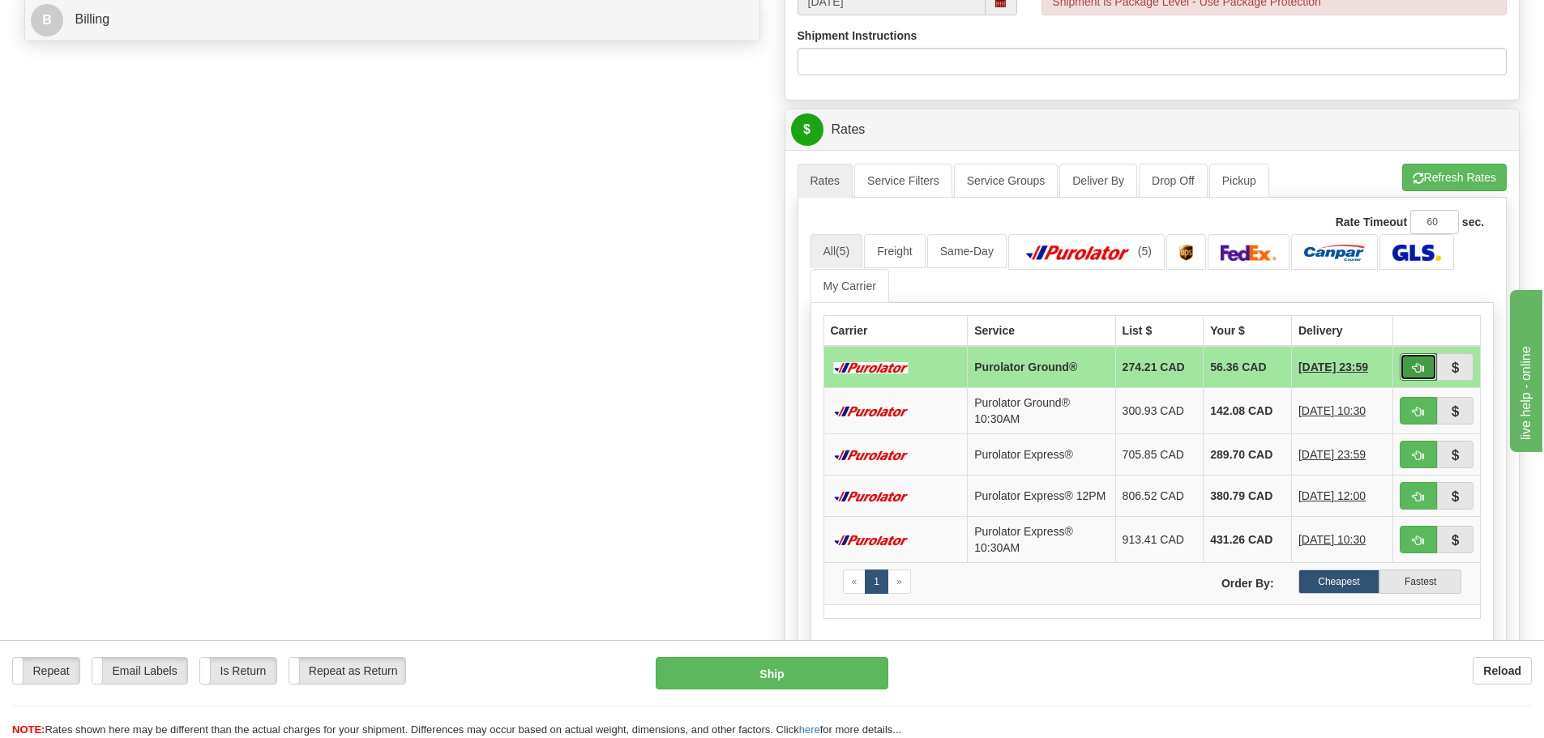
click at [1409, 376] on button "button" at bounding box center [1418, 367] width 37 height 28
type input "260"
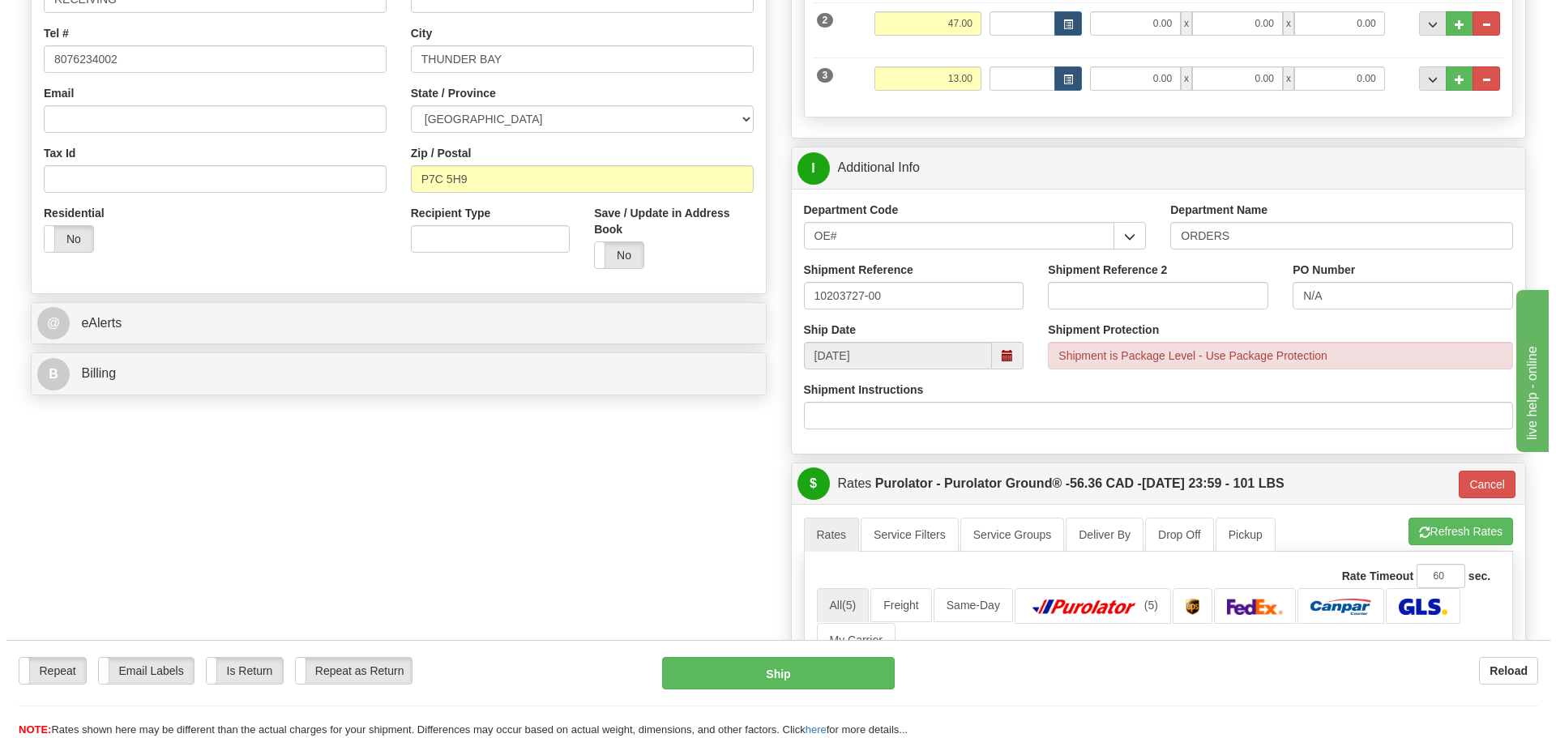
scroll to position [324, 0]
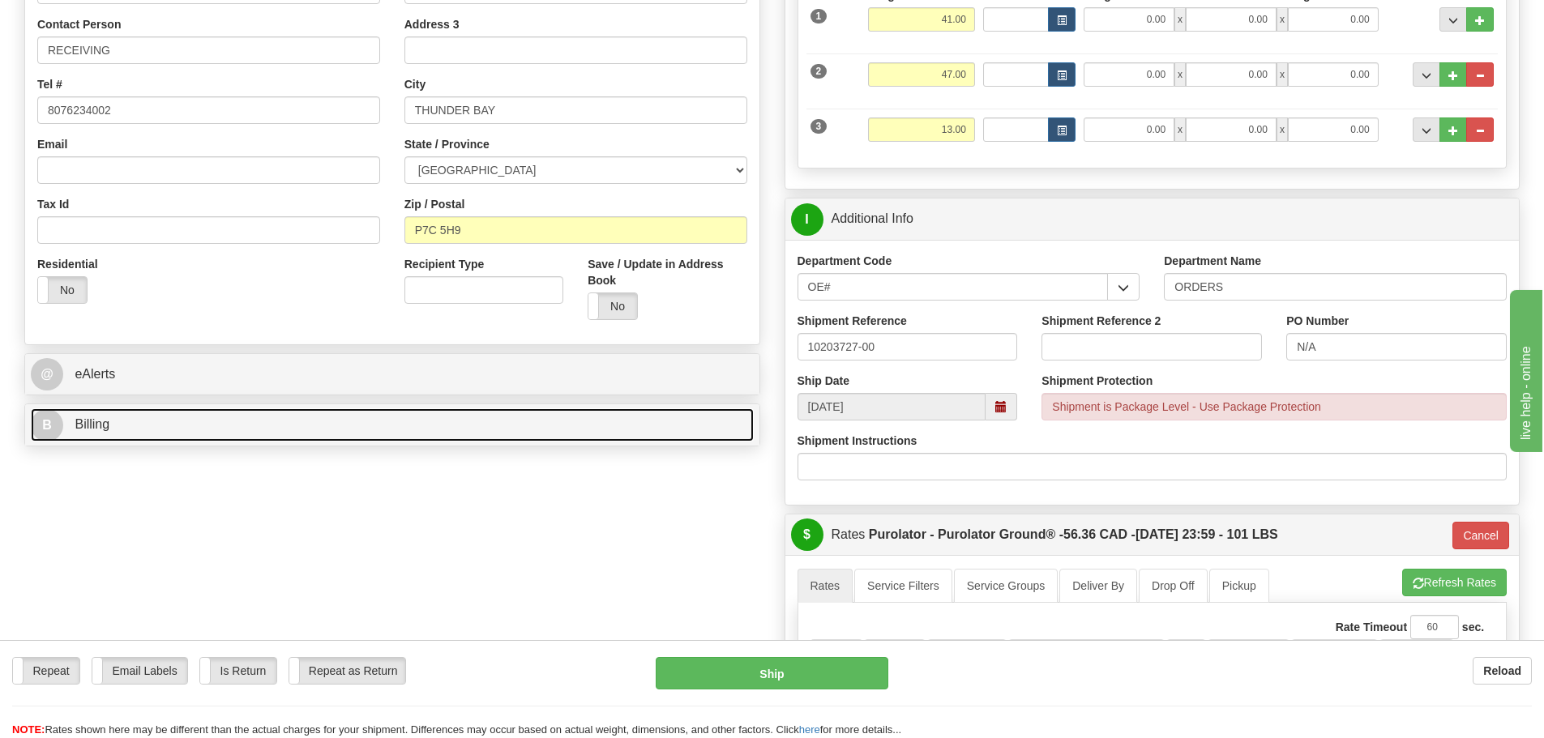
click at [104, 439] on link "B Billing" at bounding box center [392, 425] width 723 height 33
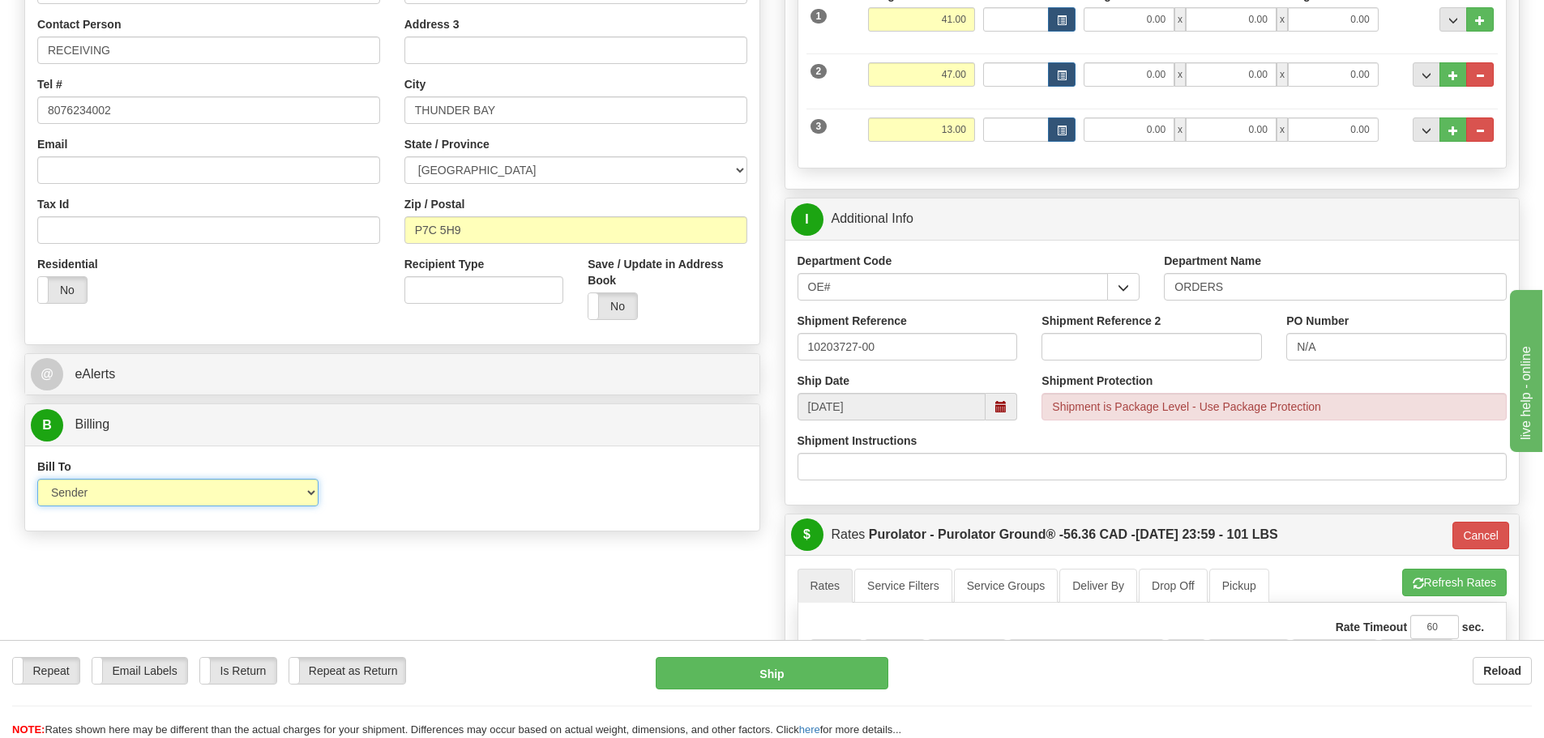
click at [255, 494] on select "Sender Recipient Third Party Collect" at bounding box center [177, 493] width 281 height 28
select select "2"
click at [37, 479] on select "Sender Recipient Third Party Collect" at bounding box center [177, 493] width 281 height 28
type input "260"
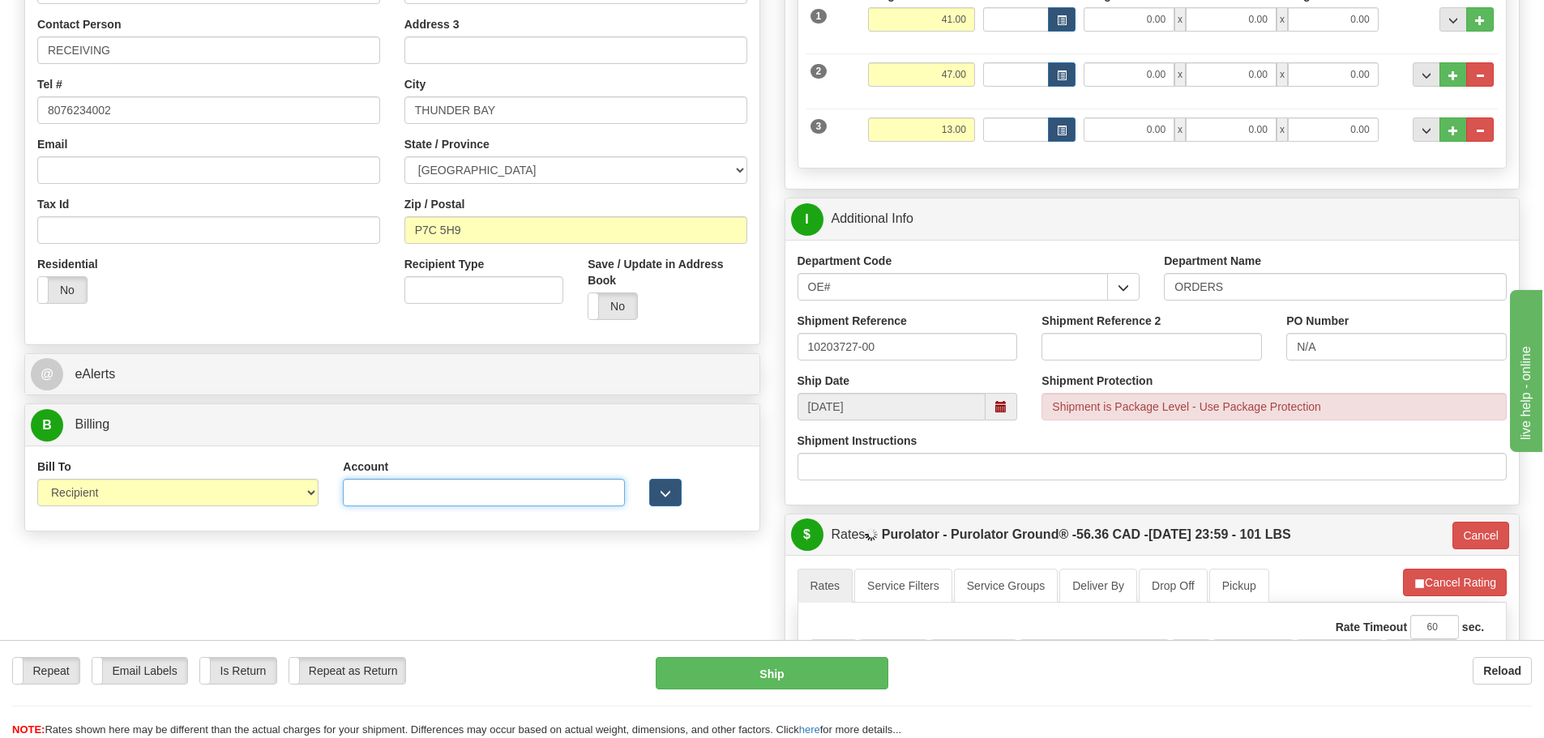
click at [474, 496] on input "Account" at bounding box center [483, 493] width 281 height 28
type input "8578138"
click at [599, 587] on div "Create a label for the return Create Pickup Without Label S" at bounding box center [772, 466] width 1520 height 1353
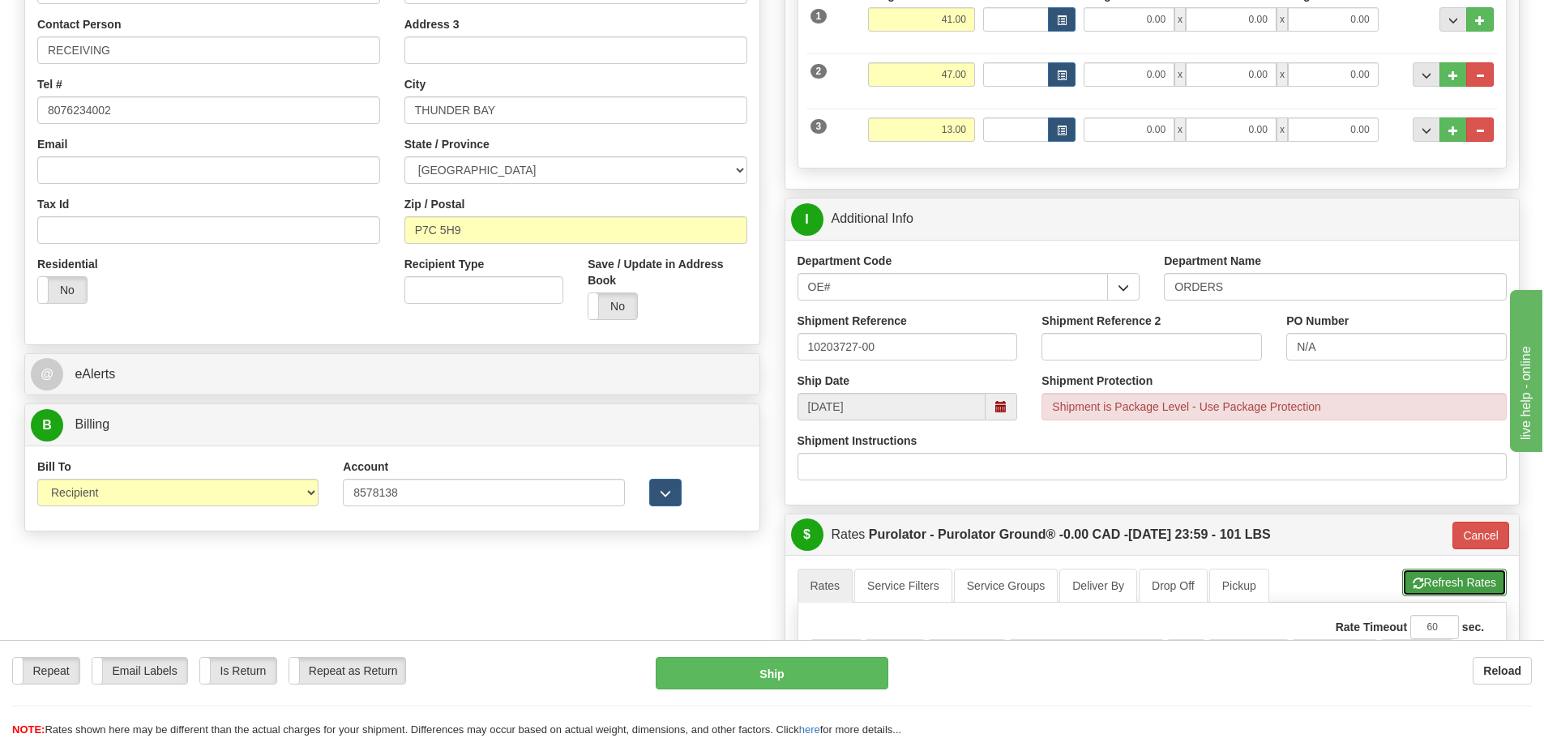
click at [1416, 575] on button "Refresh Rates" at bounding box center [1454, 583] width 105 height 28
type input "260"
click at [723, 675] on button "Ship" at bounding box center [772, 673] width 233 height 32
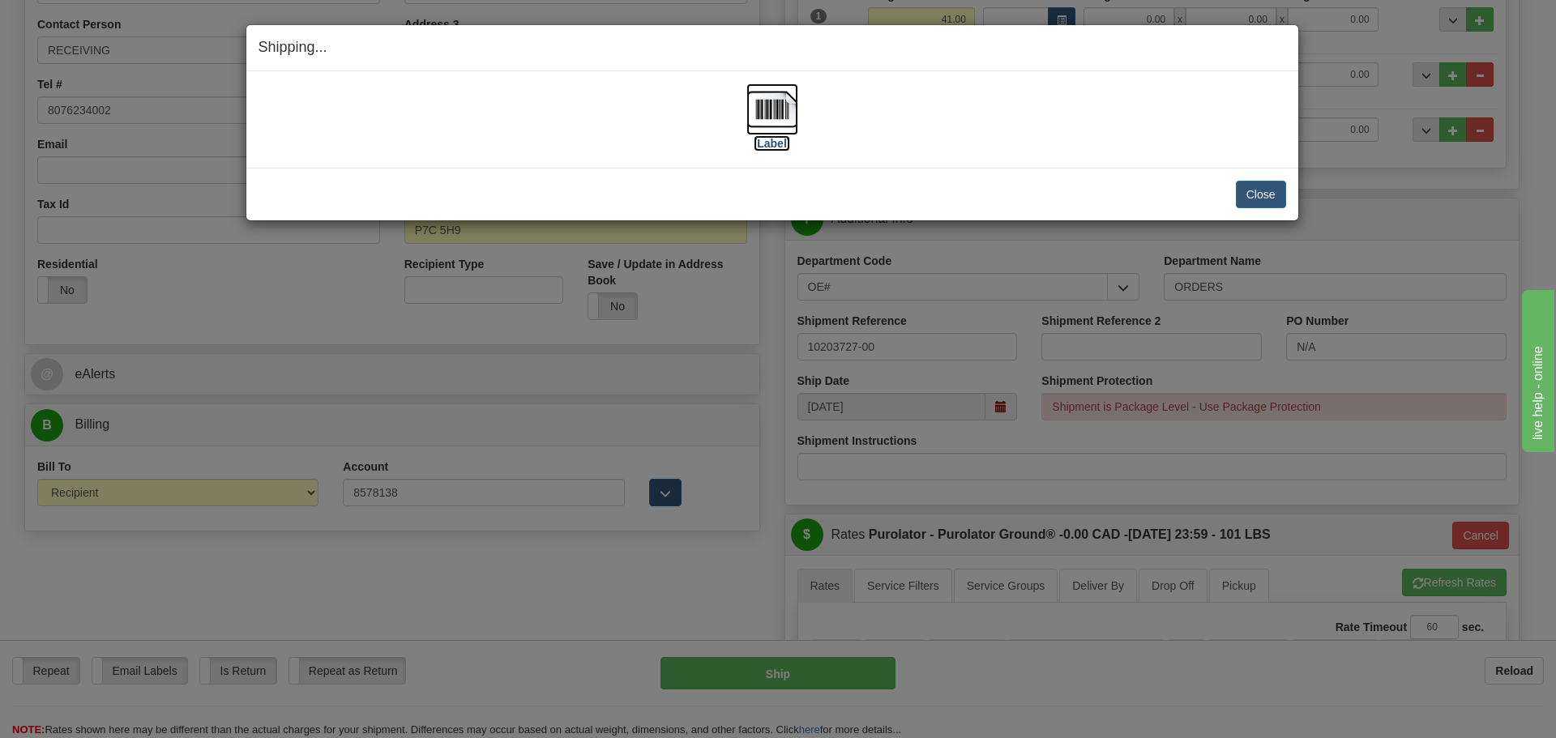
click at [768, 147] on label "[Label]" at bounding box center [772, 143] width 37 height 16
